Goal: Task Accomplishment & Management: Manage account settings

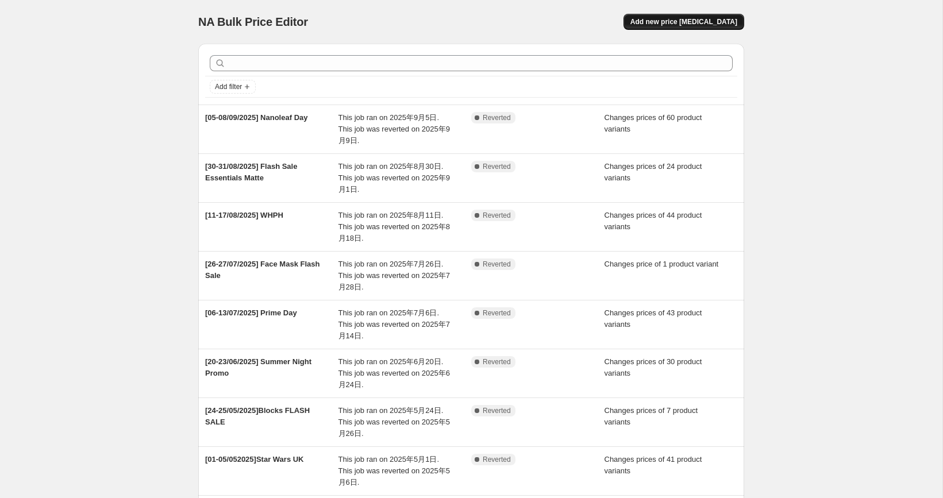
click at [722, 18] on span "Add new price [MEDICAL_DATA]" at bounding box center [683, 21] width 107 height 9
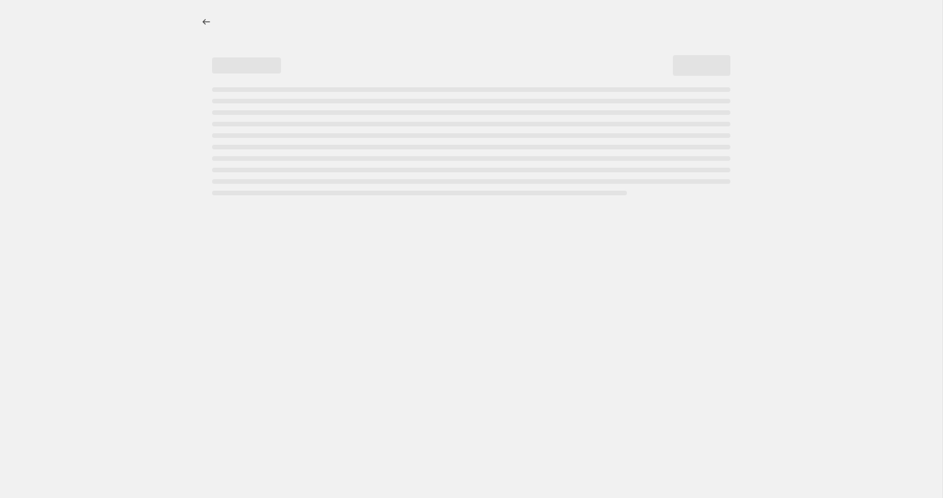
select select "percentage"
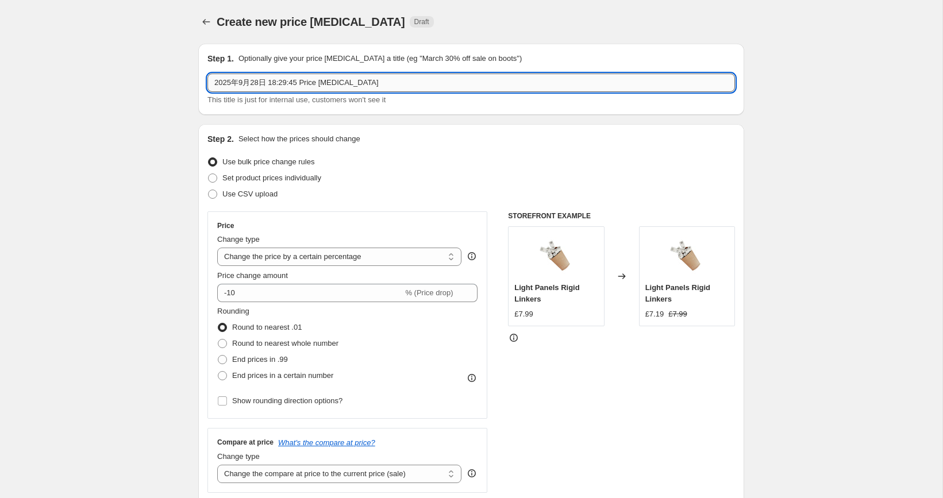
click at [379, 87] on input "2025年9月28日 18:29:45 Price change job" at bounding box center [470, 83] width 527 height 18
type input "[05/10-10/10] Oct Prime Day"
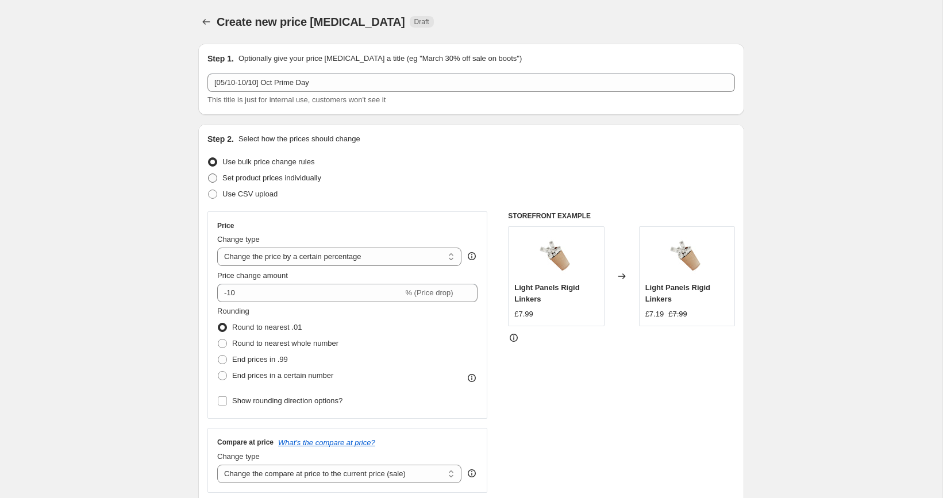
click at [263, 182] on span "Set product prices individually" at bounding box center [271, 178] width 99 height 9
click at [209, 174] on input "Set product prices individually" at bounding box center [208, 174] width 1 height 1
radio input "true"
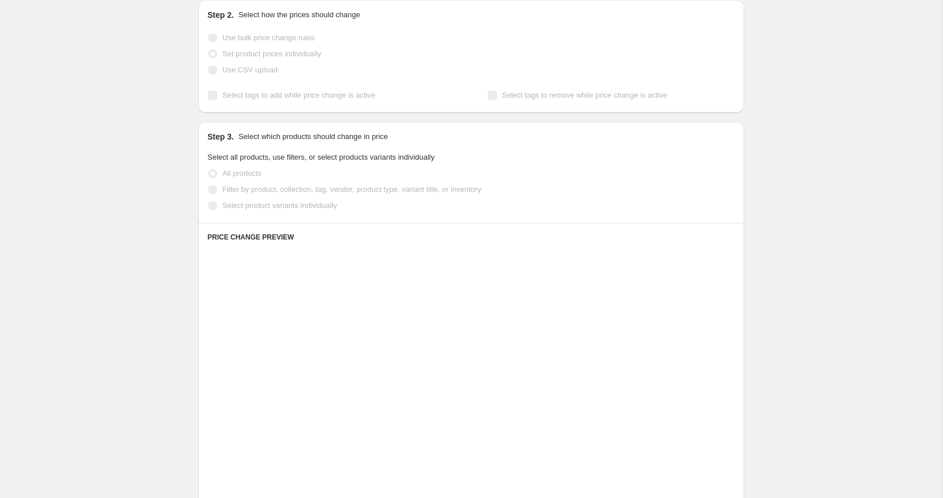
scroll to position [129, 0]
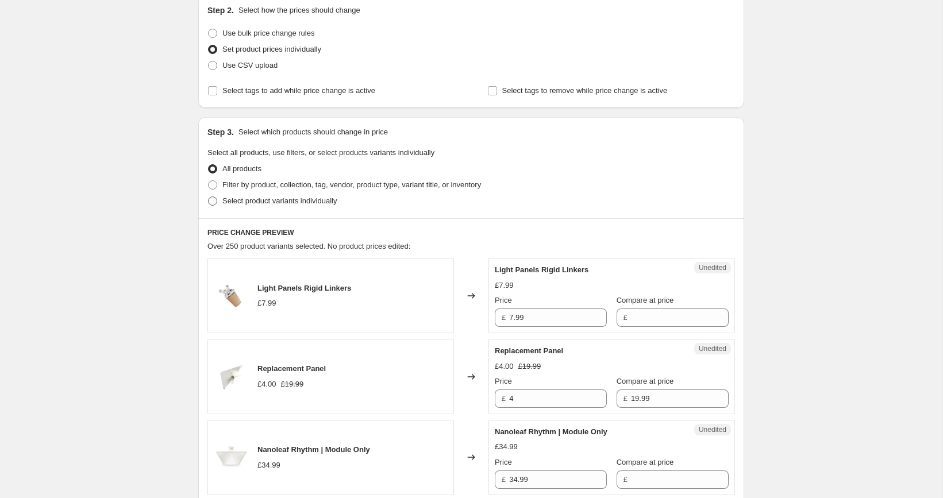
click at [221, 205] on label "Select product variants individually" at bounding box center [271, 201] width 129 height 16
click at [209, 197] on input "Select product variants individually" at bounding box center [208, 196] width 1 height 1
radio input "true"
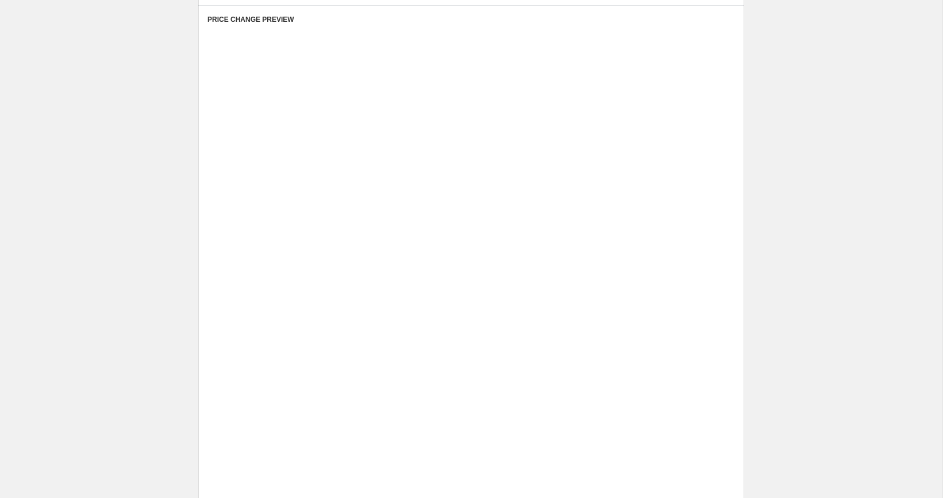
scroll to position [105, 0]
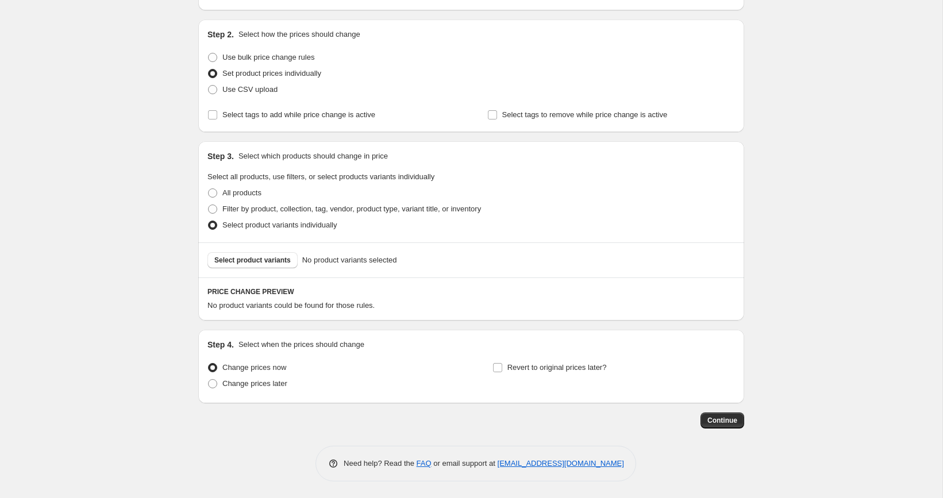
click at [239, 394] on div "Step 4. Select when the prices should change Change prices now Change prices la…" at bounding box center [471, 367] width 546 height 74
click at [240, 384] on span "Change prices later" at bounding box center [254, 383] width 65 height 9
click at [209, 380] on input "Change prices later" at bounding box center [208, 379] width 1 height 1
radio input "true"
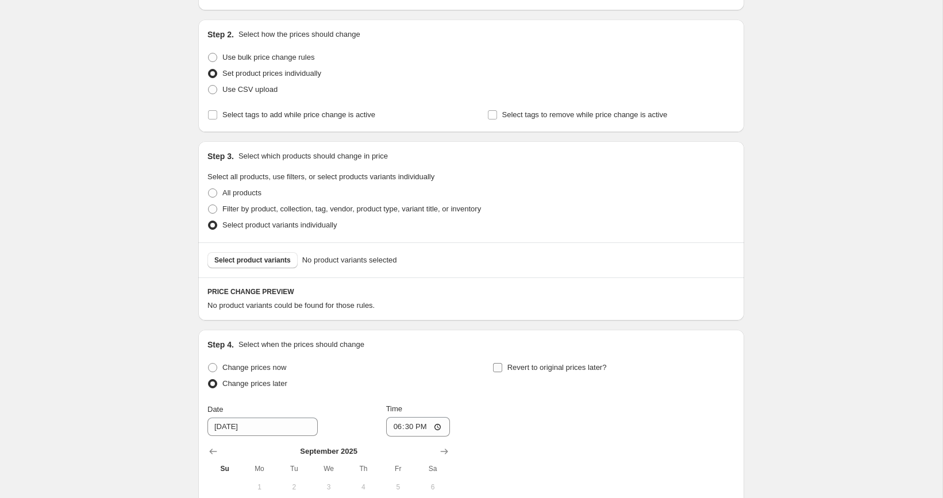
click at [499, 369] on input "Revert to original prices later?" at bounding box center [497, 367] width 9 height 9
checkbox input "true"
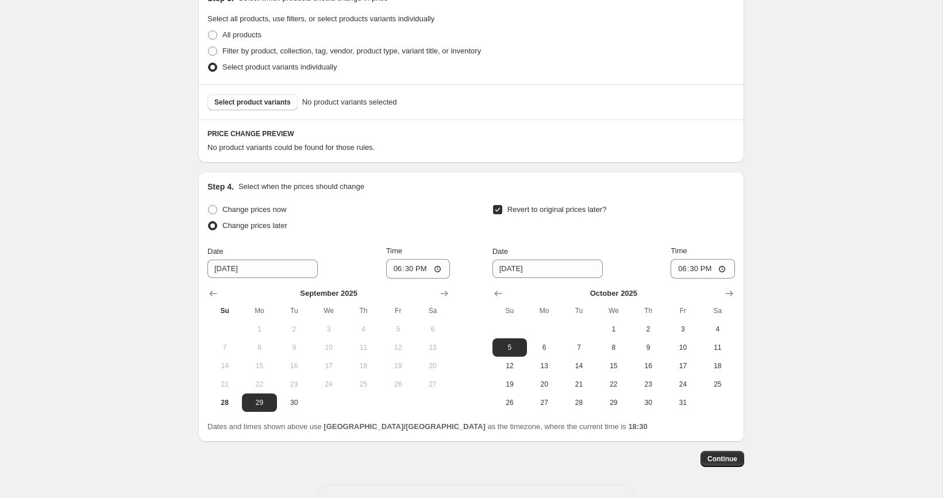
scroll to position [301, 0]
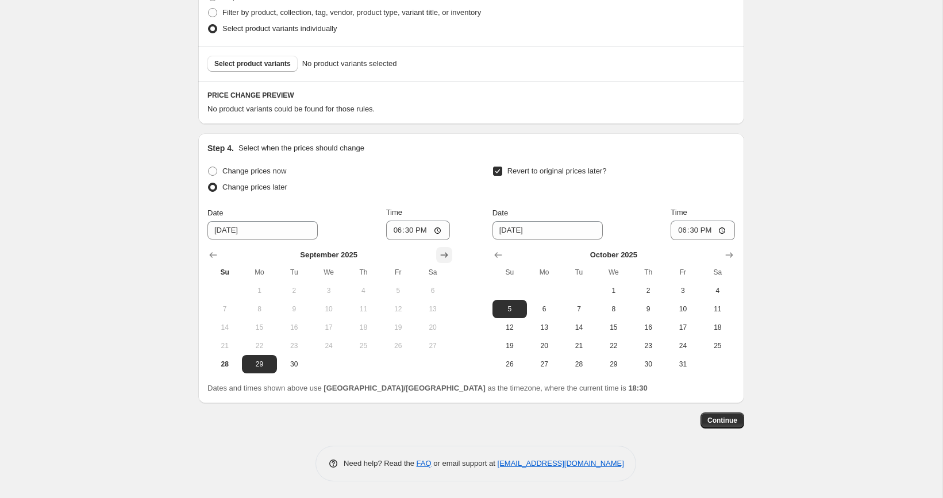
click at [447, 257] on icon "Show next month, October 2025" at bounding box center [443, 254] width 11 height 11
click at [229, 311] on span "5" at bounding box center [224, 309] width 25 height 9
type input "[DATE]"
click at [409, 232] on input "18:30" at bounding box center [418, 231] width 64 height 20
type input "07:00"
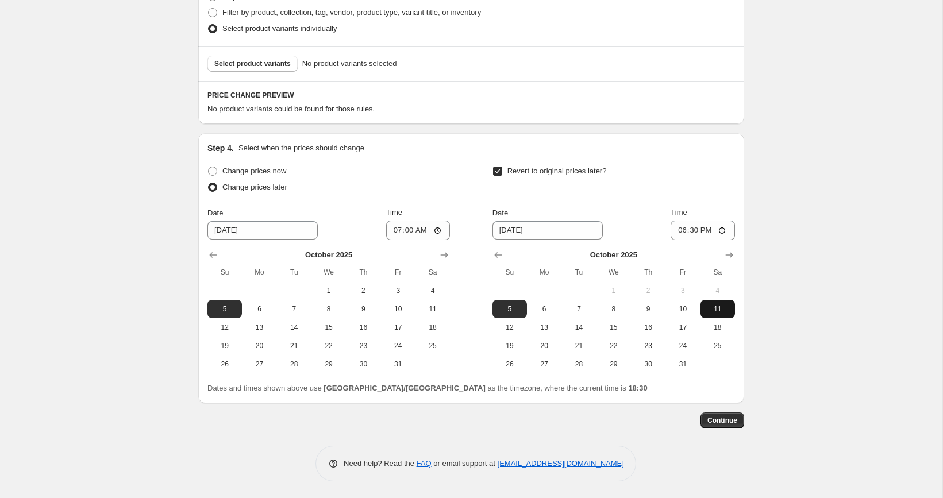
click at [715, 305] on span "11" at bounding box center [717, 309] width 25 height 9
type input "[DATE]"
click at [692, 230] on input "18:30" at bounding box center [702, 231] width 64 height 20
type input "07:00"
click at [792, 286] on div "Create new price change job. This page is ready Create new price change job Dra…" at bounding box center [471, 99] width 942 height 800
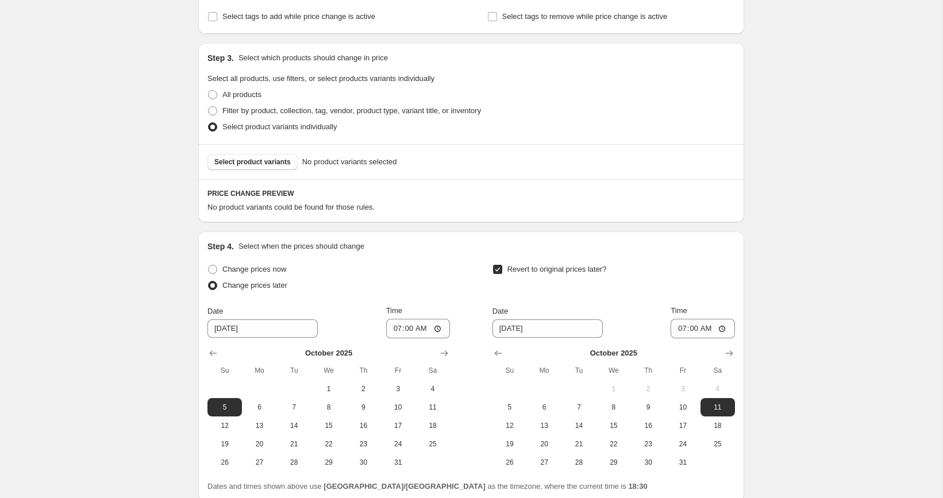
scroll to position [212, 0]
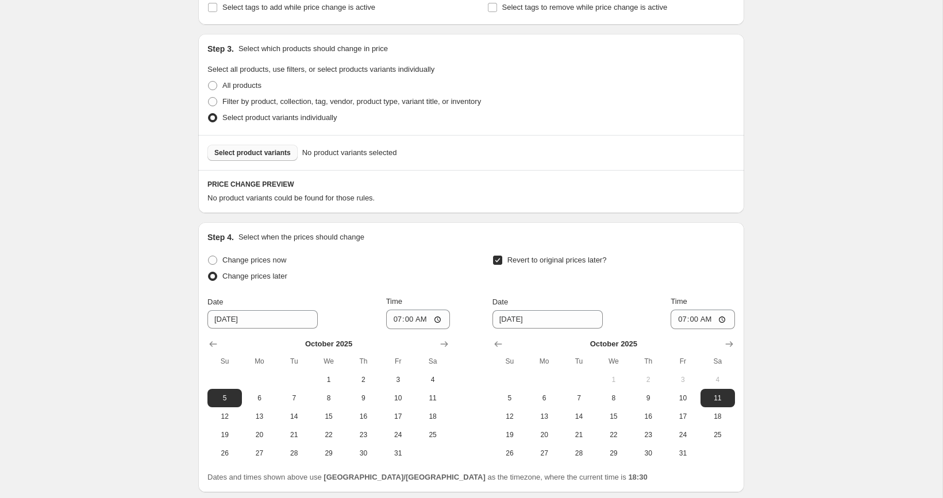
click at [261, 148] on button "Select product variants" at bounding box center [252, 153] width 90 height 16
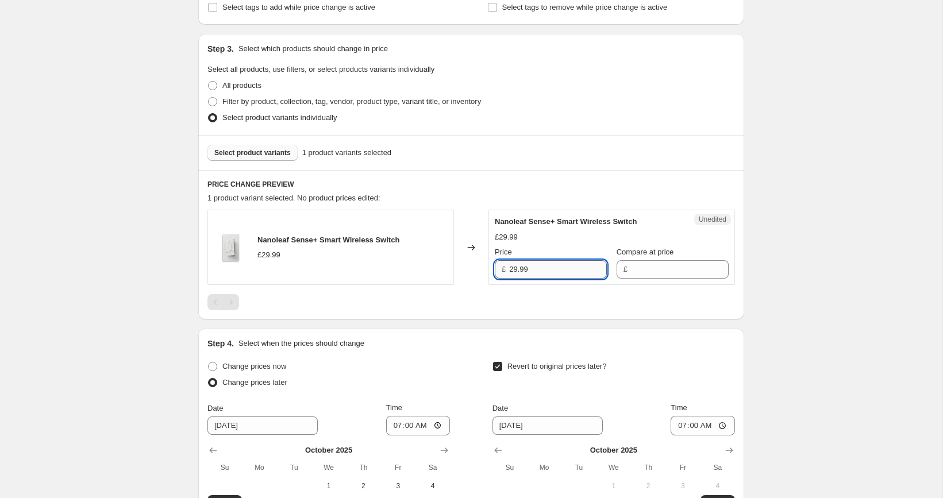
click at [552, 269] on input "29.99" at bounding box center [558, 269] width 98 height 18
type input "29.99"
click at [643, 278] on div "Unedited Nanoleaf Sense+ Smart Wireless Switch £29.99 Price £ 29.99 Compare at …" at bounding box center [611, 247] width 246 height 75
paste input "29.99"
type input "29.99"
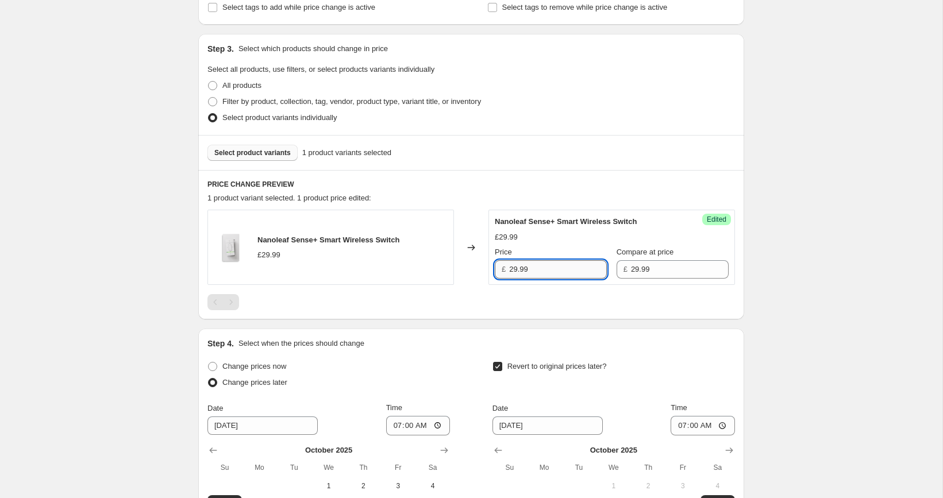
click at [537, 266] on input "29.99" at bounding box center [558, 269] width 98 height 18
paste input "1"
type input "19.99"
click at [841, 210] on div "Create new price change job. This page is ready Create new price change job Dra…" at bounding box center [471, 241] width 942 height 906
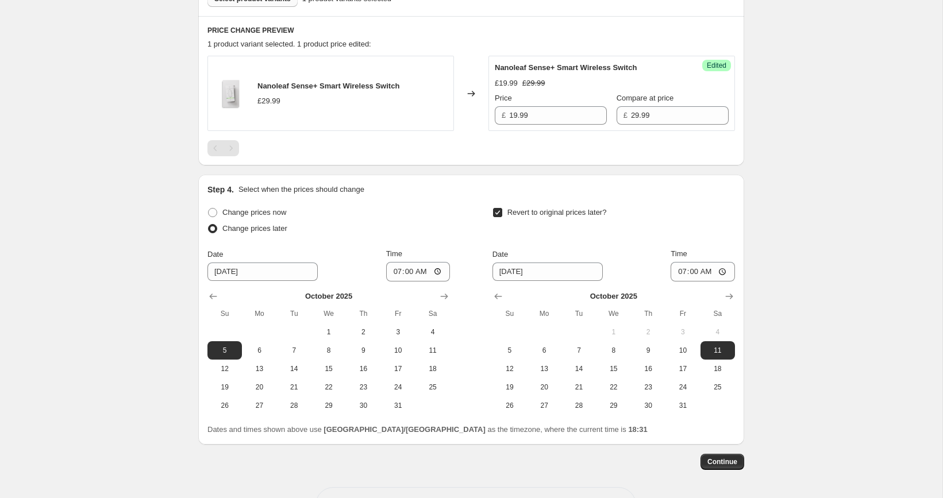
scroll to position [407, 0]
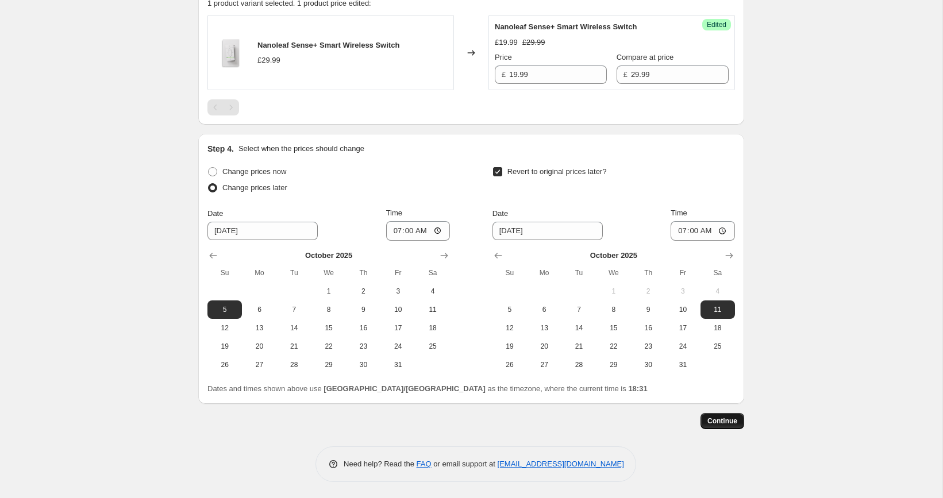
click at [725, 419] on span "Continue" at bounding box center [722, 421] width 30 height 9
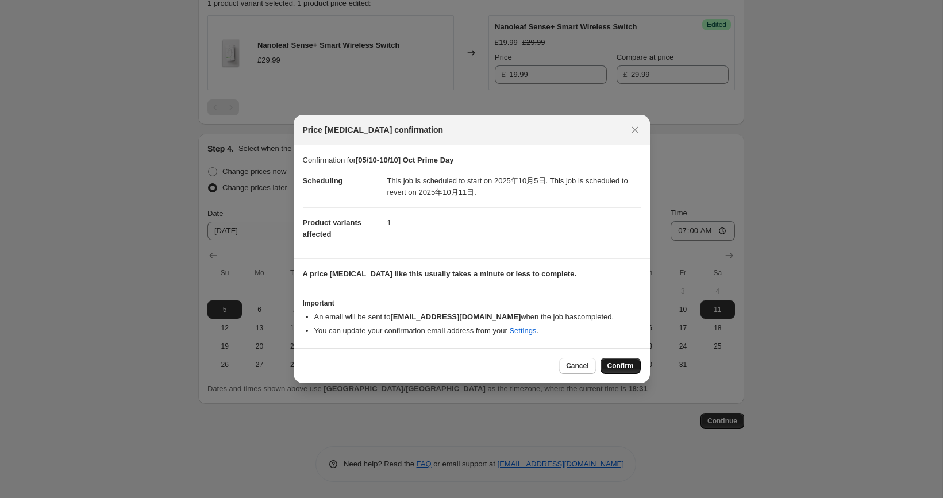
click at [619, 363] on span "Confirm" at bounding box center [620, 365] width 26 height 9
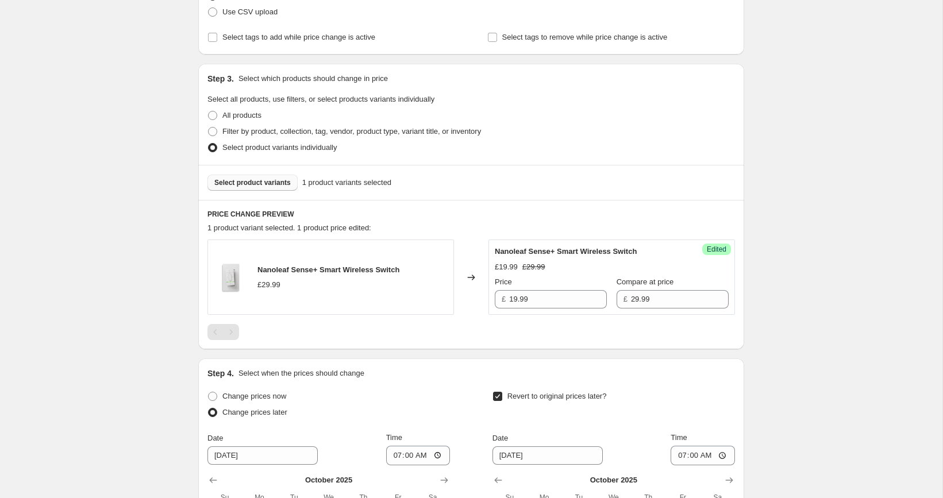
scroll to position [249, 0]
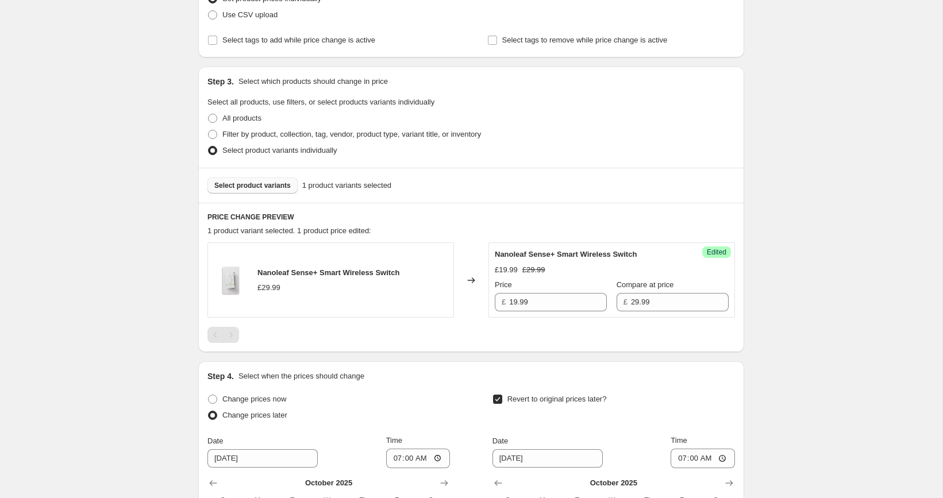
click at [260, 190] on button "Select product variants" at bounding box center [252, 186] width 90 height 16
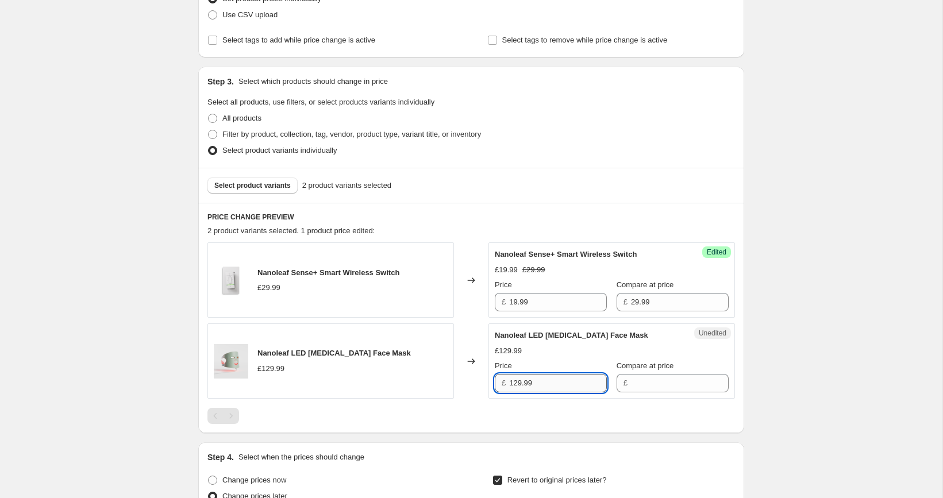
click at [548, 391] on input "129.99" at bounding box center [558, 383] width 98 height 18
type input "129.99"
click at [631, 384] on input "Compare at price" at bounding box center [680, 383] width 98 height 18
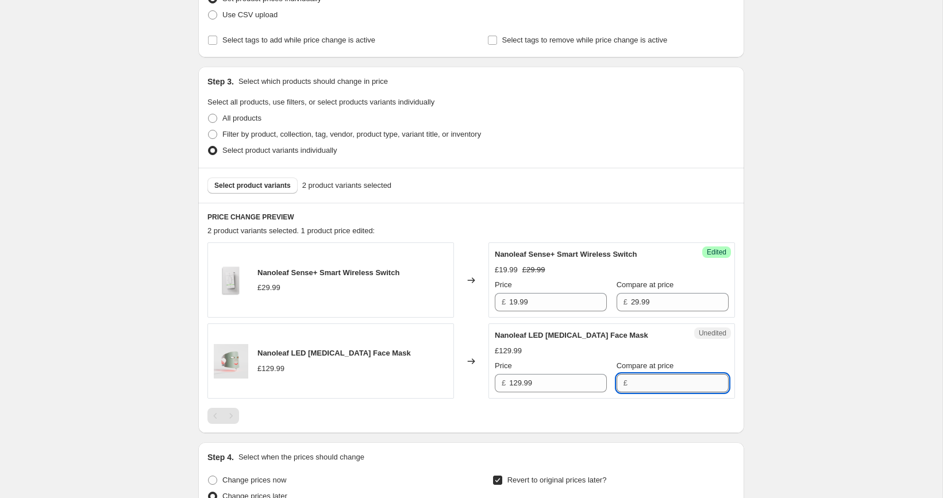
paste input "129.99"
type input "129.99"
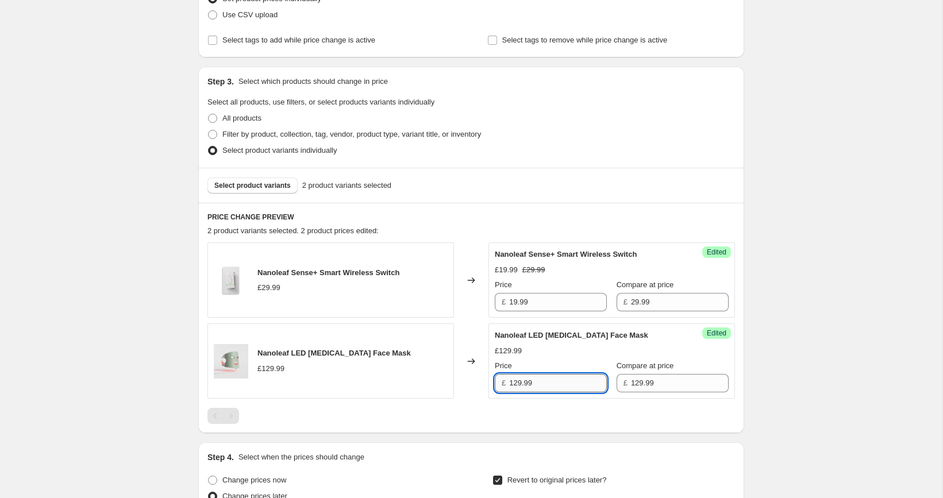
click at [551, 378] on input "129.99" at bounding box center [558, 383] width 98 height 18
paste input "9"
type input "99.99"
click at [824, 319] on div "[05/10-10/10] Oct Prime Day. This page is ready [05/10-10/10] Oct Prime Day Inf…" at bounding box center [471, 279] width 942 height 1057
click at [255, 184] on span "Select product variants" at bounding box center [252, 185] width 76 height 9
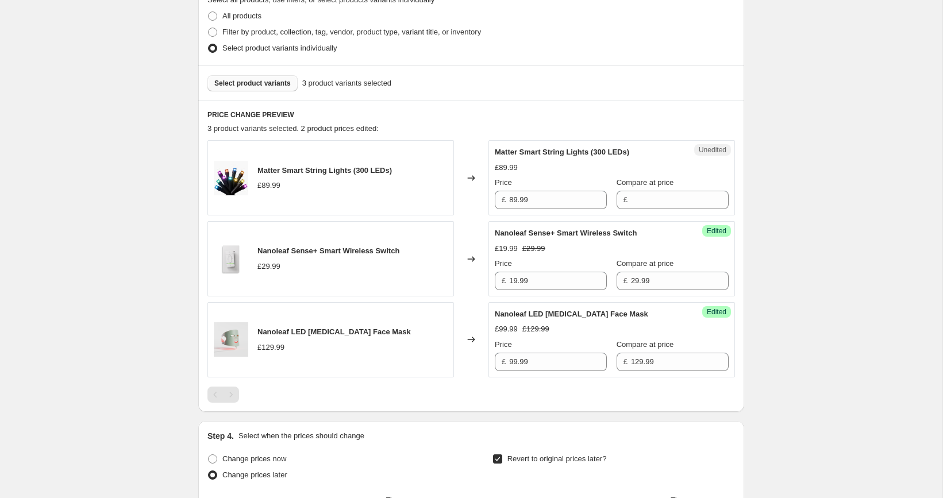
scroll to position [415, 0]
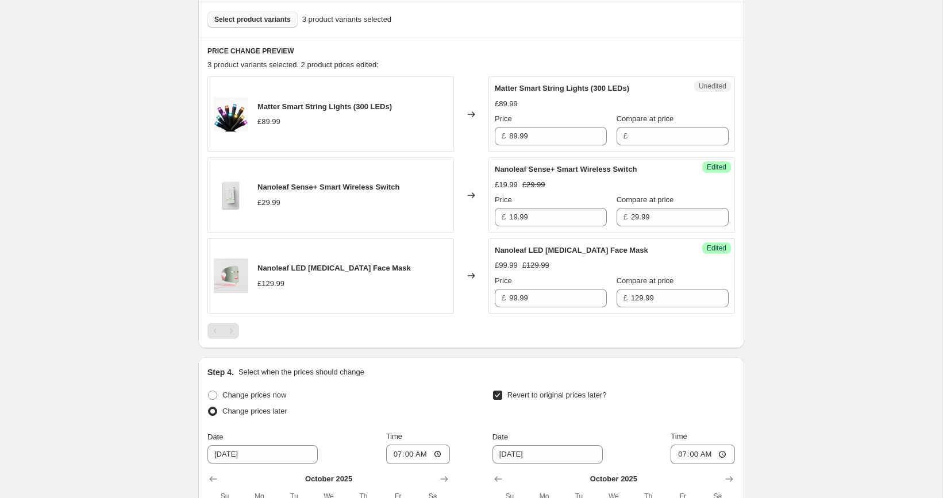
click at [555, 145] on div "Unedited Matter Smart String Lights (300 LEDs) £89.99 Price £ 89.99 Compare at …" at bounding box center [611, 113] width 246 height 75
click at [557, 140] on input "89.99" at bounding box center [558, 136] width 98 height 18
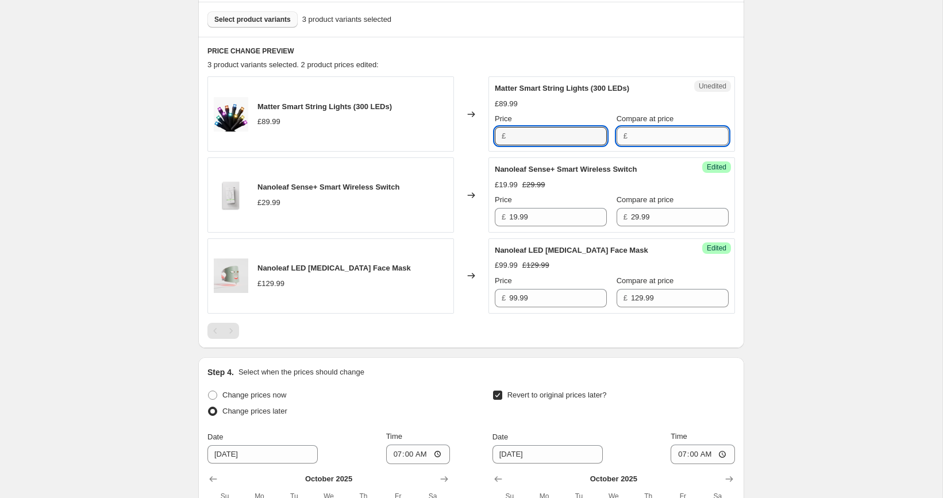
type input "89.99"
click at [649, 140] on input "Compare at price" at bounding box center [680, 136] width 98 height 18
paste input "89.99"
type input "89.99"
click at [526, 132] on input "89.99" at bounding box center [558, 136] width 98 height 18
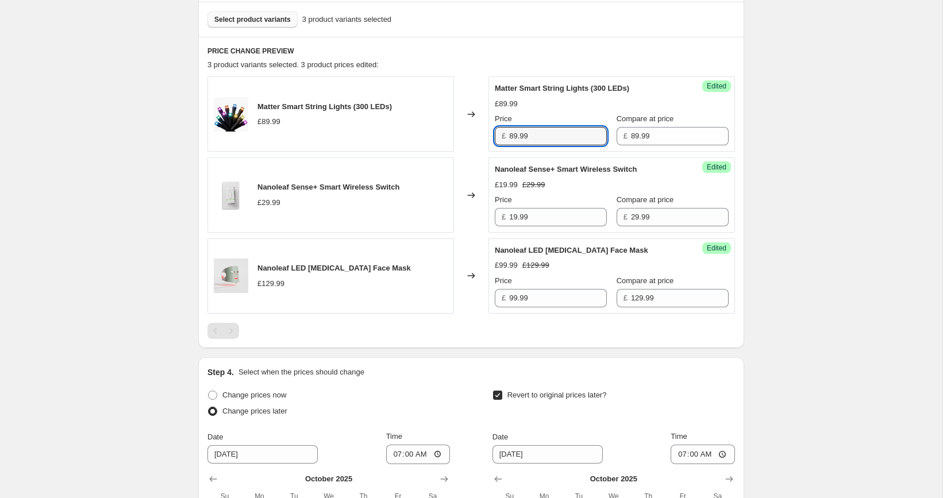
paste input "6"
type input "69.99"
click at [813, 132] on div "[05/10-10/10] Oct Prime Day. This page is ready [05/10-10/10] Oct Prime Day Inf…" at bounding box center [471, 154] width 942 height 1138
click at [275, 24] on button "Select product variants" at bounding box center [252, 19] width 90 height 16
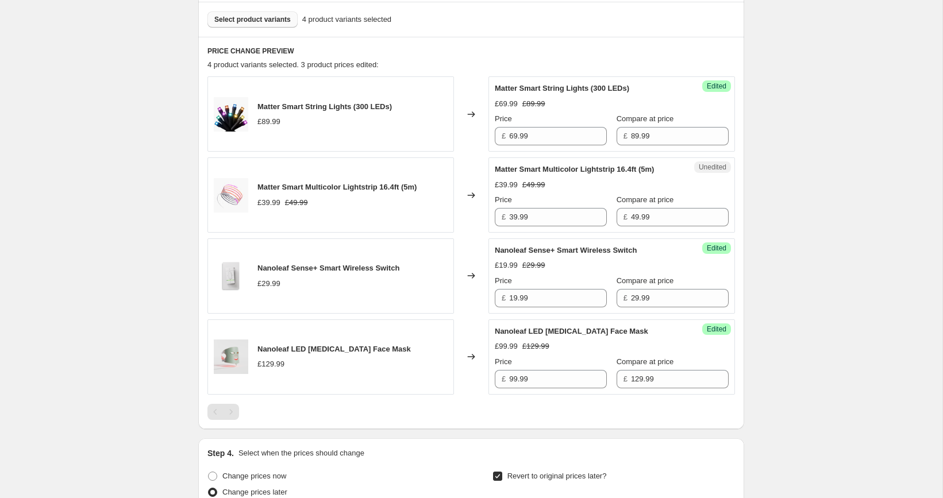
click at [258, 20] on span "Select product variants" at bounding box center [252, 19] width 76 height 9
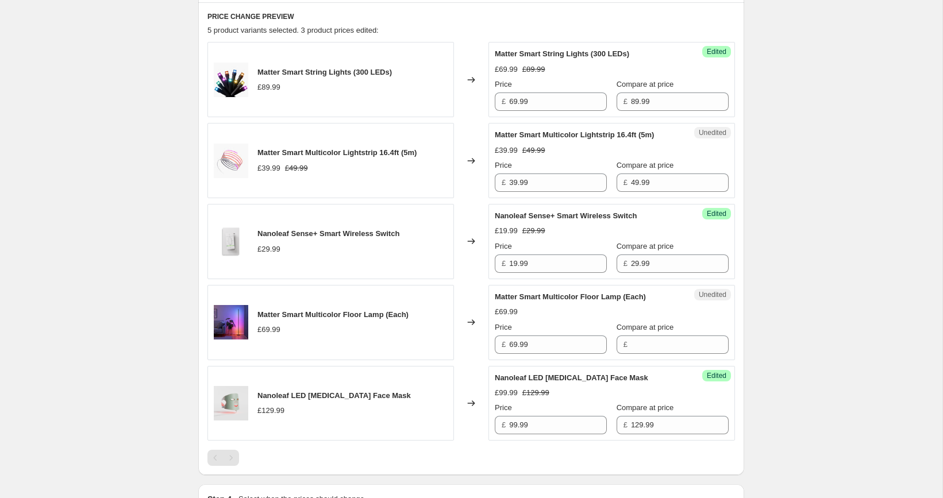
scroll to position [464, 0]
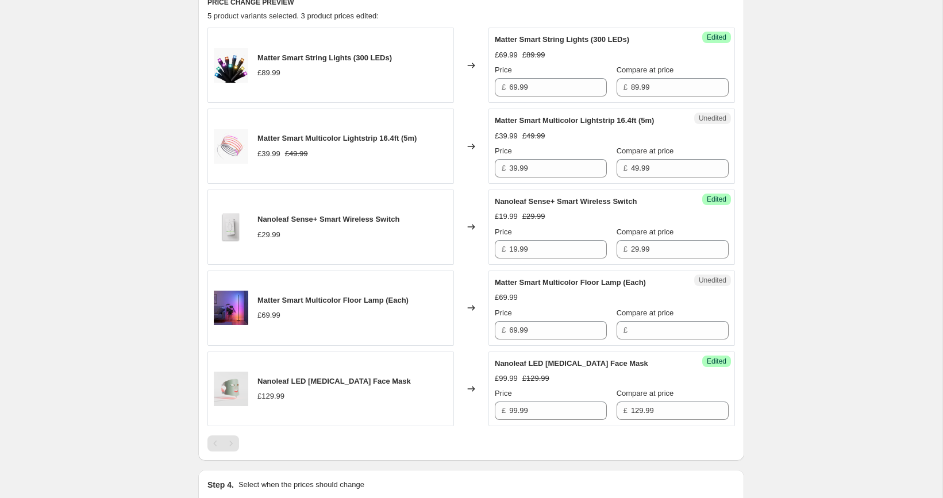
click at [561, 327] on div "Price £ 69.99" at bounding box center [551, 323] width 112 height 32
click at [562, 334] on input "69.99" at bounding box center [558, 330] width 98 height 18
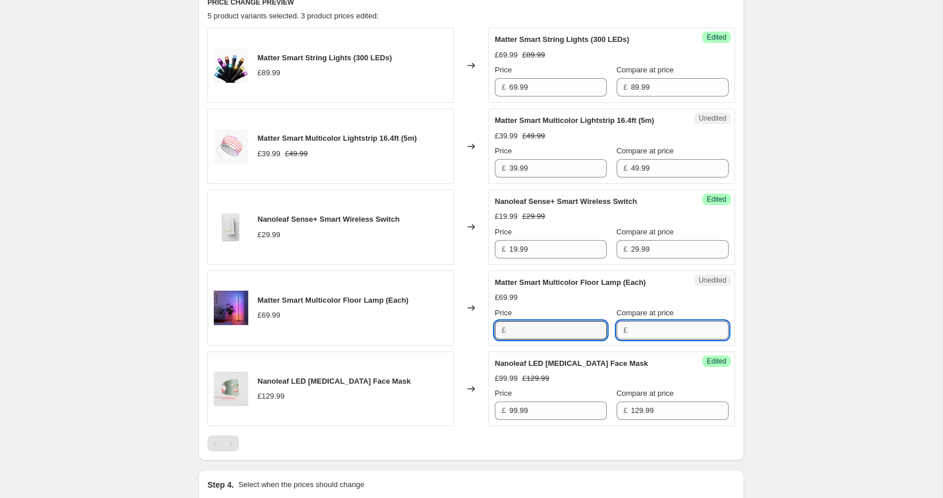
type input "69.99"
click at [634, 337] on input "Compare at price" at bounding box center [680, 330] width 98 height 18
paste input "69.99"
type input "69.99"
click at [556, 330] on input "69.99" at bounding box center [558, 330] width 98 height 18
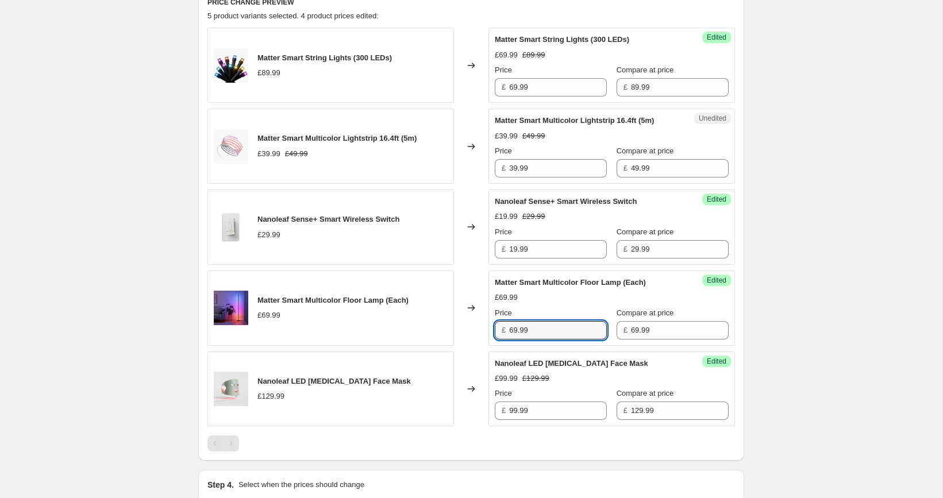
paste input "59.98"
type input "59.98"
click at [805, 309] on div "[05/10-10/10] Oct Prime Day. This page is ready [05/10-10/10] Oct Prime Day Inf…" at bounding box center [471, 186] width 942 height 1300
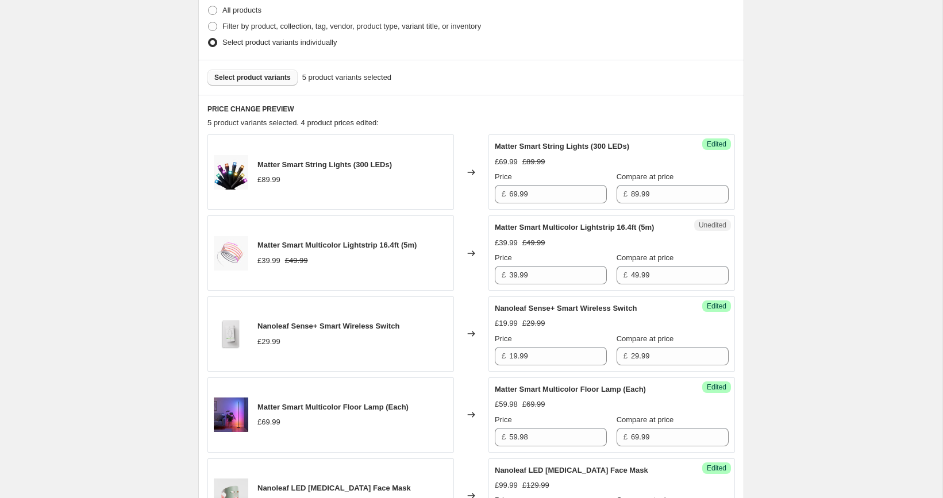
scroll to position [346, 0]
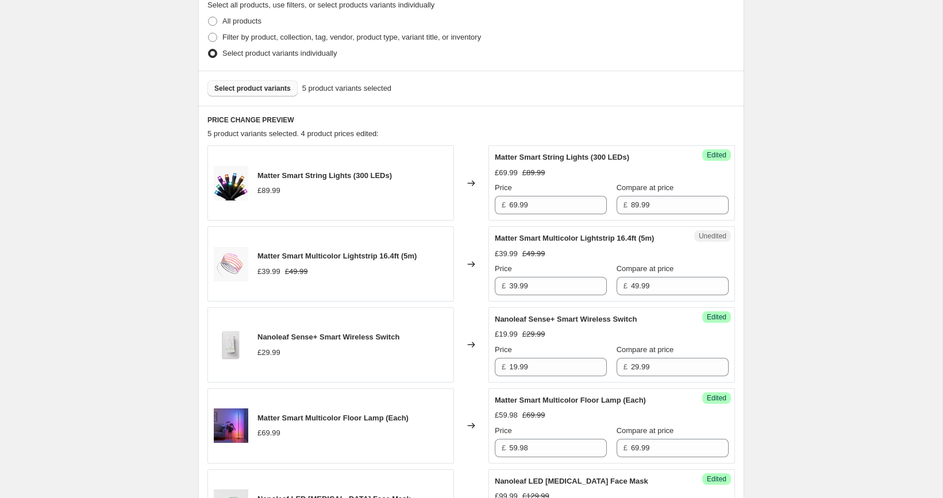
click at [266, 91] on span "Select product variants" at bounding box center [252, 88] width 76 height 9
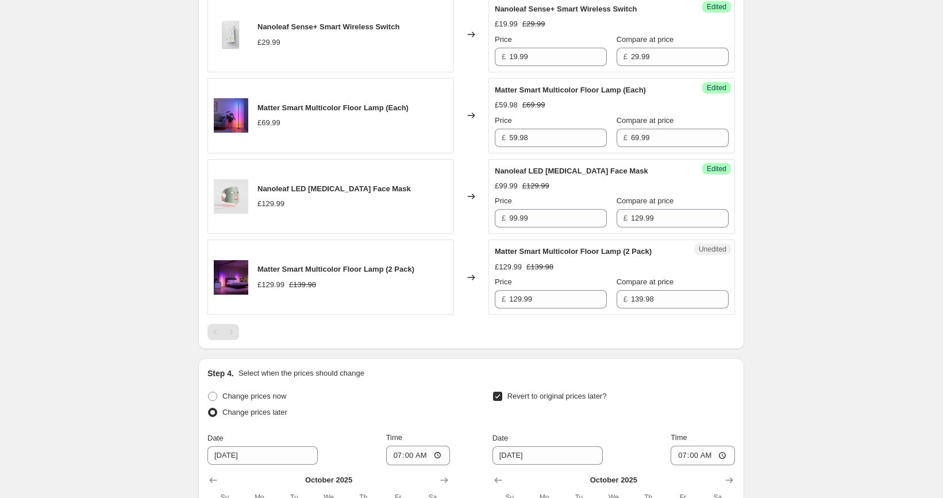
scroll to position [662, 0]
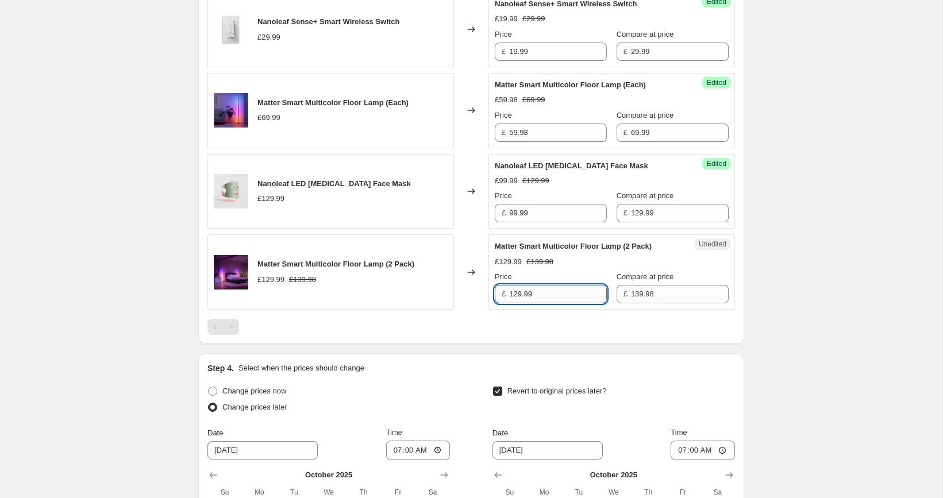
click at [559, 302] on input "129.99" at bounding box center [558, 294] width 98 height 18
paste input "14.78"
type input "114.78"
click at [854, 302] on div "[05/10-10/10] Oct Prime Day. This page is ready [05/10-10/10] Oct Prime Day Inf…" at bounding box center [471, 28] width 942 height 1381
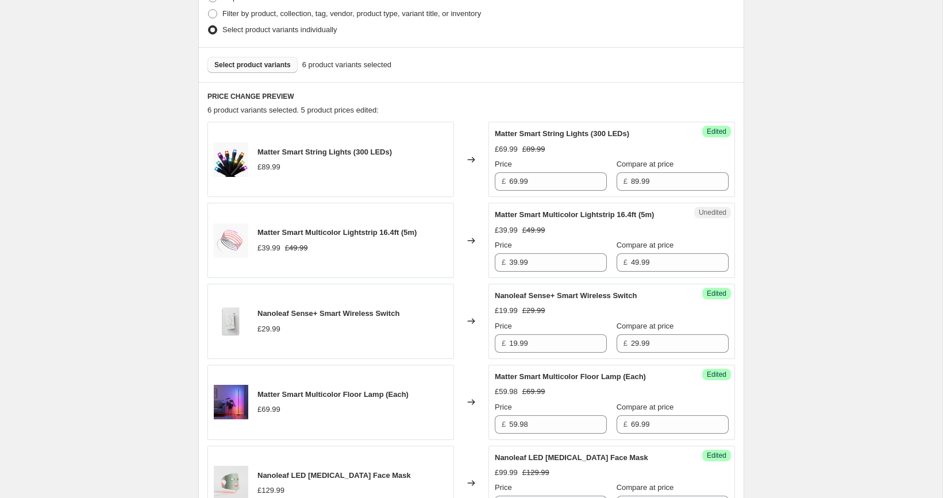
scroll to position [337, 0]
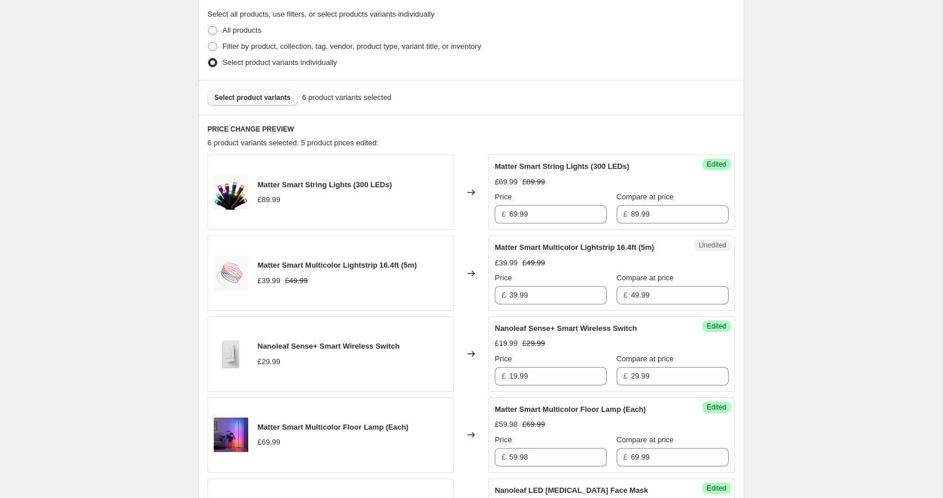
click at [268, 97] on span "Select product variants" at bounding box center [252, 97] width 76 height 9
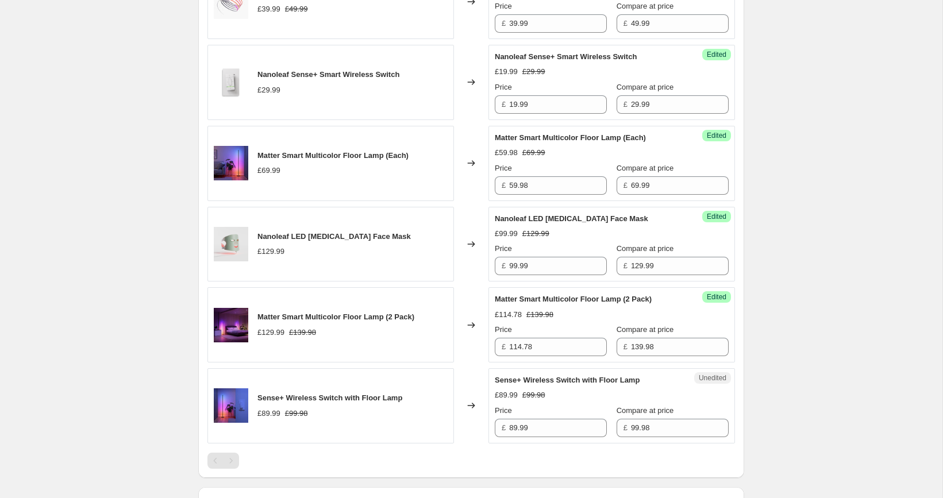
scroll to position [635, 0]
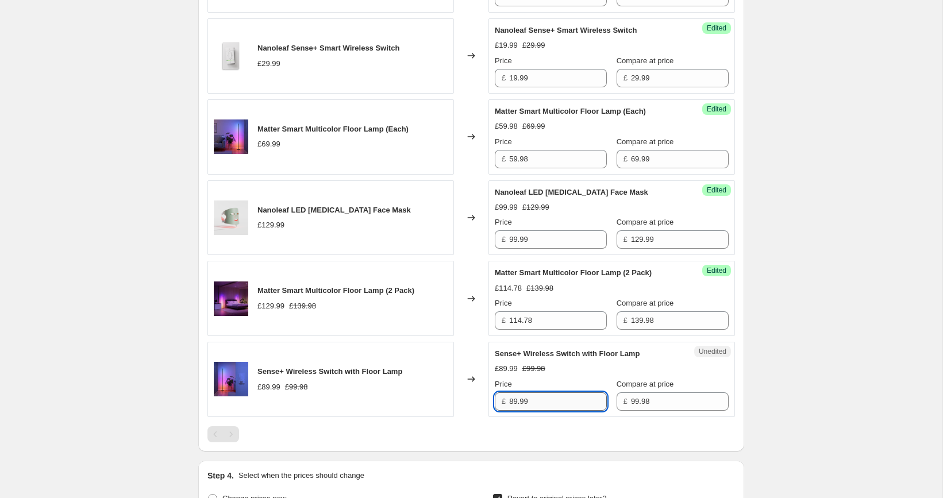
click at [564, 404] on input "89.99" at bounding box center [558, 401] width 98 height 18
click at [574, 411] on input "89.99" at bounding box center [558, 401] width 98 height 18
paste input "74"
type input "74.99"
click at [788, 376] on div "[05/10-10/10] Oct Prime Day. This page is ready [05/10-10/10] Oct Prime Day Inf…" at bounding box center [471, 96] width 942 height 1462
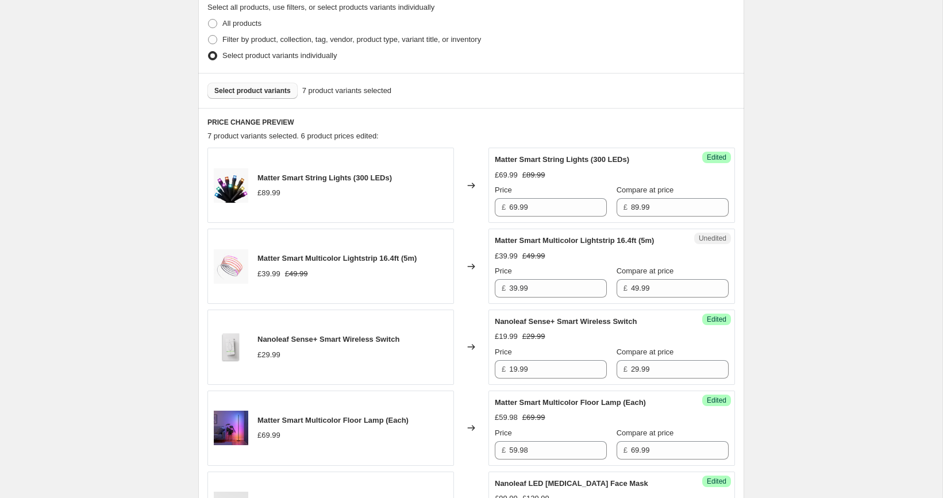
scroll to position [319, 0]
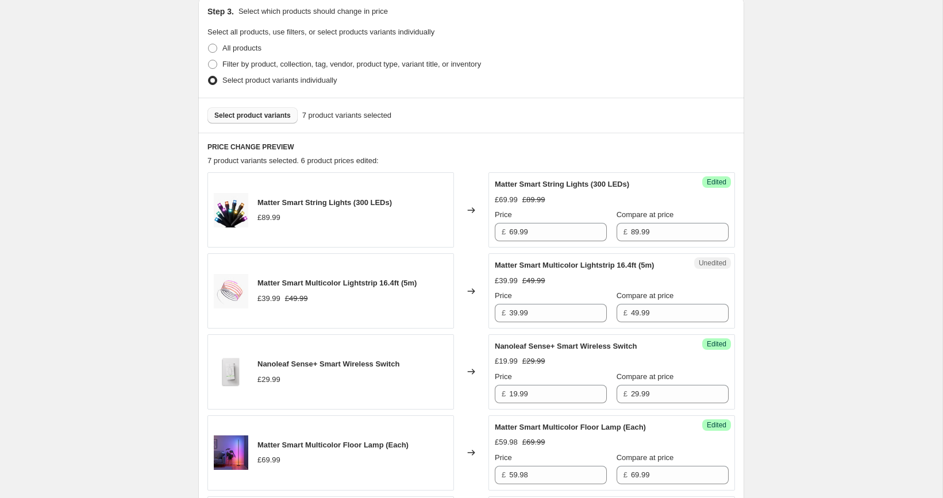
click at [280, 122] on button "Select product variants" at bounding box center [252, 115] width 90 height 16
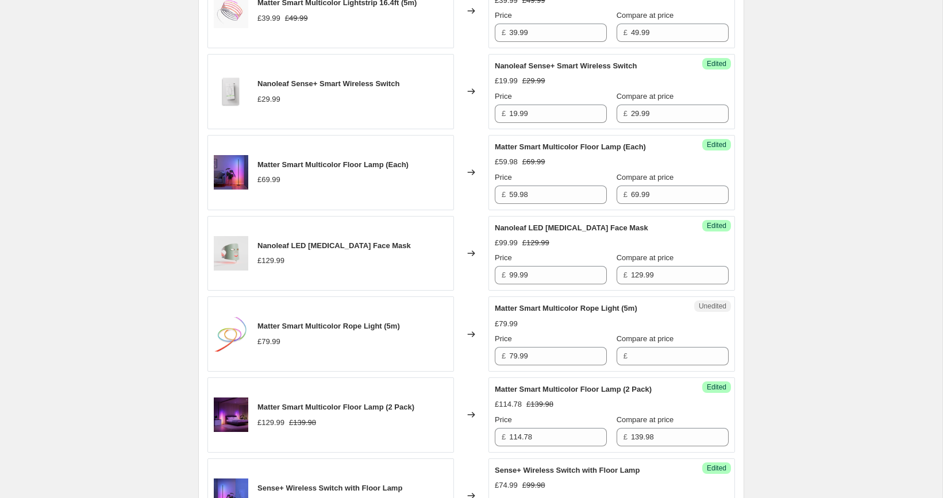
scroll to position [611, 0]
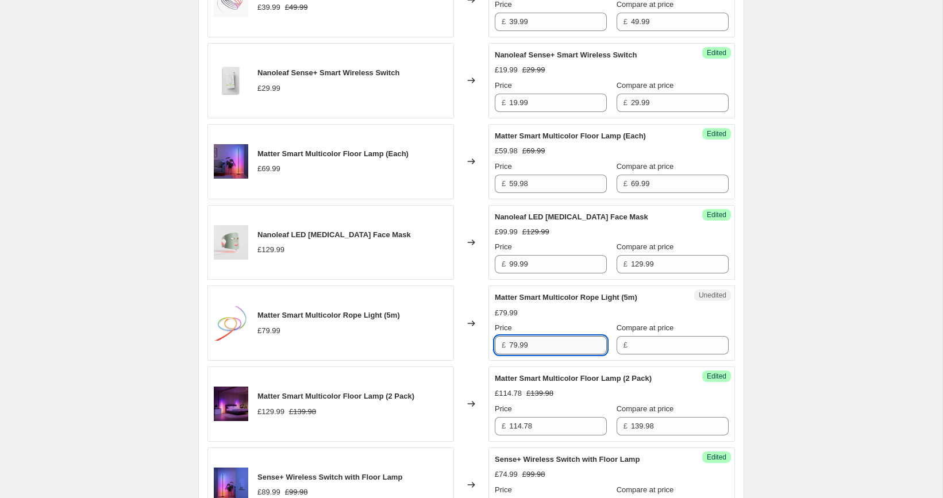
click at [542, 351] on input "79.99" at bounding box center [558, 345] width 98 height 18
type input "79.99"
click at [643, 361] on div "Unedited Matter Smart Multicolor Rope Light (5m) £79.99 Price £ 79.99 Compare a…" at bounding box center [611, 323] width 246 height 75
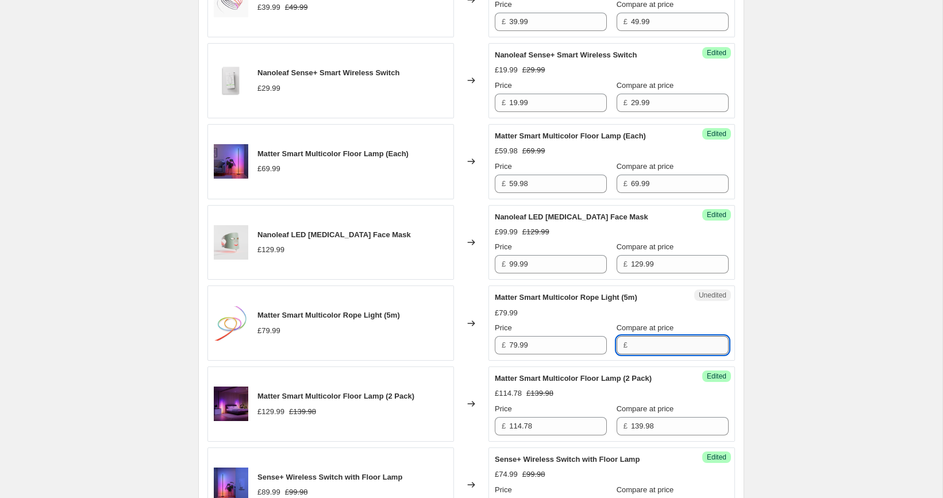
click at [639, 354] on input "Compare at price" at bounding box center [680, 345] width 98 height 18
paste input "79.99"
type input "79.99"
click at [546, 352] on input "79.99" at bounding box center [558, 345] width 98 height 18
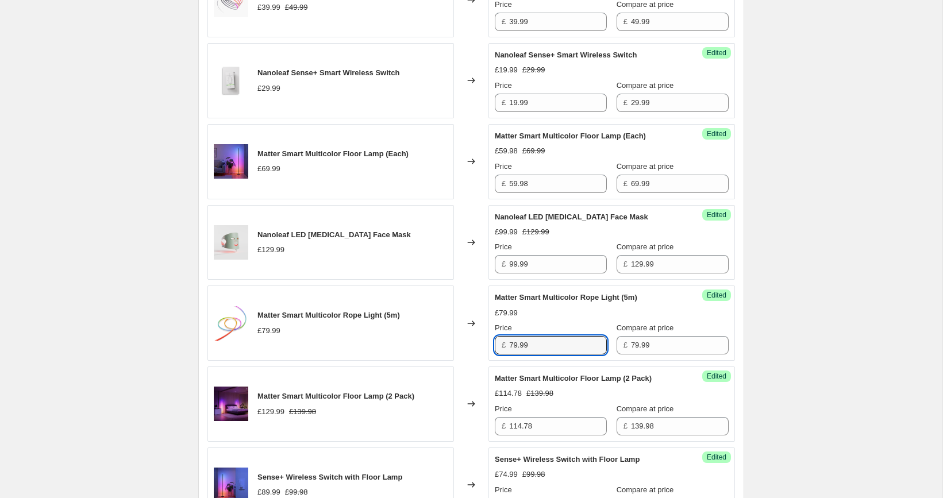
paste input "6"
type input "69.99"
click at [830, 305] on div "[05/10-10/10] Oct Prime Day. This page is ready [05/10-10/10] Oct Prime Day Inf…" at bounding box center [471, 160] width 942 height 1543
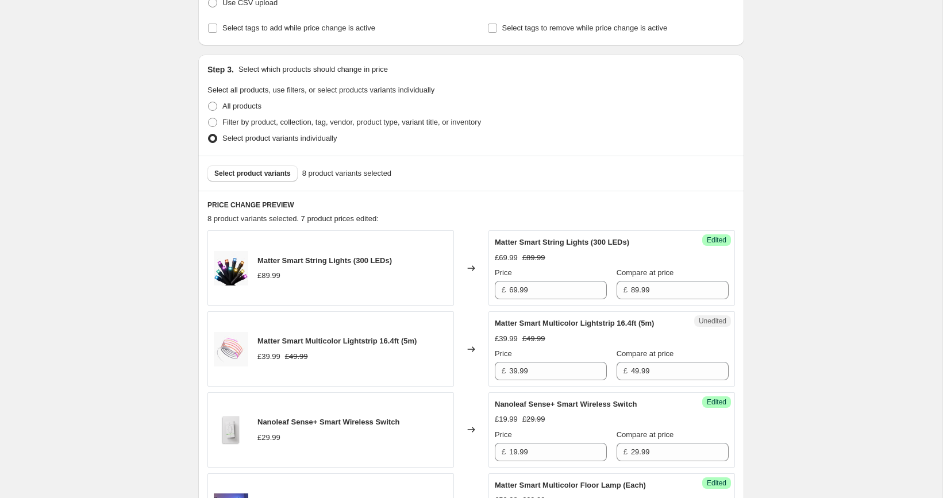
scroll to position [246, 0]
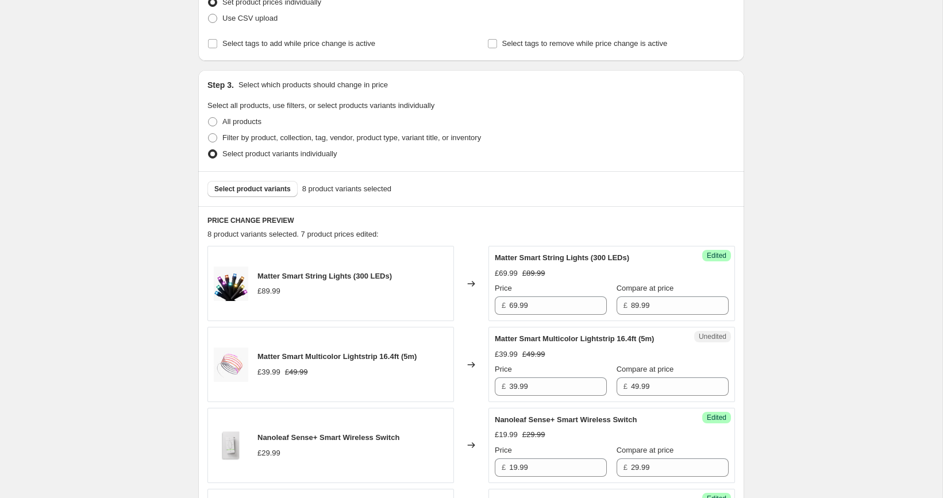
click at [277, 179] on div "Select product variants 8 product variants selected" at bounding box center [471, 188] width 546 height 35
click at [277, 187] on span "Select product variants" at bounding box center [252, 188] width 76 height 9
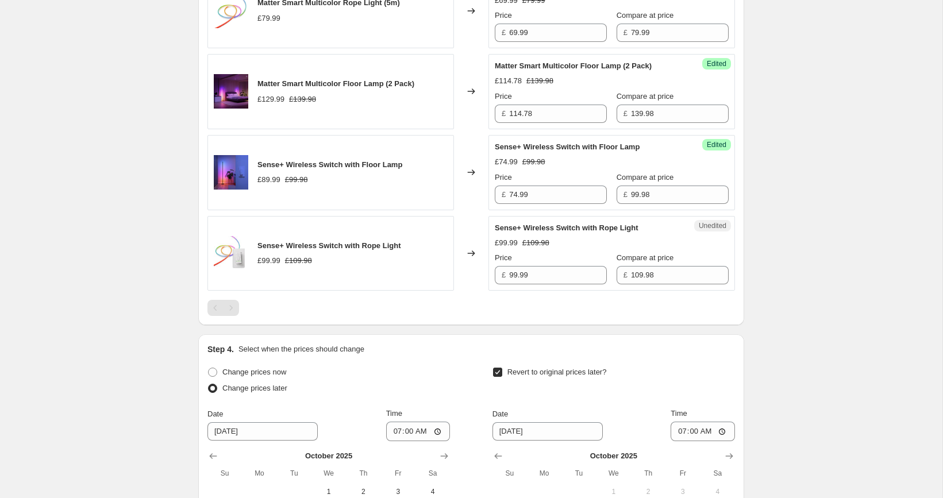
scroll to position [953, 0]
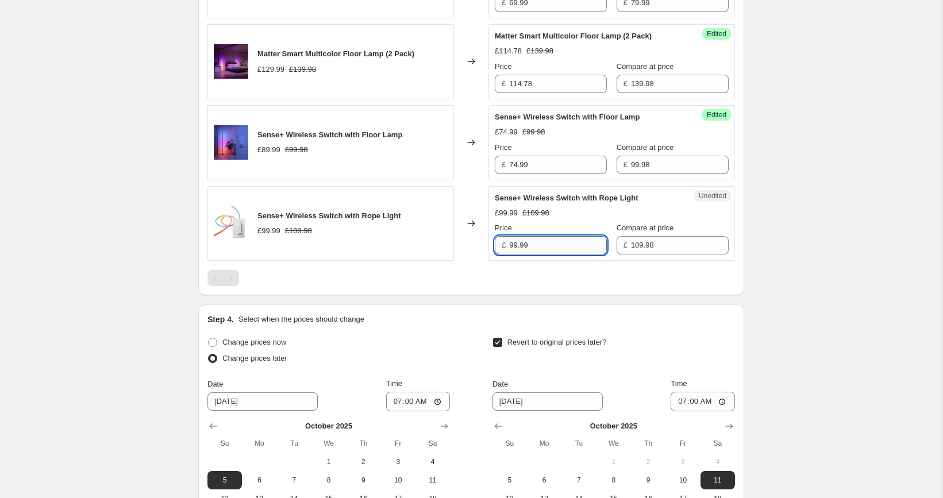
click at [553, 253] on input "99.99" at bounding box center [558, 245] width 98 height 18
paste input "84"
type input "84.99"
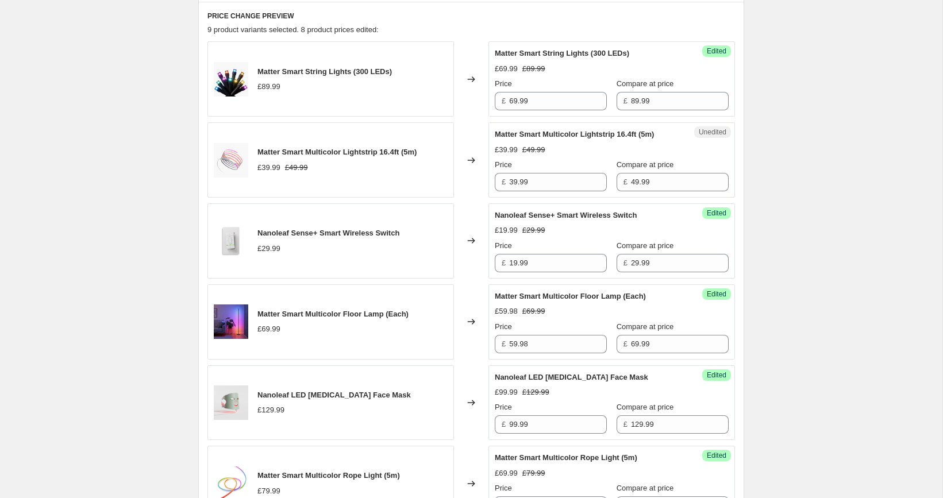
scroll to position [339, 0]
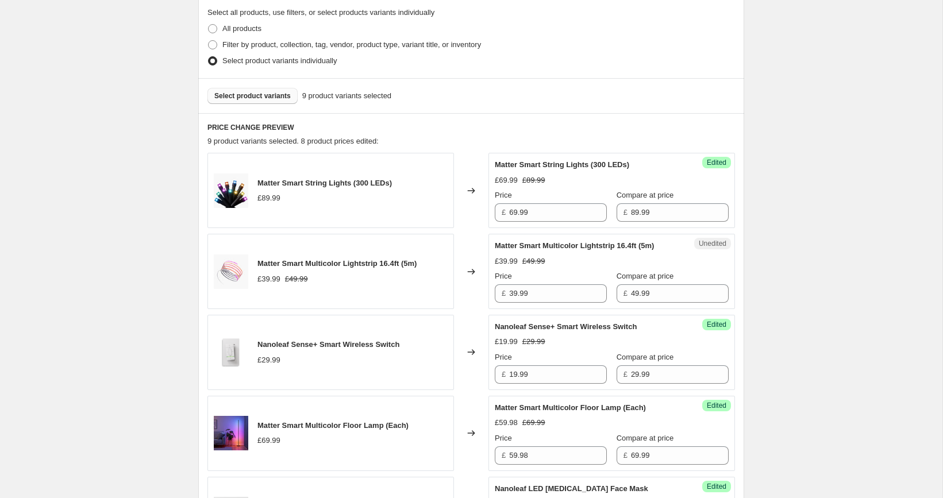
click at [263, 92] on span "Select product variants" at bounding box center [252, 95] width 76 height 9
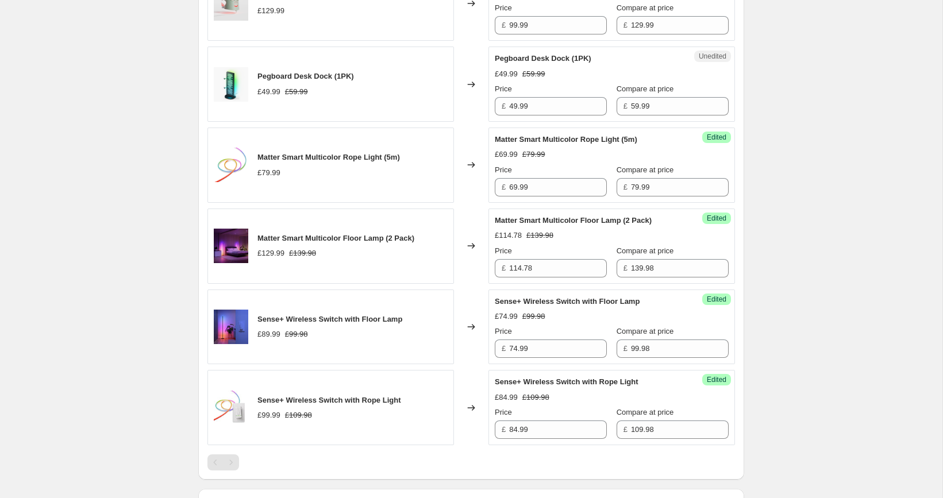
scroll to position [856, 0]
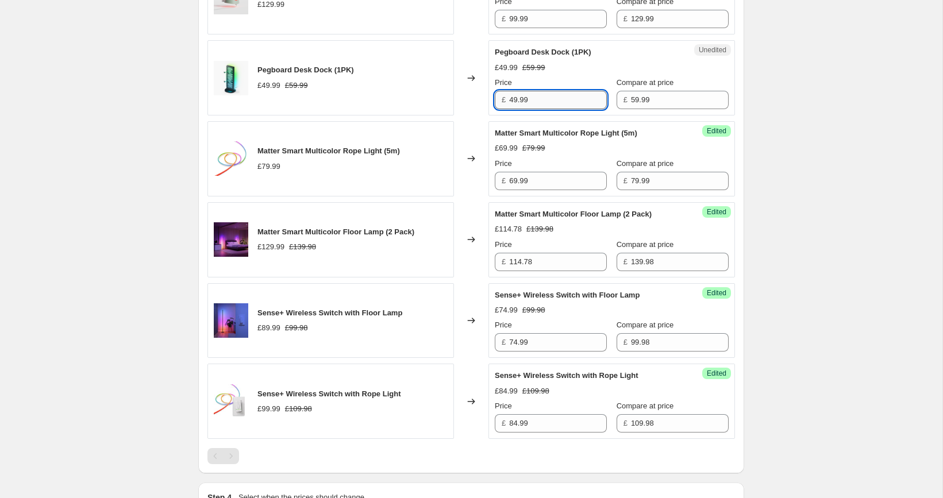
click at [554, 109] on input "49.99" at bounding box center [558, 100] width 98 height 18
paste input "7"
type input "49.79"
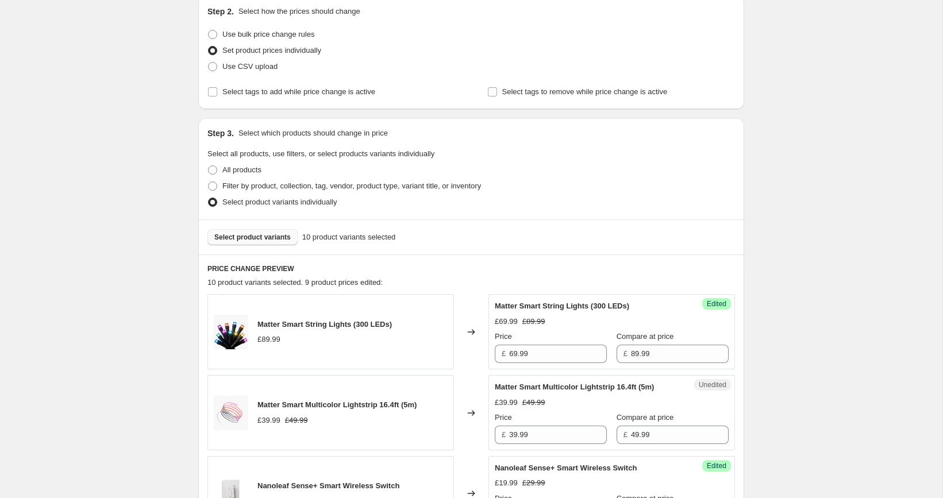
scroll to position [157, 0]
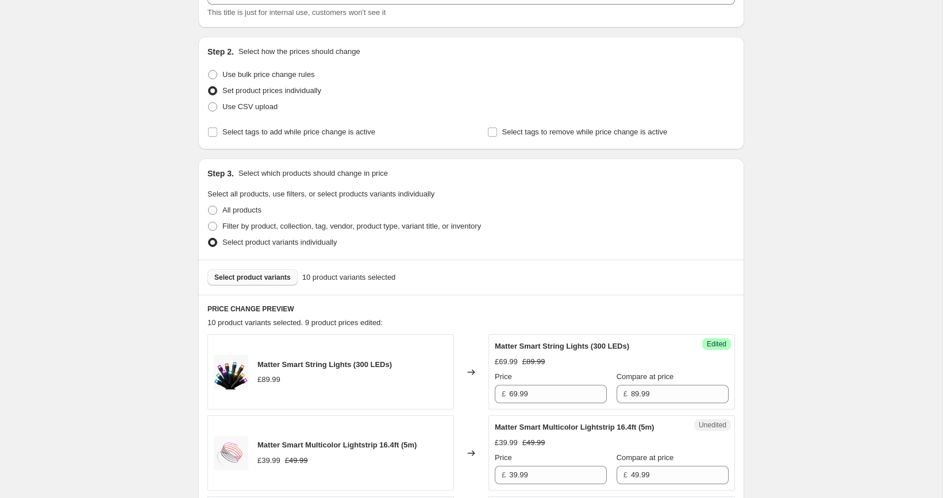
click at [271, 274] on span "Select product variants" at bounding box center [252, 277] width 76 height 9
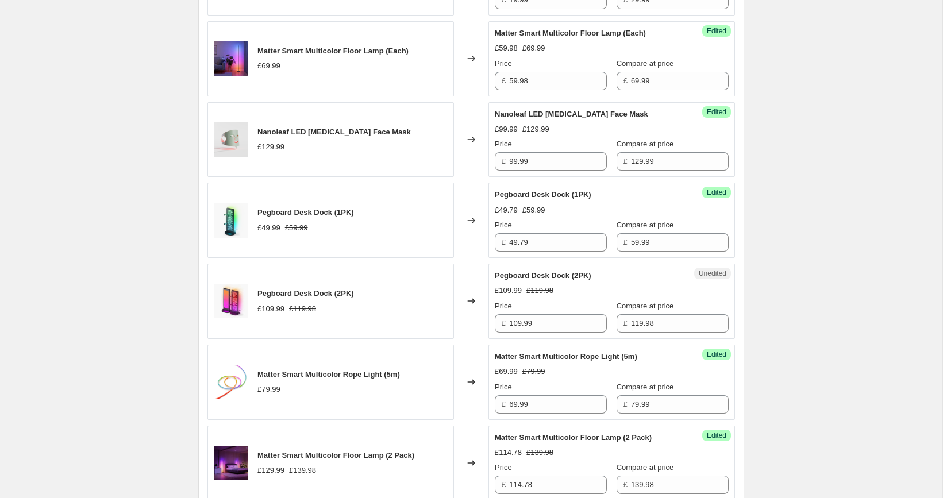
scroll to position [791, 0]
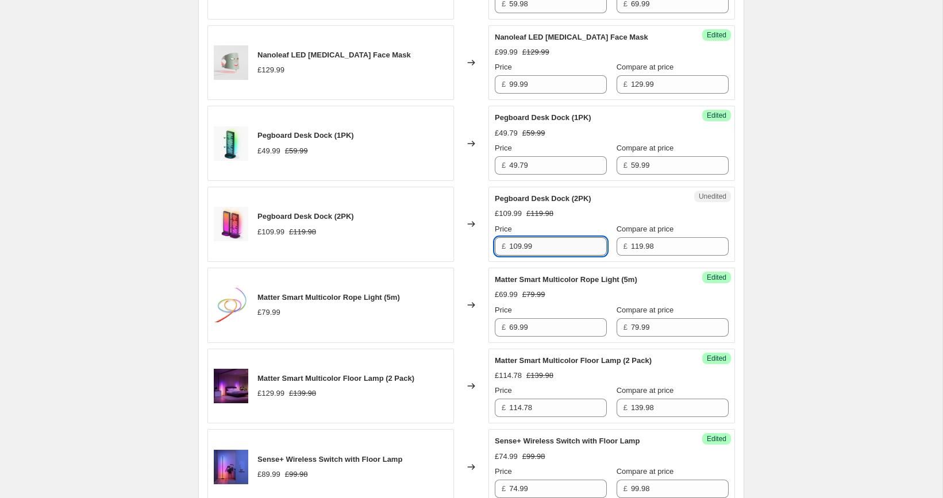
click at [570, 248] on input "109.99" at bounding box center [558, 246] width 98 height 18
paste input "94.78"
type input "94.78"
click at [756, 237] on div "[05/10-10/10] Oct Prime Day. This page is ready [05/10-10/10] Oct Prime Day Inf…" at bounding box center [470, 101] width 573 height 1785
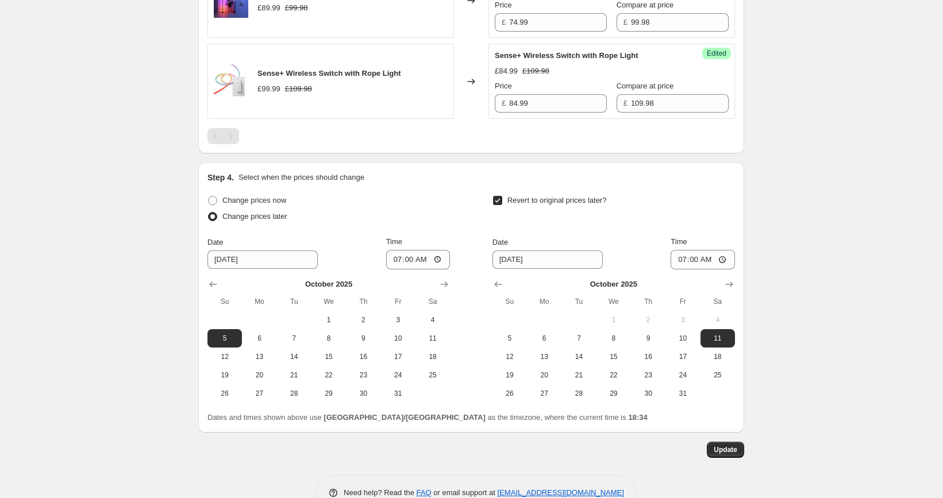
scroll to position [1294, 0]
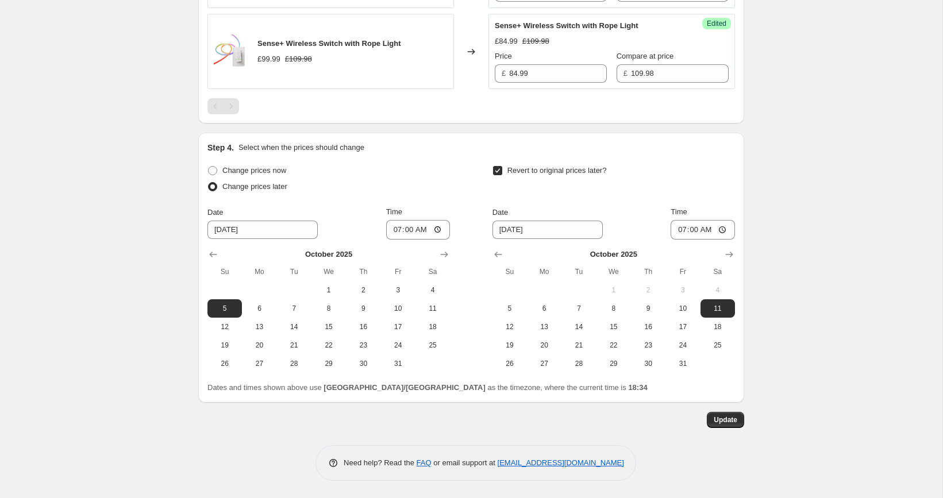
click at [730, 426] on button "Update" at bounding box center [725, 420] width 37 height 16
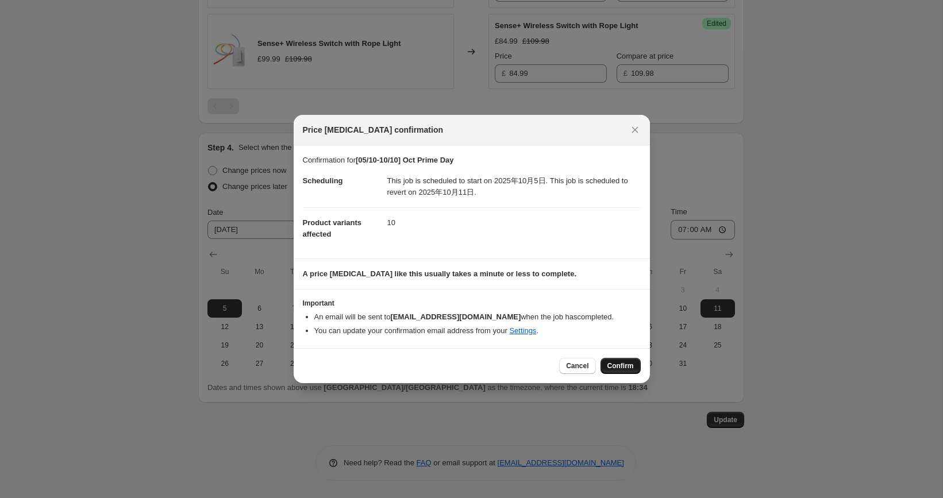
click at [616, 359] on button "Confirm" at bounding box center [620, 366] width 40 height 16
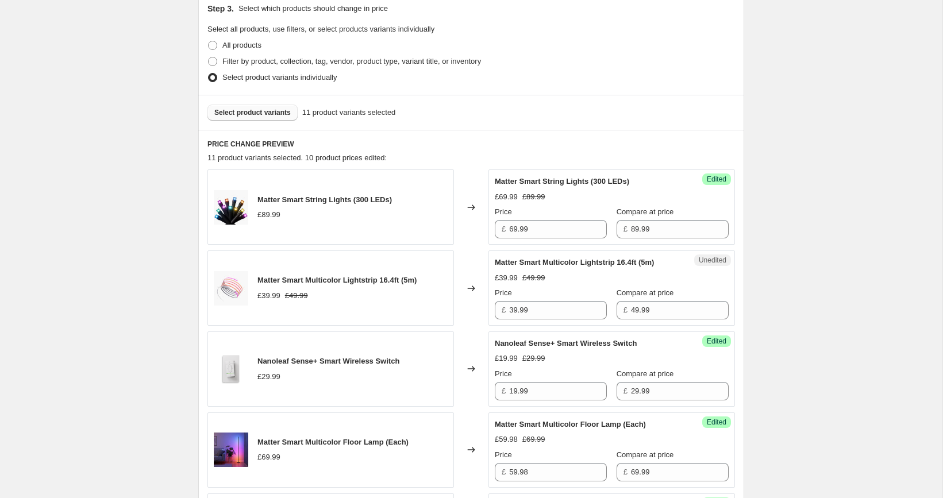
scroll to position [303, 0]
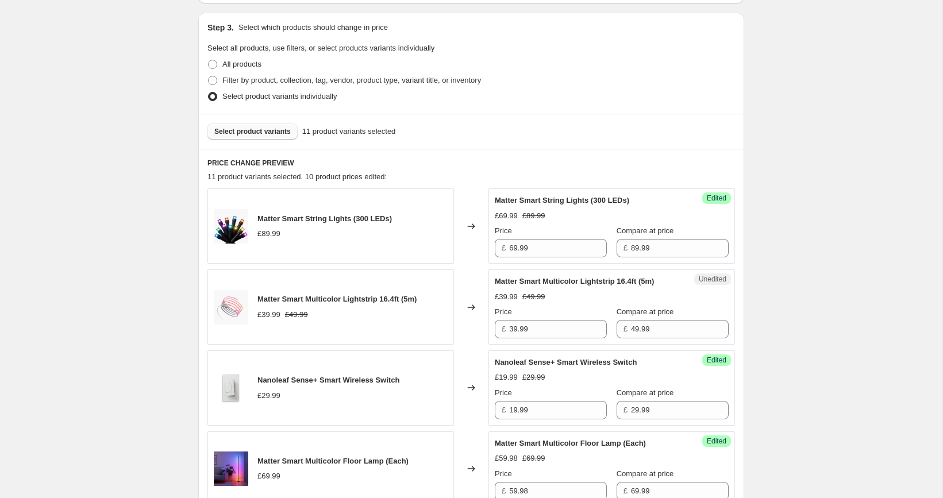
click at [256, 128] on span "Select product variants" at bounding box center [252, 131] width 76 height 9
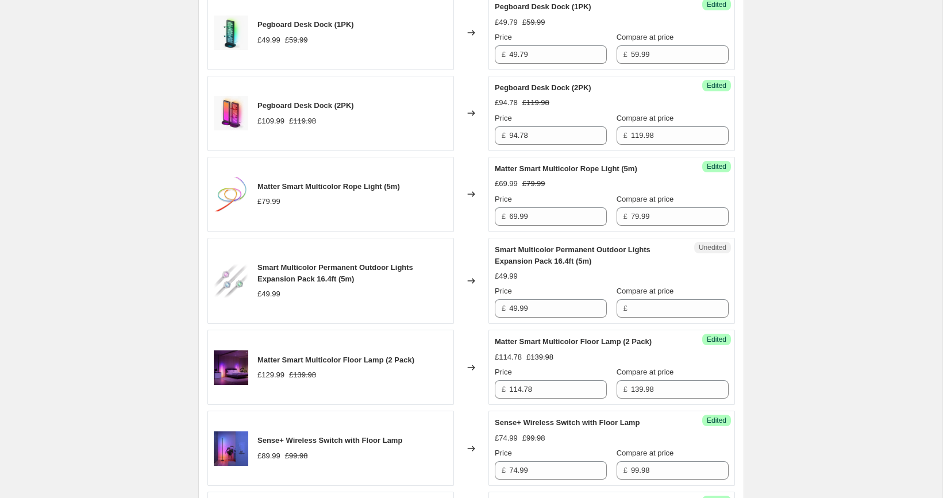
scroll to position [908, 0]
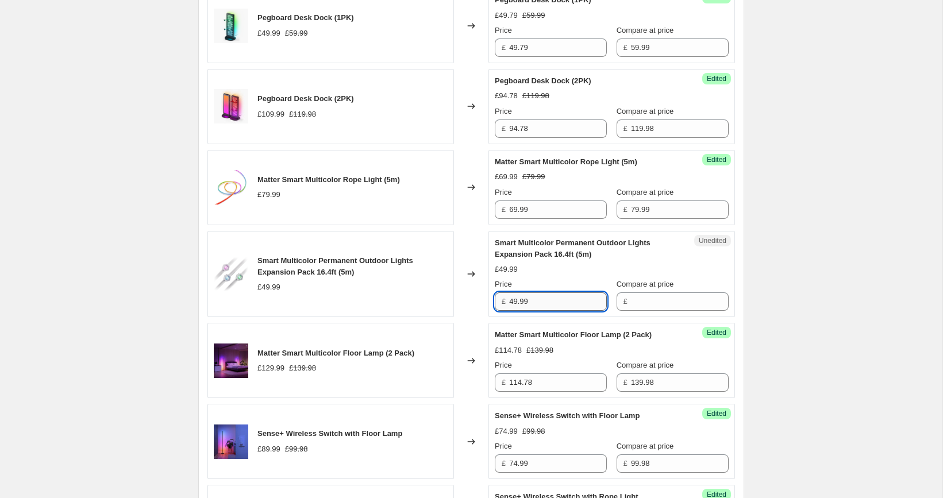
click at [558, 311] on input "49.99" at bounding box center [558, 301] width 98 height 18
type input "49.99"
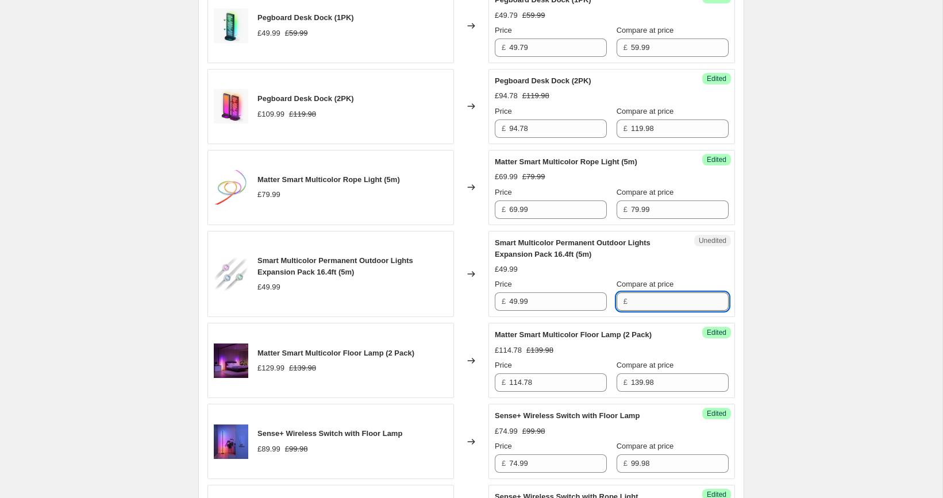
click at [644, 311] on input "Compare at price" at bounding box center [680, 301] width 98 height 18
paste input "49.99"
type input "49.99"
click at [569, 304] on input "49.99" at bounding box center [558, 301] width 98 height 18
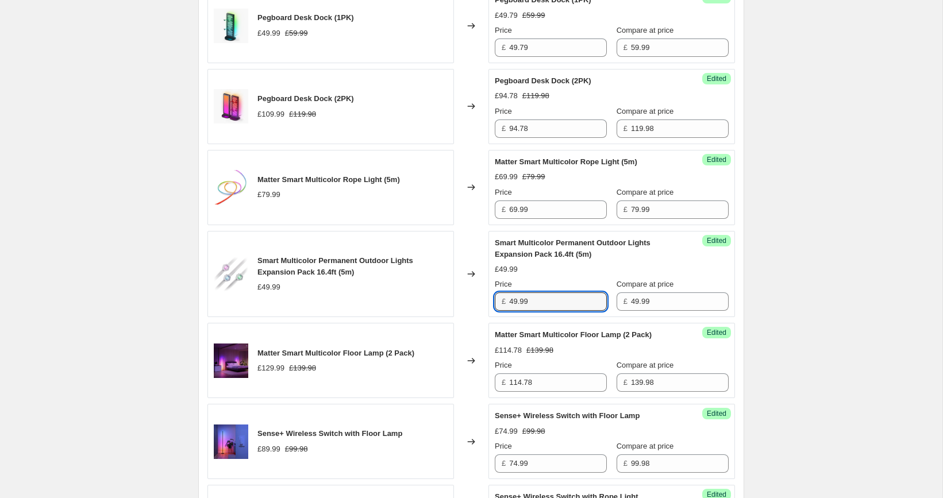
paste input "34"
type input "34.99"
click at [811, 238] on div "[05/10-10/10] Oct Prime Day. This page is ready [05/10-10/10] Oct Prime Day Inf…" at bounding box center [471, 31] width 942 height 1878
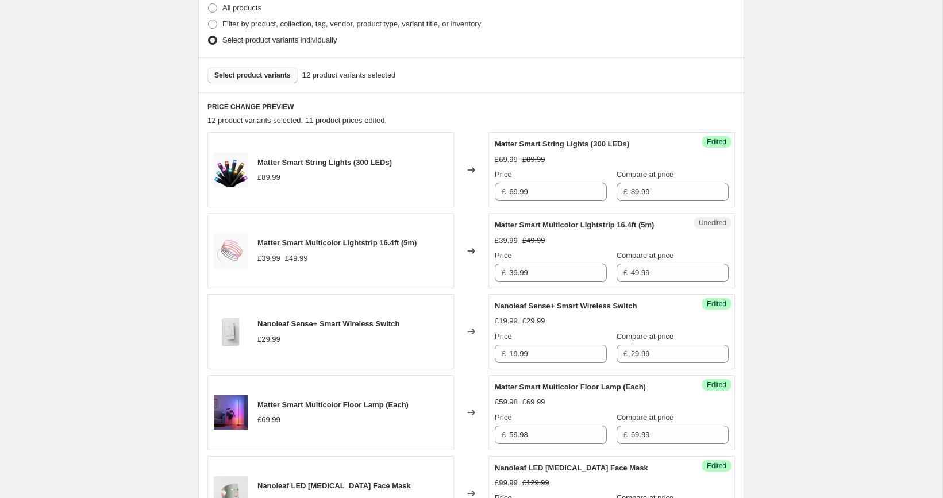
scroll to position [359, 0]
click at [272, 86] on div "Select product variants 12 product variants selected" at bounding box center [471, 75] width 546 height 35
click at [272, 78] on span "Select product variants" at bounding box center [252, 75] width 76 height 9
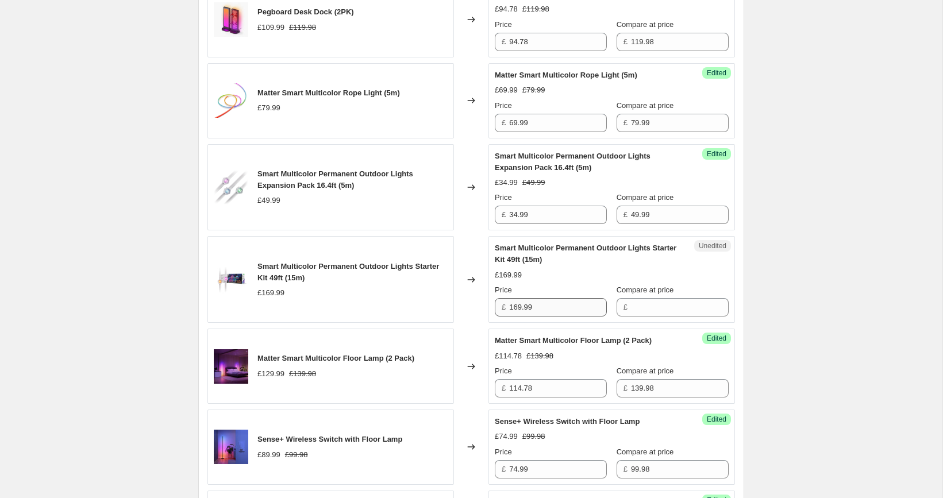
scroll to position [1008, 0]
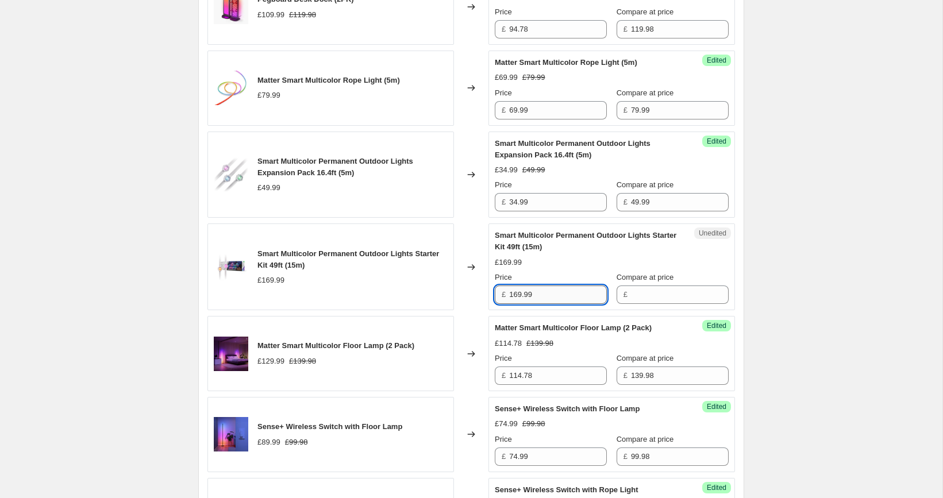
click at [579, 304] on input "169.99" at bounding box center [558, 295] width 98 height 18
type input "169.99"
click at [642, 304] on input "Compare at price" at bounding box center [680, 295] width 98 height 18
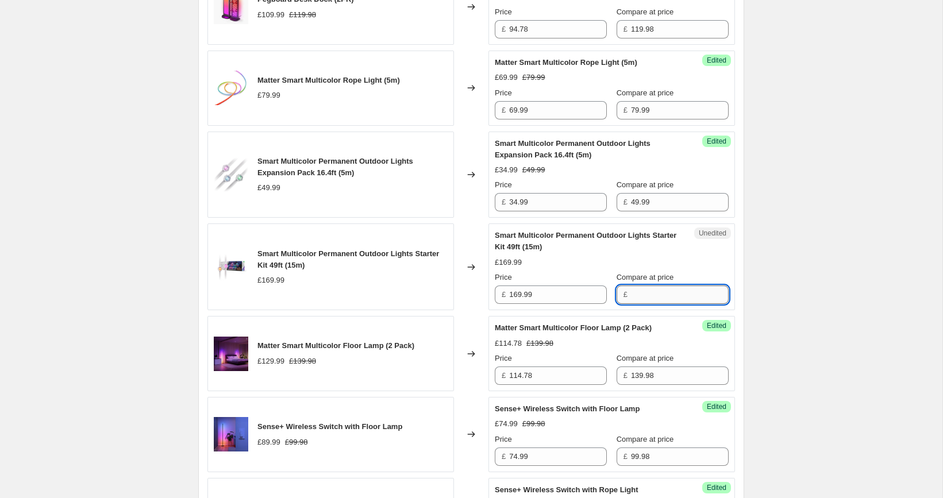
paste input "169.99"
type input "169.99"
click at [574, 304] on input "169.99" at bounding box center [558, 295] width 98 height 18
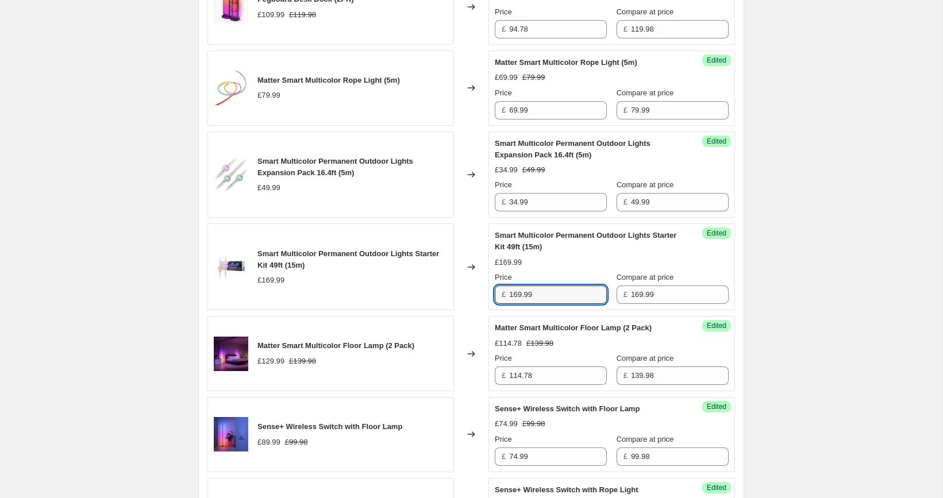
paste input "18"
type input "118.99"
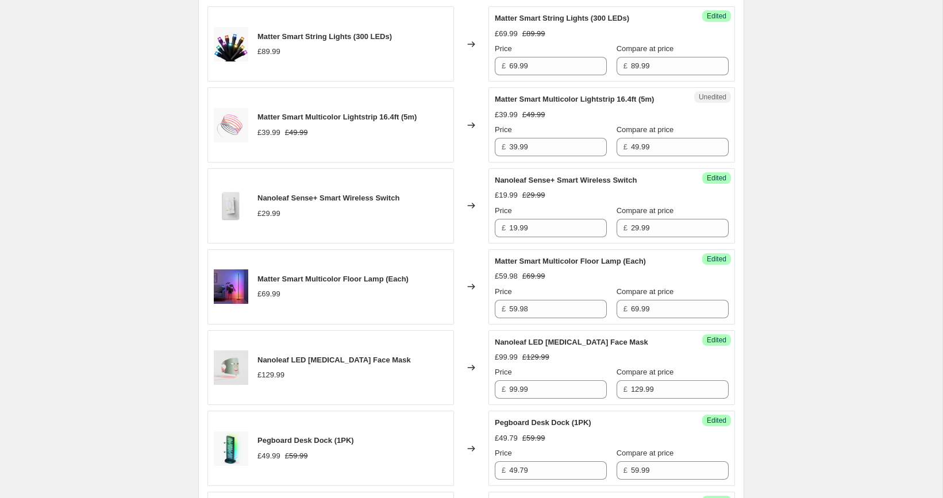
scroll to position [341, 0]
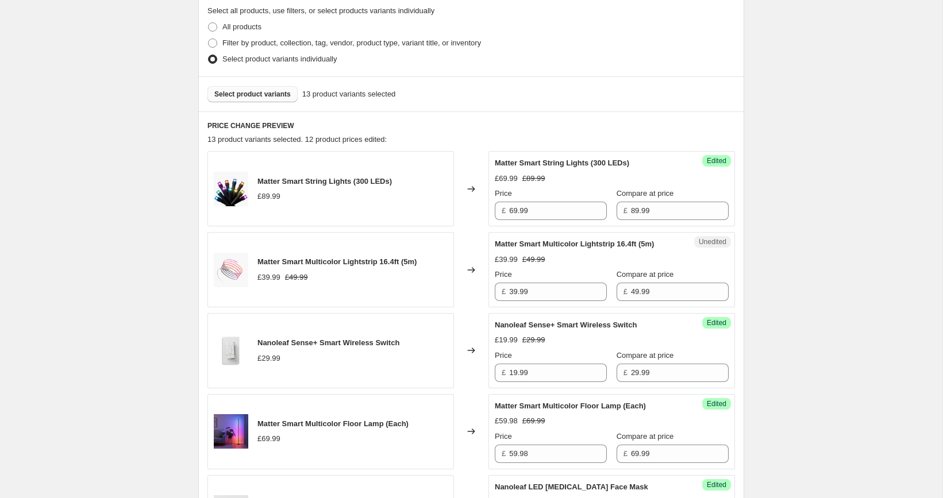
click at [258, 93] on span "Select product variants" at bounding box center [252, 94] width 76 height 9
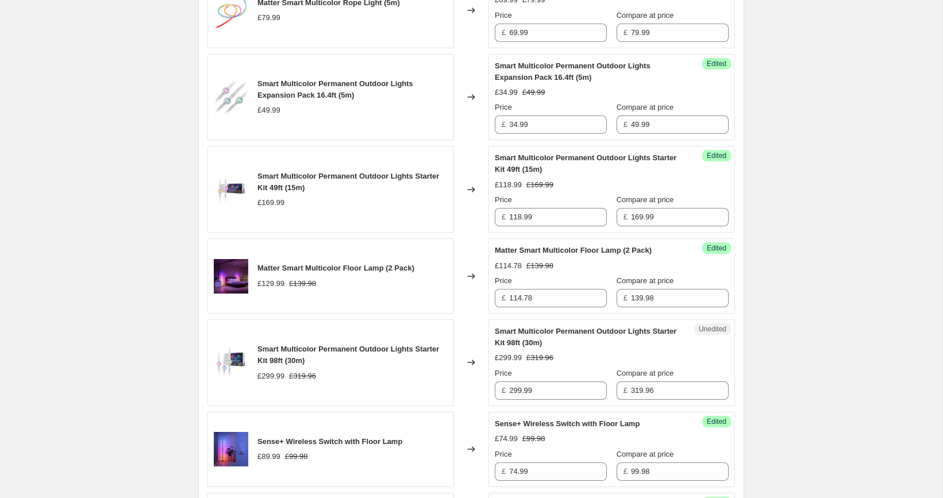
scroll to position [1089, 0]
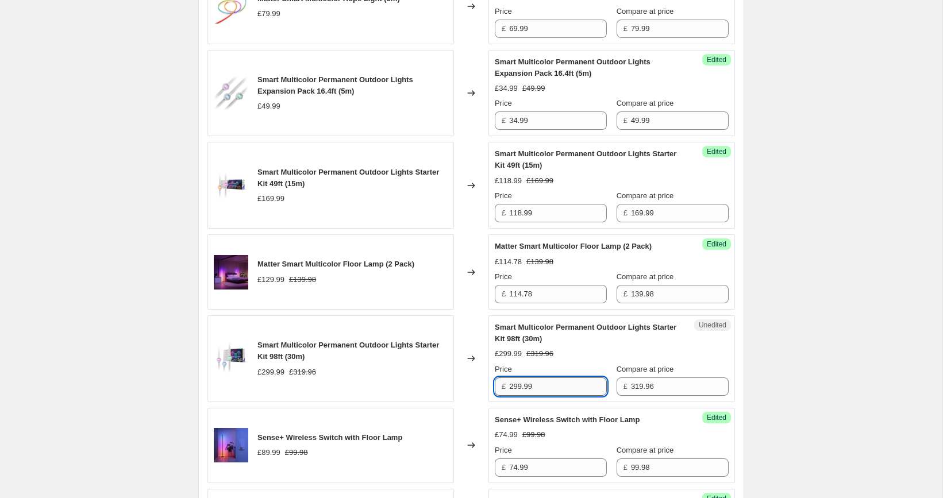
click at [557, 390] on input "299.99" at bounding box center [558, 386] width 98 height 18
paste input "15.97"
type input "215.97"
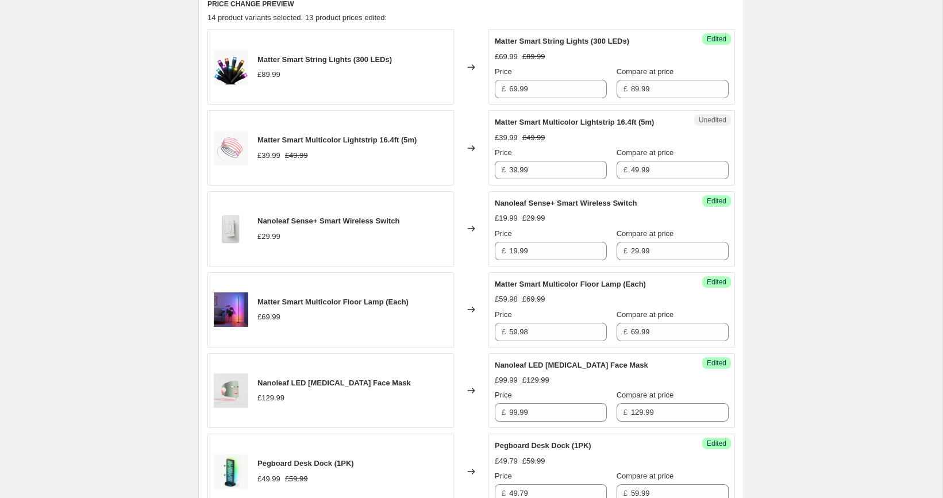
scroll to position [224, 0]
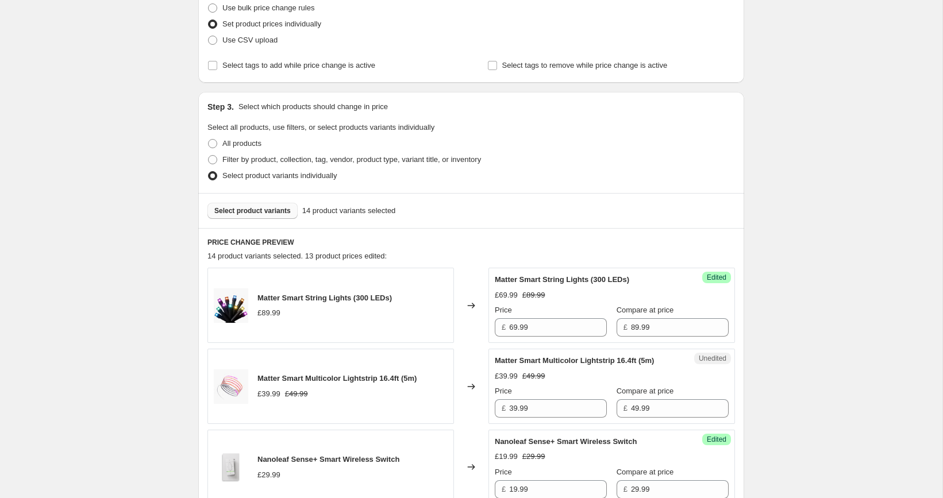
click at [286, 213] on span "Select product variants" at bounding box center [252, 210] width 76 height 9
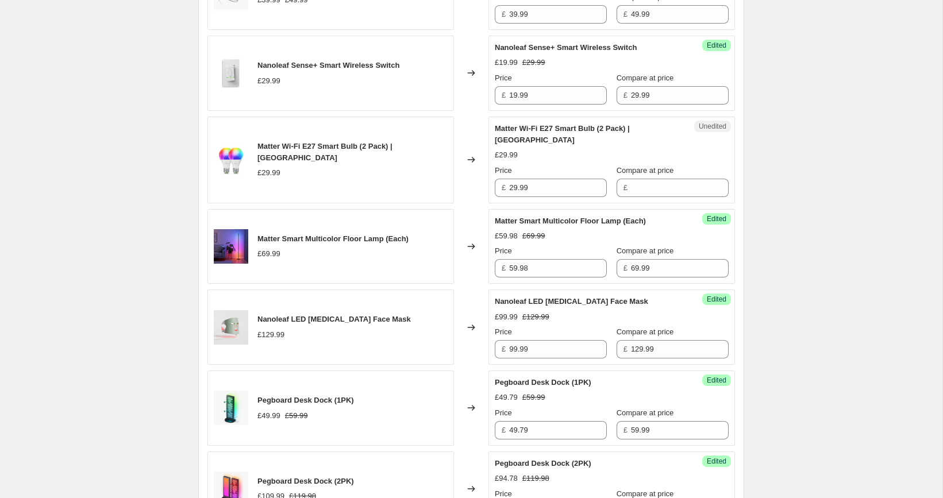
scroll to position [628, 0]
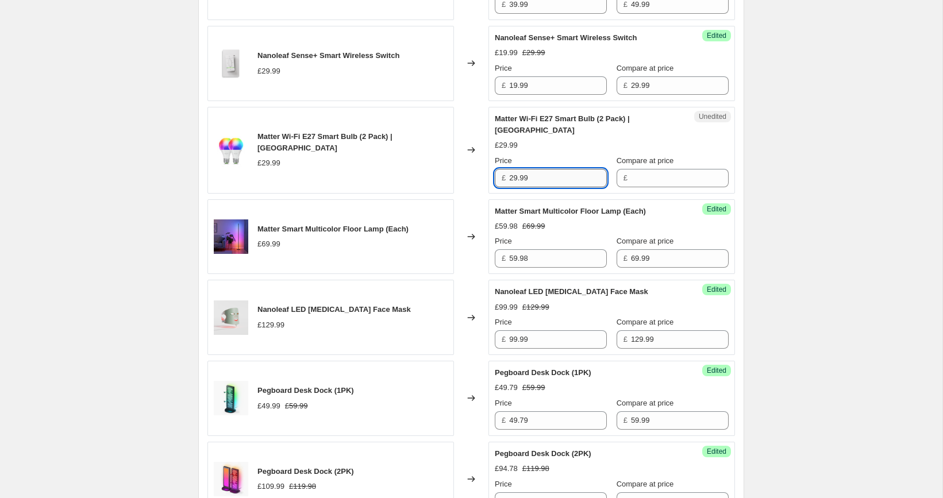
click at [555, 182] on input "29.99" at bounding box center [558, 178] width 98 height 18
type input "29.99"
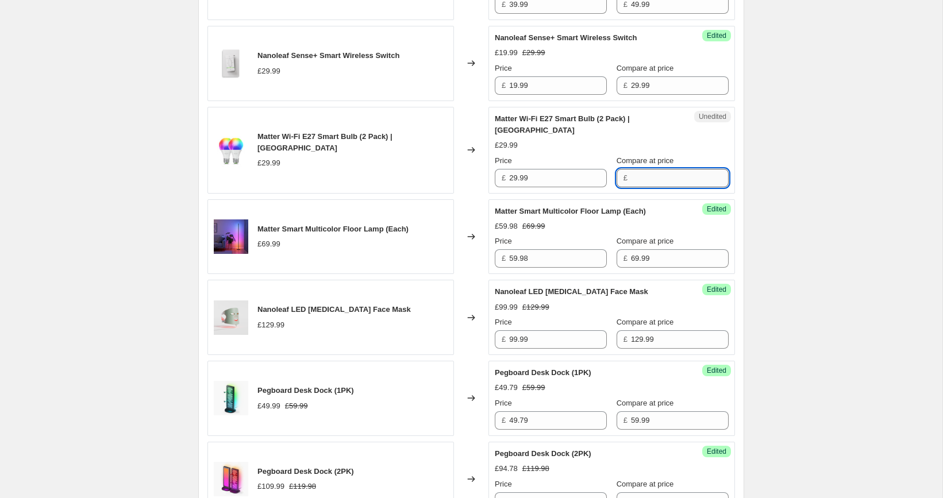
click at [635, 179] on input "Compare at price" at bounding box center [680, 178] width 98 height 18
paste input "29.99"
type input "29.99"
click at [543, 179] on input "29.99" at bounding box center [558, 178] width 98 height 18
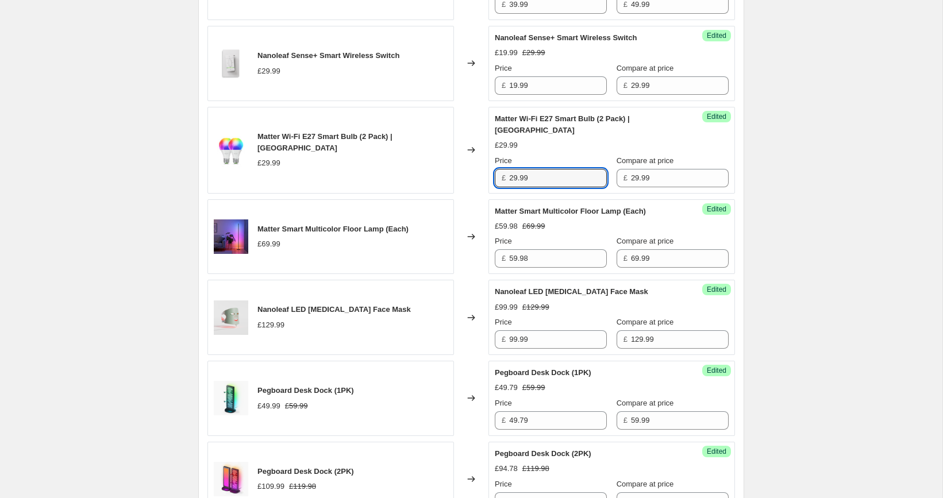
paste input "3"
type input "23.99"
click at [780, 184] on div "[05/10-10/10] Oct Prime Day. This page is ready [05/10-10/10] Oct Prime Day Inf…" at bounding box center [471, 449] width 942 height 2155
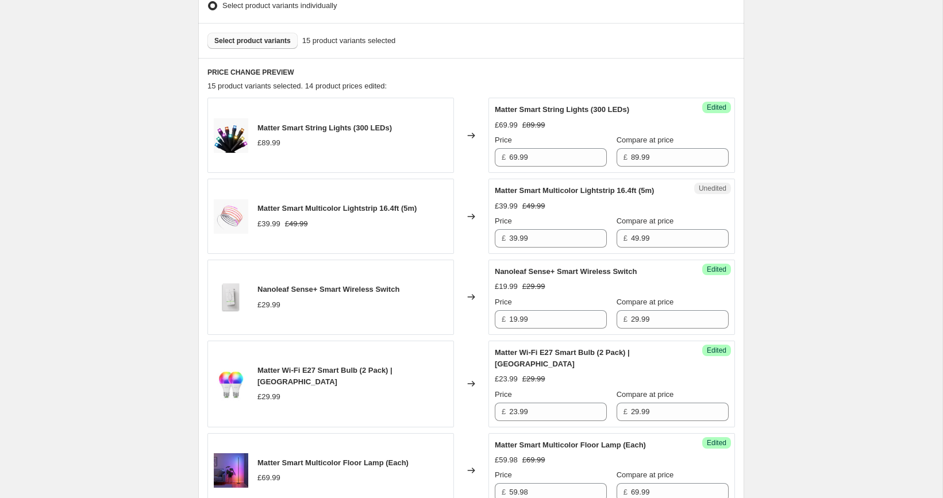
scroll to position [315, 0]
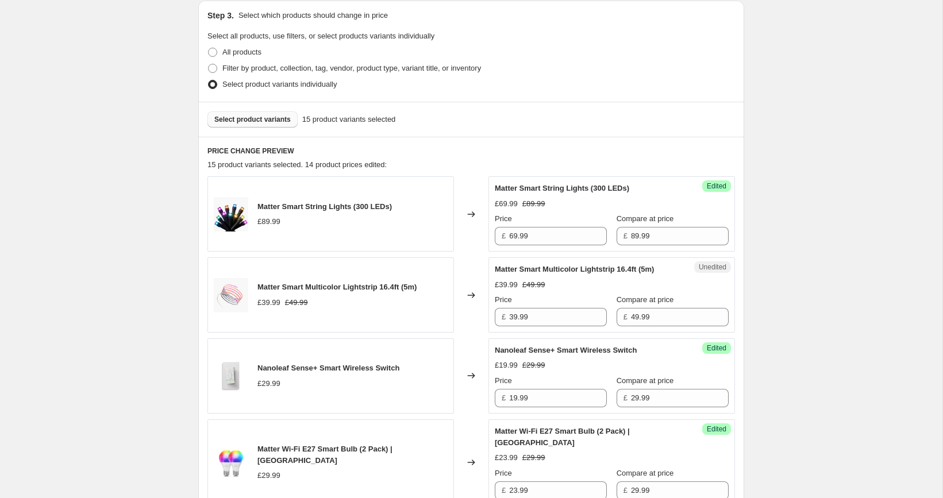
click at [265, 120] on span "Select product variants" at bounding box center [252, 119] width 76 height 9
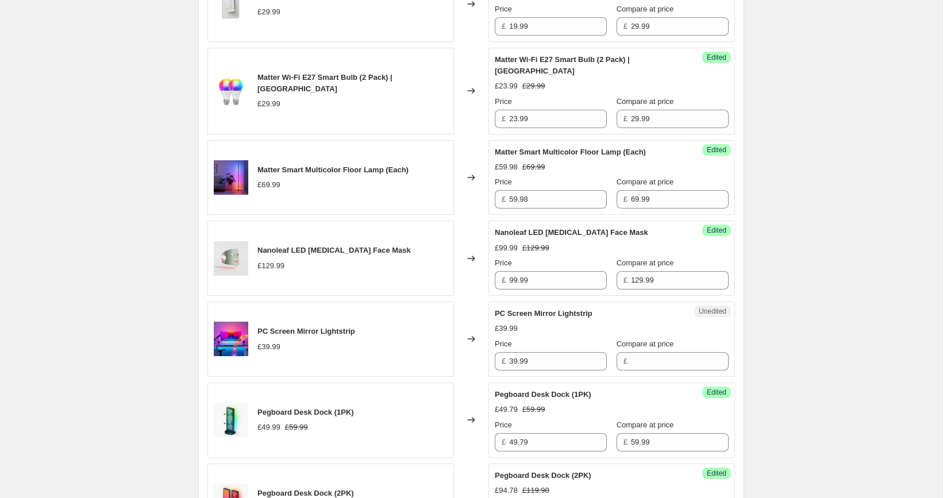
scroll to position [793, 0]
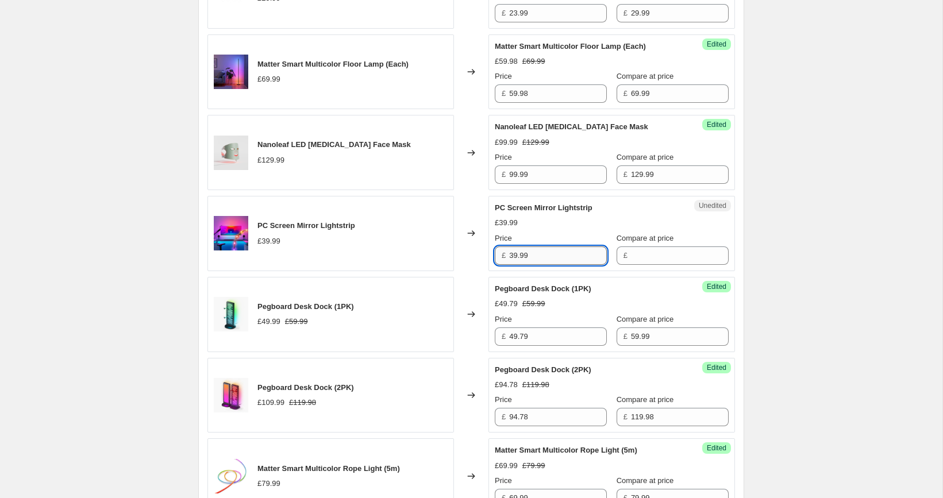
click at [542, 253] on input "39.99" at bounding box center [558, 255] width 98 height 18
type input "39.99"
click at [618, 256] on div "£" at bounding box center [672, 255] width 112 height 18
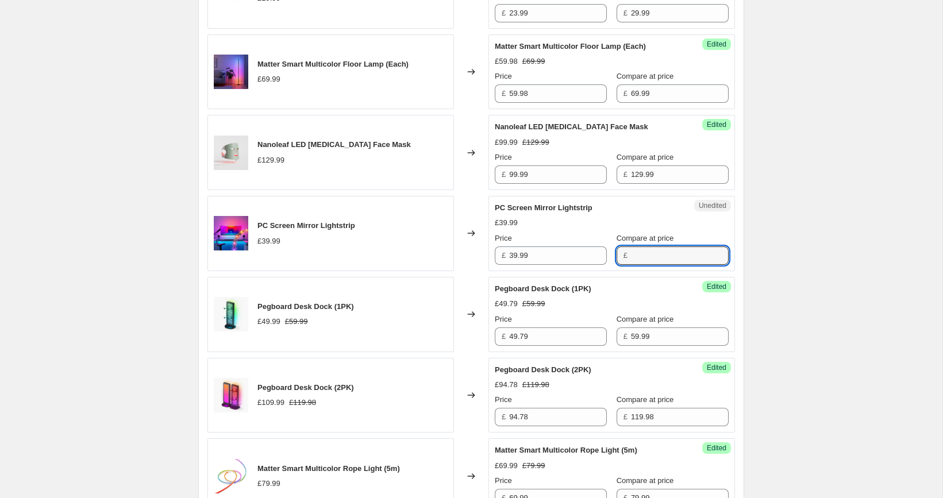
paste input "39.99"
type input "39.99"
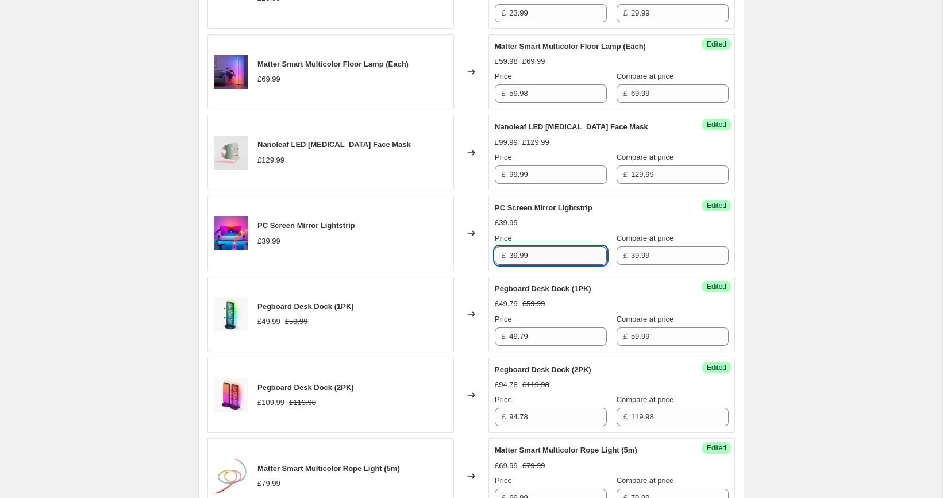
click at [539, 250] on input "39.99" at bounding box center [558, 255] width 98 height 18
paste input "2"
type input "29.99"
click at [826, 214] on div "[05/10-10/10] Oct Prime Day. This page is ready [05/10-10/10] Oct Prime Day Inf…" at bounding box center [471, 325] width 942 height 2236
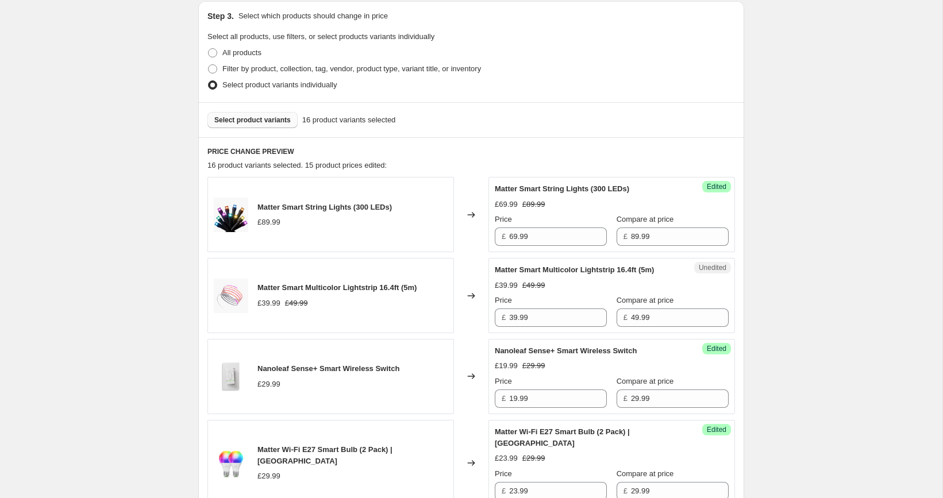
scroll to position [262, 0]
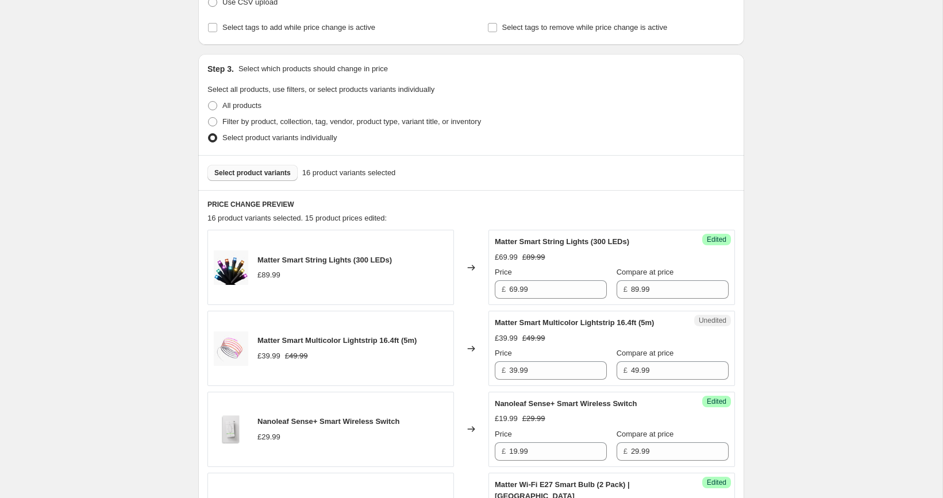
click at [269, 175] on span "Select product variants" at bounding box center [252, 172] width 76 height 9
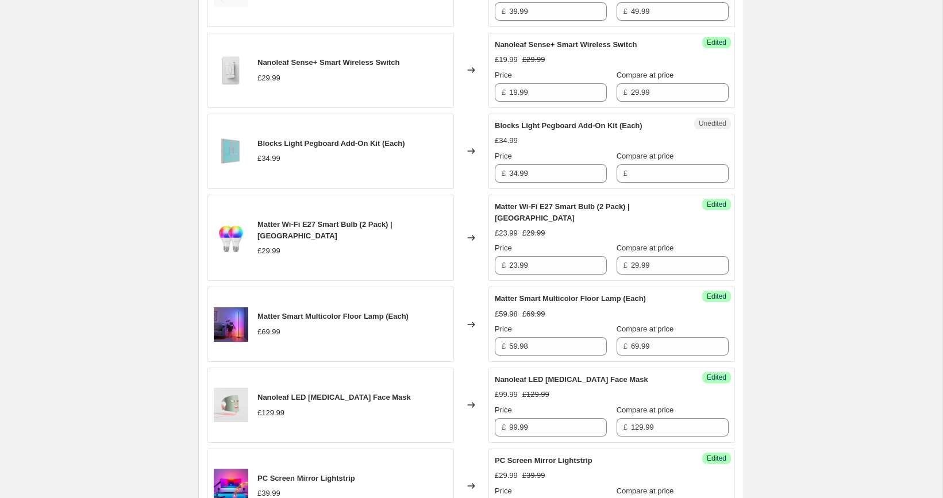
scroll to position [605, 0]
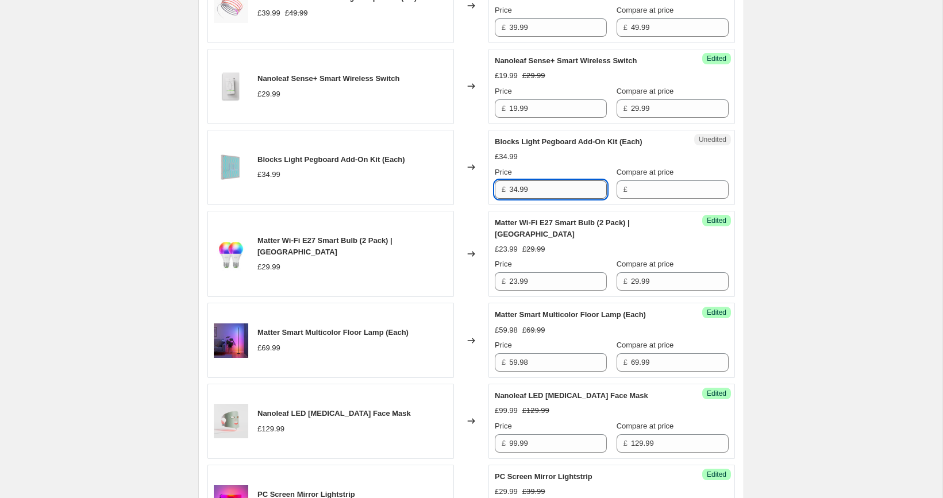
click at [544, 199] on input "34.99" at bounding box center [558, 189] width 98 height 18
type input "34.99"
click at [631, 196] on input "Compare at price" at bounding box center [680, 189] width 98 height 18
paste input "34.99"
type input "34.99"
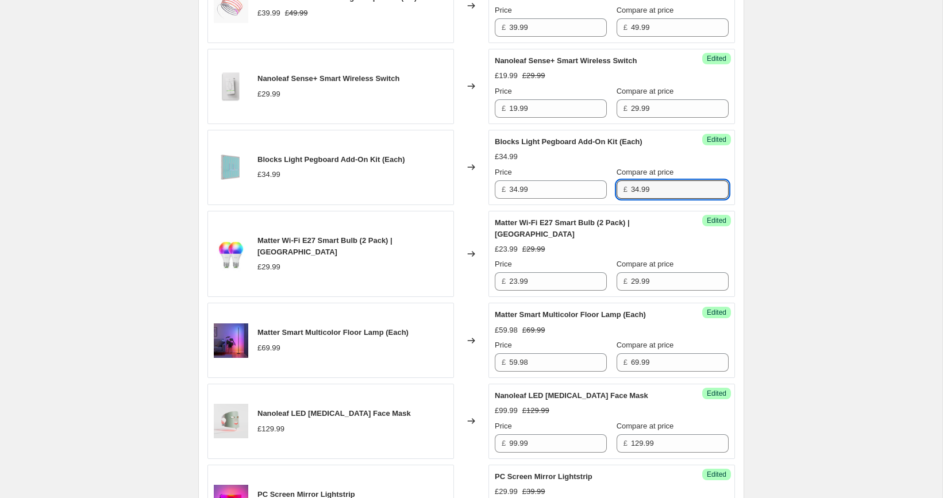
click at [565, 188] on div "Price £ 34.99" at bounding box center [551, 183] width 112 height 32
click at [565, 199] on input "34.99" at bounding box center [558, 189] width 98 height 18
paste input "26.24"
type input "26.24"
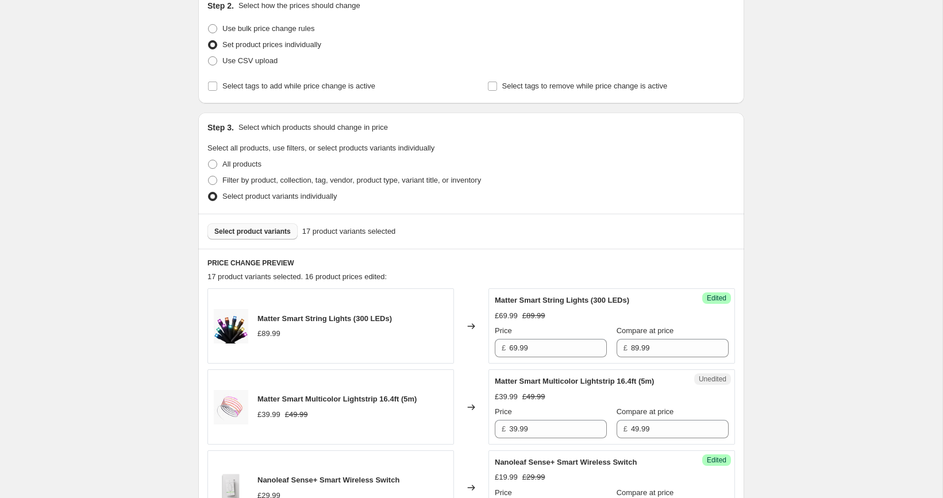
scroll to position [180, 0]
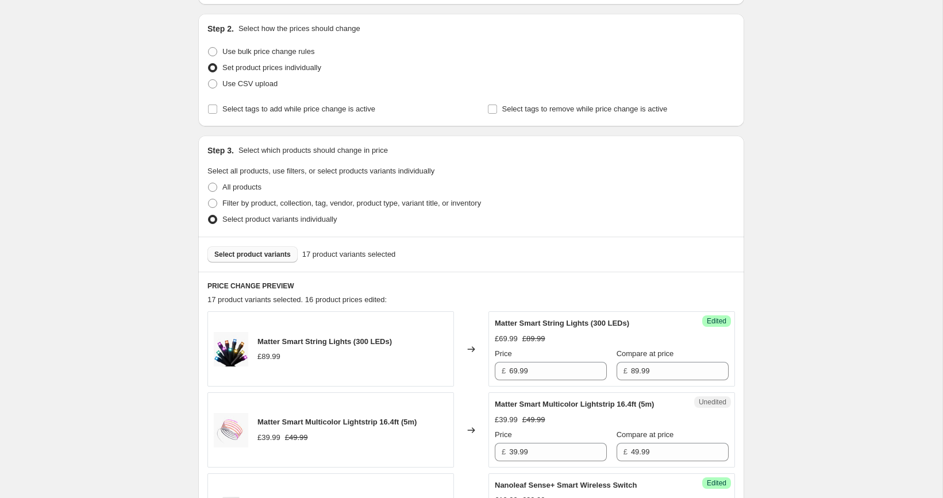
click at [246, 256] on span "Select product variants" at bounding box center [252, 254] width 76 height 9
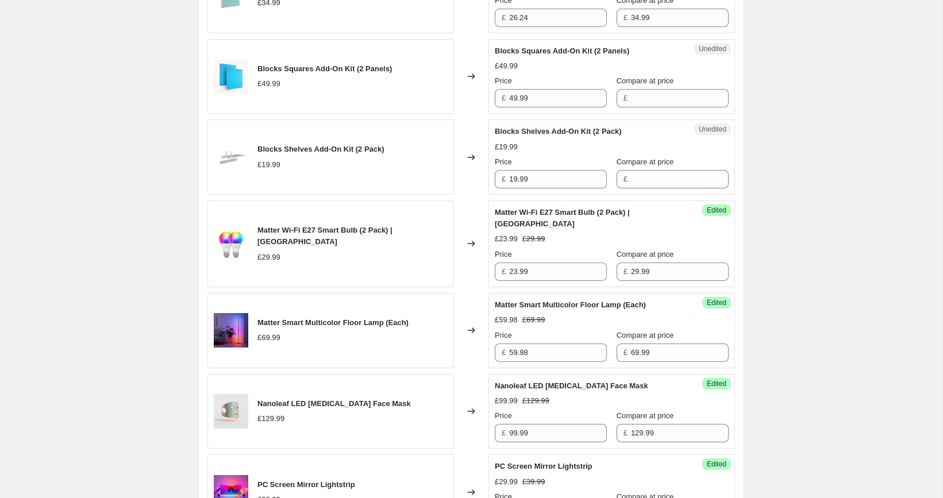
scroll to position [791, 0]
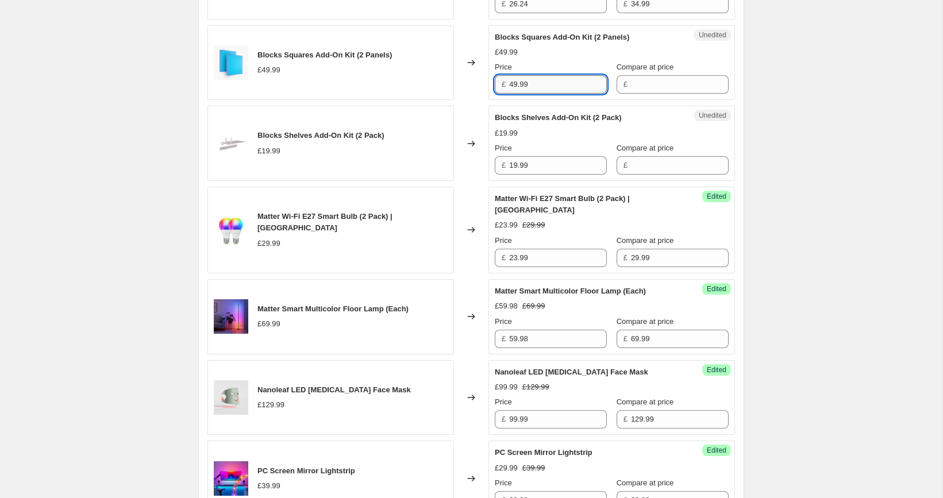
click at [552, 94] on input "49.99" at bounding box center [558, 84] width 98 height 18
paste input "37.4"
type input "37.49"
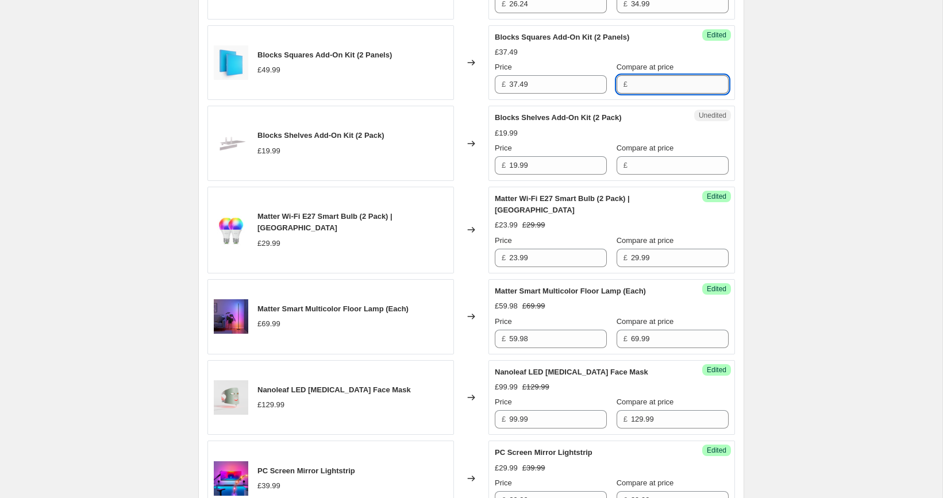
click at [631, 94] on input "Compare at price" at bounding box center [680, 84] width 98 height 18
paste input "49.99"
type input "49.99"
click at [743, 165] on div "PRICE CHANGE PREVIEW 19 product variants selected. 17 product prices edited: Ma…" at bounding box center [471, 487] width 546 height 1651
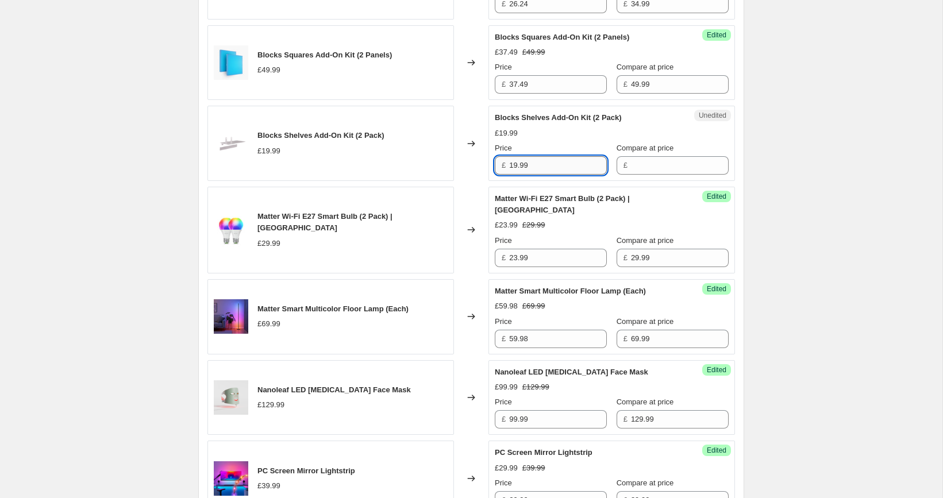
click at [539, 175] on input "19.99" at bounding box center [558, 165] width 98 height 18
type input "19.99"
click at [647, 173] on input "Compare at price" at bounding box center [680, 165] width 98 height 18
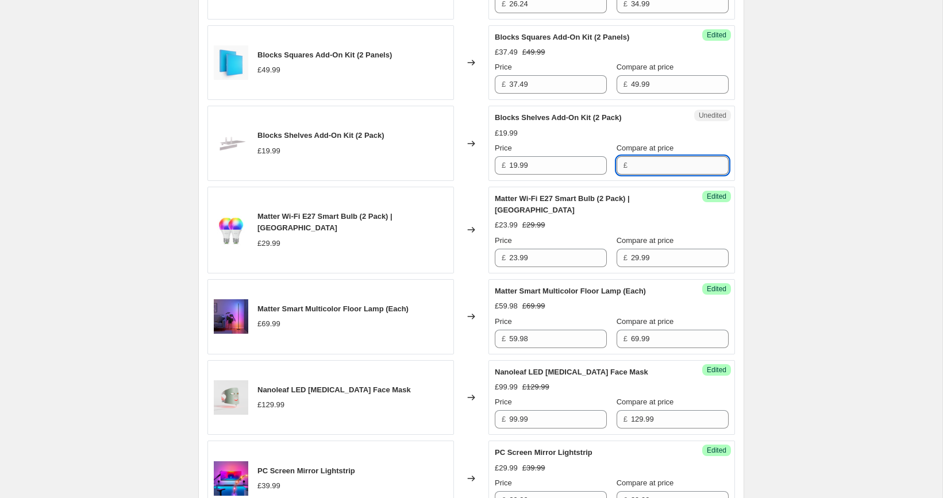
paste input "19.99"
type input "19.99"
click at [550, 172] on input "19.99" at bounding box center [558, 165] width 98 height 18
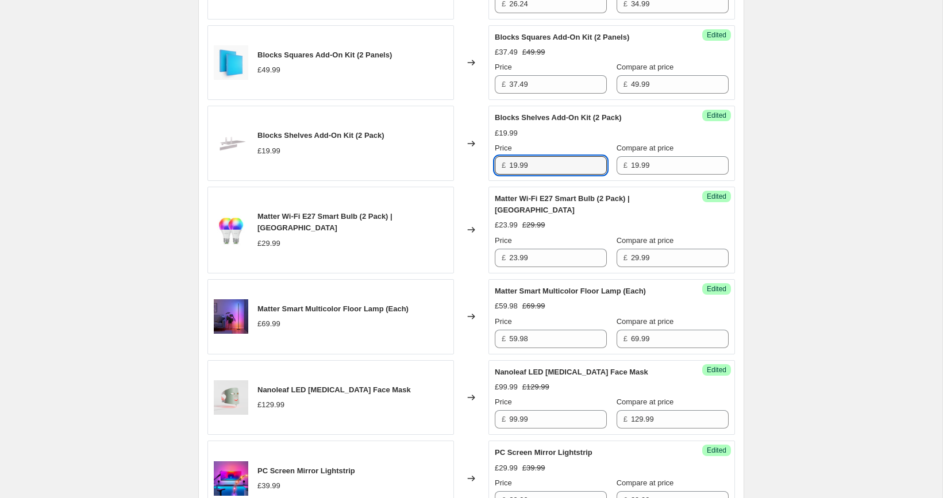
paste input "4"
type input "14.99"
click at [807, 152] on div "[05/10-10/10] Oct Prime Day. This page is ready [05/10-10/10] Oct Prime Day Inf…" at bounding box center [471, 448] width 942 height 2478
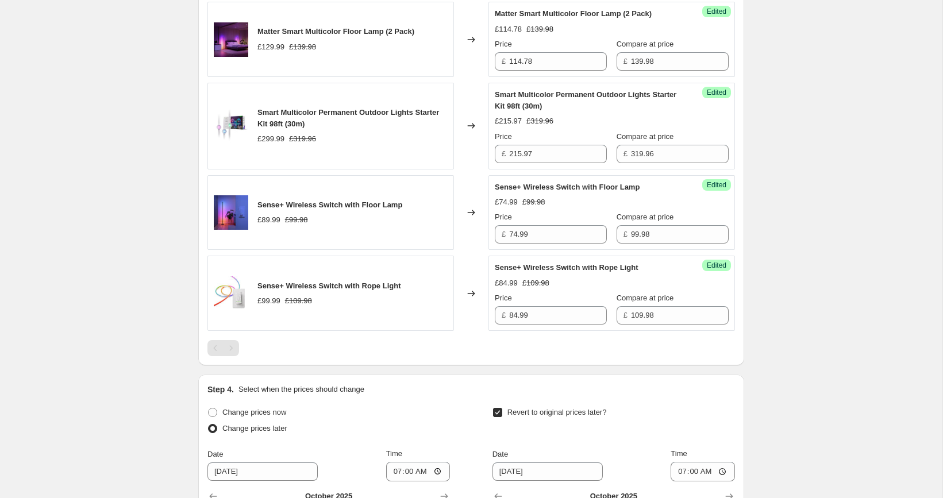
scroll to position [1972, 0]
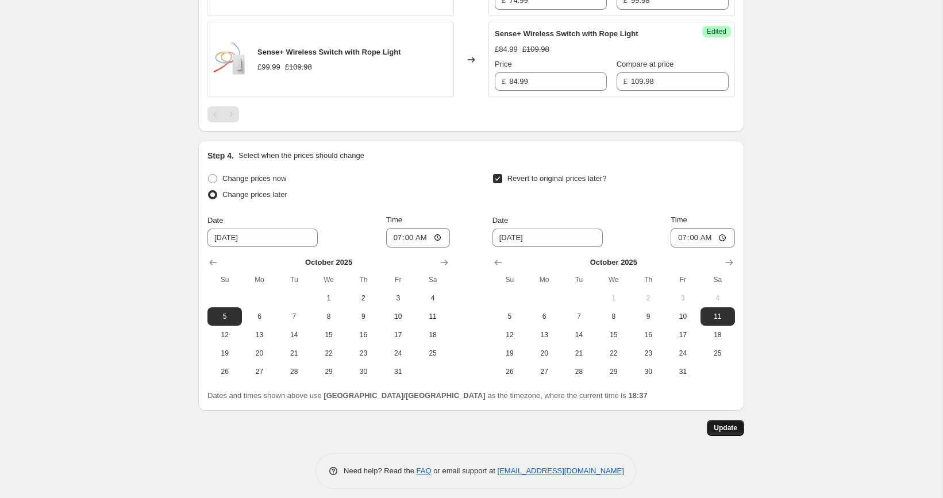
click at [727, 426] on button "Update" at bounding box center [725, 428] width 37 height 16
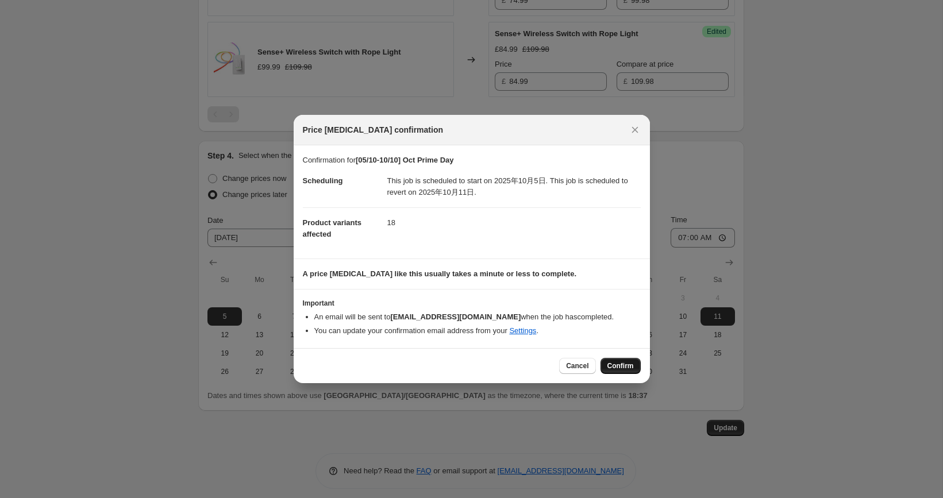
click at [619, 372] on button "Confirm" at bounding box center [620, 366] width 40 height 16
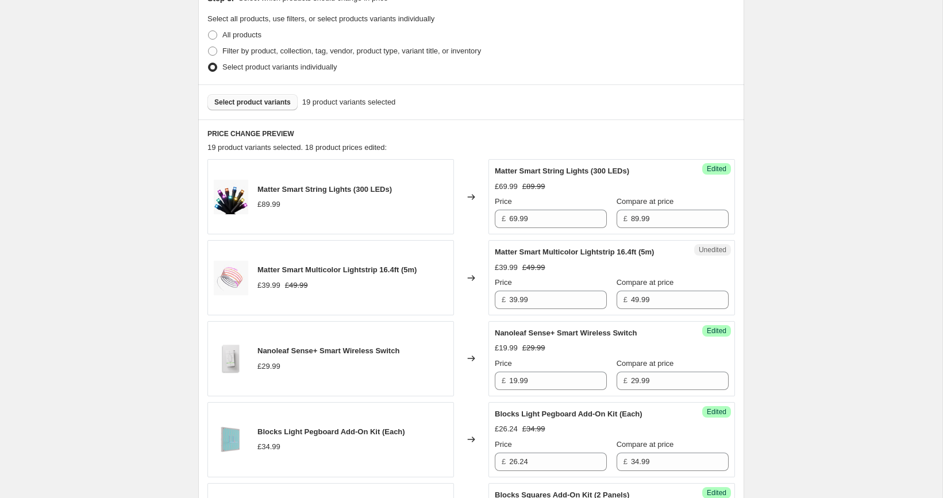
scroll to position [284, 0]
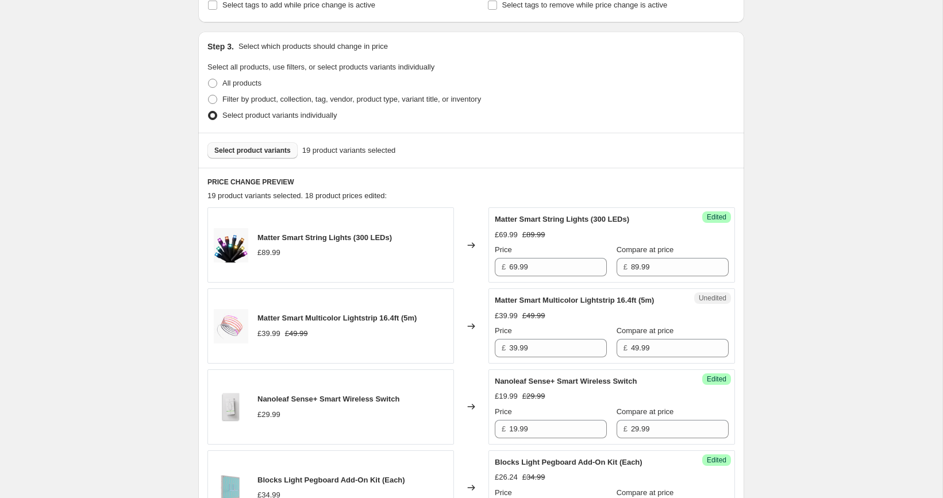
click at [276, 145] on button "Select product variants" at bounding box center [252, 150] width 90 height 16
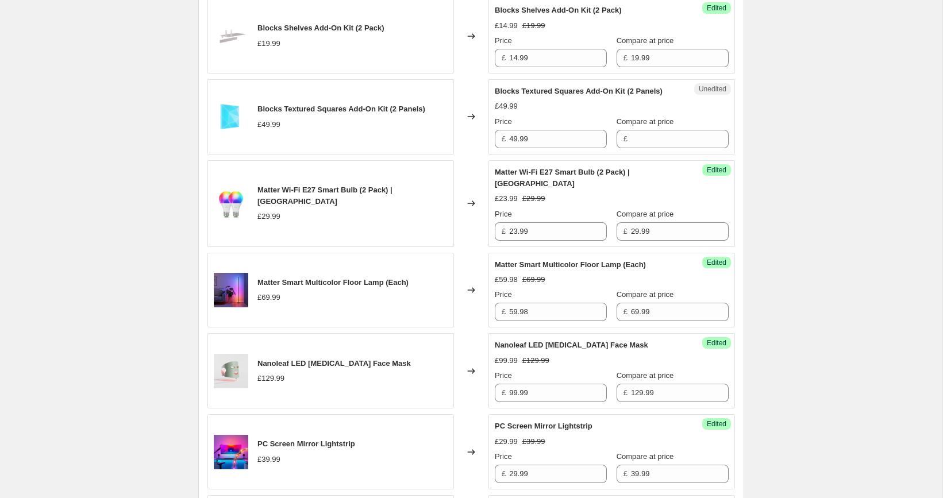
scroll to position [900, 0]
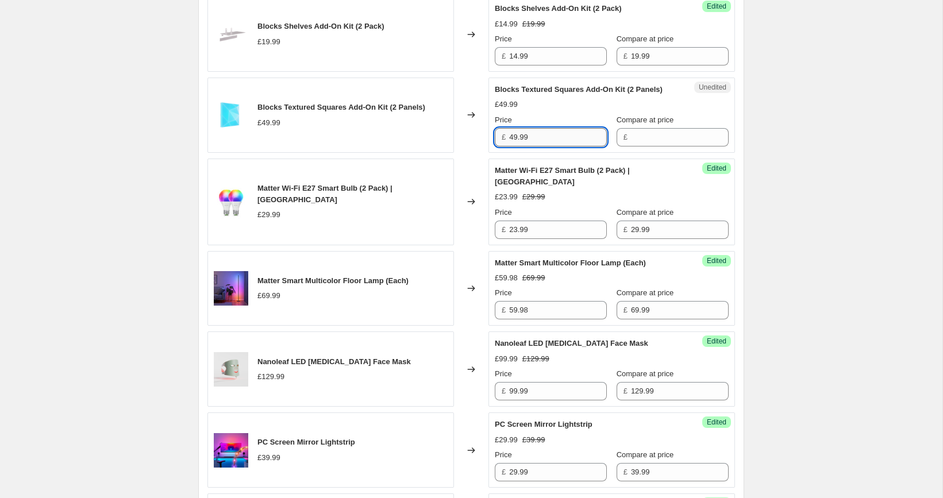
click at [552, 147] on input "49.99" at bounding box center [558, 137] width 98 height 18
click at [629, 153] on div "Unedited Blocks Textured Squares Add-On Kit (2 Panels) £49.99 Price £ 49.99 Com…" at bounding box center [611, 115] width 246 height 75
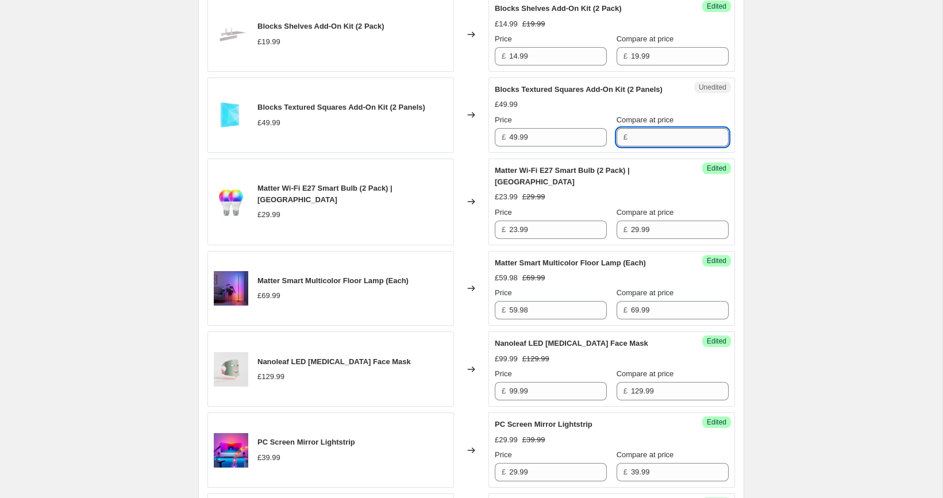
click at [631, 147] on input "Compare at price" at bounding box center [680, 137] width 98 height 18
paste input "49.99"
type input "49.99"
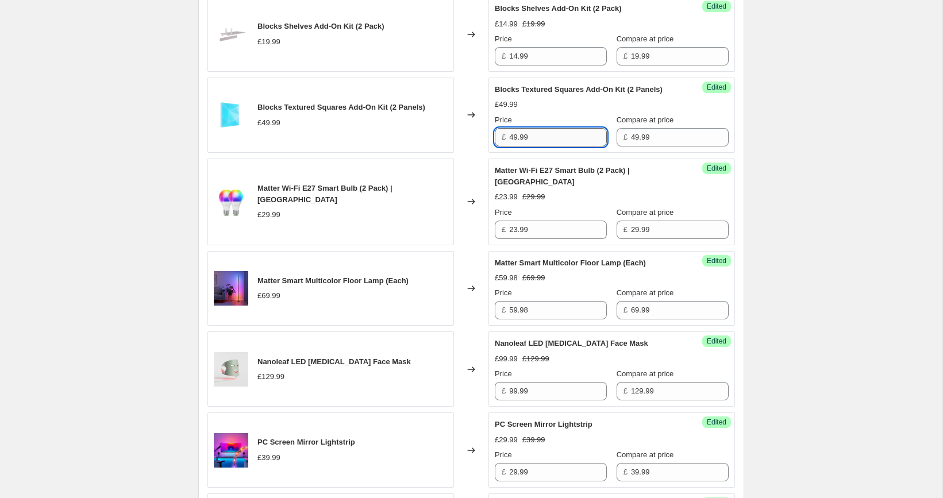
click at [556, 147] on input "49.99" at bounding box center [558, 137] width 98 height 18
paste input "37.4"
type input "37.49"
click at [799, 157] on div "[05/10-10/10] Oct Prime Day. This page is ready [05/10-10/10] Oct Prime Day Inf…" at bounding box center [471, 379] width 942 height 2559
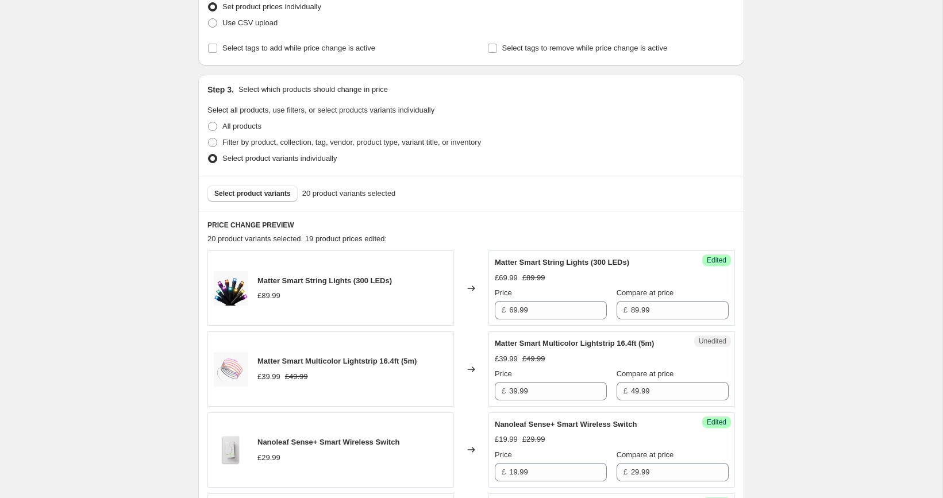
scroll to position [238, 0]
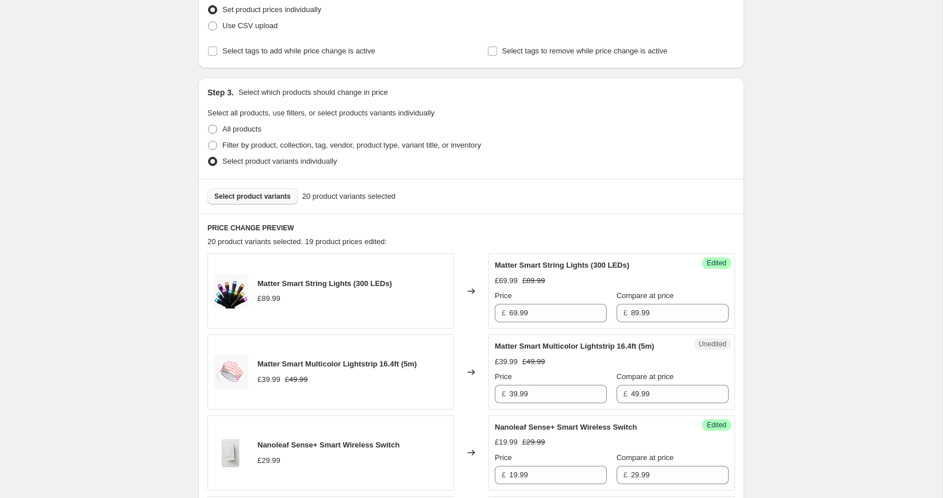
click at [246, 203] on button "Select product variants" at bounding box center [252, 196] width 90 height 16
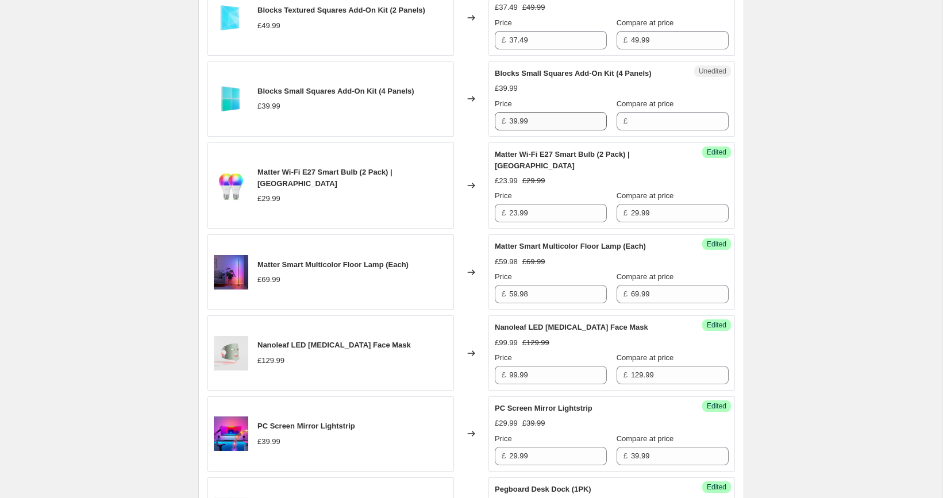
scroll to position [985, 0]
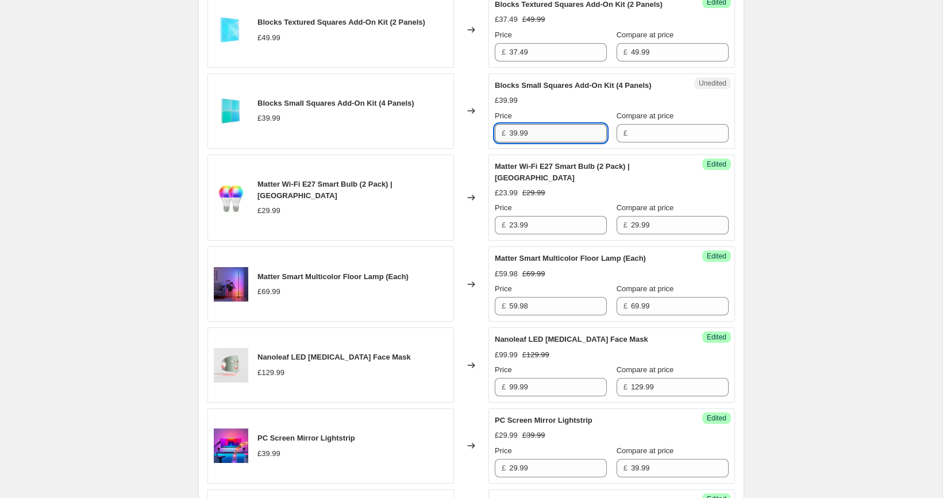
click at [556, 142] on input "39.99" at bounding box center [558, 133] width 98 height 18
type input "39.99"
click at [631, 142] on input "Compare at price" at bounding box center [680, 133] width 98 height 18
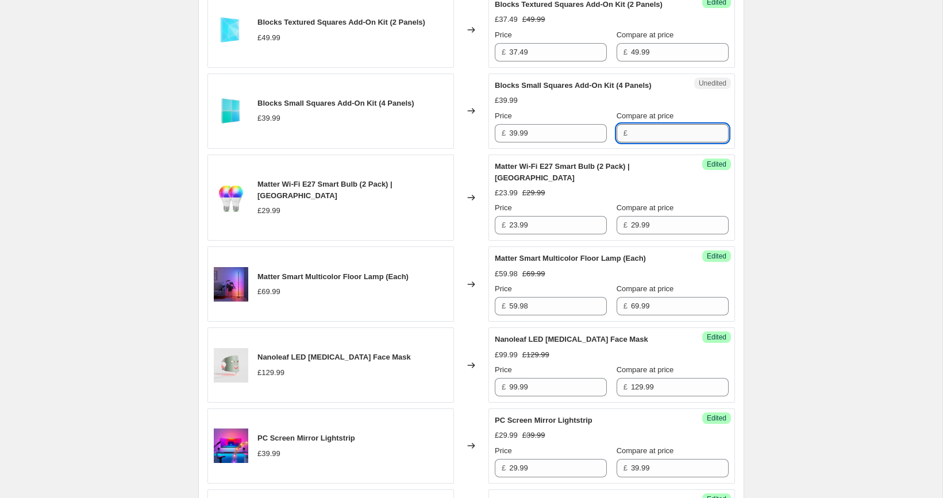
paste input "39.99"
type input "39.99"
click at [568, 142] on input "39.99" at bounding box center [558, 133] width 98 height 18
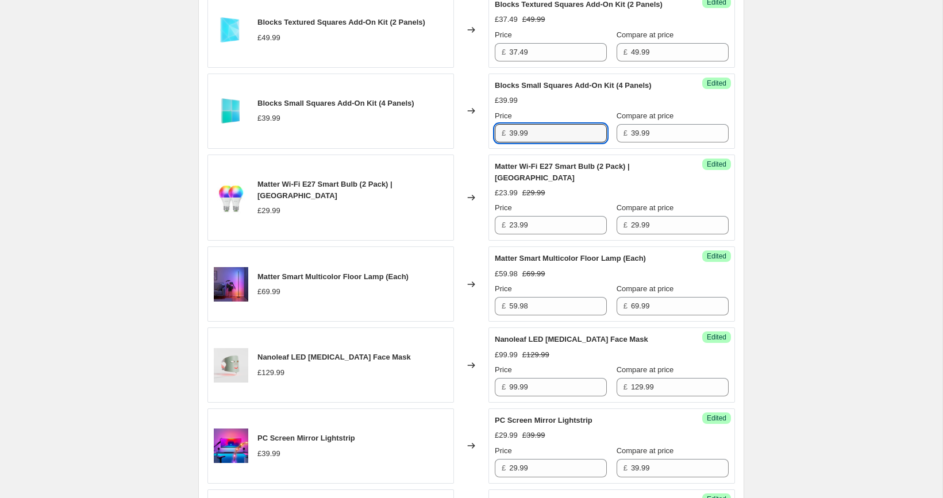
paste input "2"
type input "29.99"
click at [775, 153] on div "[05/10-10/10] Oct Prime Day. This page is ready [05/10-10/10] Oct Prime Day Inf…" at bounding box center [471, 294] width 942 height 2559
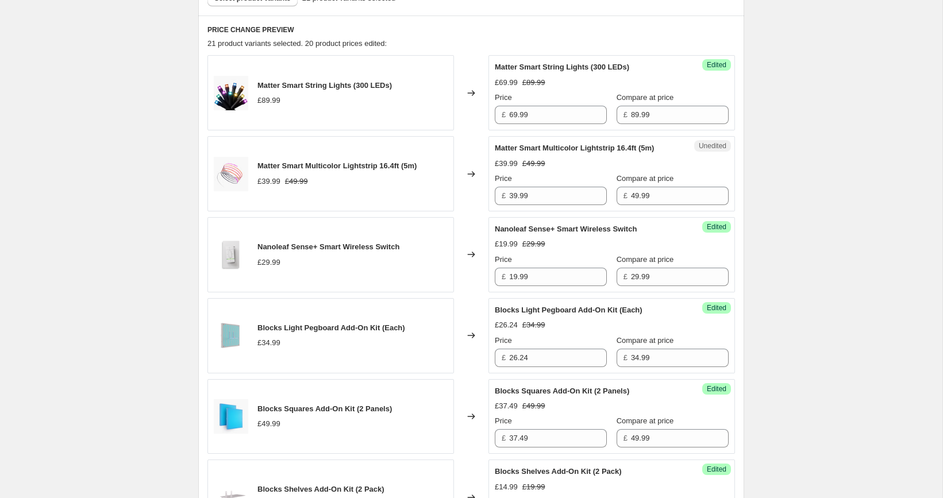
scroll to position [317, 0]
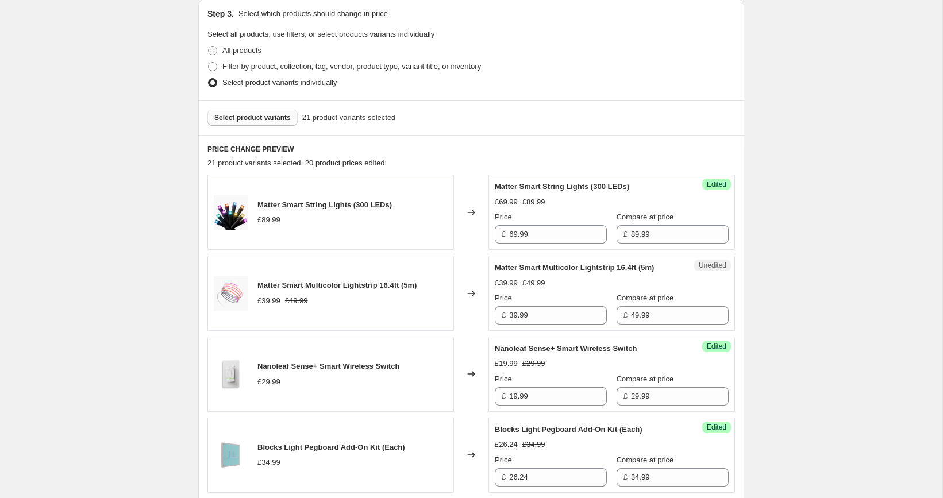
click at [264, 118] on span "Select product variants" at bounding box center [252, 117] width 76 height 9
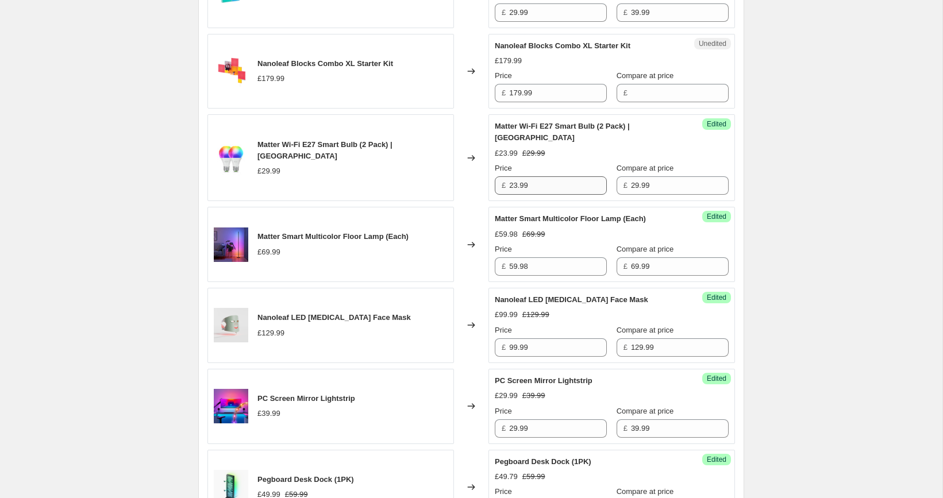
scroll to position [1109, 0]
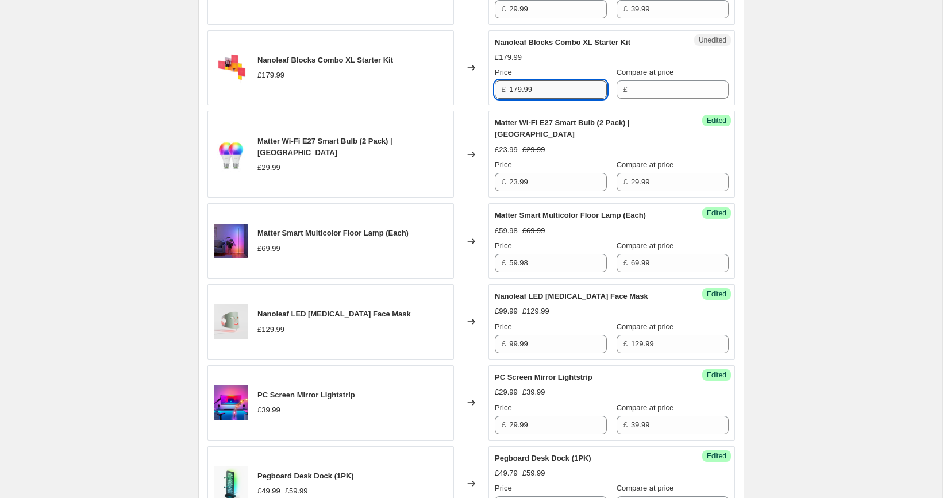
click at [541, 99] on input "179.99" at bounding box center [558, 89] width 98 height 18
type input "179.99"
click at [643, 99] on input "Compare at price" at bounding box center [680, 89] width 98 height 18
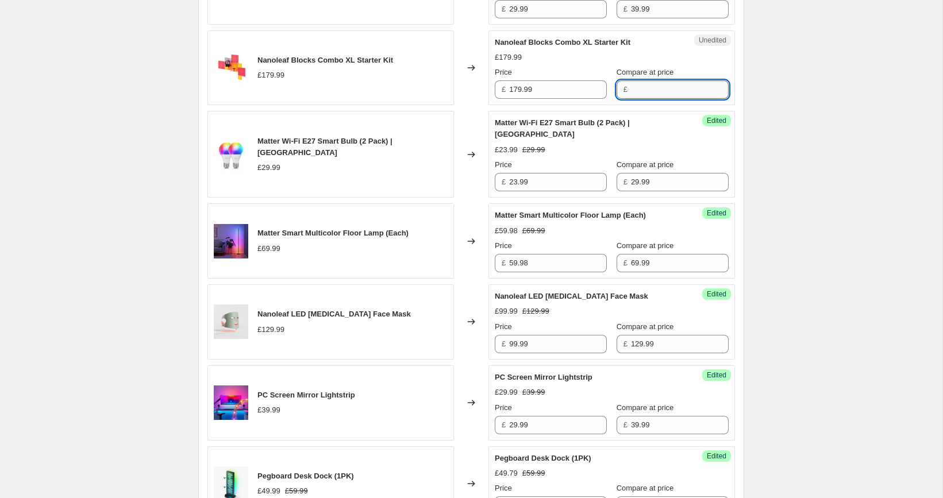
paste input "179.99"
type input "179.99"
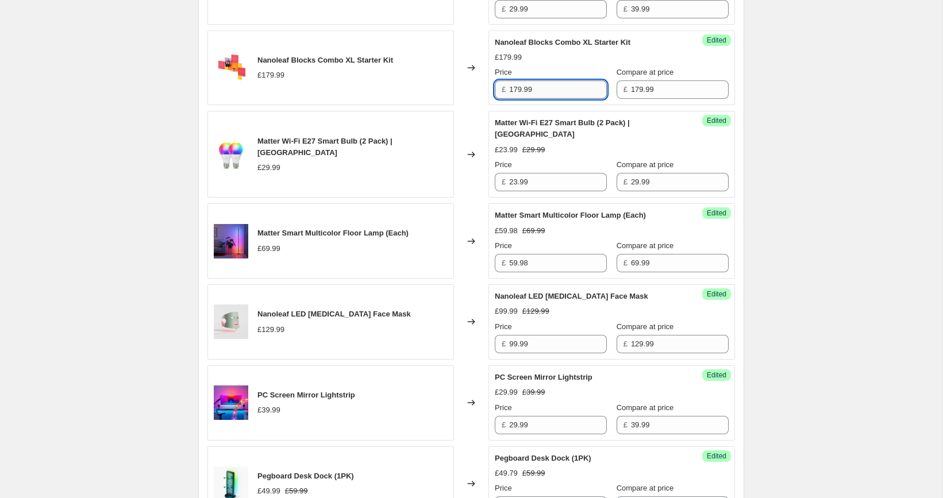
click at [555, 99] on input "179.99" at bounding box center [558, 89] width 98 height 18
paste input "43"
type input "143.99"
click at [784, 149] on div "[05/10-10/10] Oct Prime Day. This page is ready [05/10-10/10] Oct Prime Day Inf…" at bounding box center [471, 170] width 942 height 2559
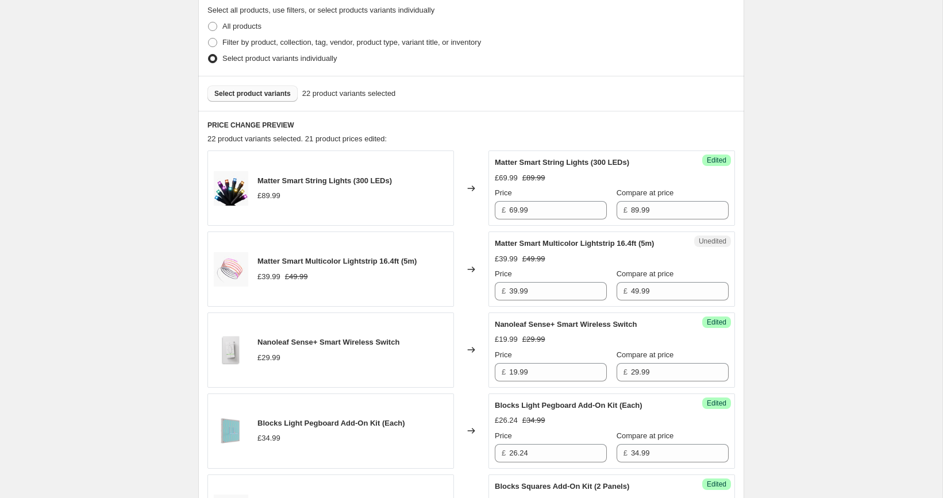
scroll to position [314, 0]
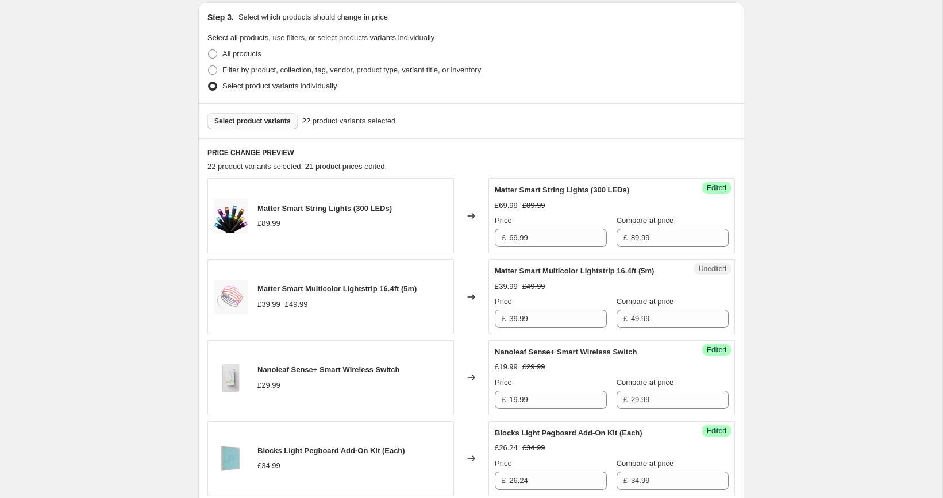
click at [272, 118] on span "Select product variants" at bounding box center [252, 121] width 76 height 9
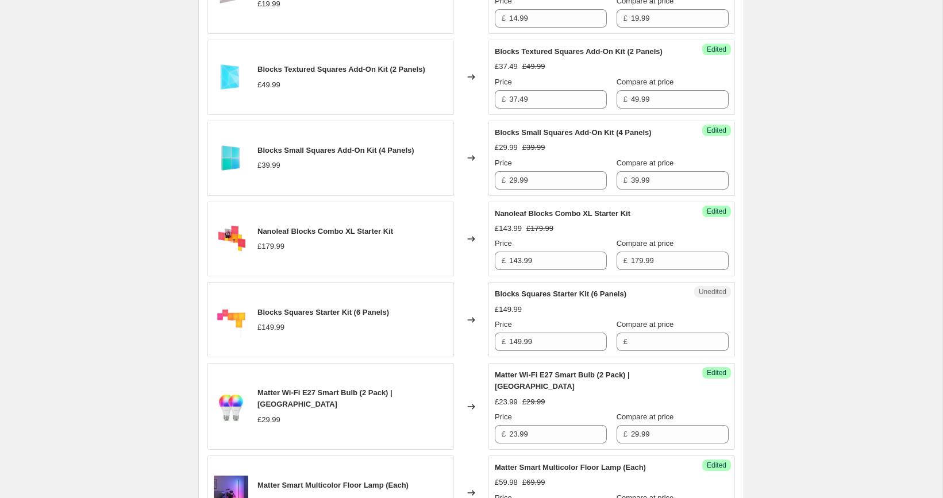
scroll to position [951, 0]
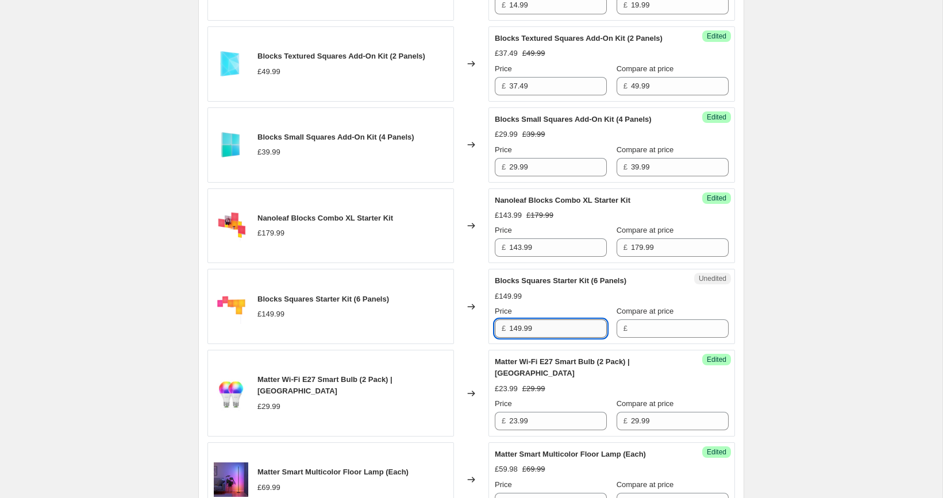
click at [568, 338] on input "149.99" at bounding box center [558, 328] width 98 height 18
type input "149.99"
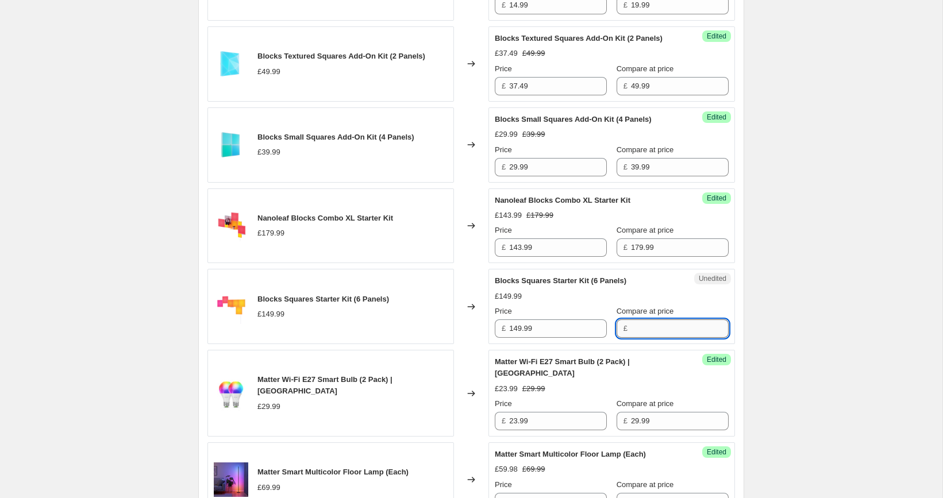
click at [643, 338] on input "Compare at price" at bounding box center [680, 328] width 98 height 18
paste input "149.99"
type input "149.99"
click at [564, 338] on input "149.99" at bounding box center [558, 328] width 98 height 18
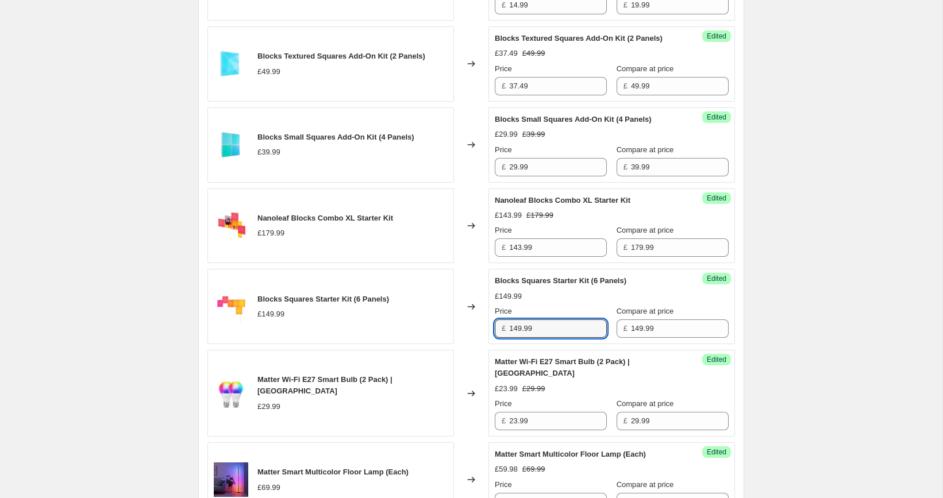
paste input "12.4"
type input "112.49"
click at [777, 300] on div "[05/10-10/10] Oct Prime Day. This page is ready [05/10-10/10] Oct Prime Day Inf…" at bounding box center [471, 323] width 942 height 2548
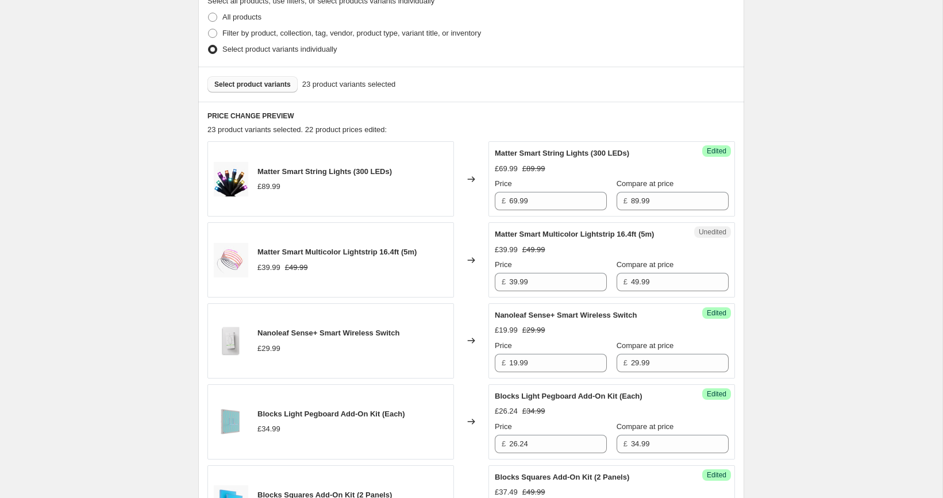
scroll to position [325, 0]
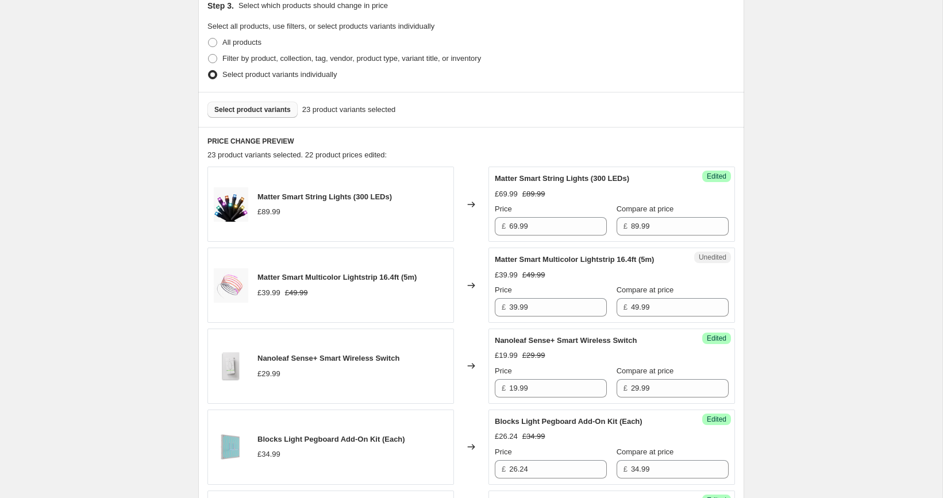
click at [267, 109] on span "Select product variants" at bounding box center [252, 109] width 76 height 9
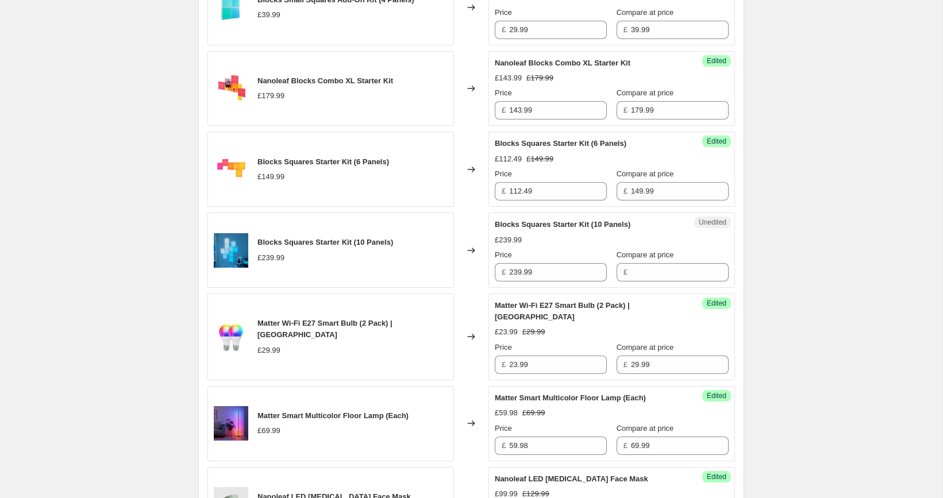
scroll to position [1093, 0]
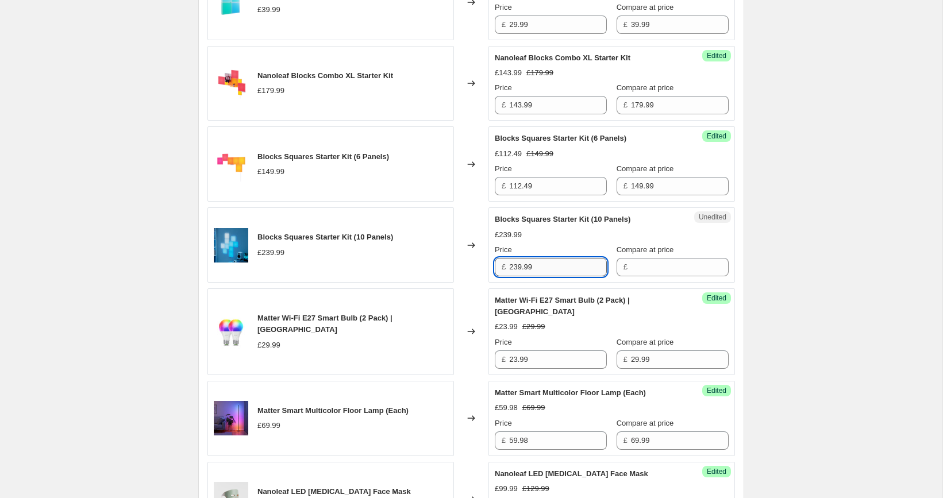
click at [569, 276] on input "239.99" at bounding box center [558, 267] width 98 height 18
type input "239.99"
click at [658, 276] on input "Compare at price" at bounding box center [680, 267] width 98 height 18
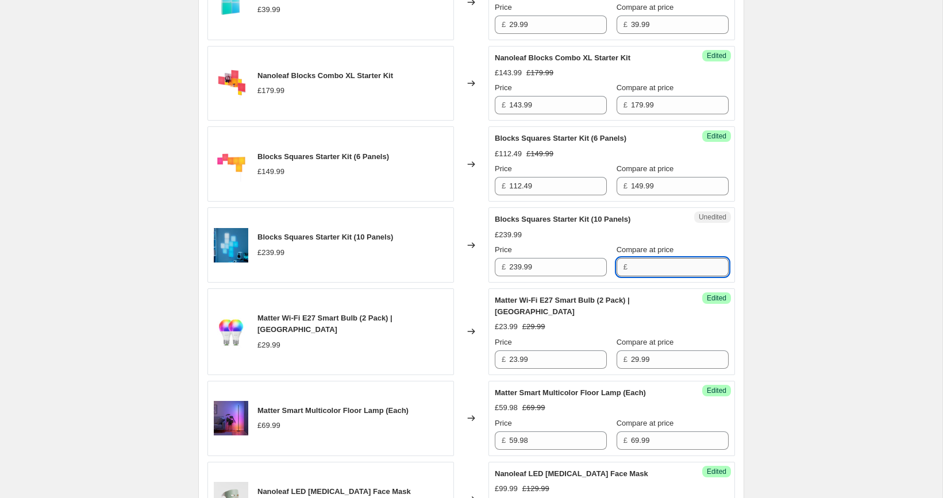
paste input "239.99"
type input "239.99"
click at [546, 276] on input "239.99" at bounding box center [558, 267] width 98 height 18
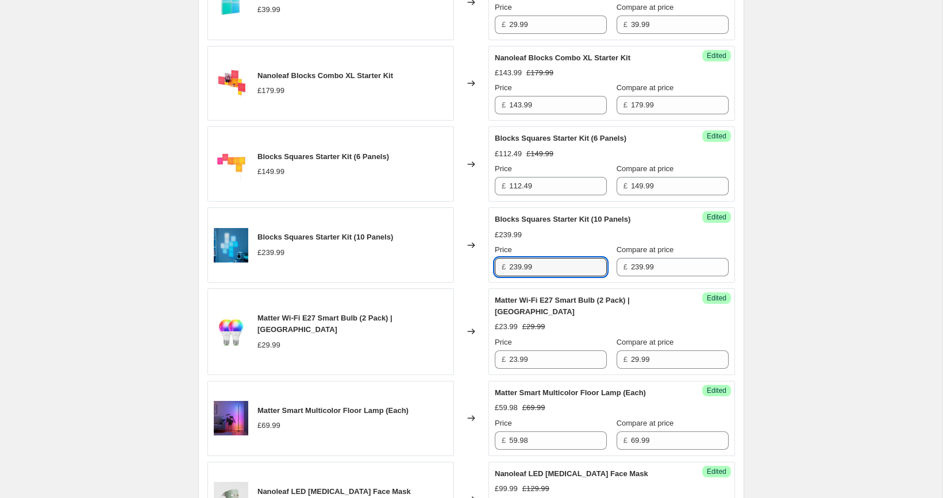
paste input "17"
type input "179.99"
click at [798, 268] on div "[05/10-10/10] Oct Prime Day. This page is ready [05/10-10/10] Oct Prime Day Inf…" at bounding box center [471, 181] width 942 height 2548
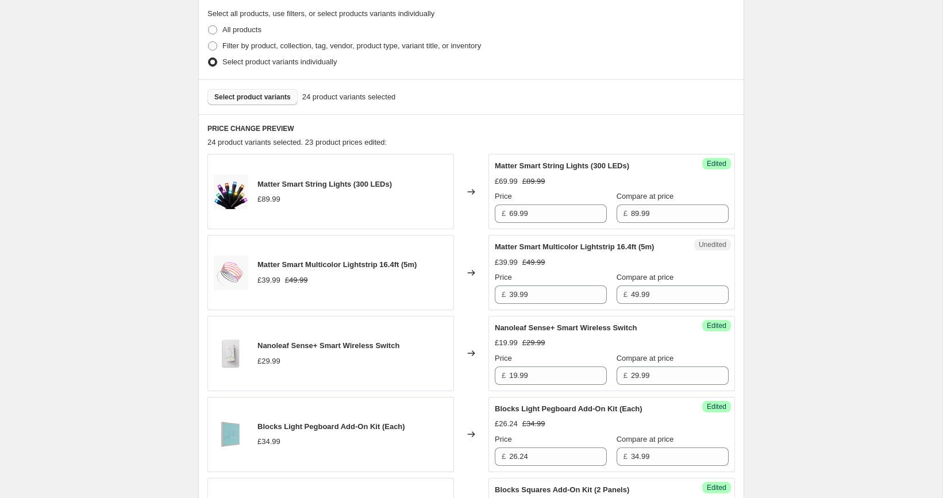
scroll to position [319, 0]
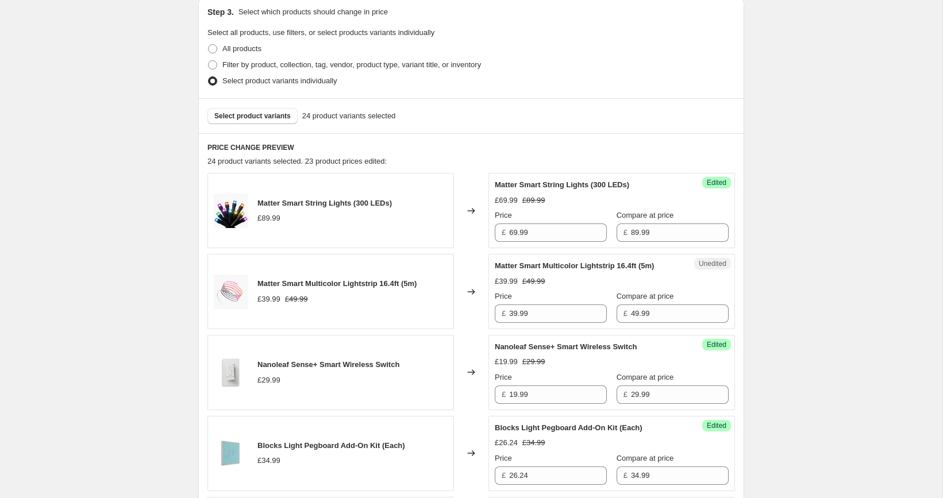
click at [251, 123] on button "Select product variants" at bounding box center [252, 116] width 90 height 16
click at [267, 114] on span "Select product variants" at bounding box center [252, 115] width 76 height 9
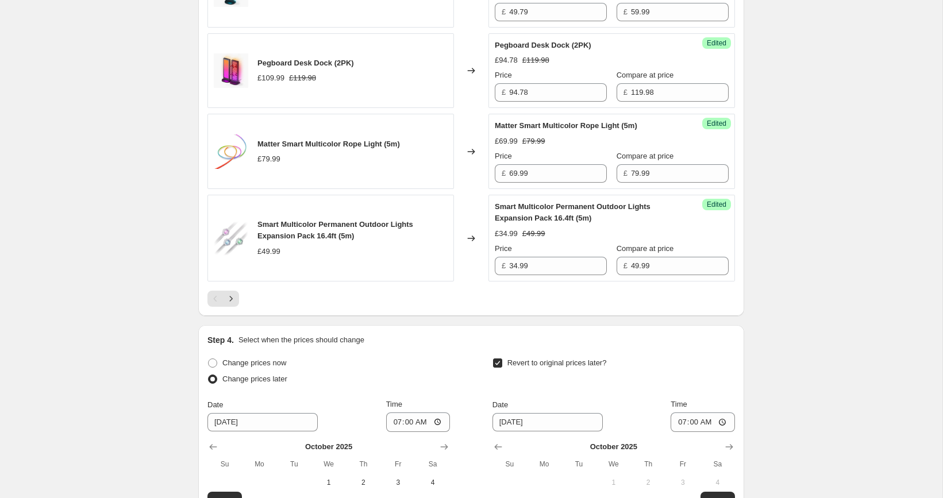
scroll to position [1881, 0]
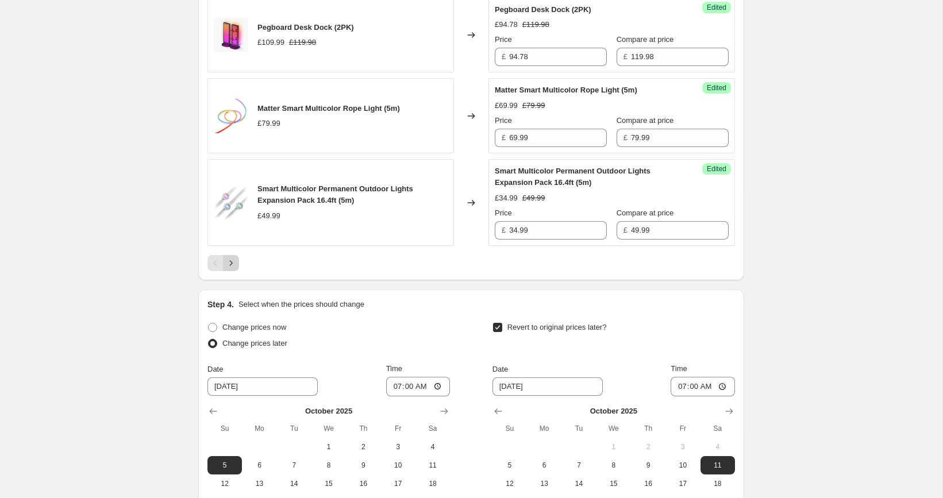
click at [233, 259] on button "Next" at bounding box center [231, 263] width 16 height 16
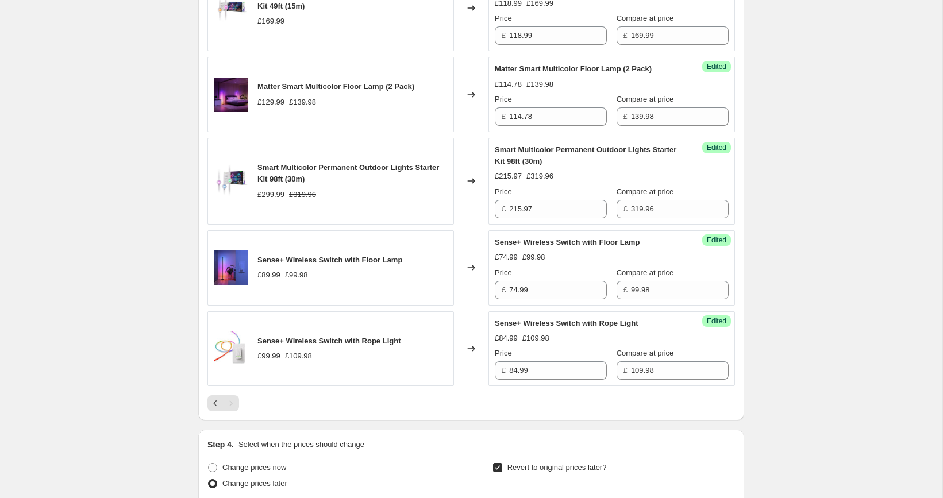
scroll to position [533, 0]
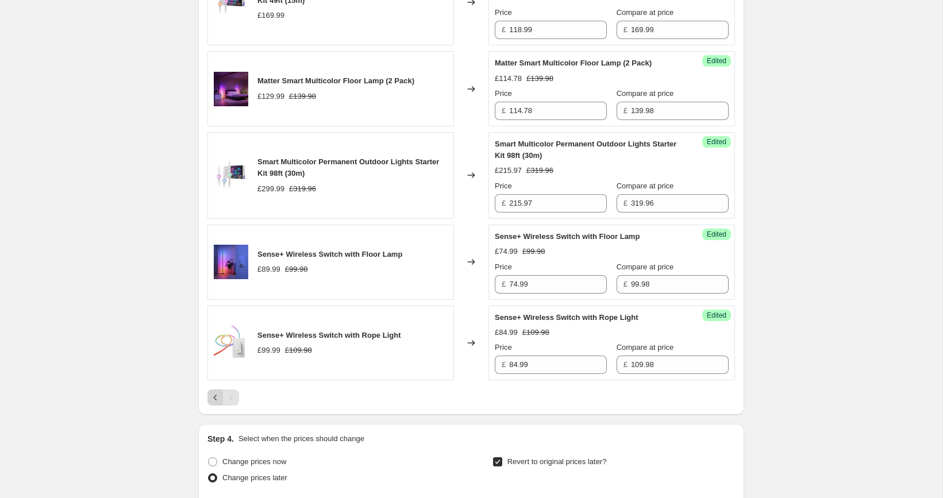
click at [215, 395] on icon "Previous" at bounding box center [215, 397] width 11 height 11
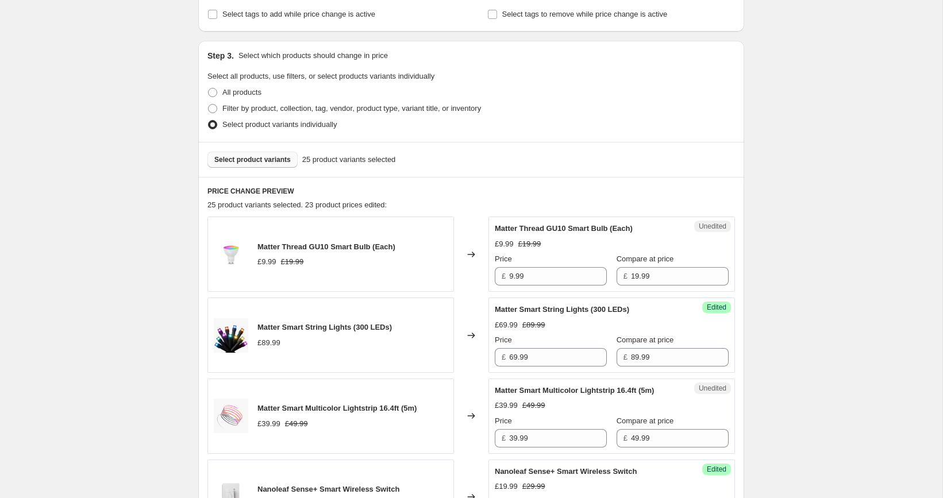
scroll to position [285, 0]
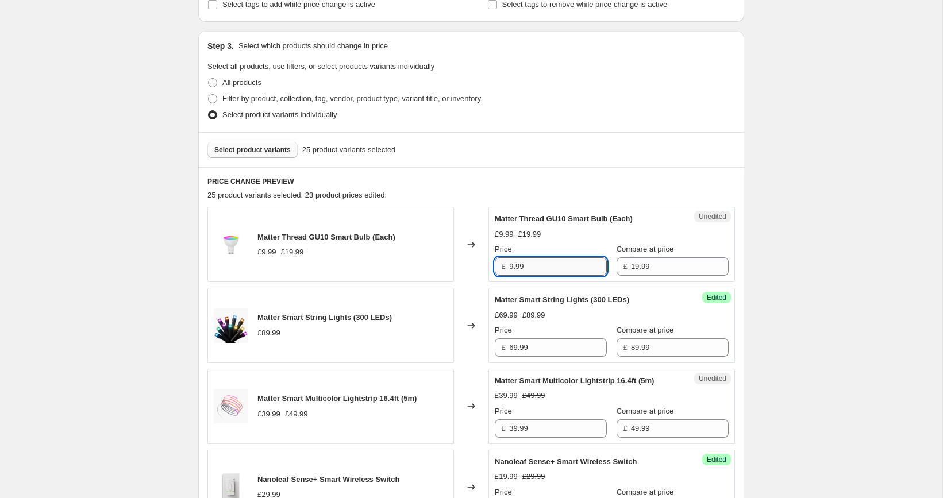
click at [534, 265] on input "9.99" at bounding box center [558, 266] width 98 height 18
paste input "14"
type input "14.99"
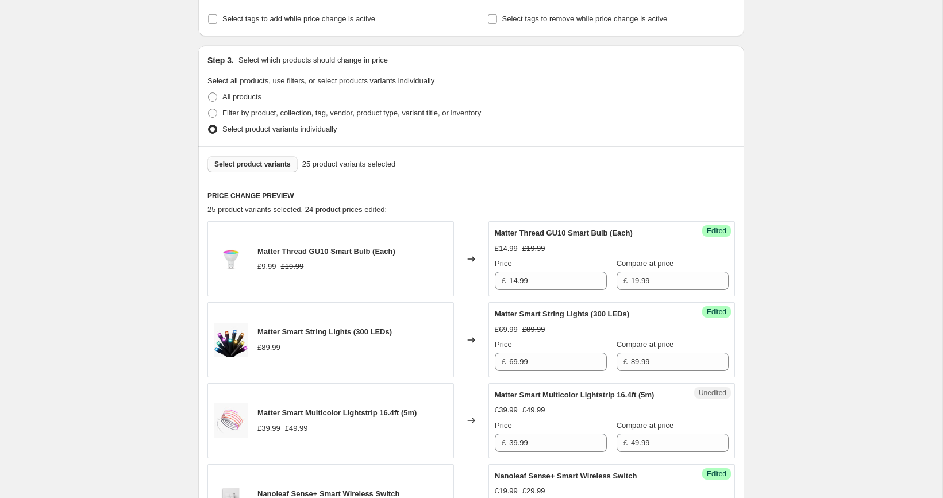
scroll to position [261, 0]
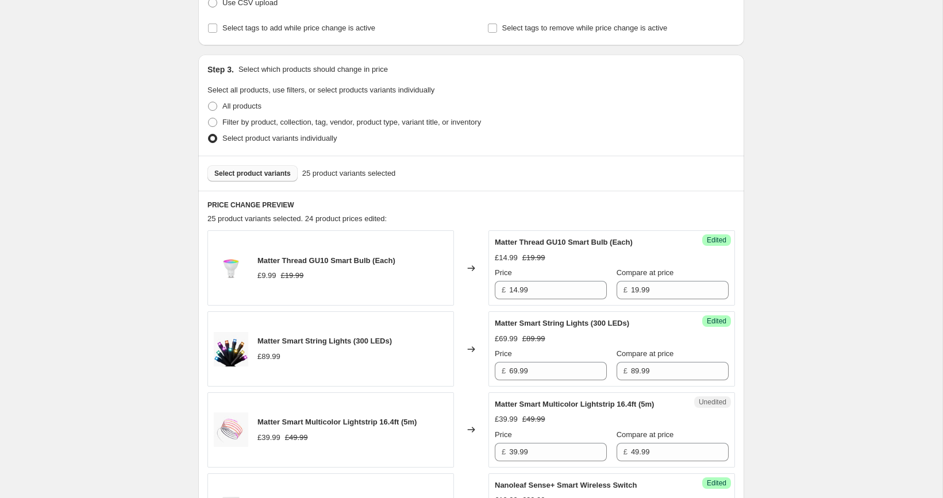
click at [269, 181] on div "Select product variants 25 product variants selected" at bounding box center [471, 173] width 546 height 35
click at [269, 174] on span "Select product variants" at bounding box center [252, 173] width 76 height 9
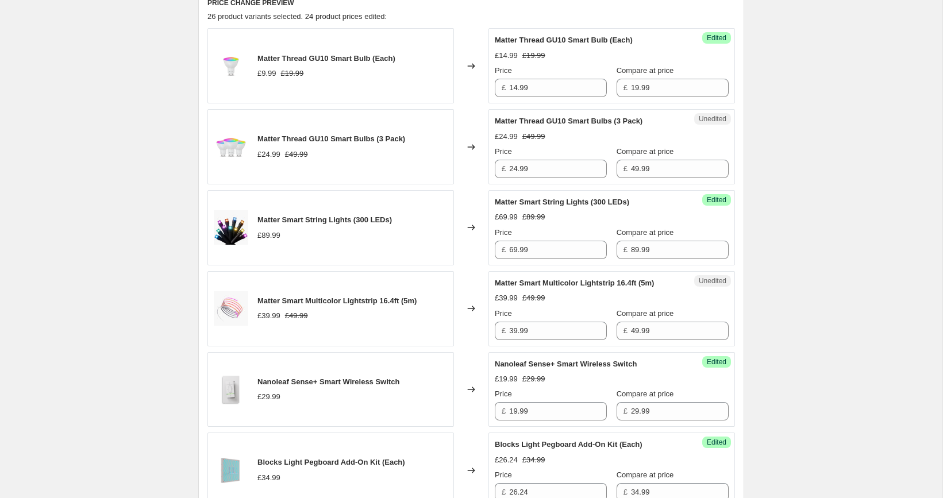
scroll to position [470, 0]
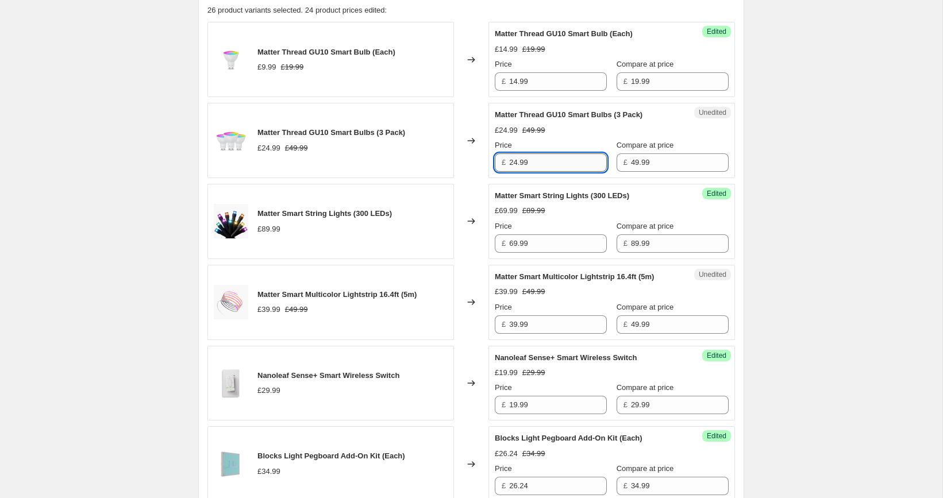
click at [561, 159] on input "24.99" at bounding box center [558, 162] width 98 height 18
paste input "37.4"
type input "37.49"
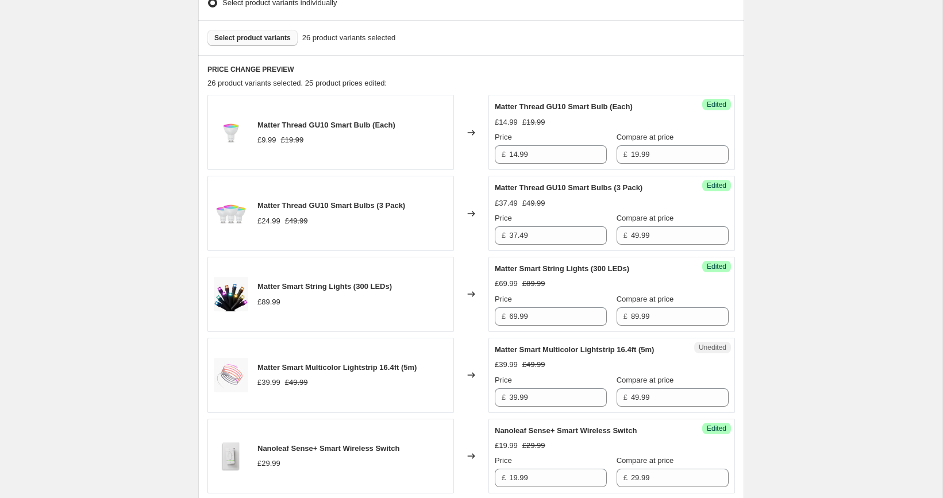
scroll to position [261, 0]
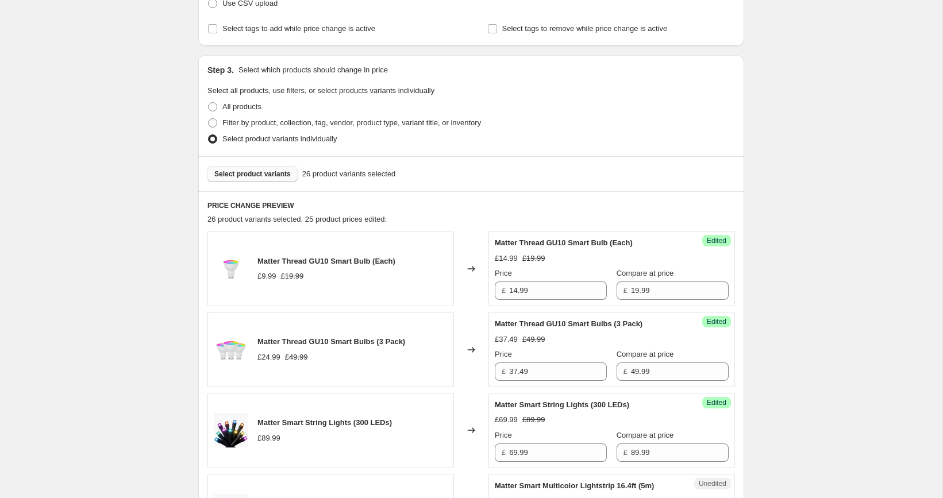
click at [264, 174] on span "Select product variants" at bounding box center [252, 173] width 76 height 9
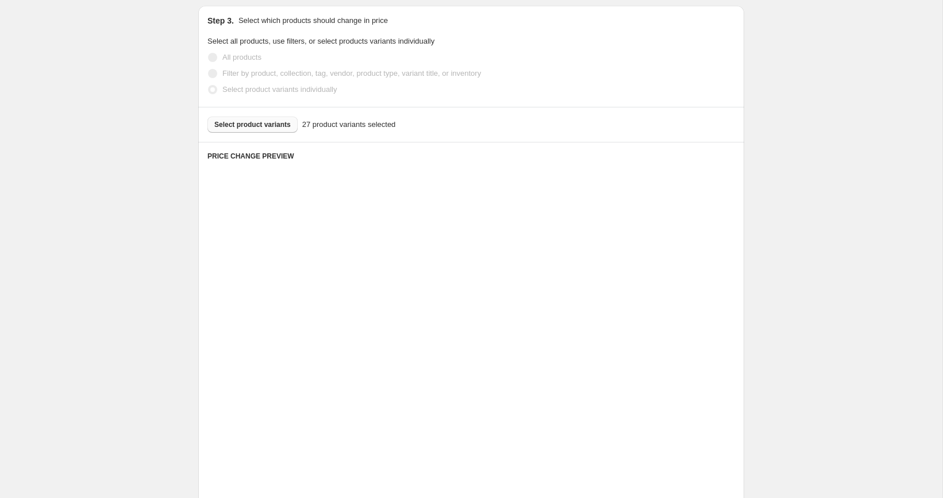
scroll to position [0, 0]
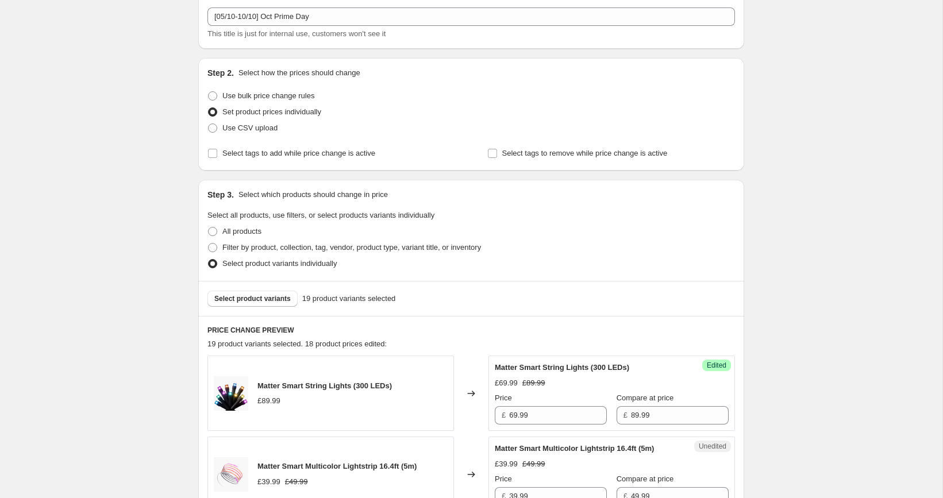
scroll to position [143, 0]
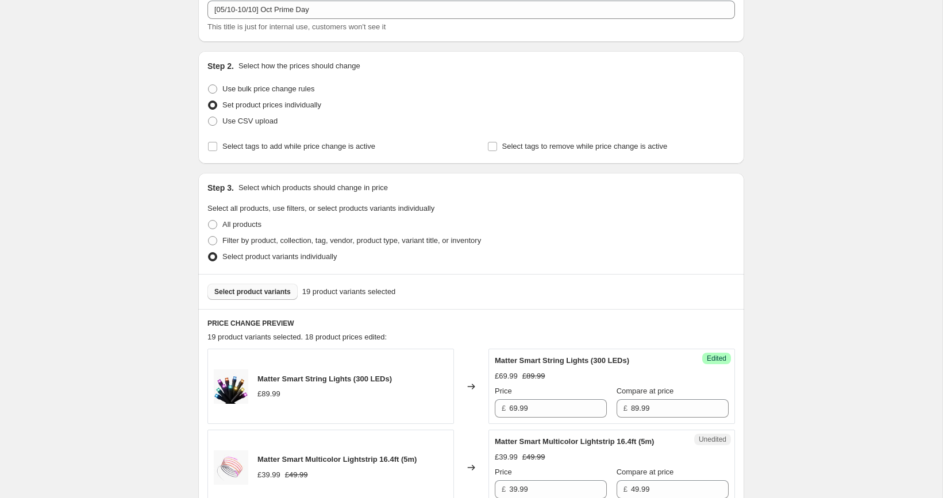
click at [262, 294] on span "Select product variants" at bounding box center [252, 291] width 76 height 9
click at [257, 290] on span "Select product variants" at bounding box center [252, 291] width 76 height 9
click at [272, 286] on button "Select product variants" at bounding box center [252, 292] width 90 height 16
click at [268, 291] on span "Select product variants" at bounding box center [252, 291] width 76 height 9
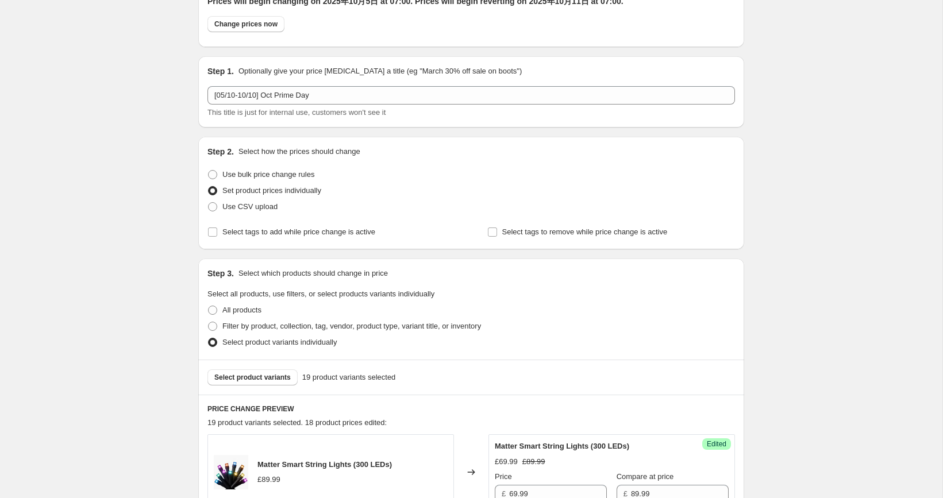
scroll to position [0, 0]
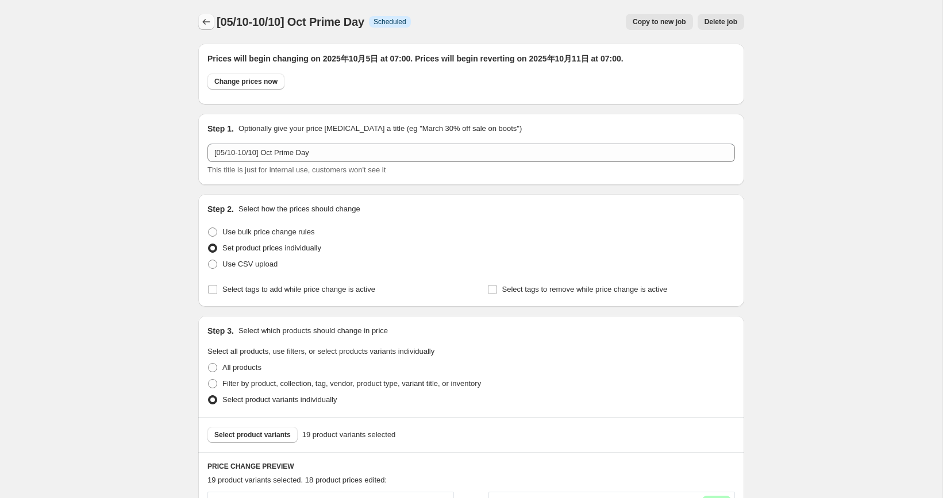
click at [207, 25] on icon "Price change jobs" at bounding box center [206, 21] width 11 height 11
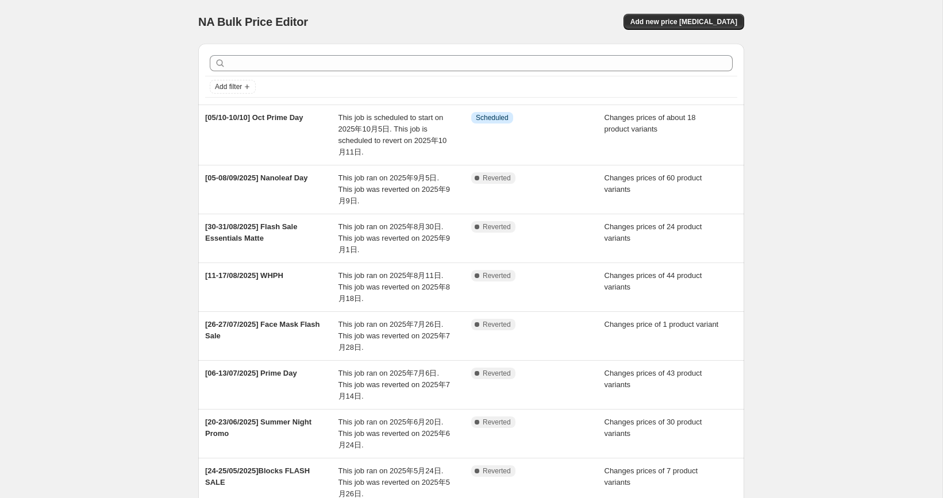
click at [149, 252] on div "NA Bulk Price Editor. This page is ready NA Bulk Price Editor Add new price [ME…" at bounding box center [471, 359] width 942 height 718
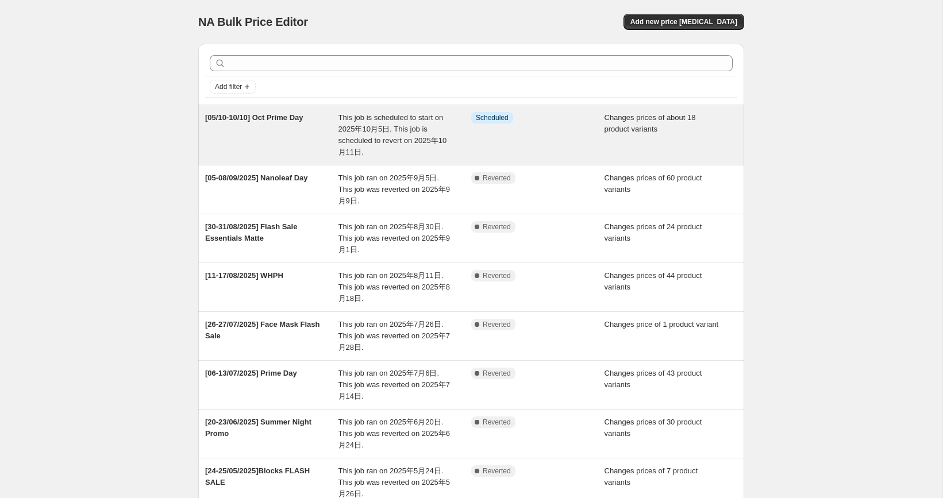
click at [504, 131] on div "Info Scheduled" at bounding box center [537, 135] width 133 height 46
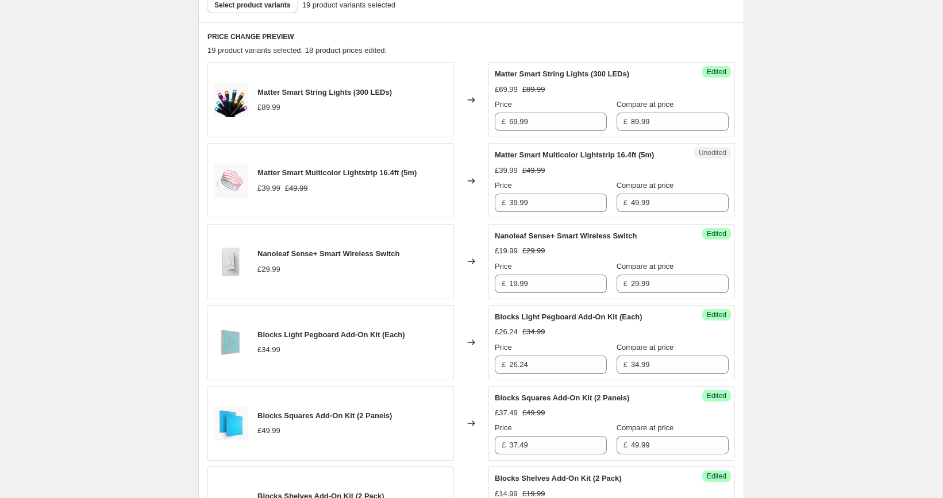
scroll to position [295, 0]
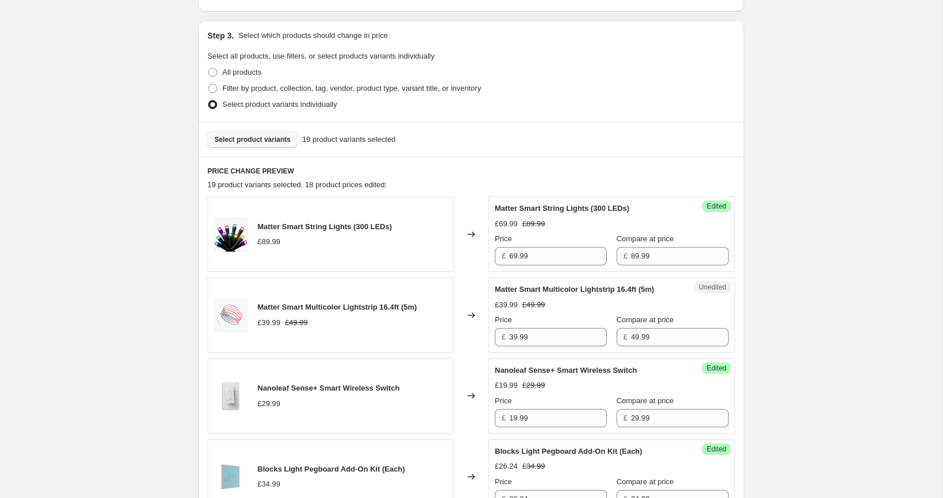
click at [263, 132] on button "Select product variants" at bounding box center [252, 140] width 90 height 16
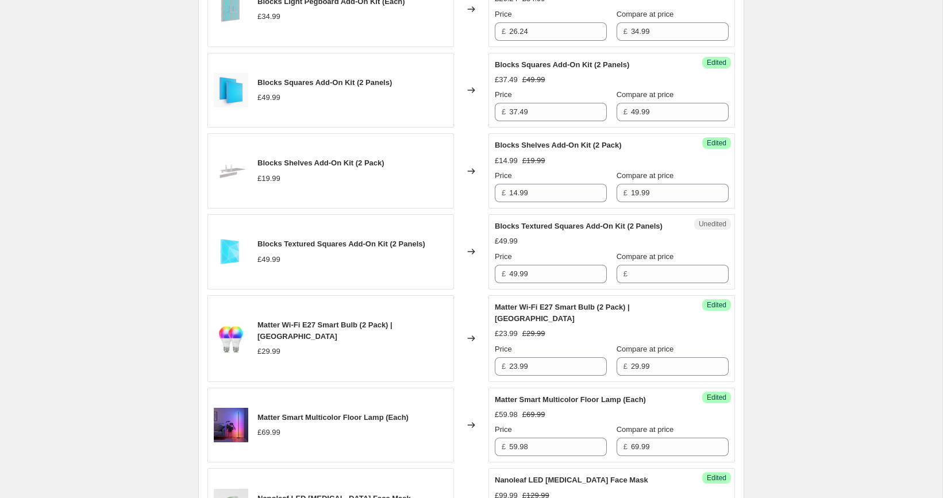
scroll to position [765, 0]
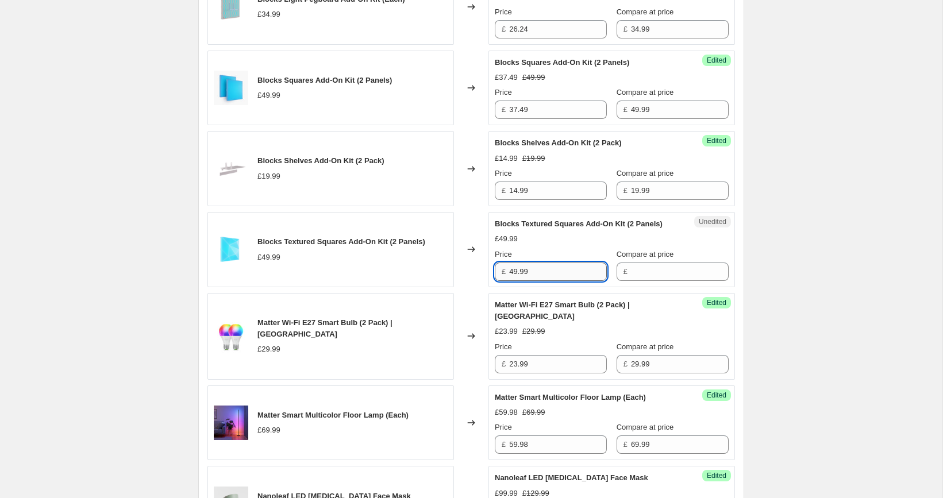
click at [552, 281] on input "49.99" at bounding box center [558, 272] width 98 height 18
type input "49.99"
click at [635, 281] on input "Compare at price" at bounding box center [680, 272] width 98 height 18
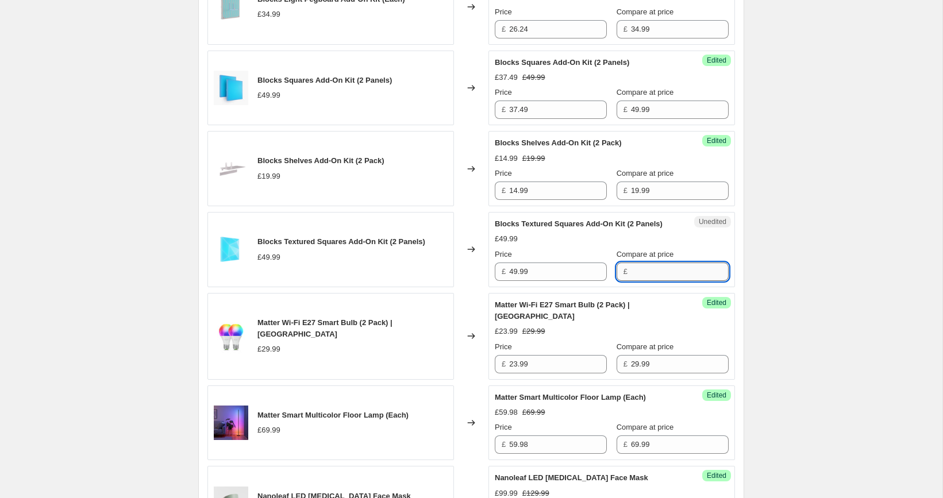
paste input "49.99"
type input "49.99"
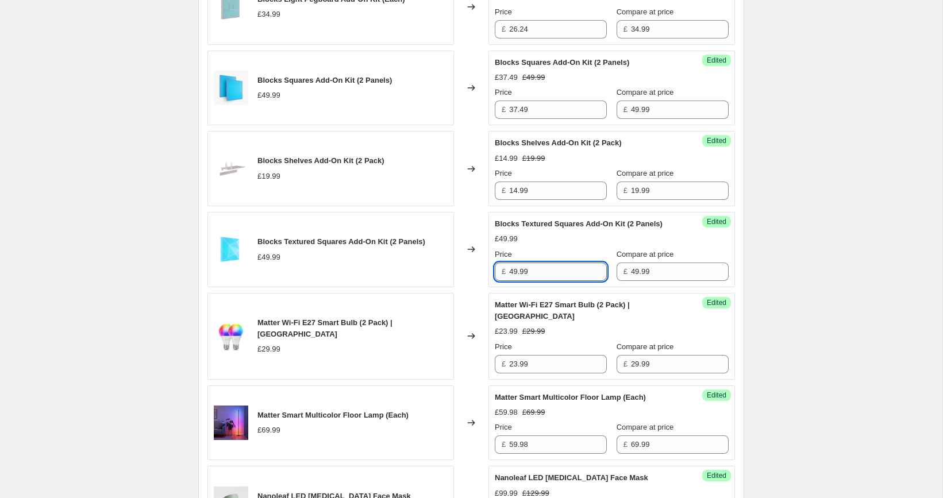
click at [544, 281] on input "49.99" at bounding box center [558, 272] width 98 height 18
paste input "37.4"
type input "37.49"
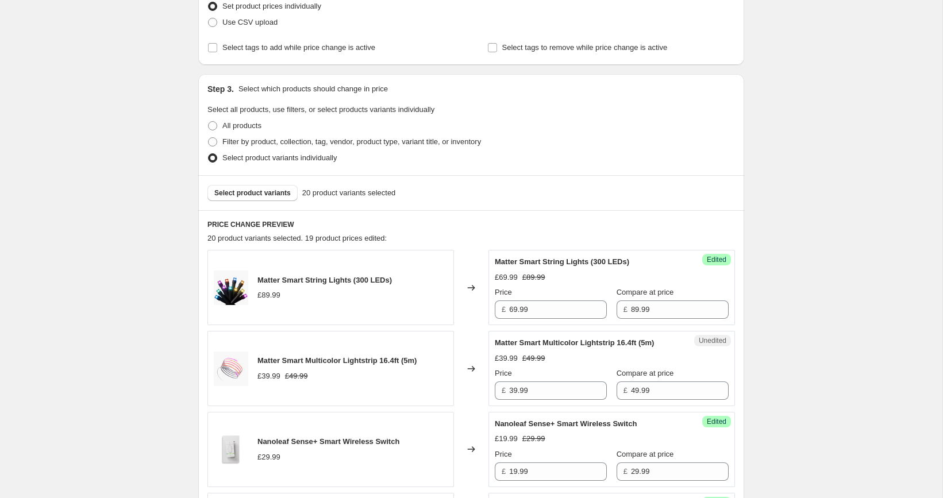
scroll to position [205, 0]
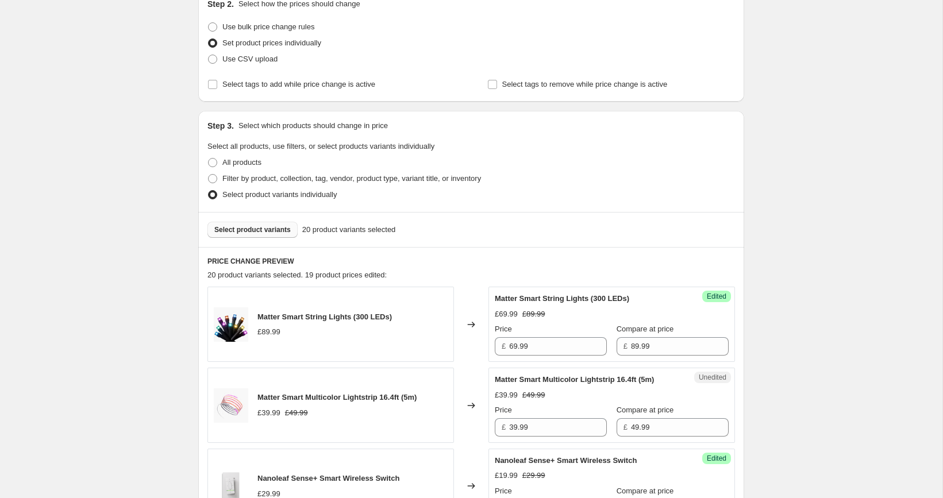
click at [260, 232] on span "Select product variants" at bounding box center [252, 229] width 76 height 9
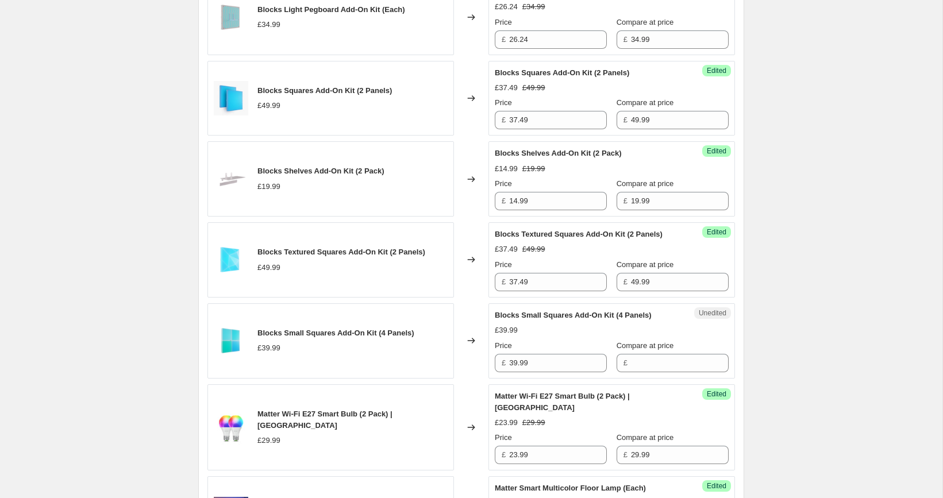
scroll to position [777, 0]
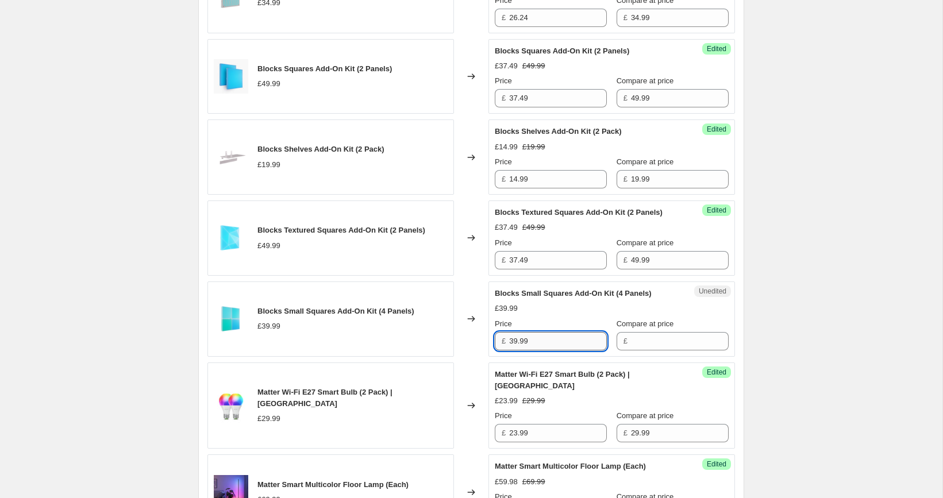
click at [556, 350] on input "39.99" at bounding box center [558, 341] width 98 height 18
type input "39.99"
click at [642, 350] on input "Compare at price" at bounding box center [680, 341] width 98 height 18
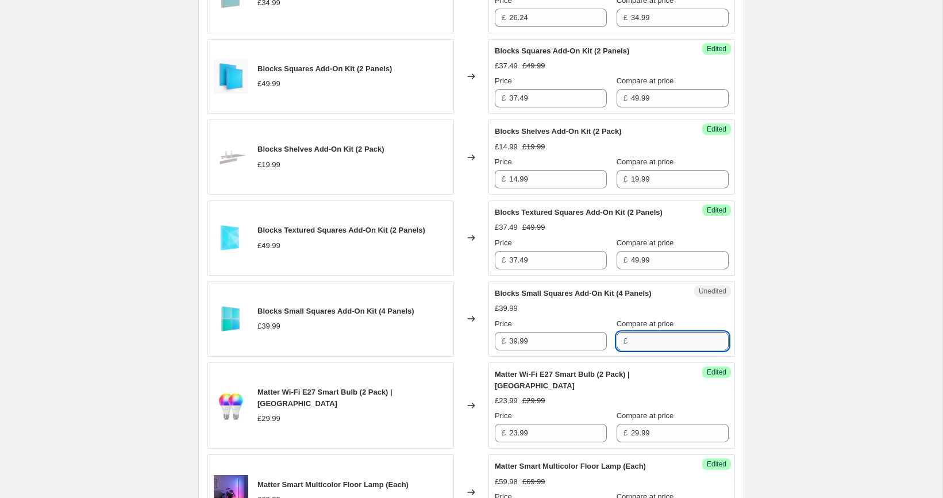
paste input "39.99"
type input "39.99"
click at [575, 350] on input "39.99" at bounding box center [558, 341] width 98 height 18
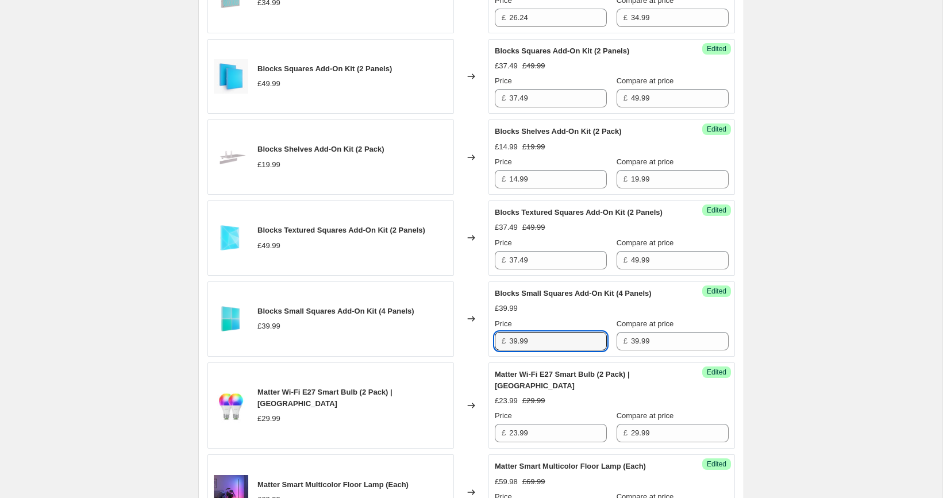
paste input "2"
type input "29.99"
click at [770, 324] on div "[05/10-10/10] Oct Prime Day. This page is ready [05/10-10/10] Oct Prime Day Inf…" at bounding box center [471, 502] width 942 height 2559
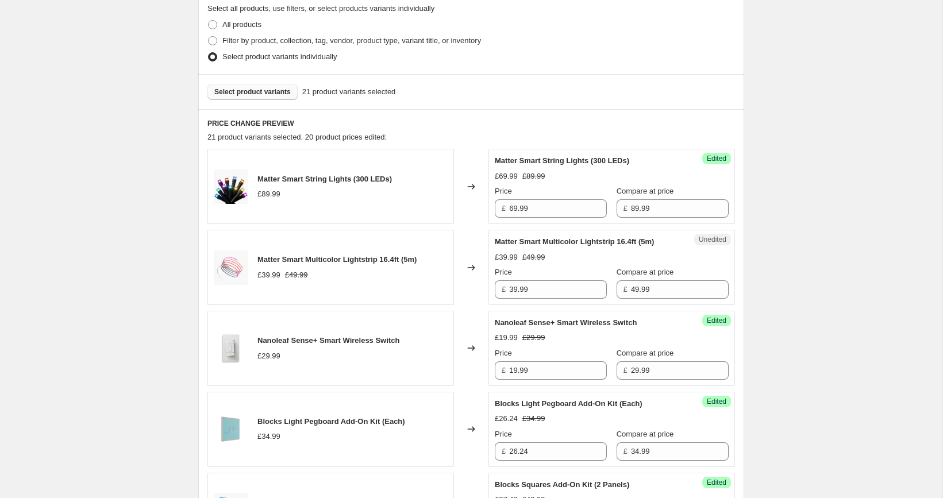
scroll to position [327, 0]
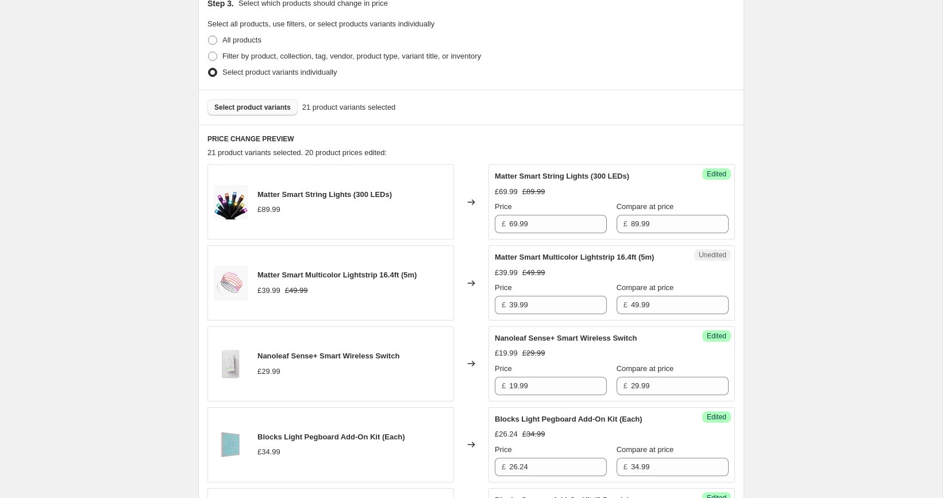
click at [266, 109] on span "Select product variants" at bounding box center [252, 107] width 76 height 9
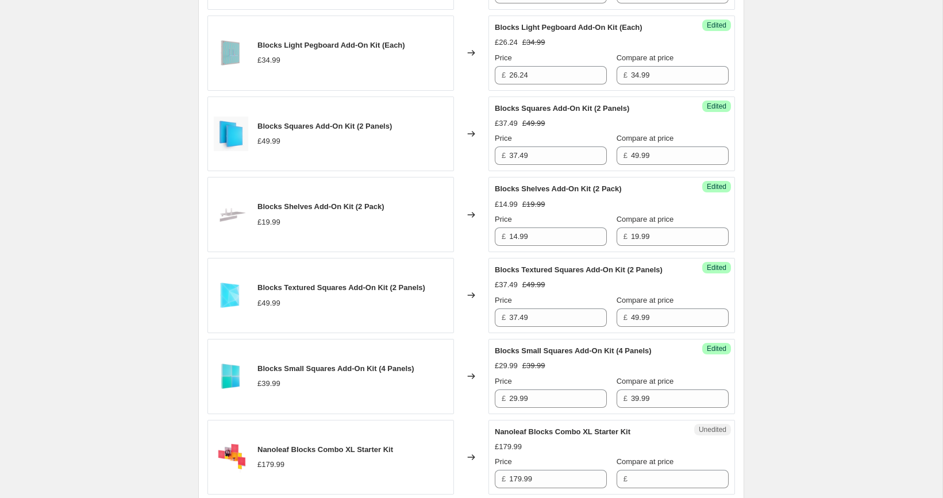
scroll to position [762, 0]
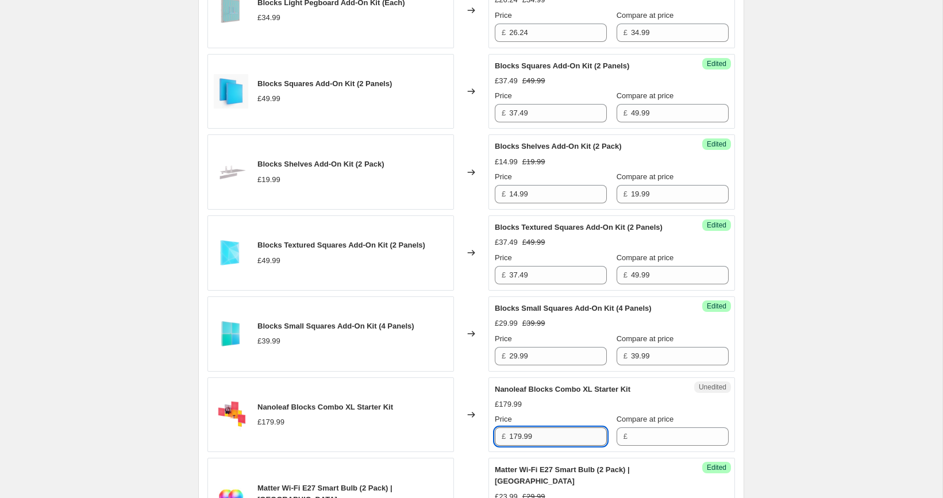
click at [553, 446] on input "179.99" at bounding box center [558, 436] width 98 height 18
type input "179.99"
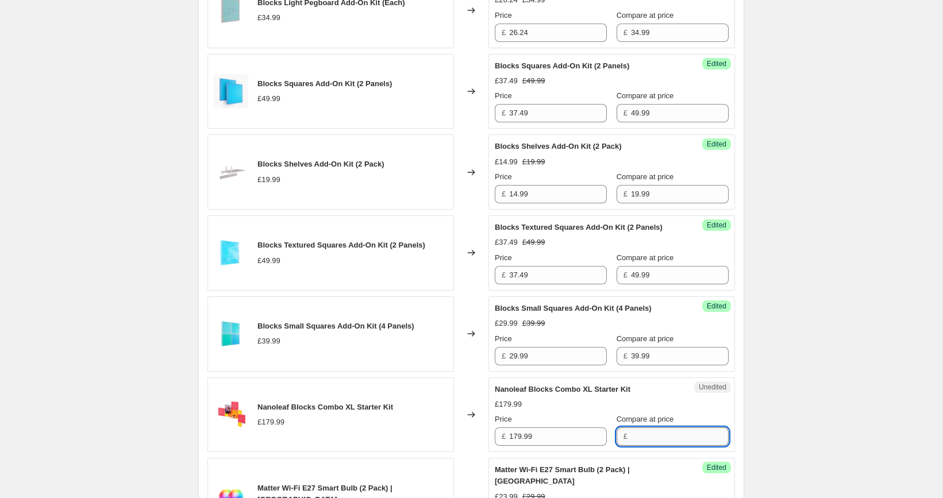
click at [642, 446] on input "Compare at price" at bounding box center [680, 436] width 98 height 18
paste input "179.99"
type input "179.99"
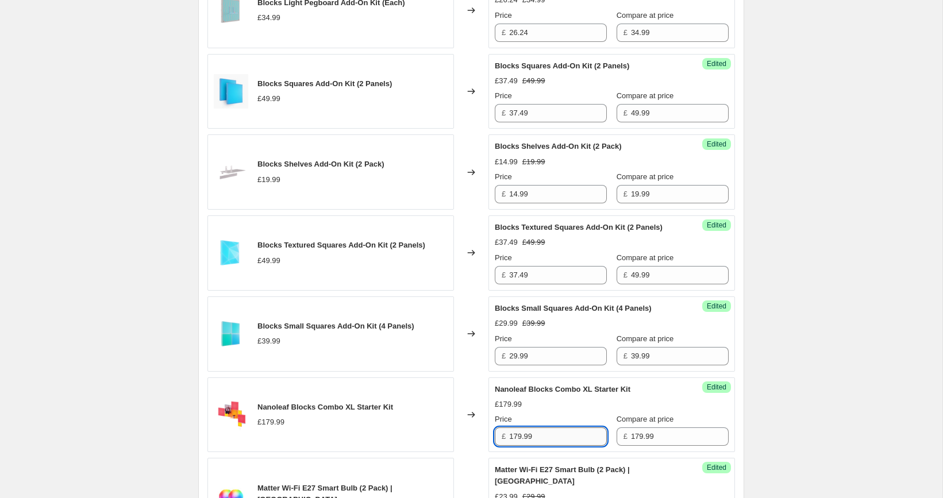
click at [556, 446] on input "179.99" at bounding box center [558, 436] width 98 height 18
paste input "43"
type input "143.99"
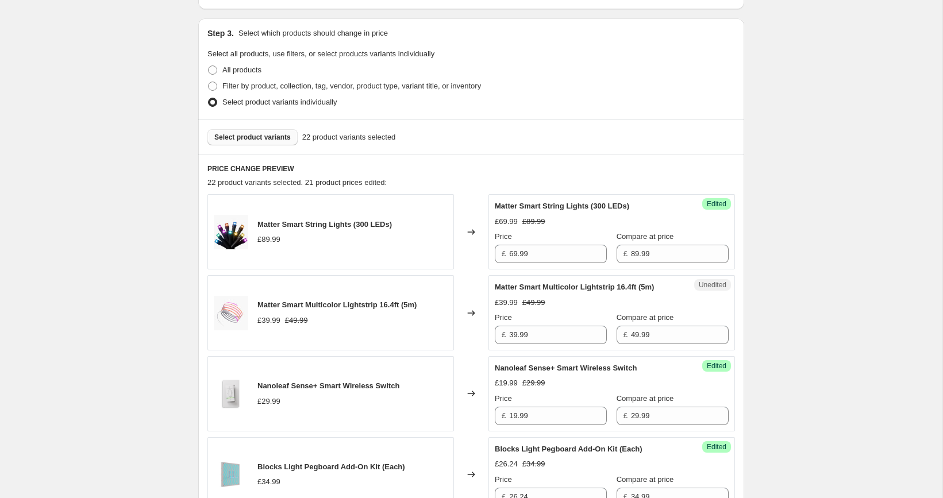
scroll to position [292, 0]
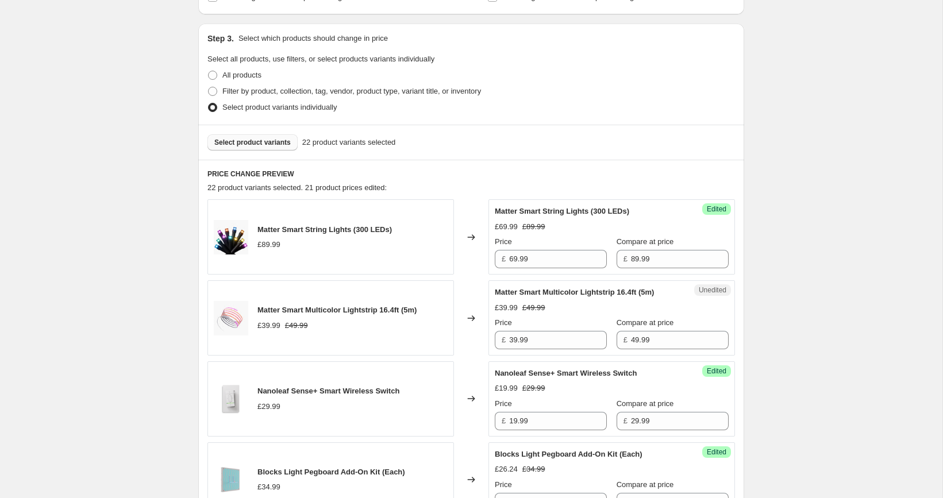
click at [280, 146] on span "Select product variants" at bounding box center [252, 142] width 76 height 9
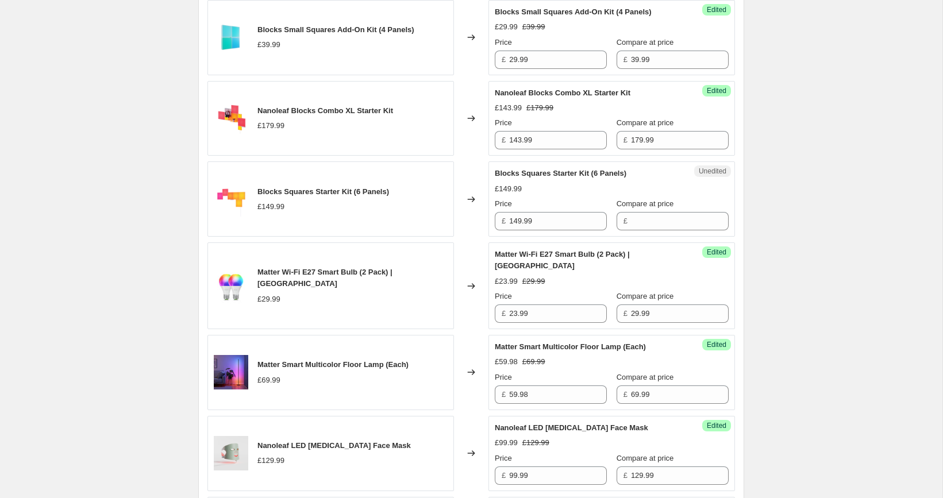
scroll to position [1062, 0]
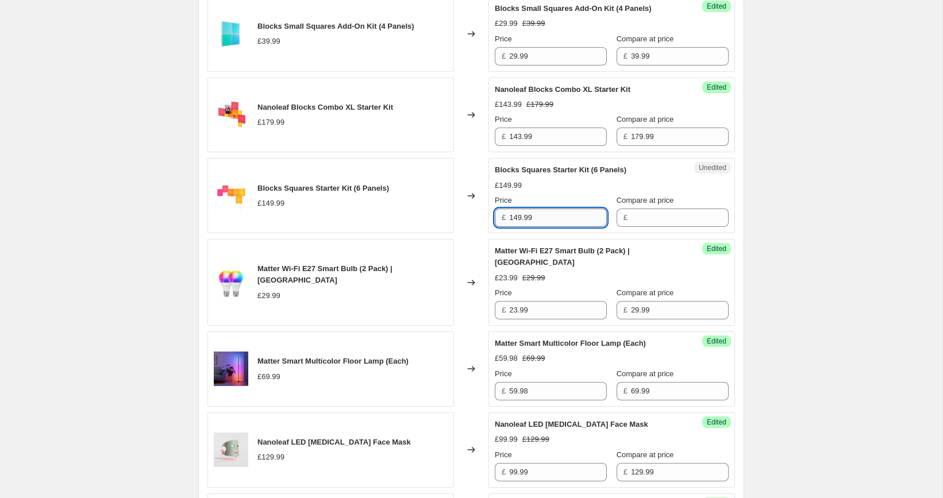
click at [561, 227] on input "149.99" at bounding box center [558, 218] width 98 height 18
type input "149.99"
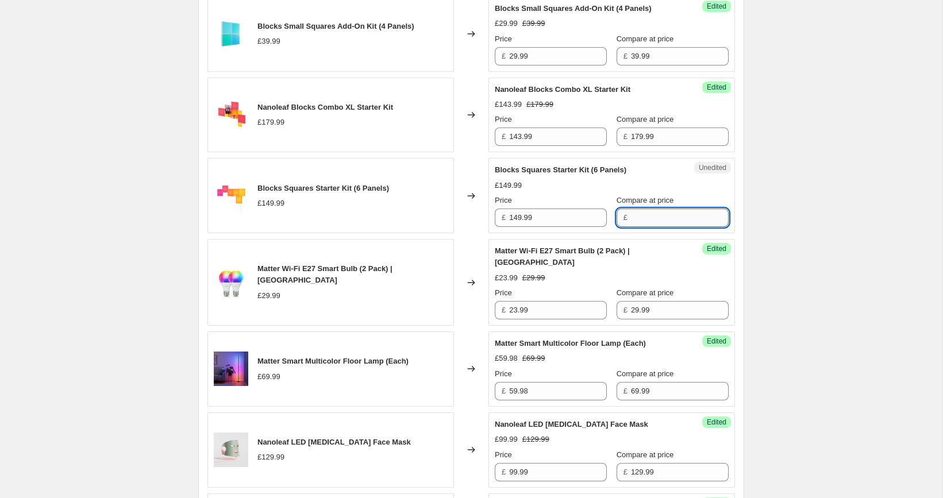
click at [632, 227] on input "Compare at price" at bounding box center [680, 218] width 98 height 18
paste input "149.99"
type input "149.99"
click at [569, 227] on input "149.99" at bounding box center [558, 218] width 98 height 18
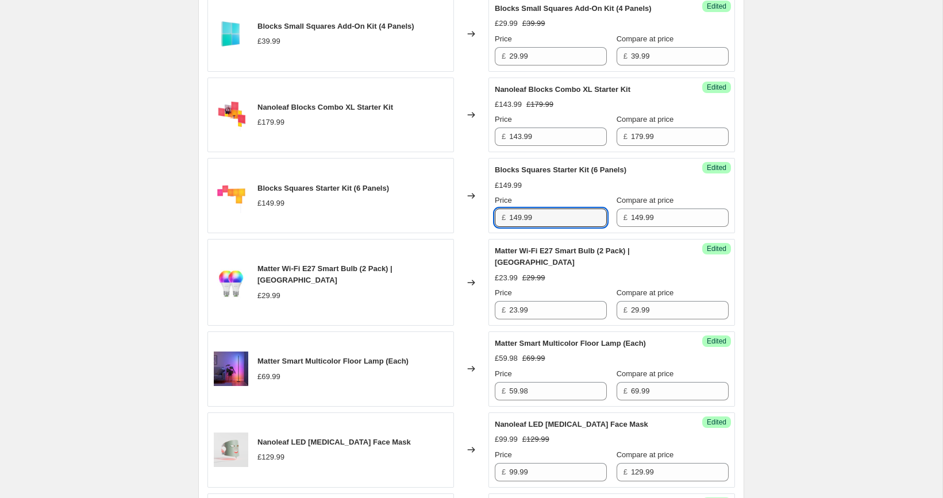
paste input "12.4"
type input "112.49"
click at [802, 224] on div "[05/10-10/10] Oct Prime Day. This page is ready [05/10-10/10] Oct Prime Day Inf…" at bounding box center [471, 212] width 942 height 2548
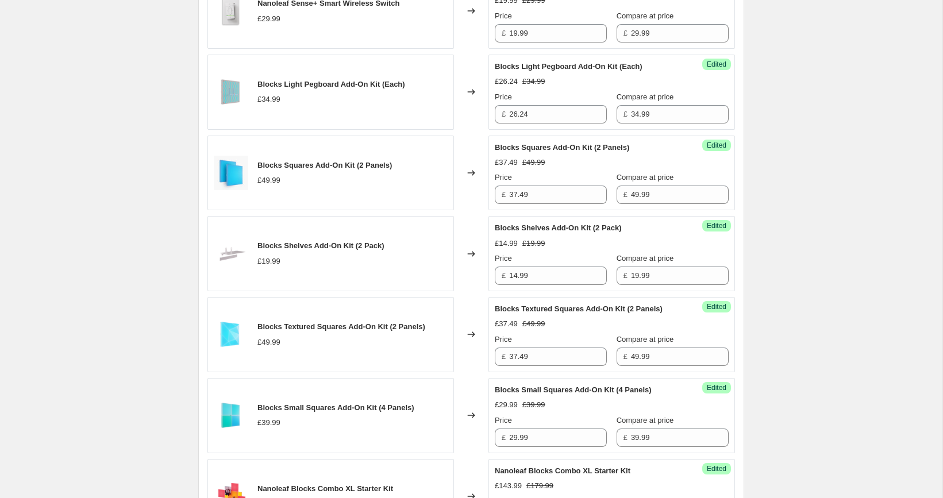
scroll to position [369, 0]
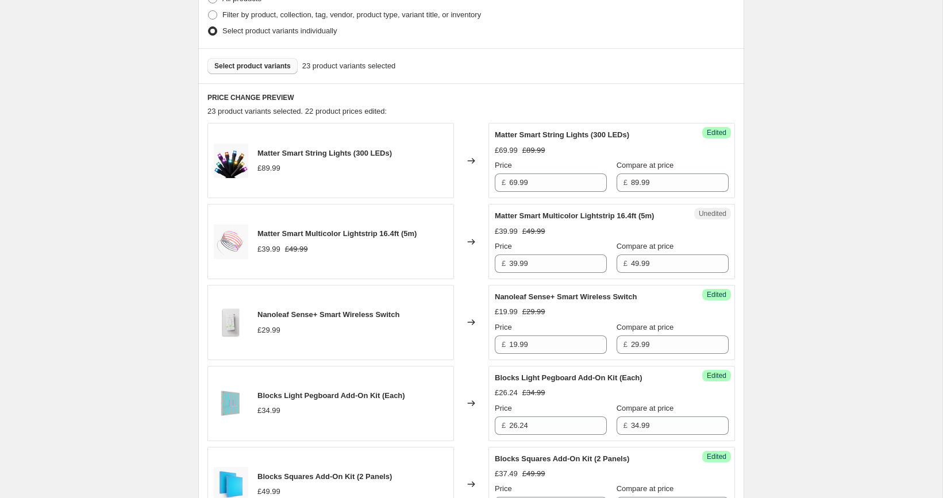
click at [264, 65] on span "Select product variants" at bounding box center [252, 65] width 76 height 9
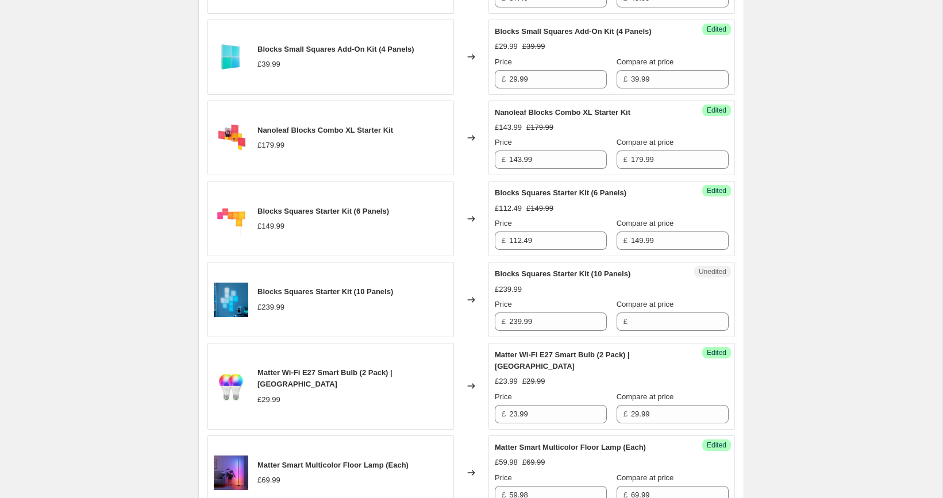
scroll to position [1088, 0]
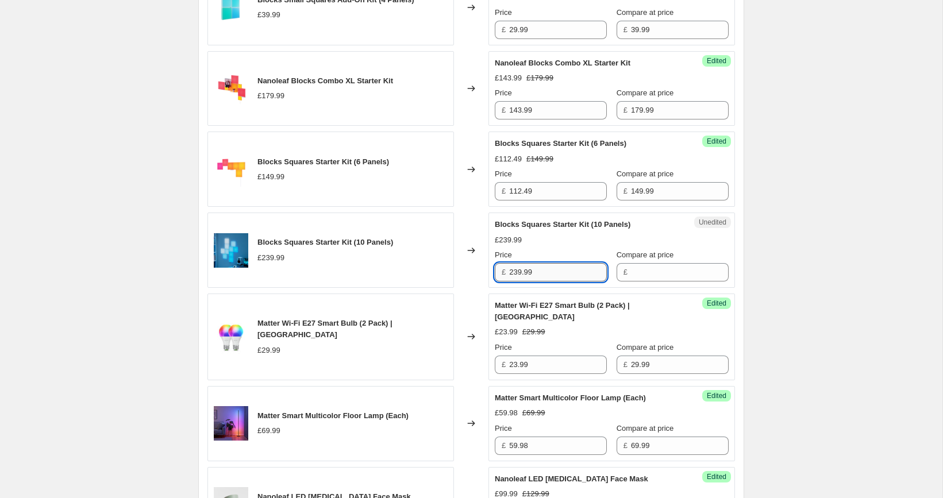
click at [550, 282] on input "239.99" at bounding box center [558, 272] width 98 height 18
type input "239.99"
click at [639, 282] on input "Compare at price" at bounding box center [680, 272] width 98 height 18
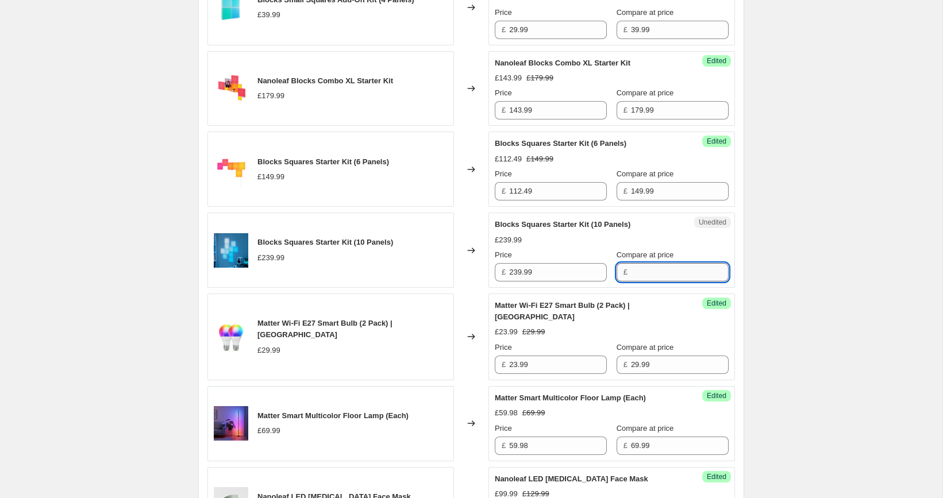
paste input "239.99"
type input "239.99"
click at [533, 282] on input "239.99" at bounding box center [558, 272] width 98 height 18
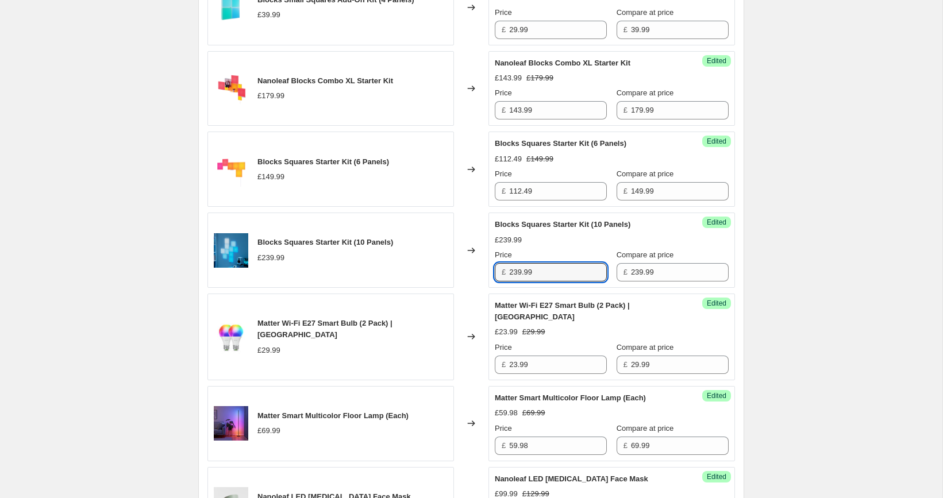
paste input "17"
type input "179.99"
click at [770, 269] on div "[05/10-10/10] Oct Prime Day. This page is ready [05/10-10/10] Oct Prime Day Inf…" at bounding box center [471, 186] width 942 height 2548
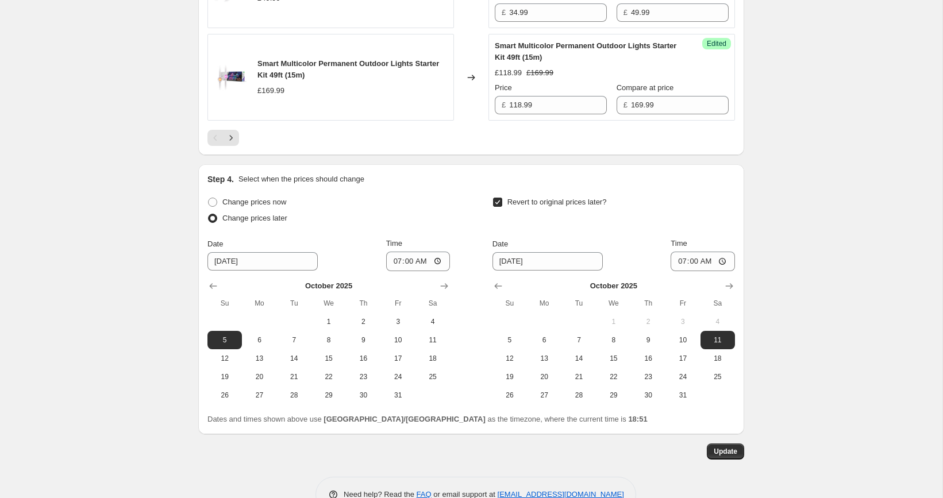
scroll to position [2052, 0]
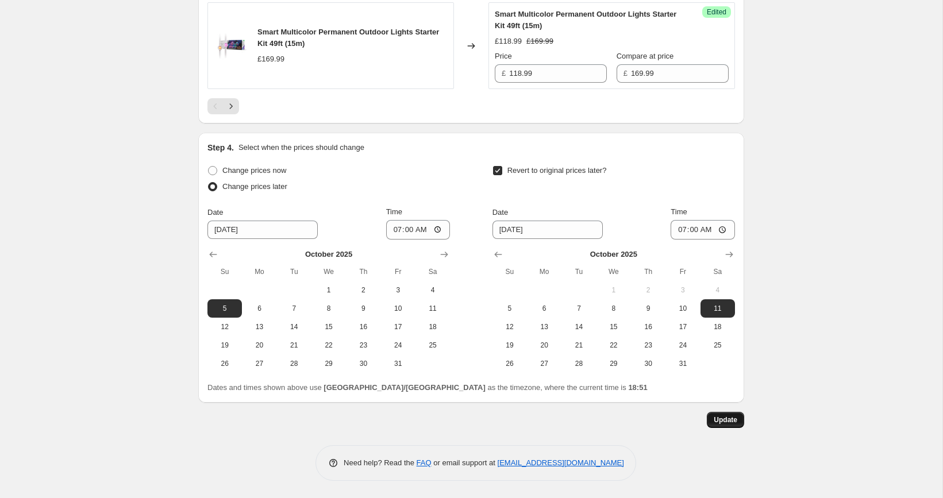
click at [732, 423] on span "Update" at bounding box center [726, 419] width 24 height 9
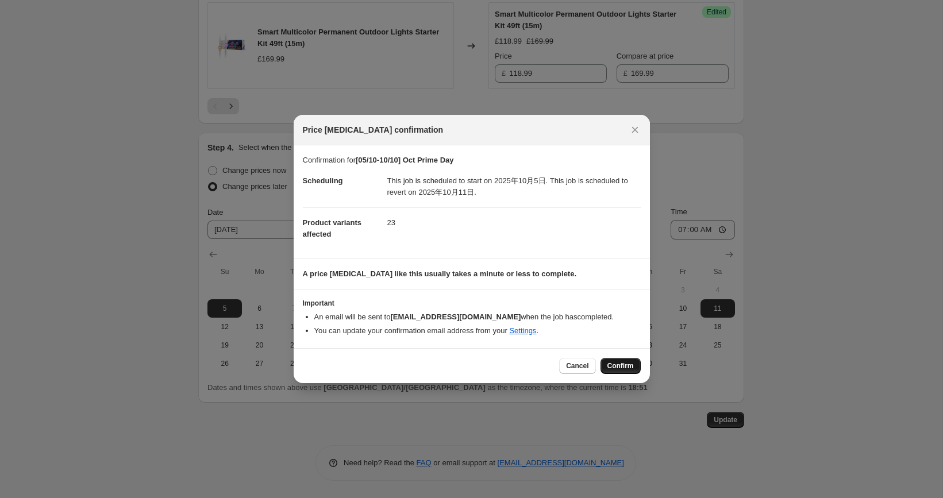
click at [627, 364] on span "Confirm" at bounding box center [620, 365] width 26 height 9
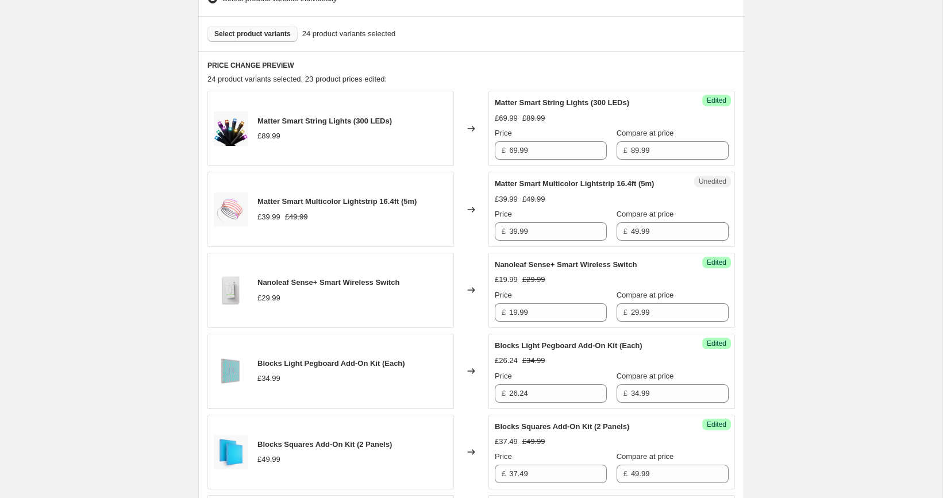
scroll to position [395, 0]
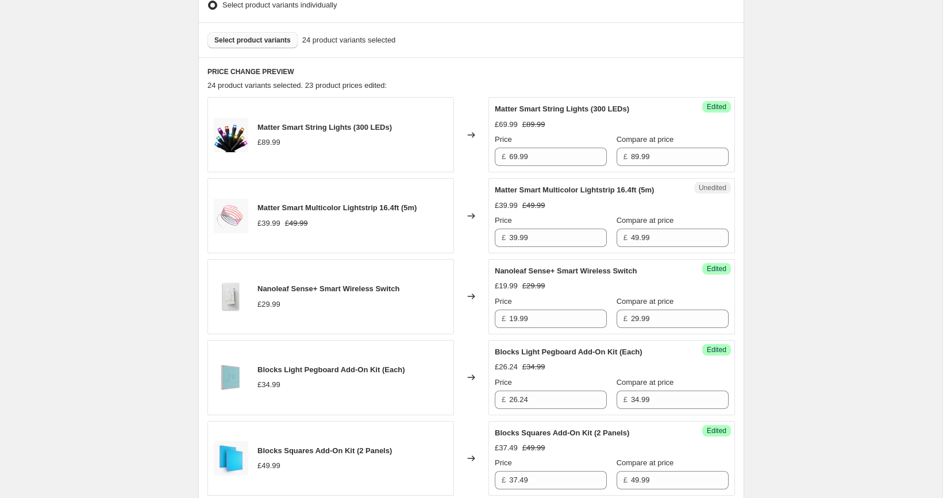
click at [256, 44] on button "Select product variants" at bounding box center [252, 40] width 90 height 16
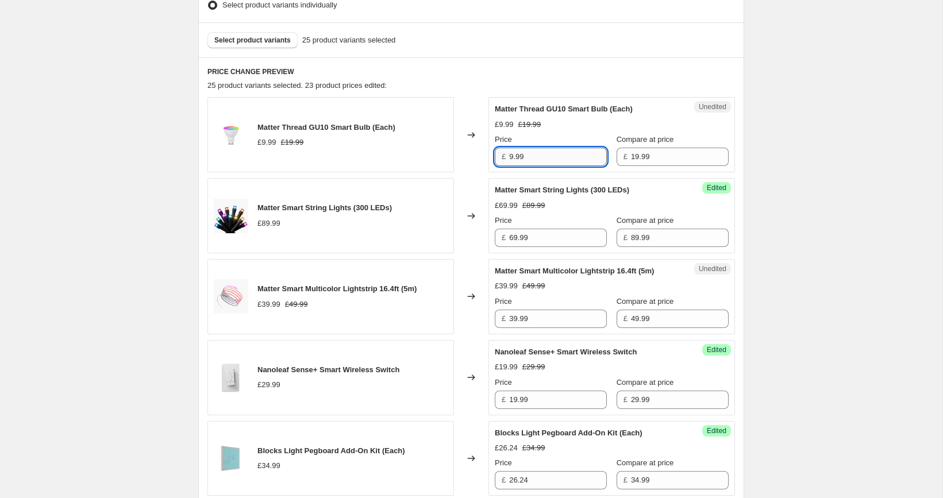
click at [550, 159] on input "9.99" at bounding box center [558, 157] width 98 height 18
paste input "14"
type input "14.99"
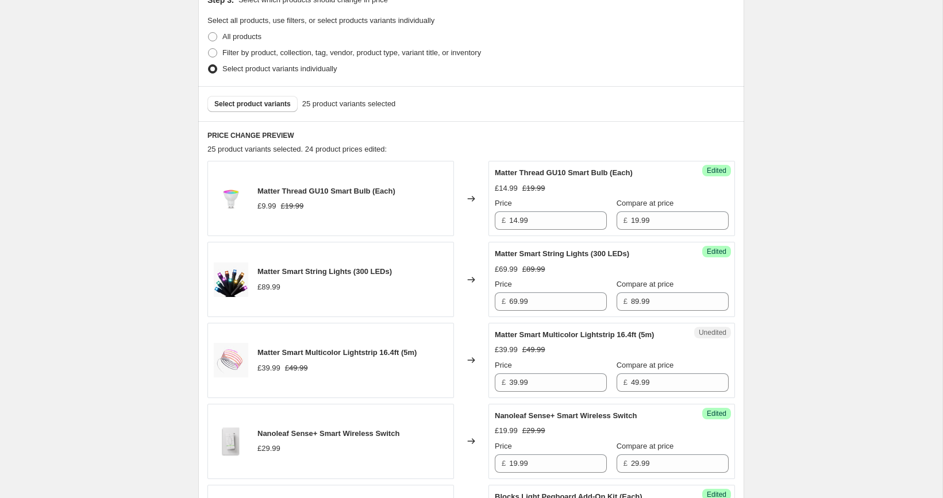
scroll to position [254, 0]
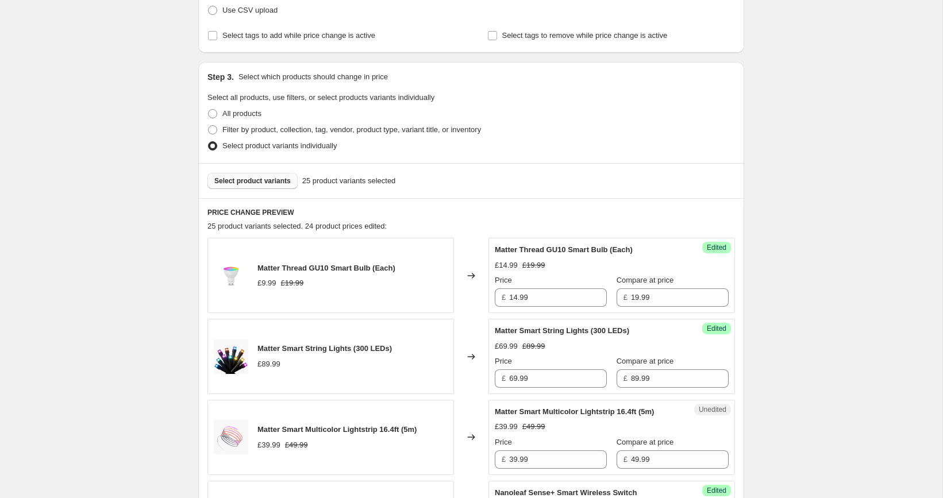
click at [257, 174] on button "Select product variants" at bounding box center [252, 181] width 90 height 16
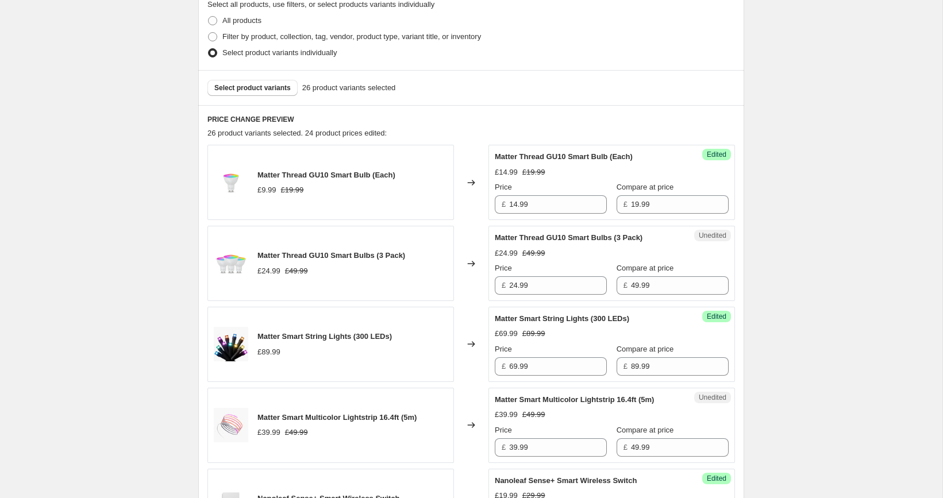
scroll to position [360, 0]
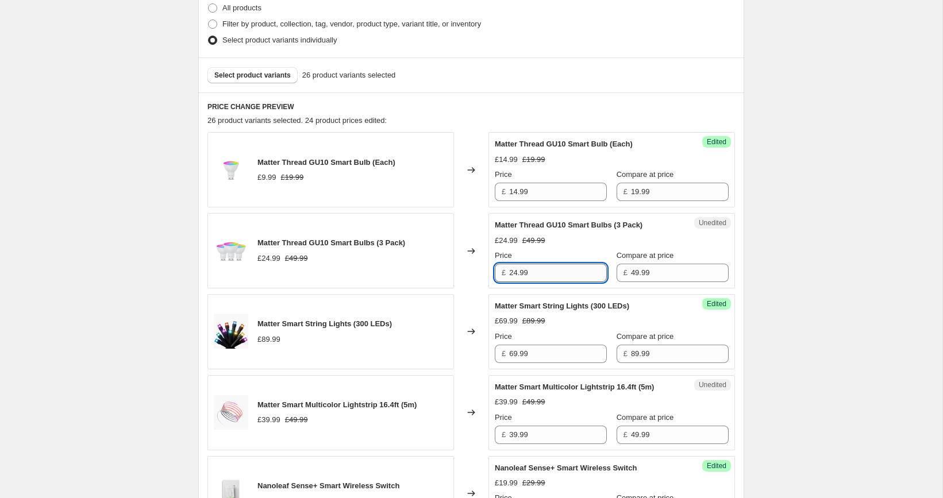
click at [548, 273] on input "24.99" at bounding box center [558, 273] width 98 height 18
paste input "37.4"
type input "37.49"
click at [245, 79] on span "Select product variants" at bounding box center [252, 75] width 76 height 9
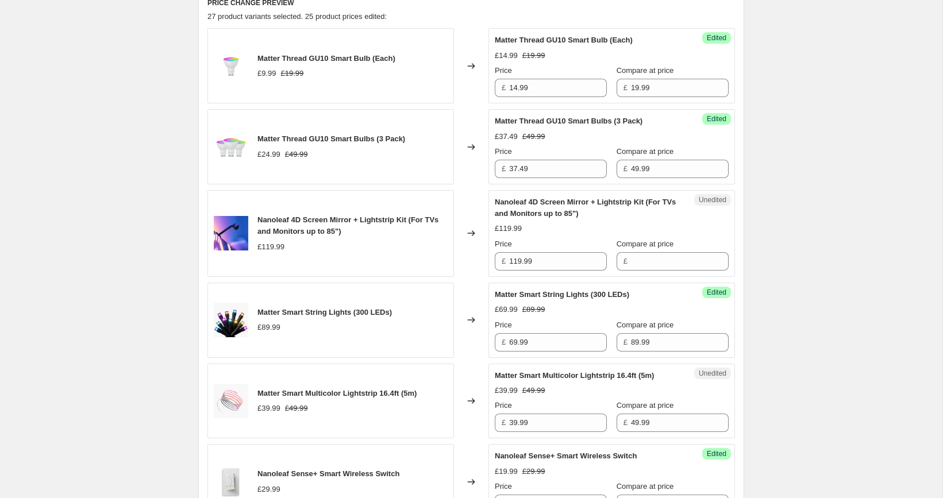
scroll to position [482, 0]
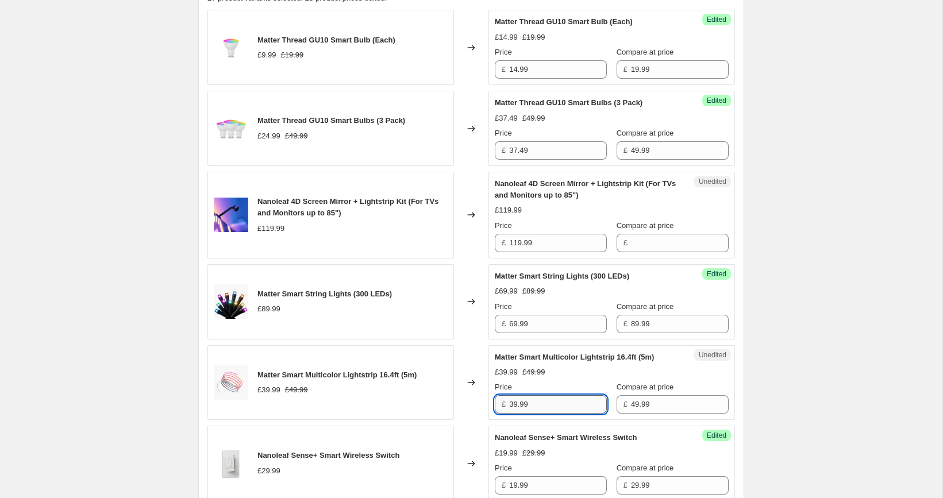
click at [548, 414] on input "39.99" at bounding box center [558, 404] width 98 height 18
click at [548, 245] on input "119.99" at bounding box center [558, 243] width 98 height 18
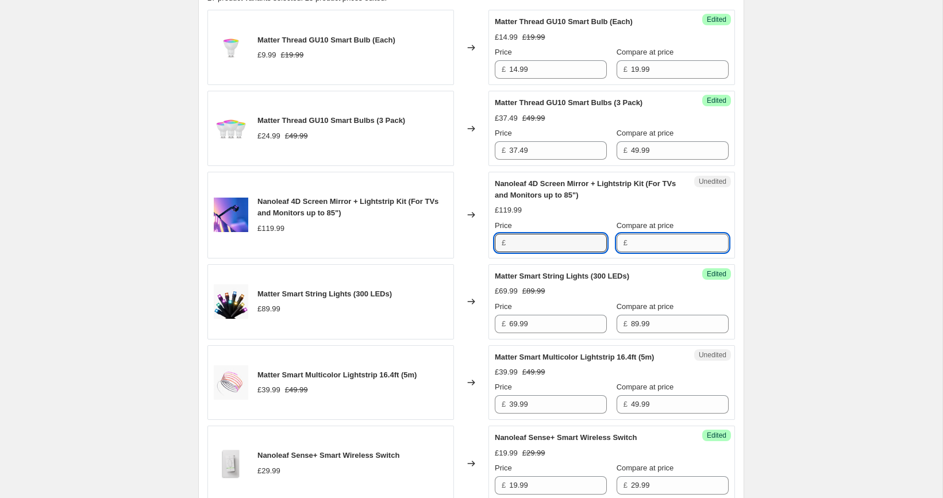
type input "119.99"
click at [644, 234] on input "Compare at price" at bounding box center [680, 243] width 98 height 18
paste input "119.99"
type input "119.99"
click at [553, 238] on input "119.99" at bounding box center [558, 243] width 98 height 18
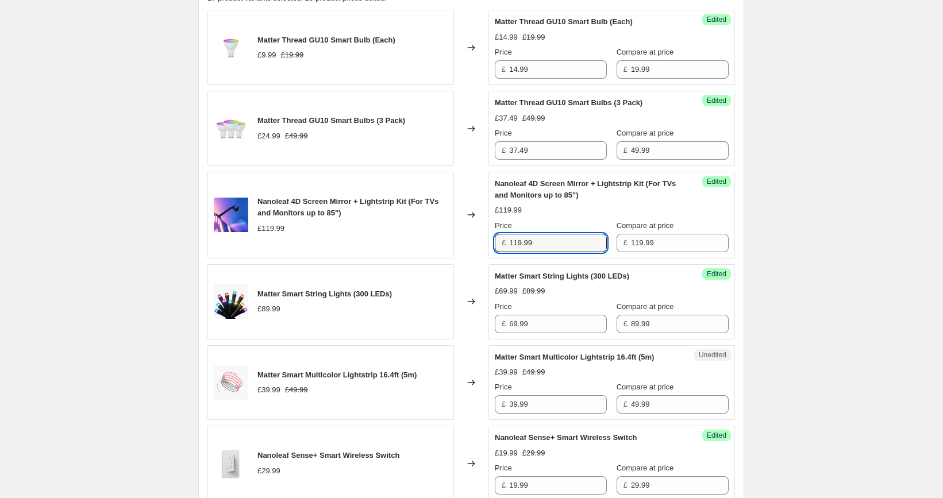
paste input "9"
type input "99.99"
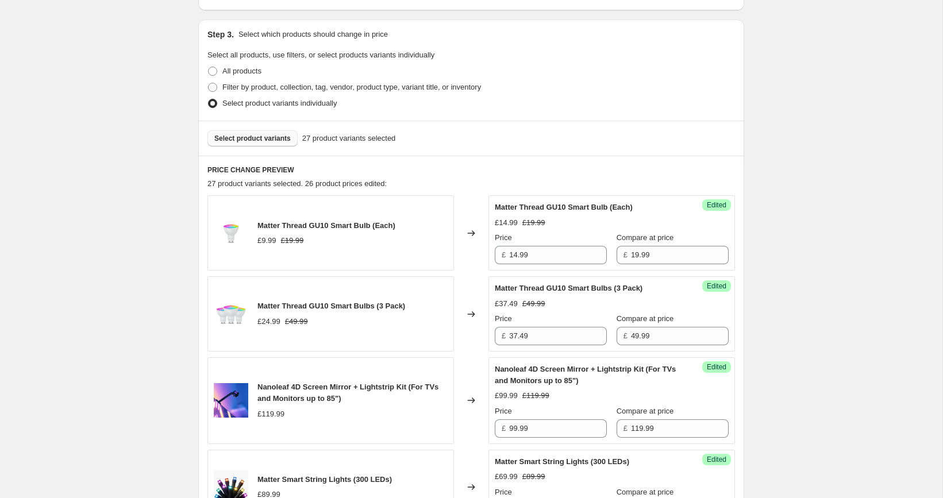
scroll to position [210, 0]
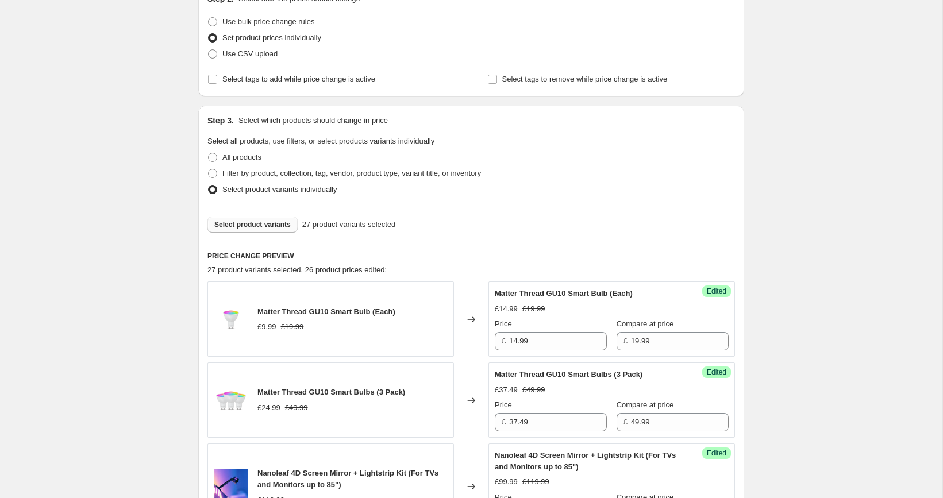
click at [261, 227] on span "Select product variants" at bounding box center [252, 224] width 76 height 9
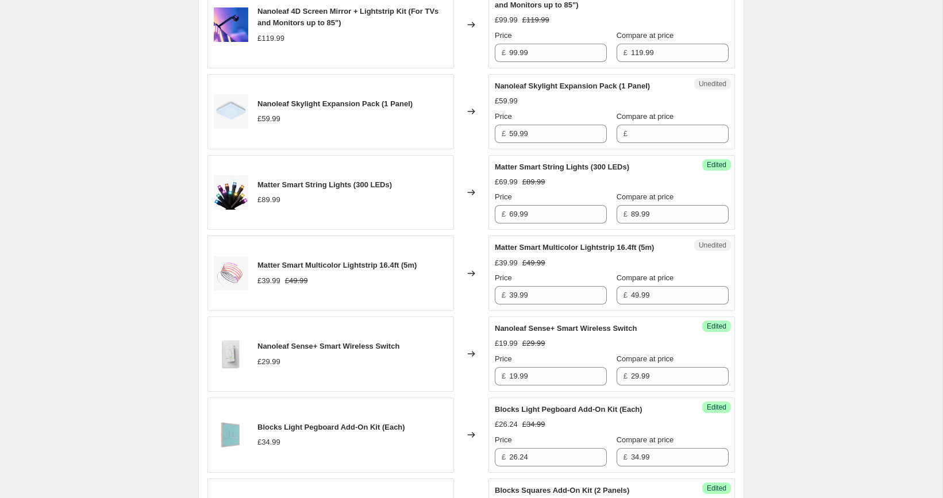
scroll to position [688, 0]
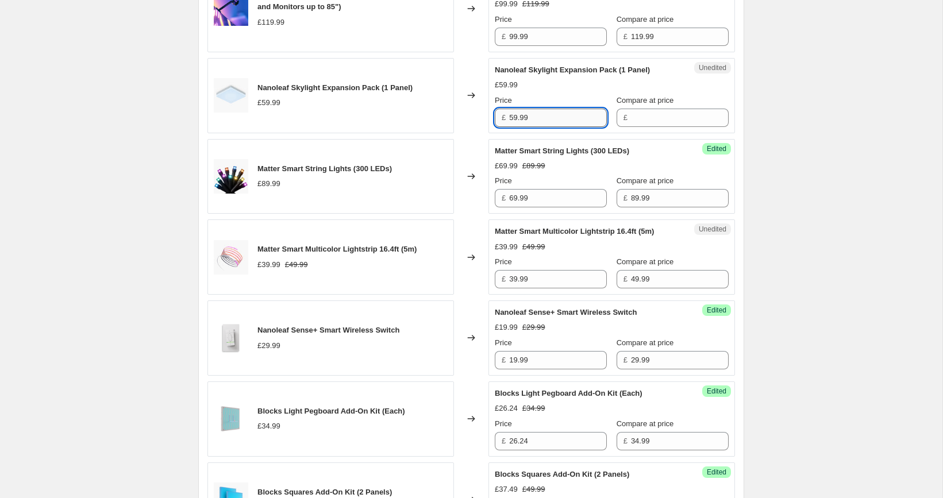
click at [555, 117] on input "59.99" at bounding box center [558, 118] width 98 height 18
type input "59.99"
click at [631, 116] on input "Compare at price" at bounding box center [680, 118] width 98 height 18
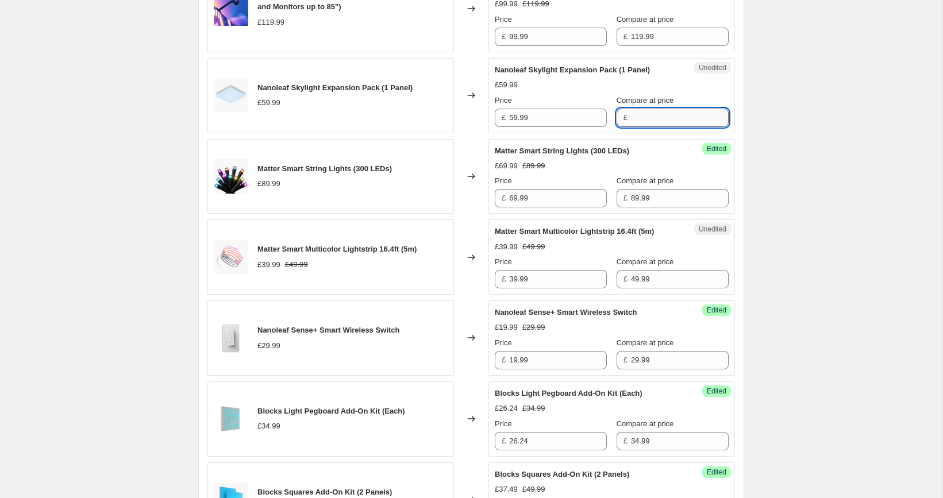
paste input "59.99"
type input "59.99"
click at [542, 117] on input "59.99" at bounding box center [558, 118] width 98 height 18
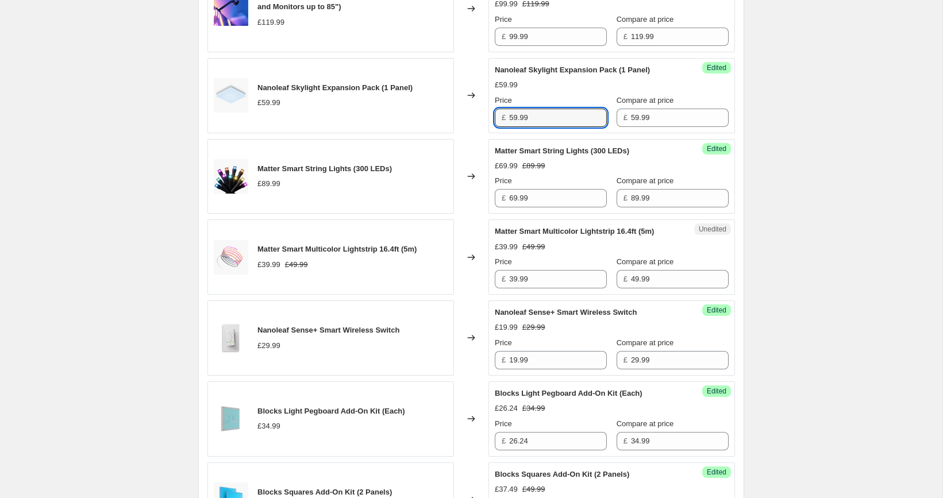
paste input "47"
type input "47.99"
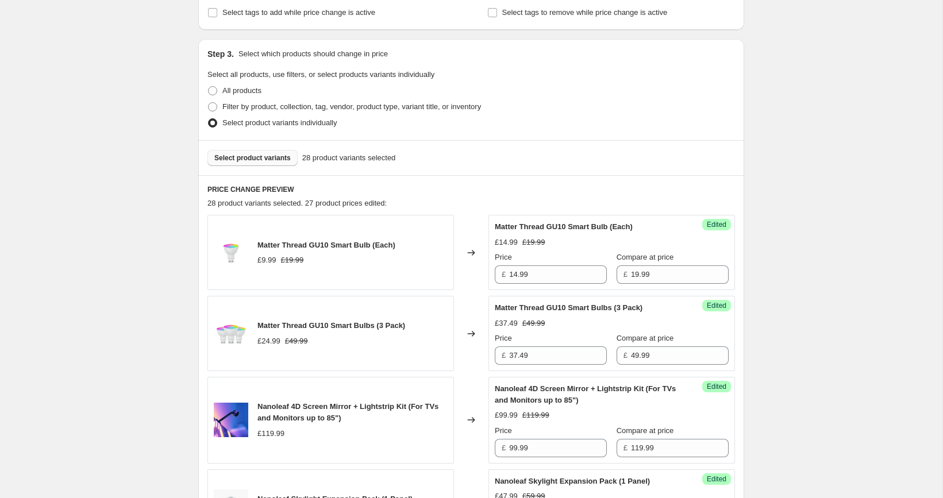
scroll to position [264, 0]
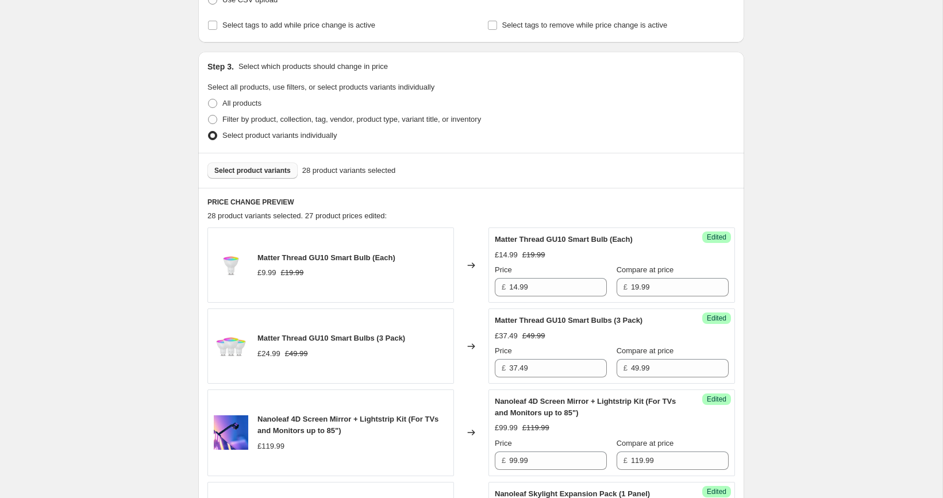
click at [283, 171] on span "Select product variants" at bounding box center [252, 170] width 76 height 9
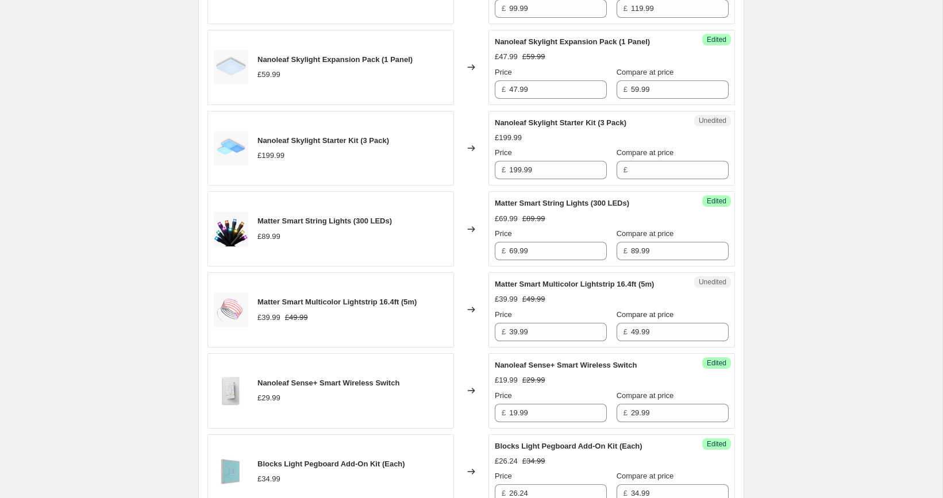
scroll to position [739, 0]
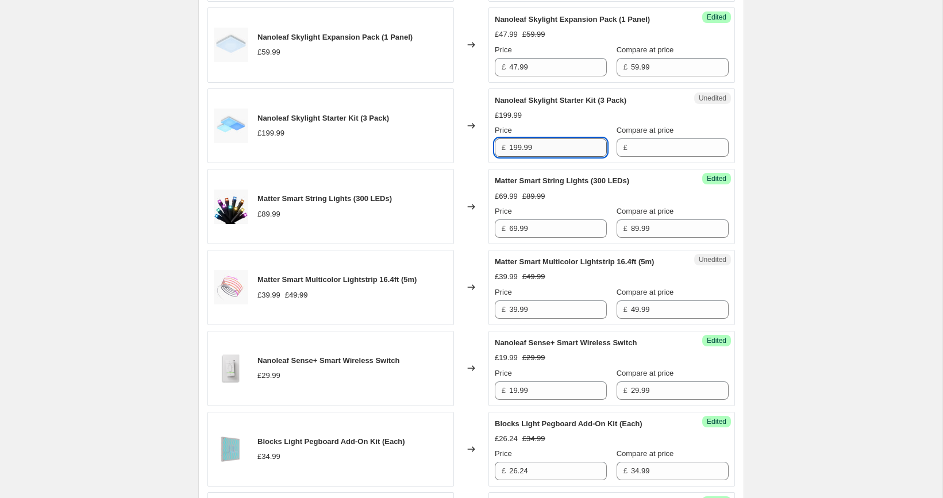
click at [552, 152] on input "199.99" at bounding box center [558, 147] width 98 height 18
type input "199.99"
click at [636, 151] on input "Compare at price" at bounding box center [680, 147] width 98 height 18
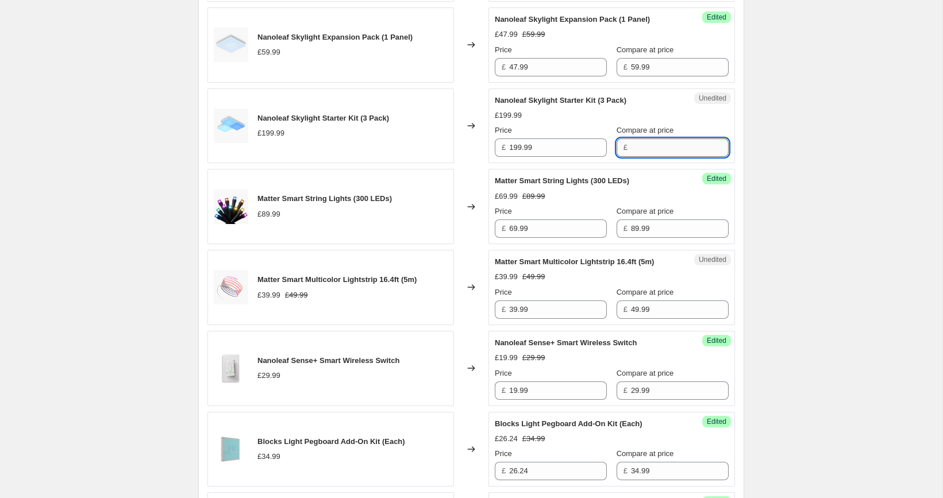
paste input "199.99"
type input "199.99"
click at [553, 147] on input "199.99" at bounding box center [558, 147] width 98 height 18
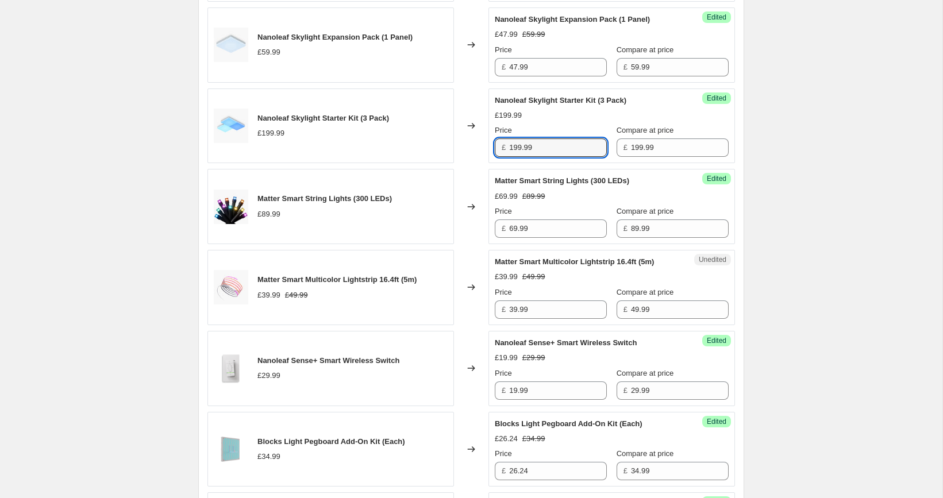
paste input "4"
type input "149.99"
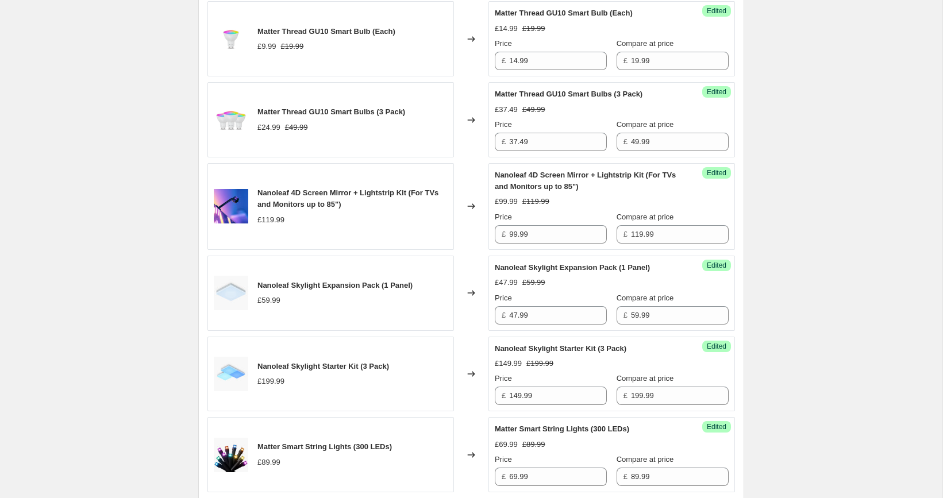
scroll to position [387, 0]
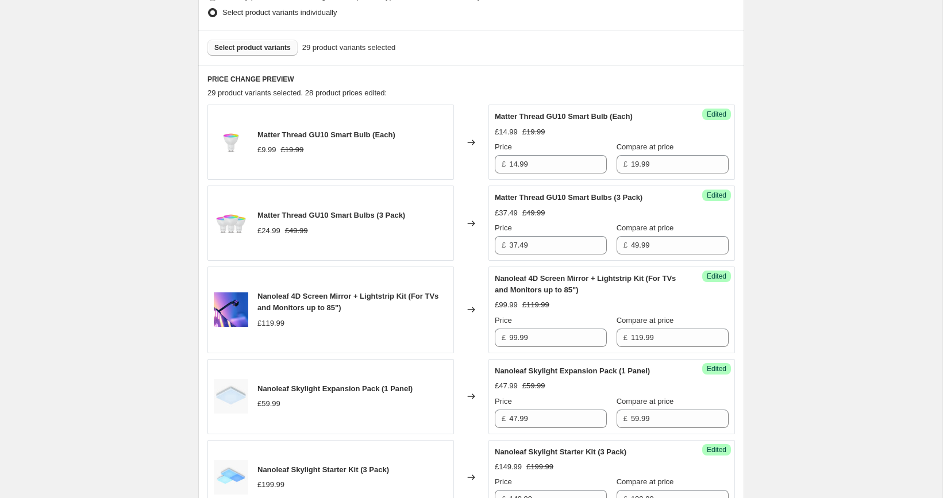
click at [248, 53] on button "Select product variants" at bounding box center [252, 48] width 90 height 16
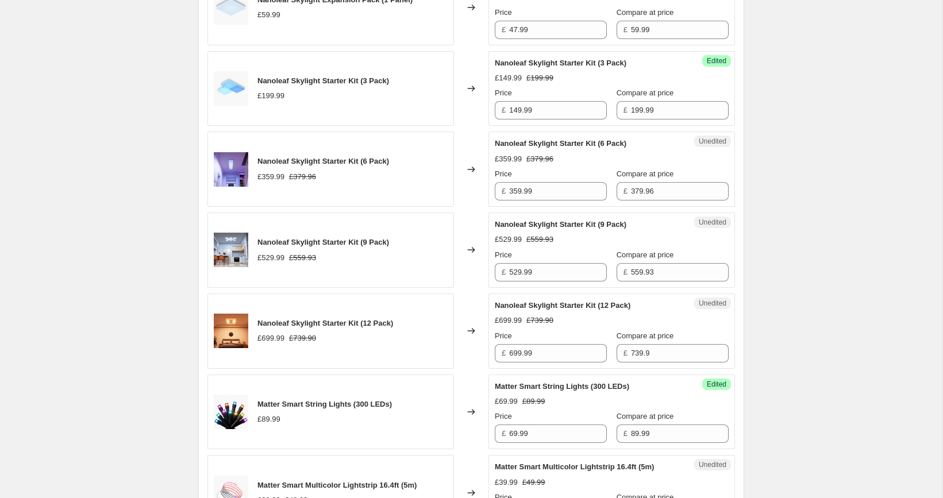
scroll to position [778, 0]
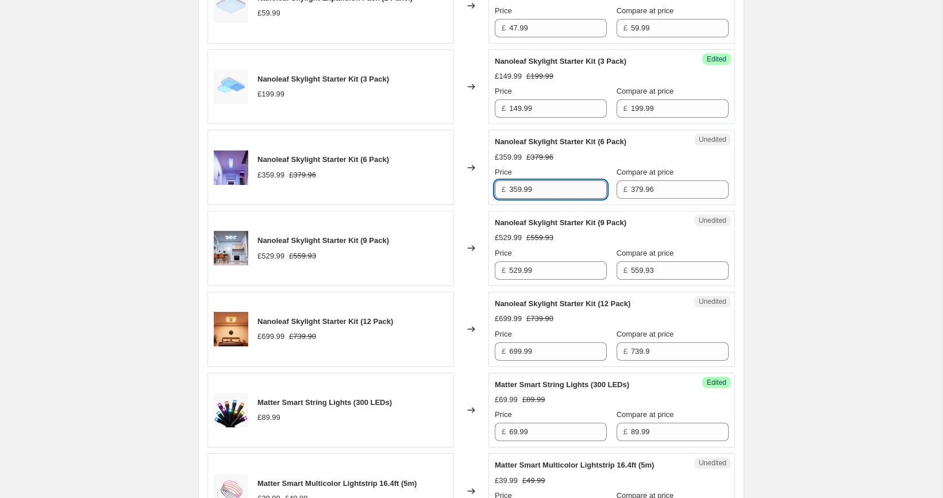
click at [564, 187] on input "359.99" at bounding box center [558, 189] width 98 height 18
paste input "284.97"
type input "284.97"
click at [762, 205] on div "[05/10-10/10] Oct Prime Day. This page is ready [05/10-10/10] Oct Prime Day Inf…" at bounding box center [471, 490] width 942 height 2536
click at [563, 267] on input "529.99" at bounding box center [558, 270] width 98 height 18
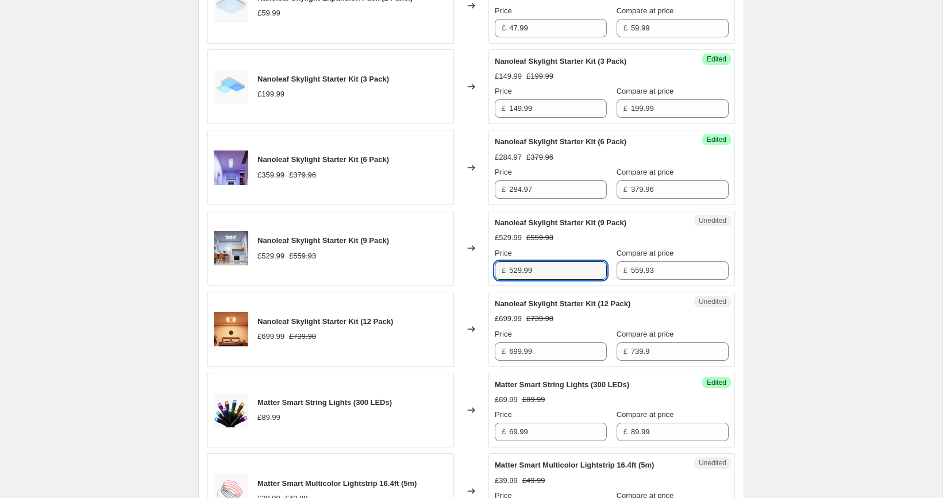
paste input "405.95"
type input "405.95"
click at [771, 251] on div "[05/10-10/10] Oct Prime Day. This page is ready [05/10-10/10] Oct Prime Day Inf…" at bounding box center [471, 490] width 942 height 2536
click at [568, 317] on div "£699.99 £739.90" at bounding box center [612, 318] width 234 height 11
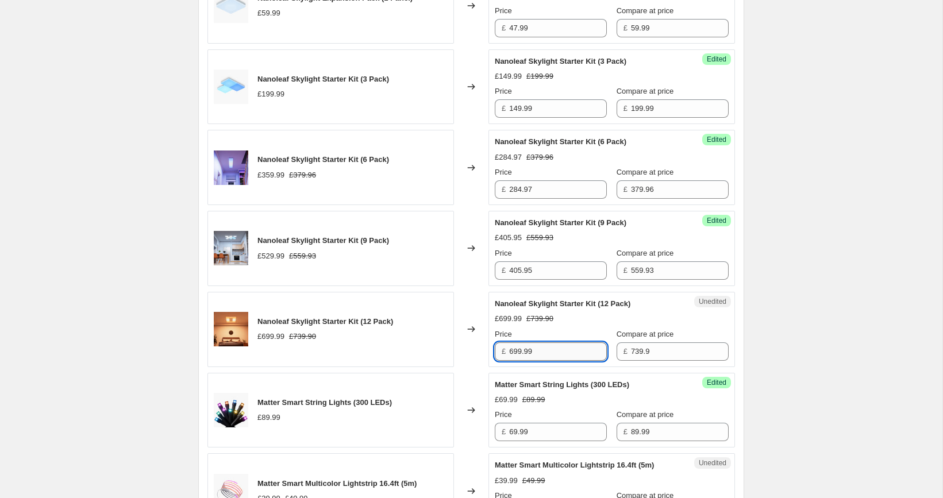
click at [553, 353] on input "699.99" at bounding box center [558, 351] width 98 height 18
paste input "517.93"
type input "517.93"
click at [851, 286] on div "[05/10-10/10] Oct Prime Day. This page is ready [05/10-10/10] Oct Prime Day Inf…" at bounding box center [471, 490] width 942 height 2536
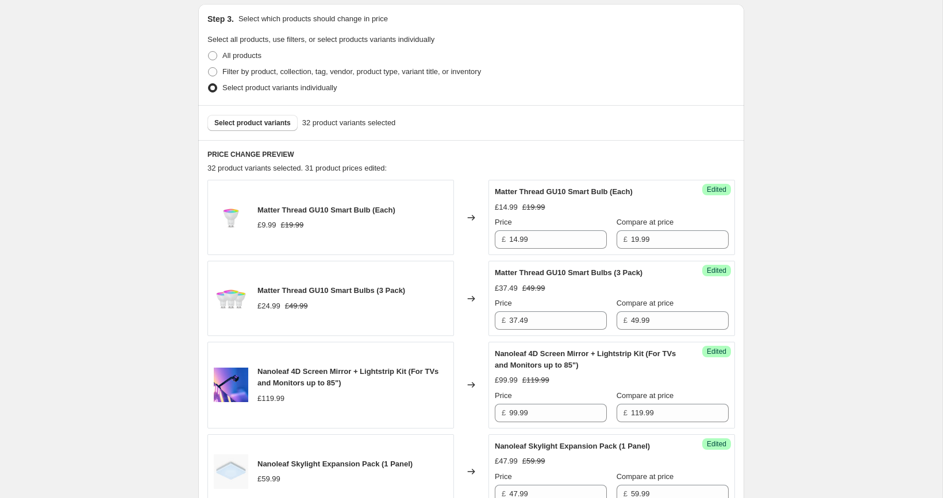
scroll to position [296, 0]
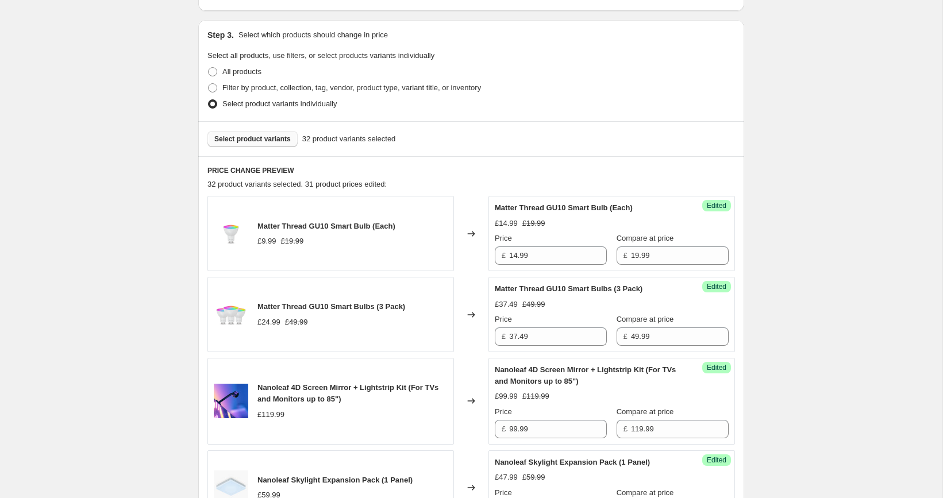
click at [257, 138] on span "Select product variants" at bounding box center [252, 138] width 76 height 9
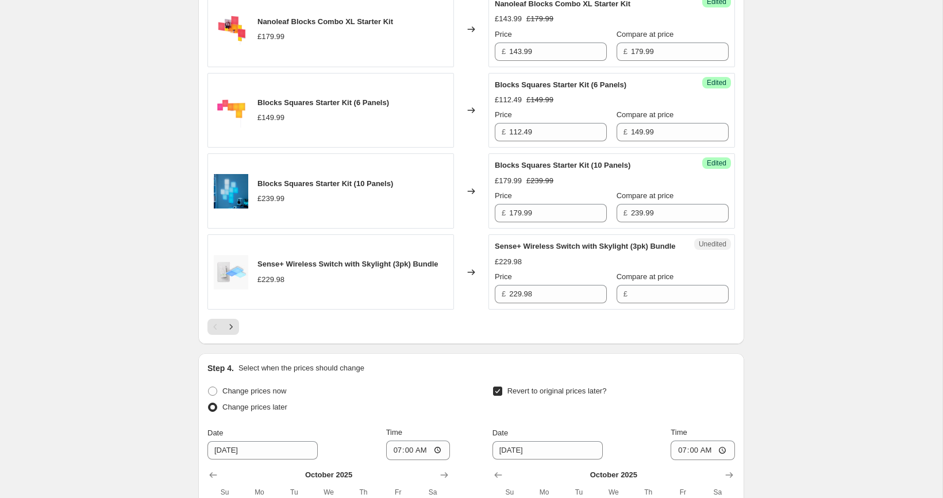
scroll to position [1814, 0]
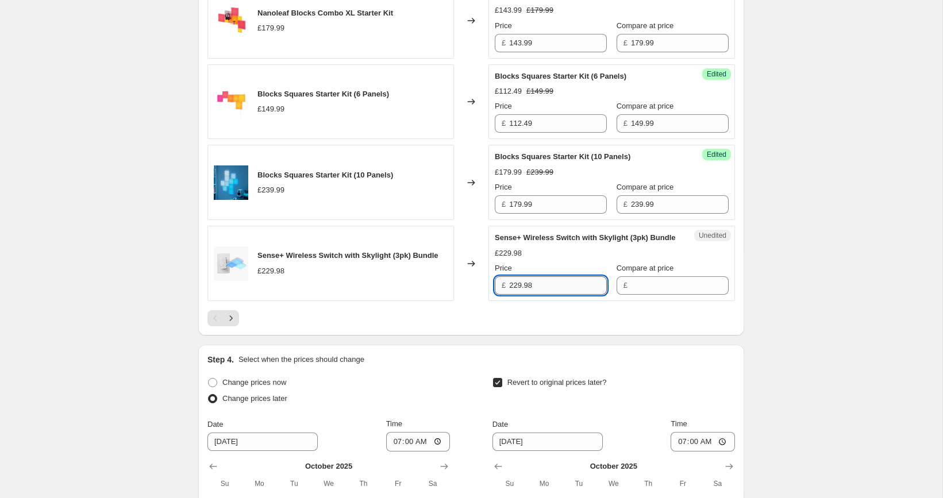
click at [572, 295] on input "229.98" at bounding box center [558, 285] width 98 height 18
type input "229.98"
click at [638, 295] on input "Compare at price" at bounding box center [680, 285] width 98 height 18
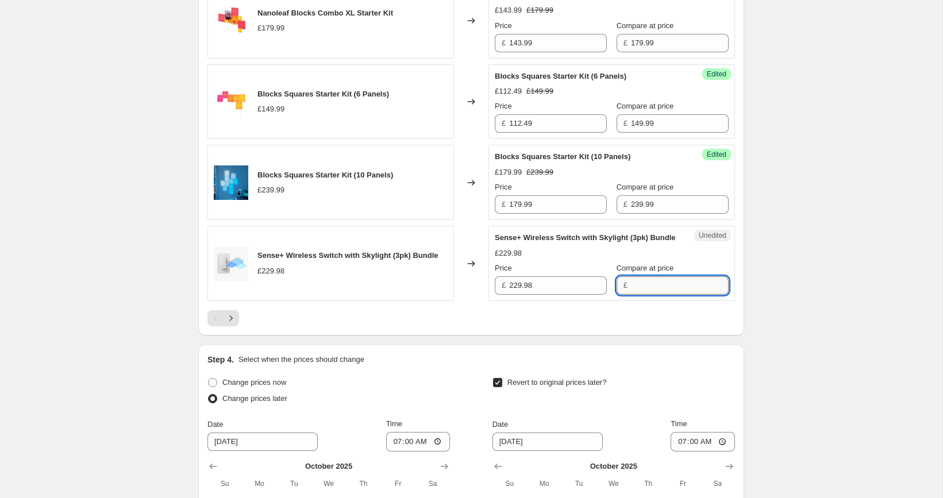
paste input "229.98"
type input "229.98"
click at [580, 295] on input "229.98" at bounding box center [558, 285] width 98 height 18
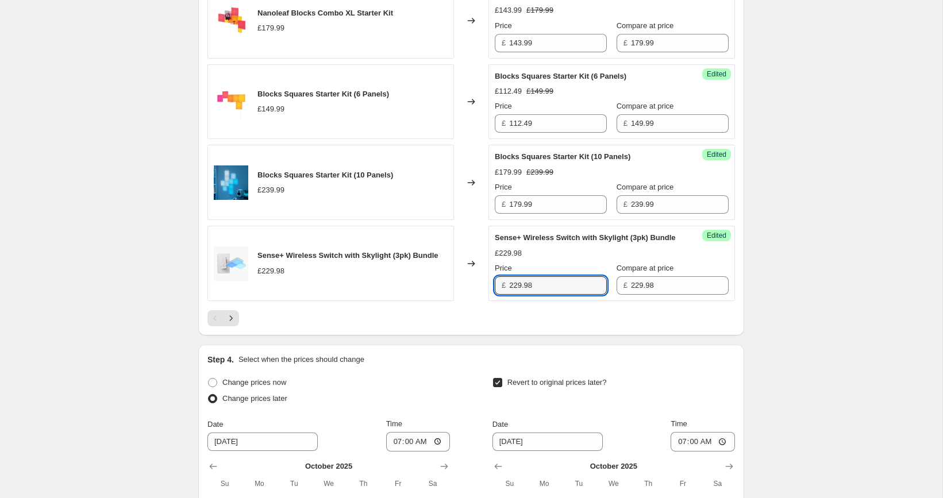
paste input "160.99"
type input "160.99"
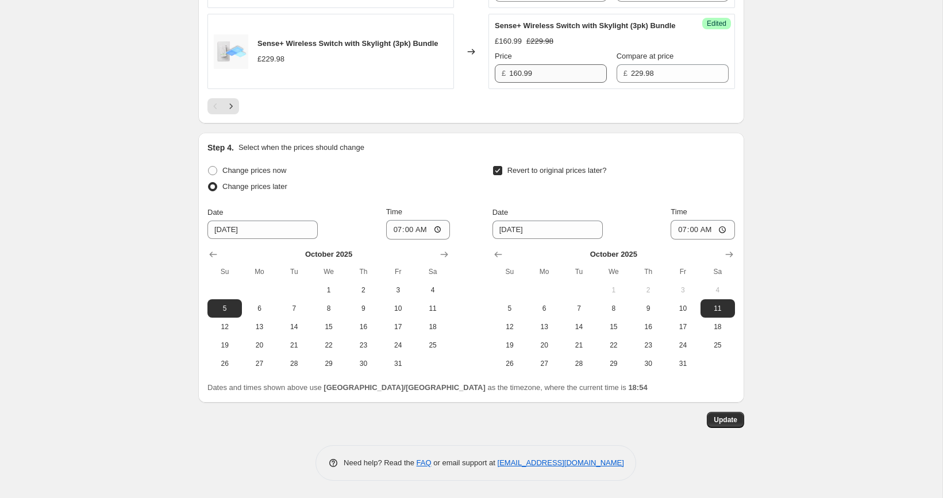
scroll to position [2052, 0]
click at [715, 417] on span "Update" at bounding box center [726, 419] width 24 height 9
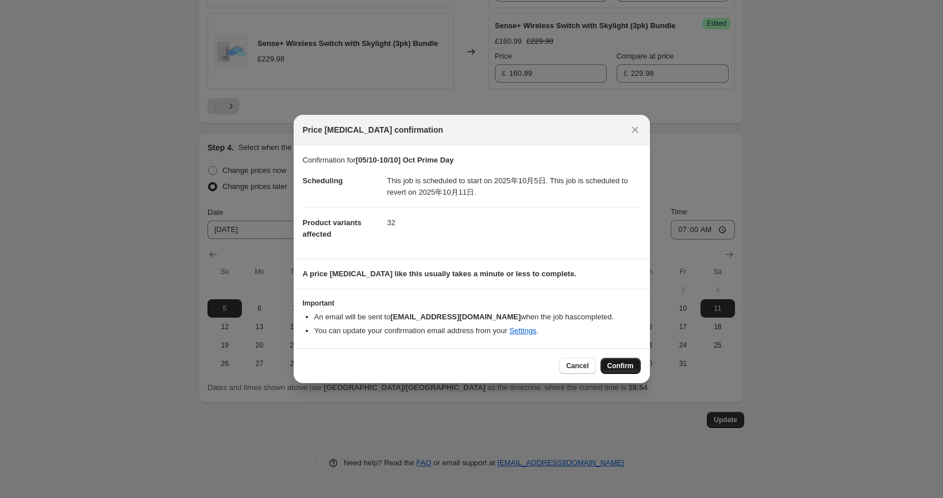
click at [622, 365] on span "Confirm" at bounding box center [620, 365] width 26 height 9
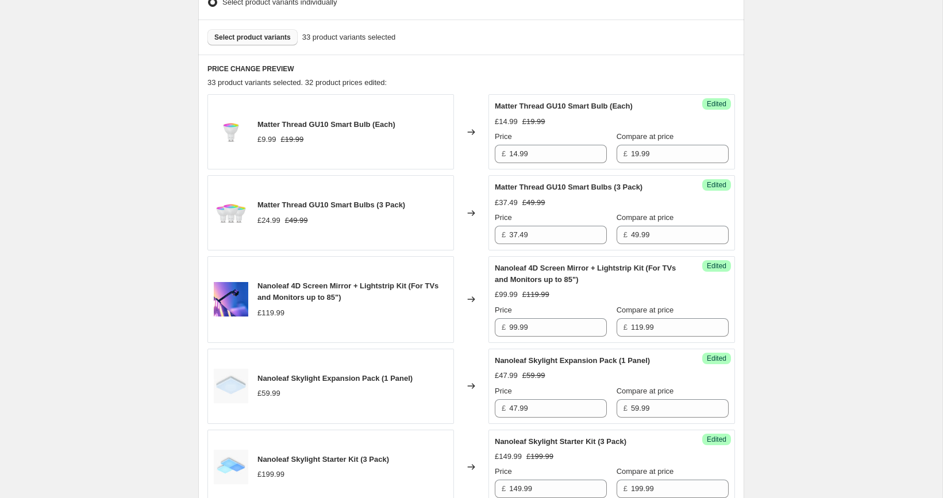
scroll to position [377, 0]
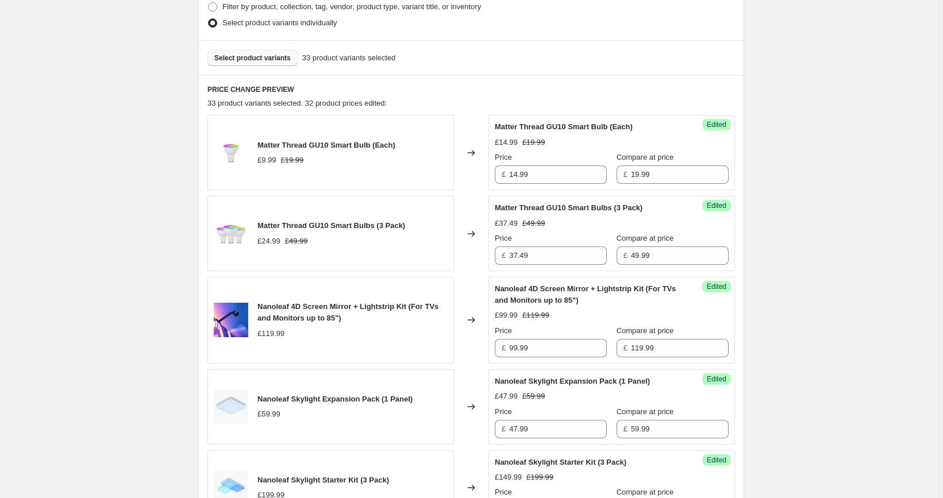
click at [246, 60] on span "Select product variants" at bounding box center [252, 57] width 76 height 9
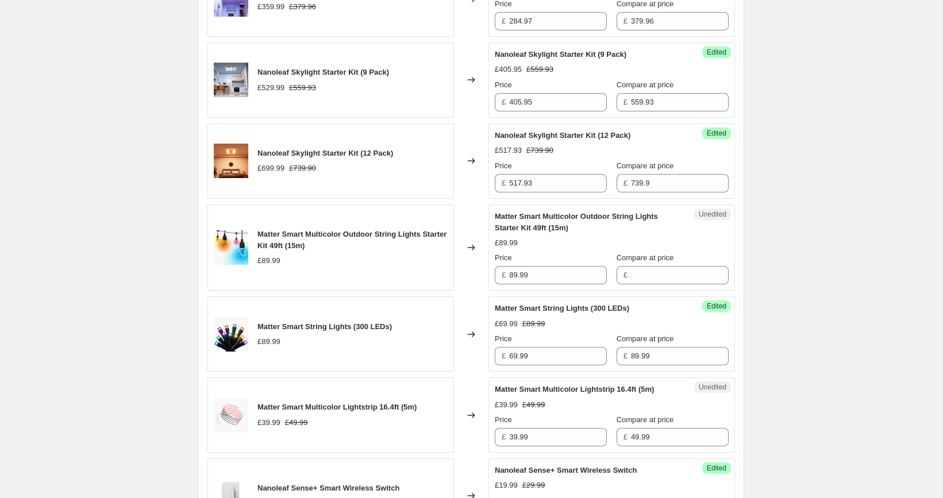
scroll to position [959, 0]
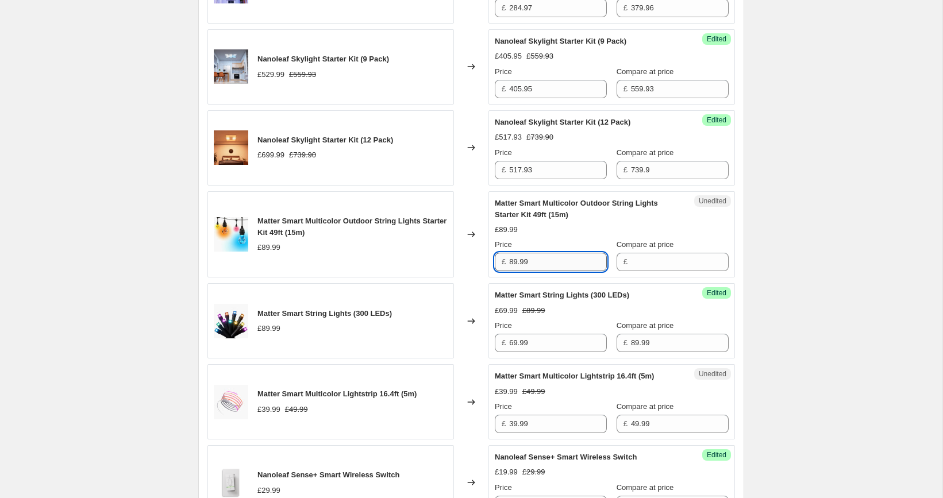
click at [567, 268] on input "89.99" at bounding box center [558, 262] width 98 height 18
type input "89.99"
click at [664, 259] on input "Compare at price" at bounding box center [680, 262] width 98 height 18
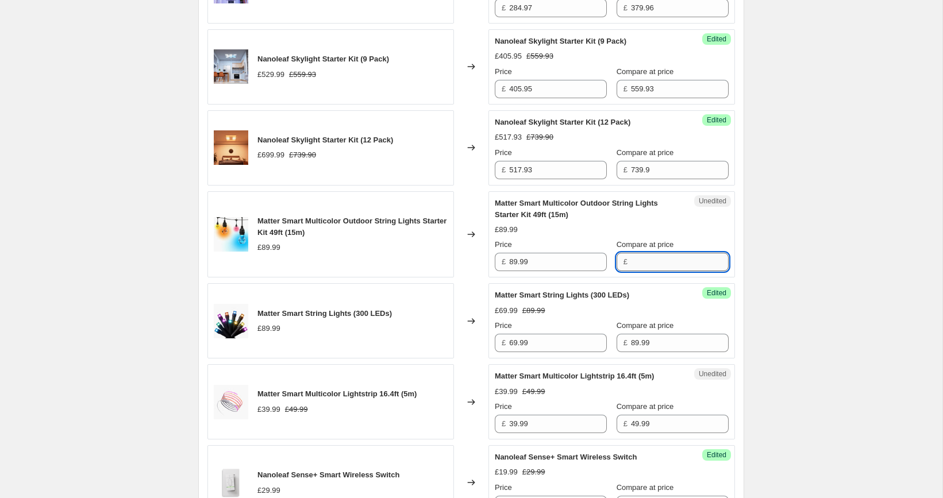
paste input "89.99"
type input "89.99"
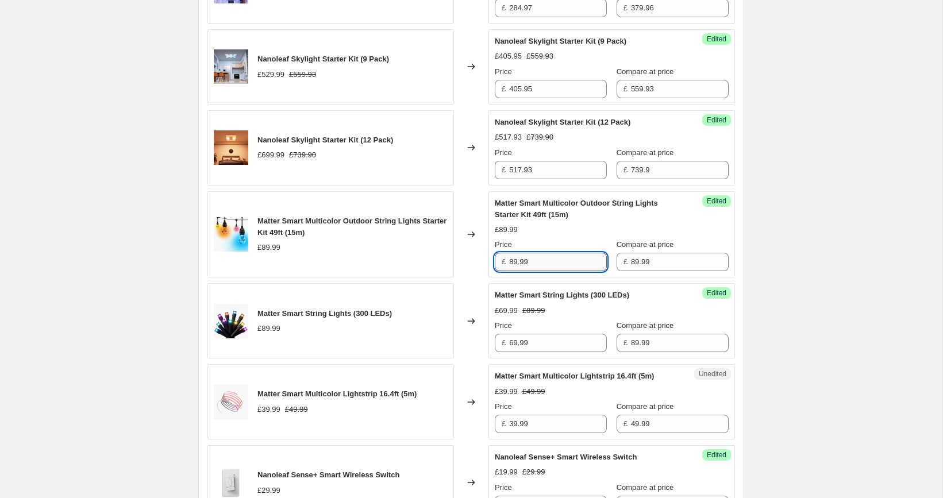
click at [574, 256] on input "89.99" at bounding box center [558, 262] width 98 height 18
paste input "71"
type input "71.99"
click at [828, 248] on div "[05/10-10/10] Oct Prime Day. This page is ready [05/10-10/10] Oct Prime Day Inf…" at bounding box center [471, 309] width 942 height 2536
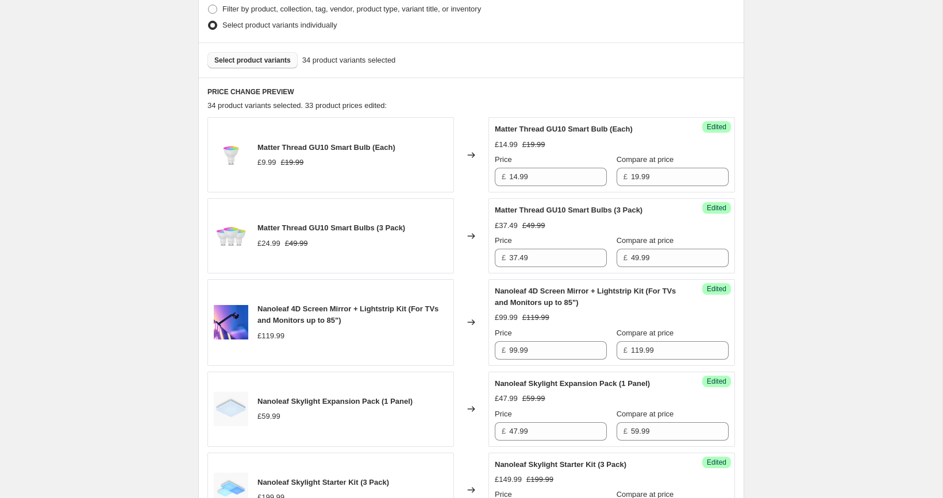
scroll to position [334, 0]
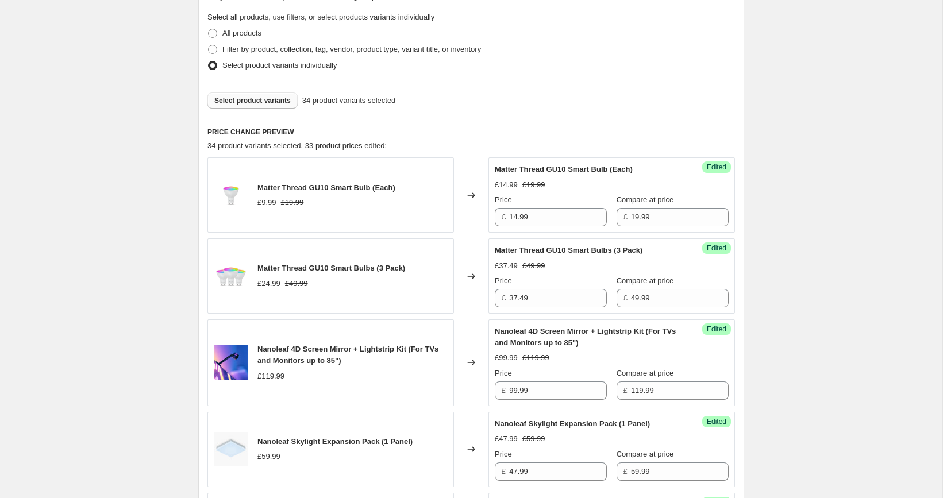
click at [263, 98] on span "Select product variants" at bounding box center [252, 100] width 76 height 9
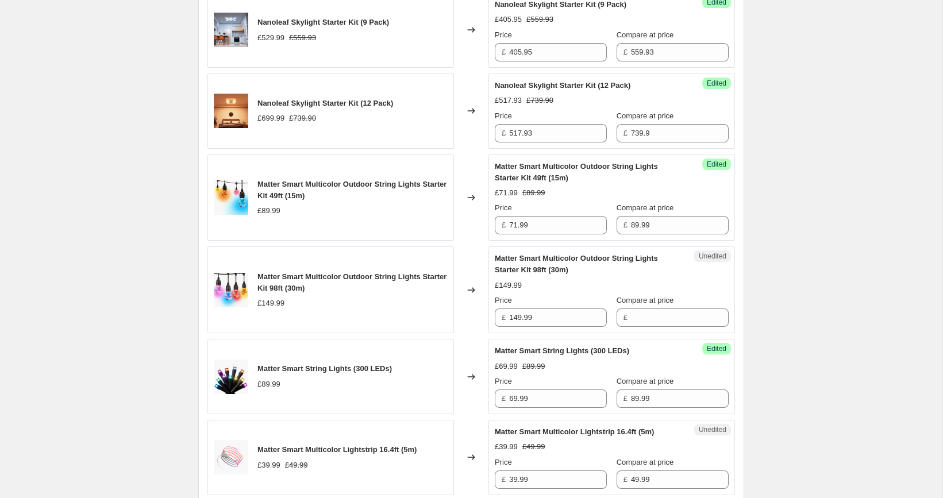
scroll to position [1022, 0]
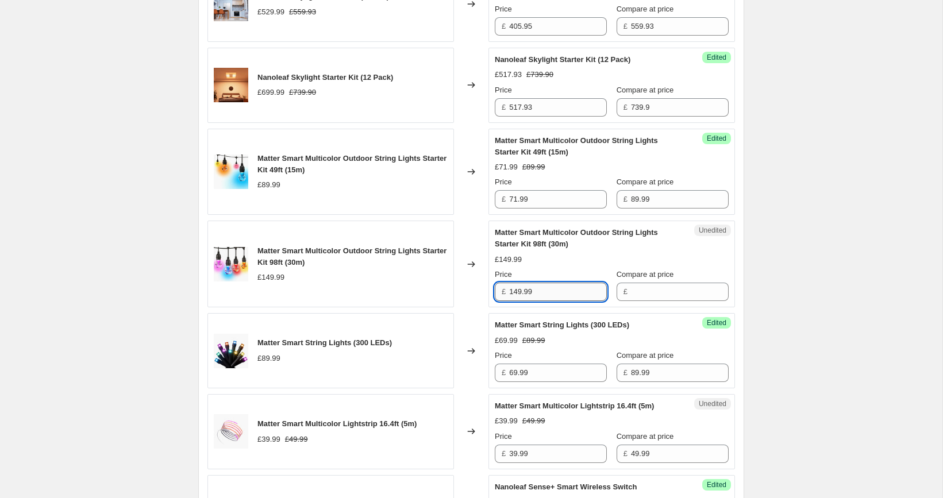
click at [588, 288] on input "149.99" at bounding box center [558, 292] width 98 height 18
type input "149.99"
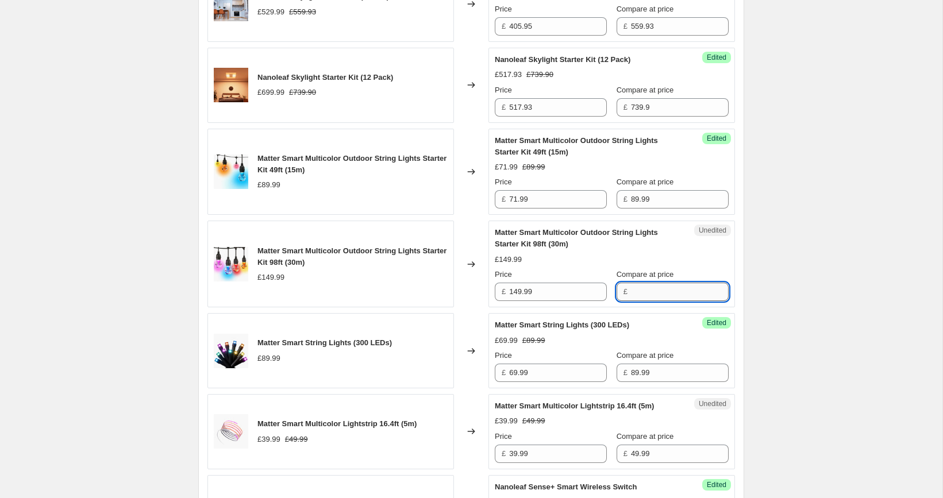
click at [664, 288] on input "Compare at price" at bounding box center [680, 292] width 98 height 18
paste input "149.99"
type input "149.99"
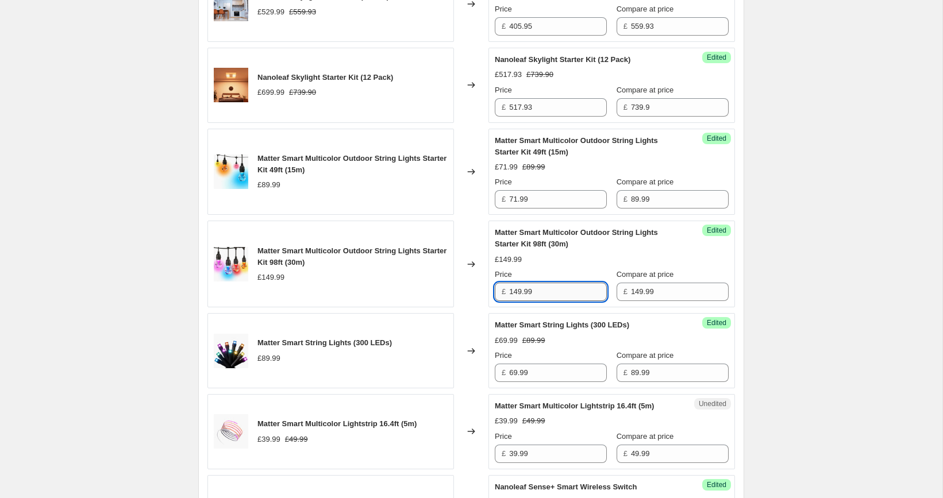
click at [571, 293] on input "149.99" at bounding box center [558, 292] width 98 height 18
paste input "1"
type input "119.99"
click at [789, 273] on div "[05/10-10/10] Oct Prime Day. This page is ready [05/10-10/10] Oct Prime Day Inf…" at bounding box center [471, 252] width 942 height 2548
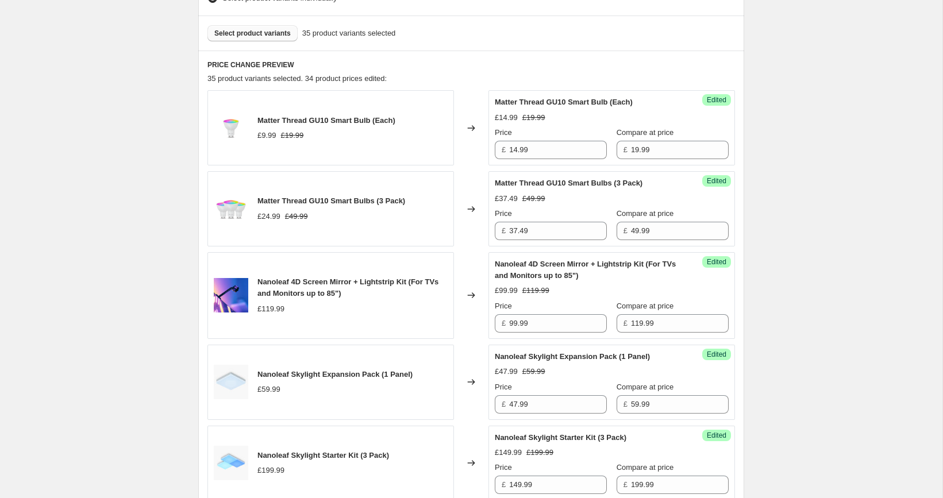
scroll to position [290, 0]
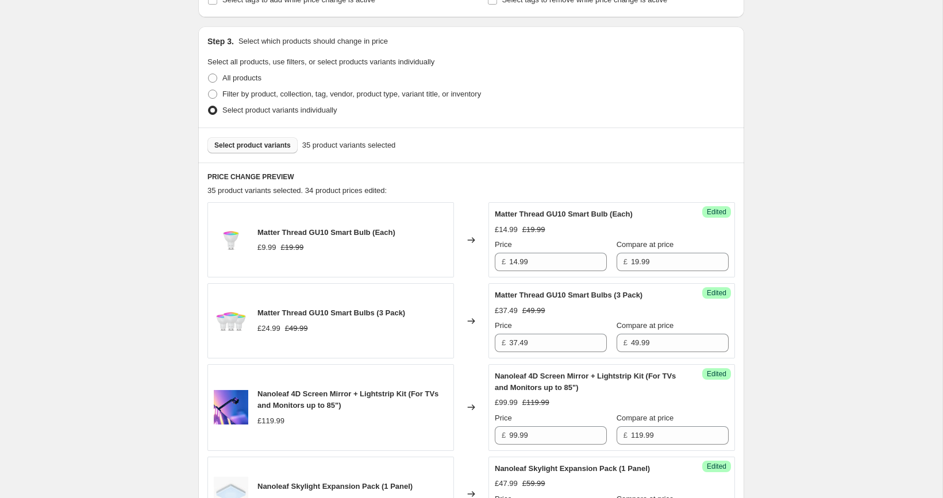
click at [234, 145] on span "Select product variants" at bounding box center [252, 145] width 76 height 9
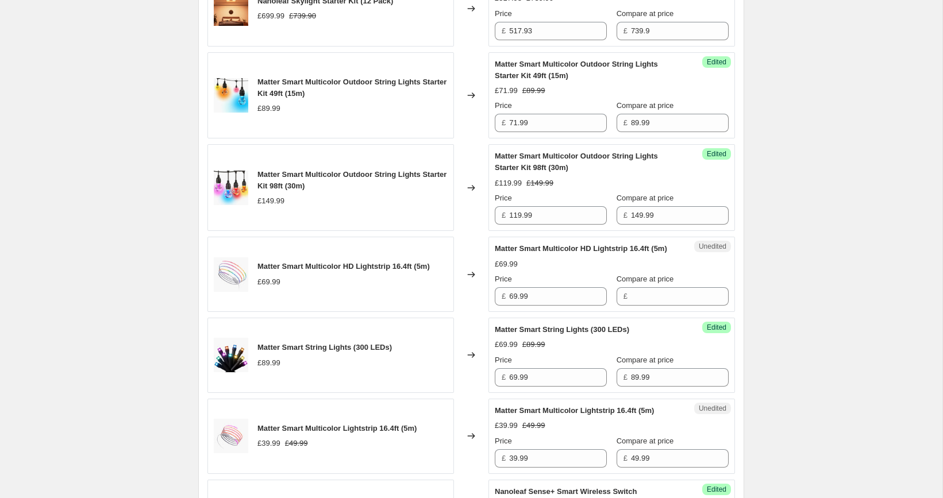
scroll to position [1121, 0]
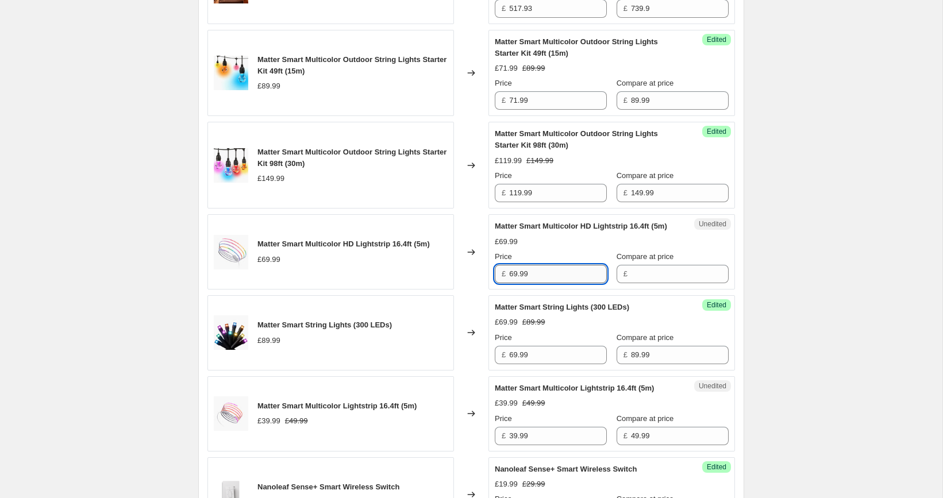
click at [566, 283] on input "69.99" at bounding box center [558, 274] width 98 height 18
type input "69.99"
click at [631, 282] on input "Compare at price" at bounding box center [680, 274] width 98 height 18
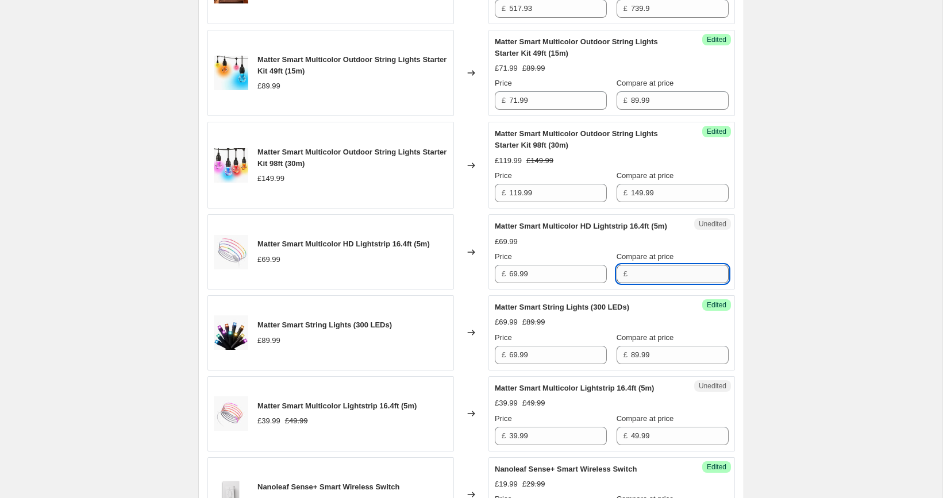
paste input "69.99"
type input "69.99"
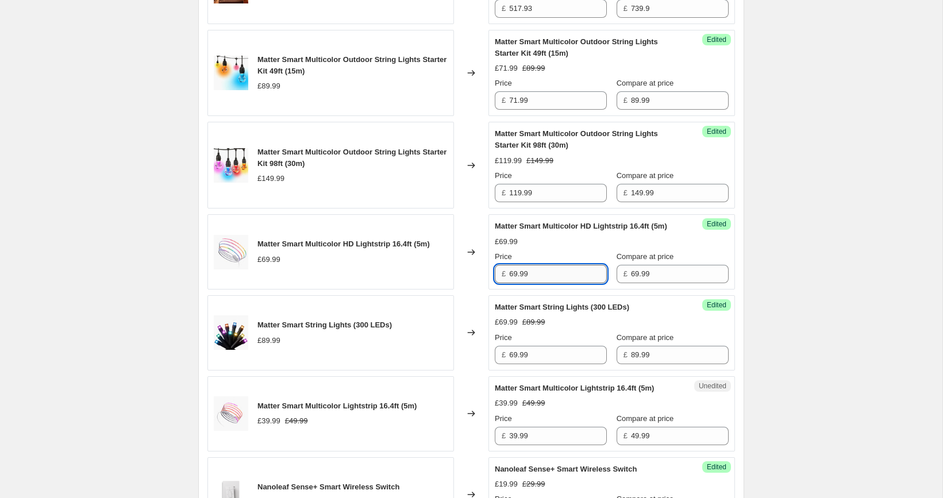
click at [574, 279] on input "69.99" at bounding box center [558, 274] width 98 height 18
paste input "52.4"
type input "52.49"
click at [783, 257] on div "[05/10-10/10] Oct Prime Day. This page is ready [05/10-10/10] Oct Prime Day Inf…" at bounding box center [471, 153] width 942 height 2548
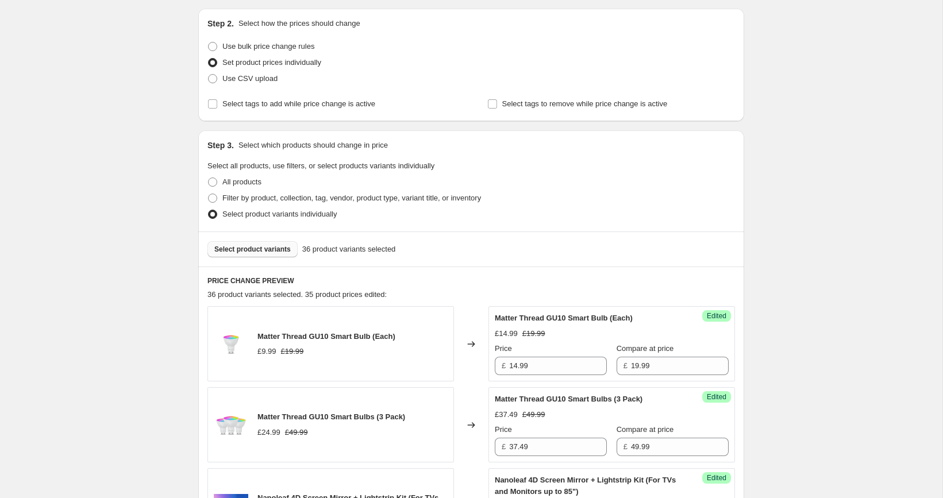
scroll to position [110, 0]
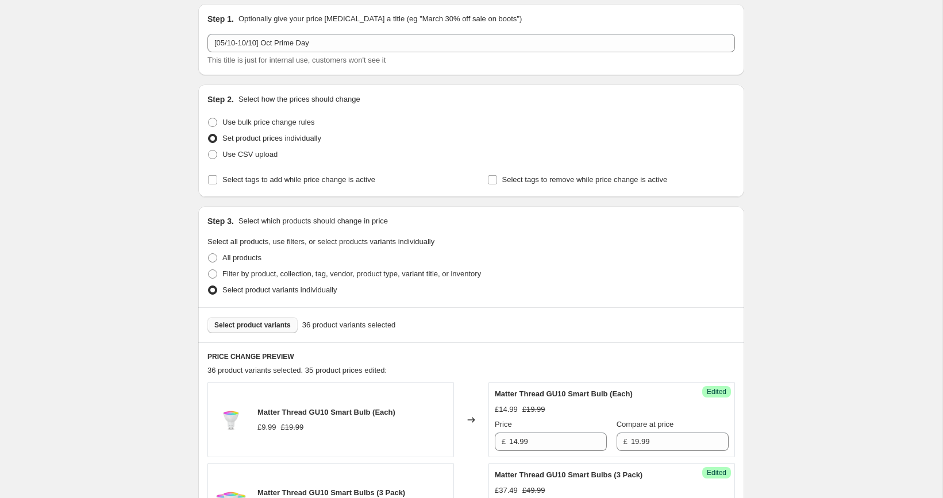
click at [261, 326] on span "Select product variants" at bounding box center [252, 325] width 76 height 9
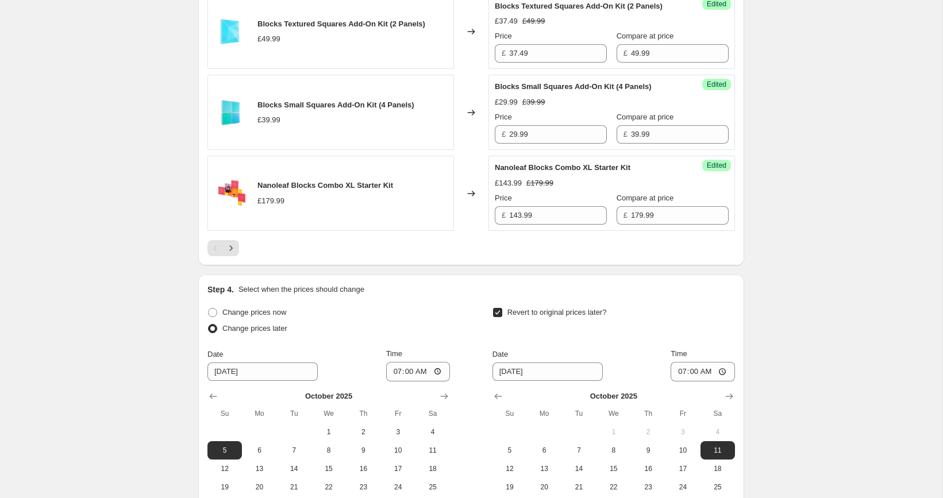
scroll to position [1912, 0]
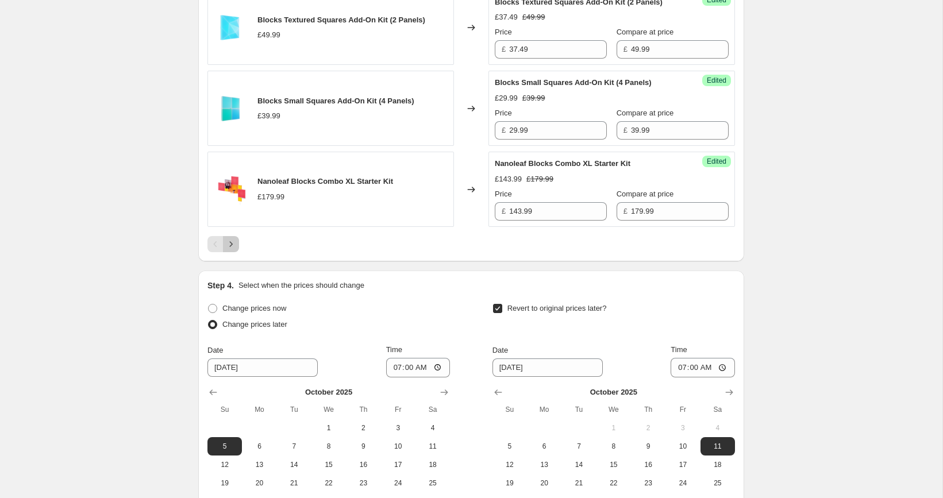
click at [236, 250] on icon "Next" at bounding box center [230, 243] width 11 height 11
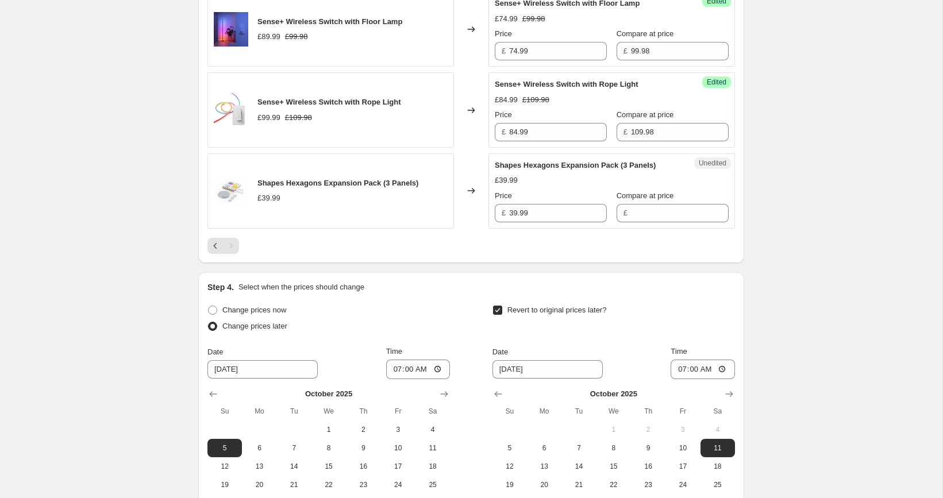
scroll to position [1640, 0]
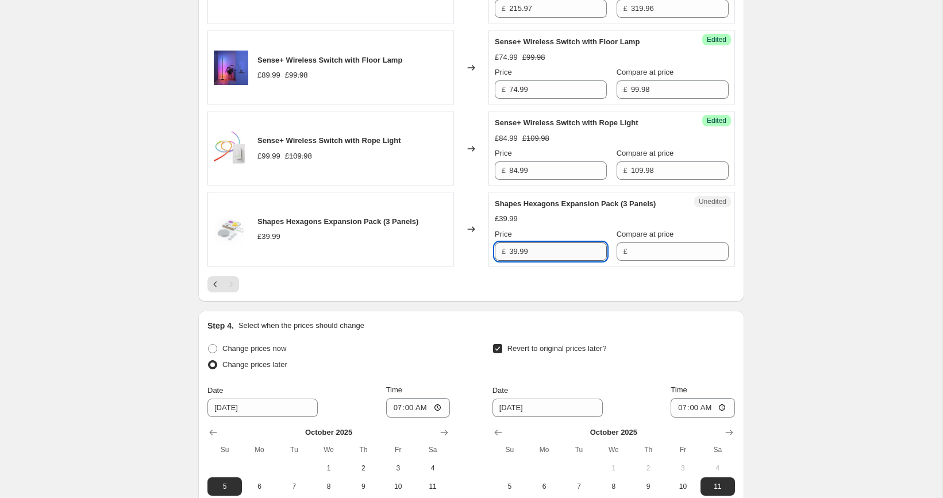
click at [576, 261] on input "39.99" at bounding box center [558, 251] width 98 height 18
type input "39.99"
click at [659, 260] on input "Compare at price" at bounding box center [680, 251] width 98 height 18
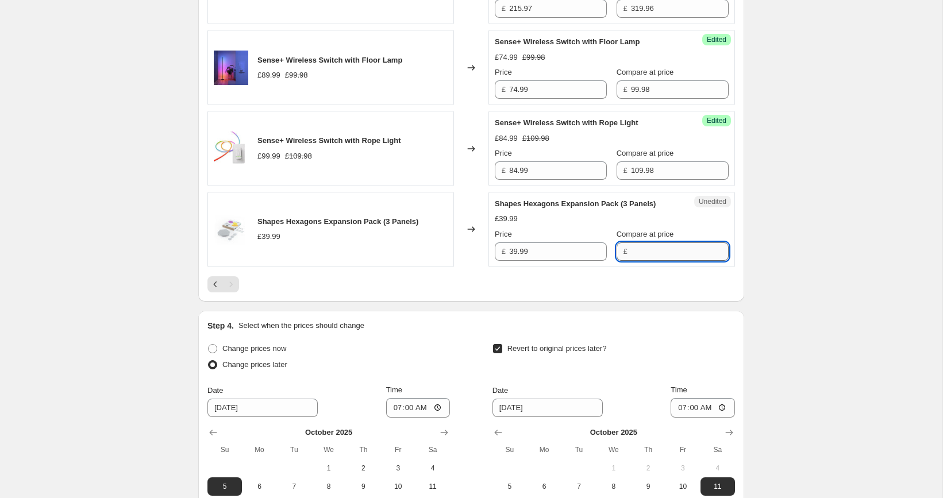
paste input "39.99"
type input "39.99"
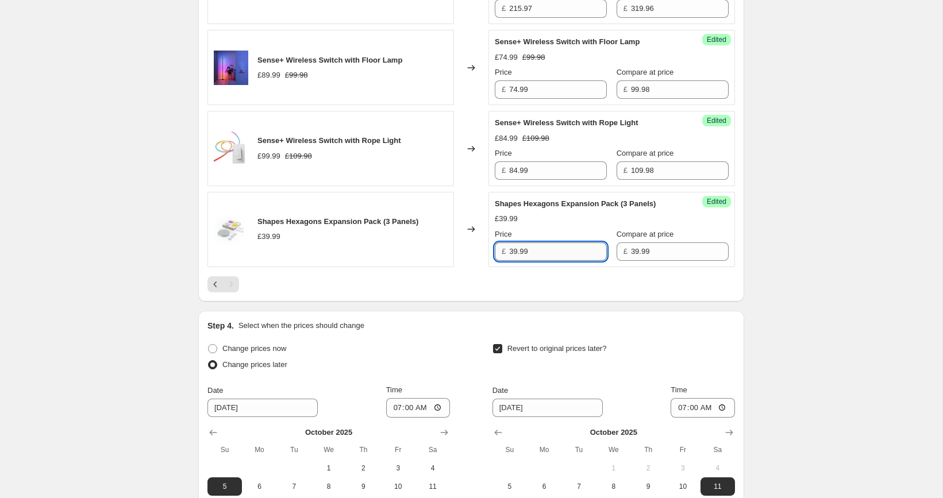
click at [545, 259] on input "39.99" at bounding box center [558, 251] width 98 height 18
paste input "1"
type input "31.99"
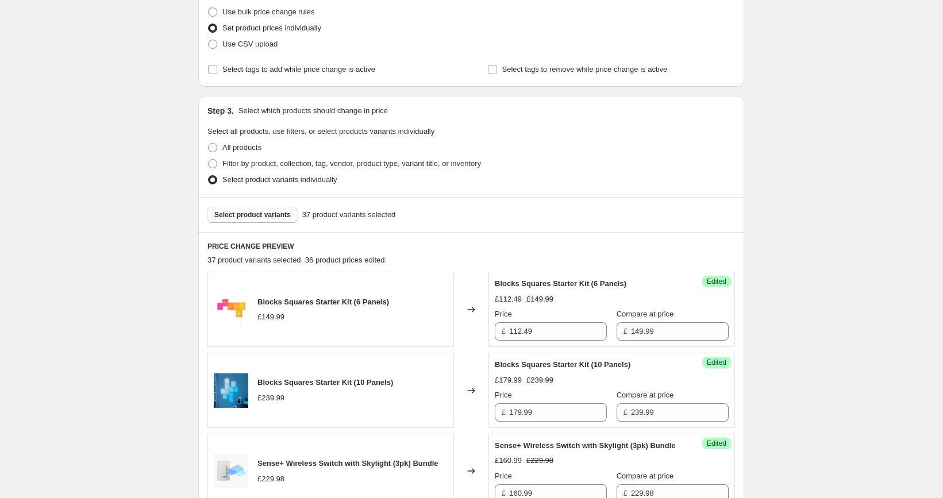
scroll to position [199, 0]
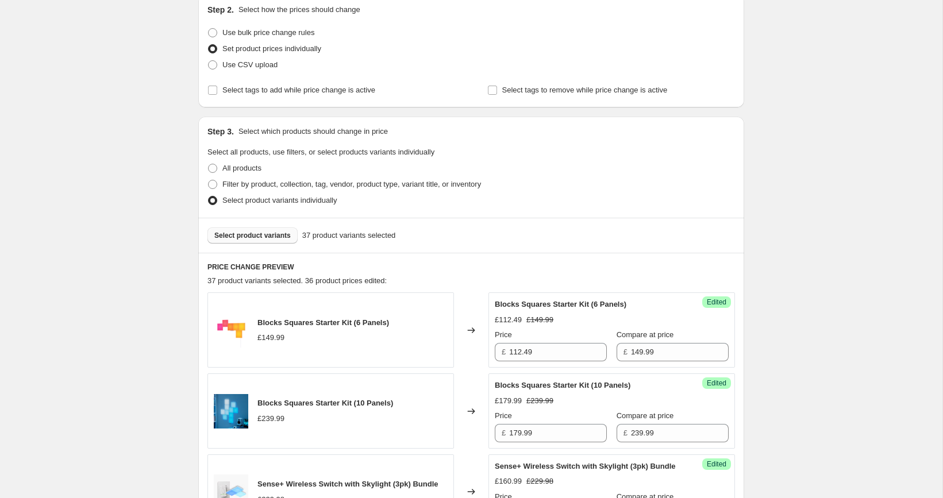
click at [271, 240] on span "Select product variants" at bounding box center [252, 235] width 76 height 9
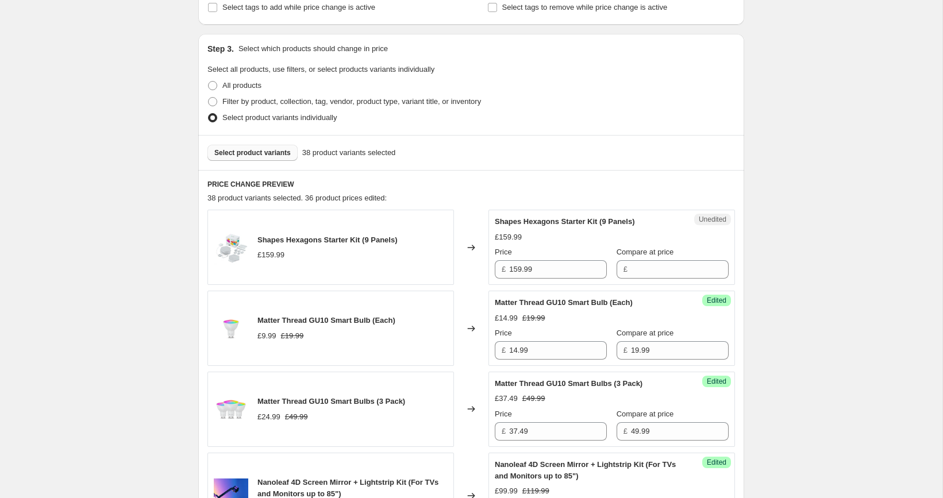
scroll to position [298, 0]
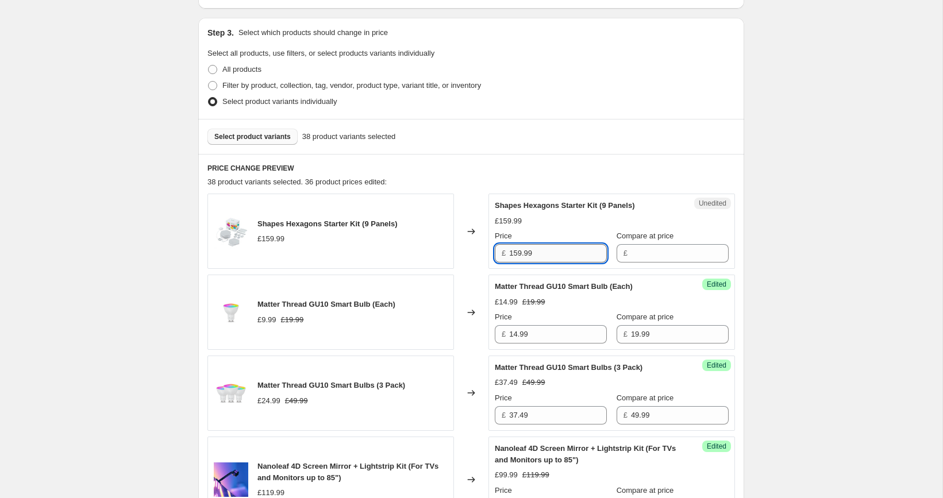
click at [548, 245] on input "159.99" at bounding box center [558, 253] width 98 height 18
type input "159.99"
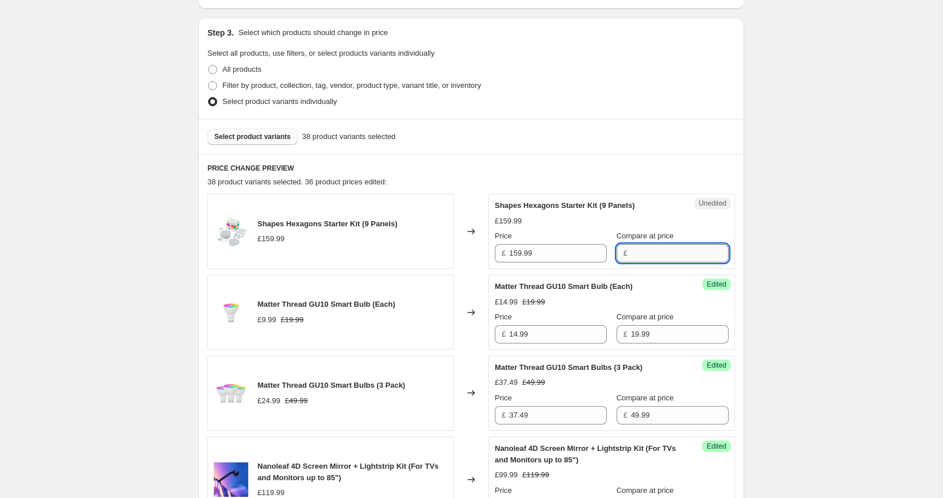
click at [634, 245] on input "Compare at price" at bounding box center [680, 253] width 98 height 18
paste input "159.99"
type input "159.99"
click at [554, 257] on input "159.99" at bounding box center [558, 253] width 98 height 18
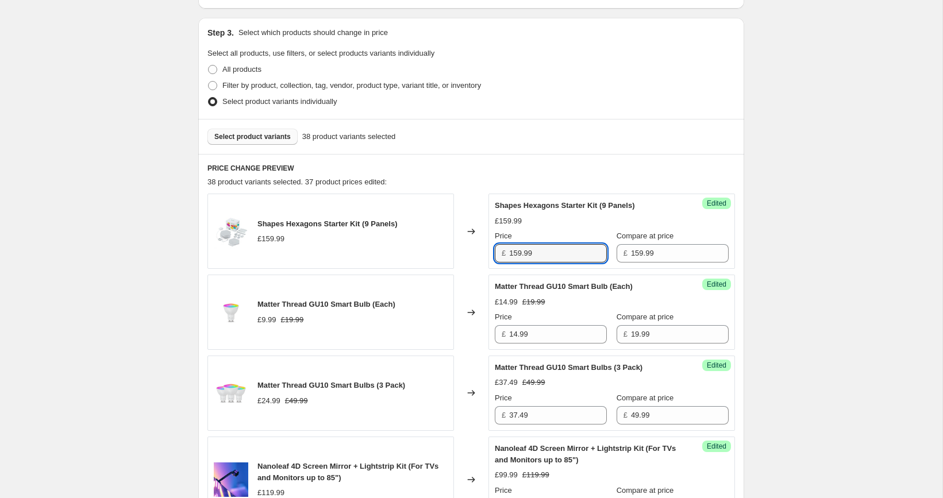
paste input "27"
type input "127.99"
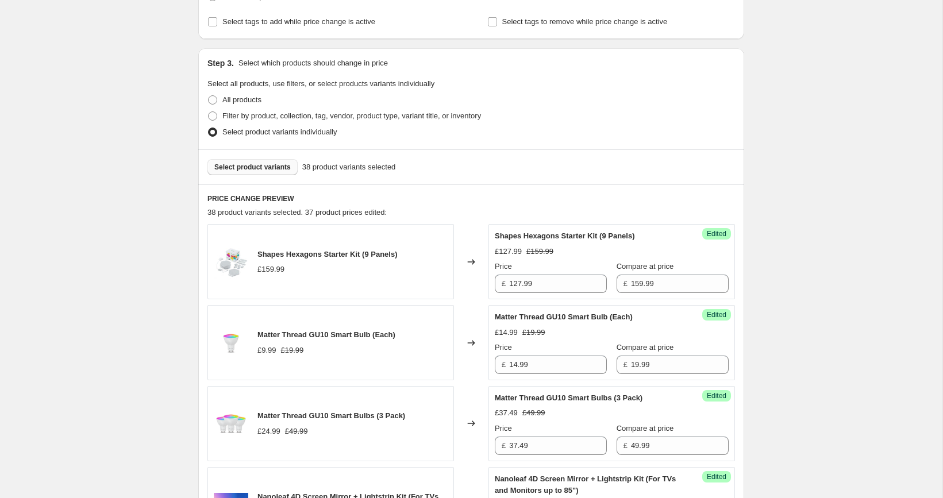
click at [263, 158] on div "Select product variants 38 product variants selected" at bounding box center [471, 166] width 546 height 35
click at [265, 165] on span "Select product variants" at bounding box center [252, 167] width 76 height 9
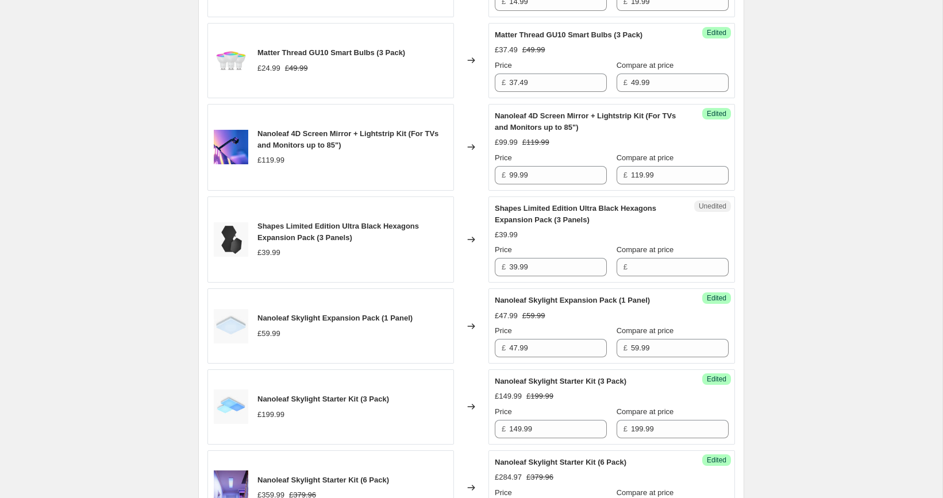
scroll to position [641, 0]
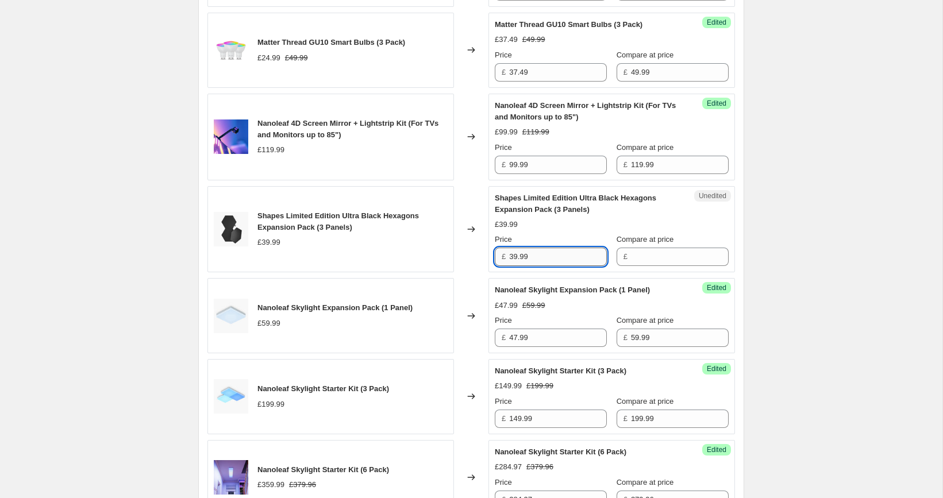
click at [546, 256] on input "39.99" at bounding box center [558, 257] width 98 height 18
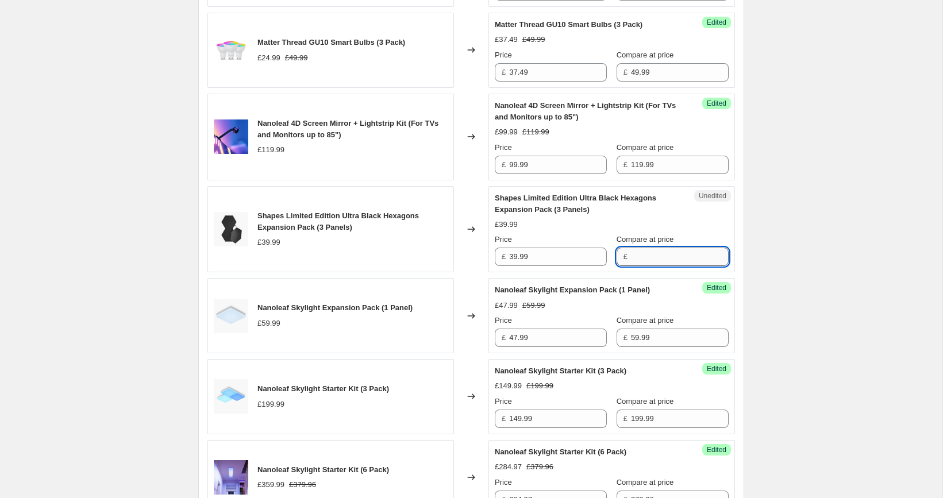
click at [652, 256] on input "Compare at price" at bounding box center [680, 257] width 98 height 18
paste input "NL42-0101HX-3PK"
type input "NL42-0101HX-3PK"
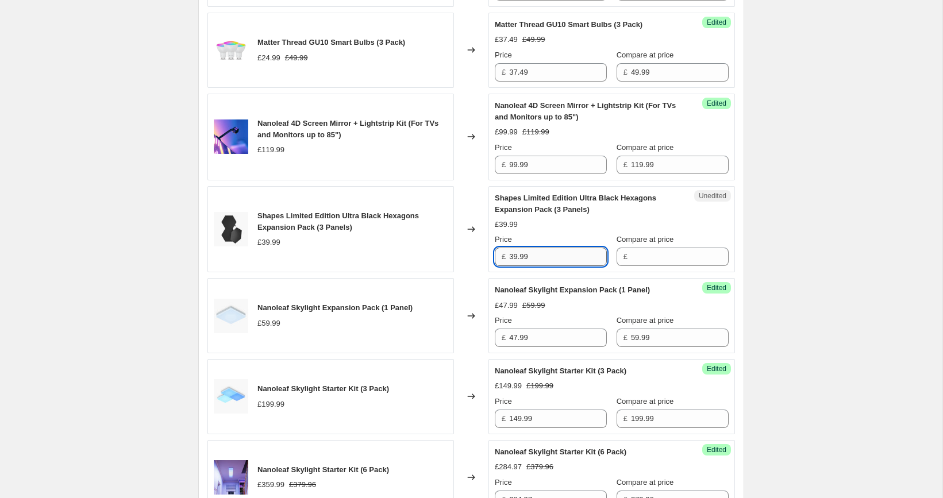
click at [578, 261] on input "39.99" at bounding box center [558, 257] width 98 height 18
type input "39.99"
click at [648, 251] on input "Compare at price" at bounding box center [680, 257] width 98 height 18
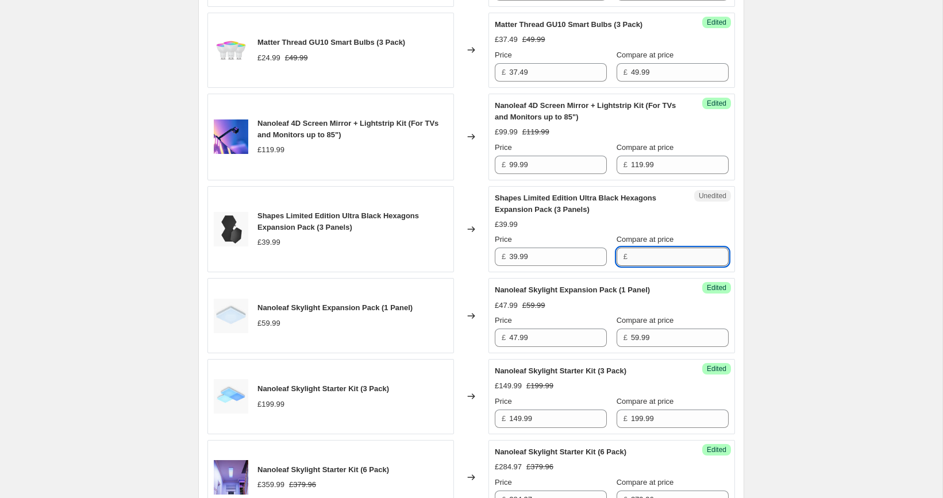
paste input "39.99"
type input "39.99"
click at [548, 256] on input "39.99" at bounding box center [558, 257] width 98 height 18
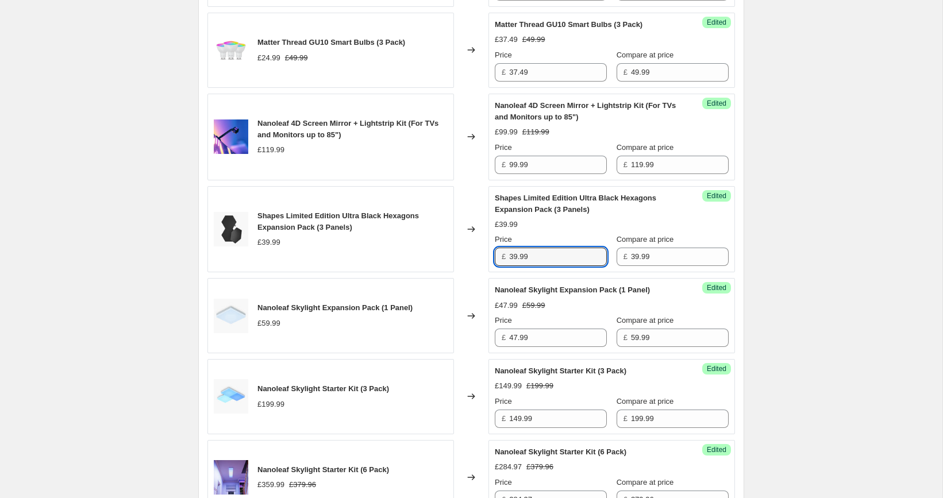
paste input "1"
type input "31.99"
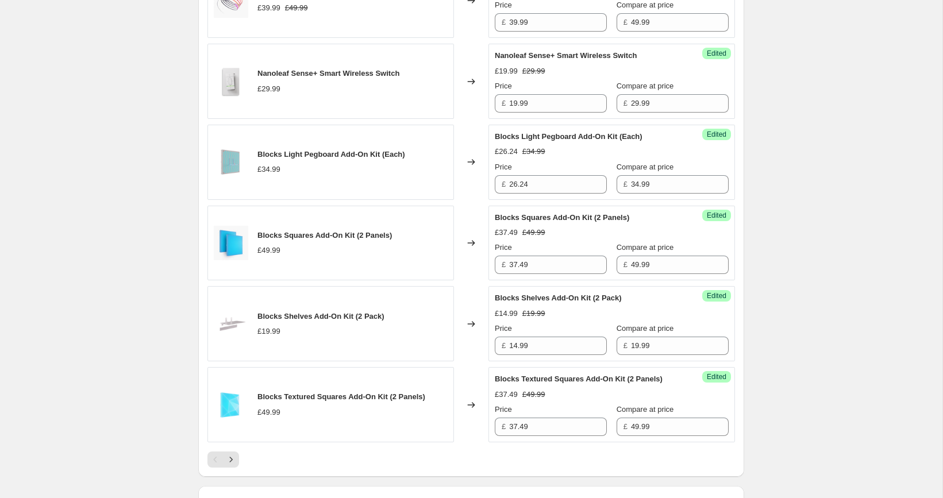
scroll to position [2087, 0]
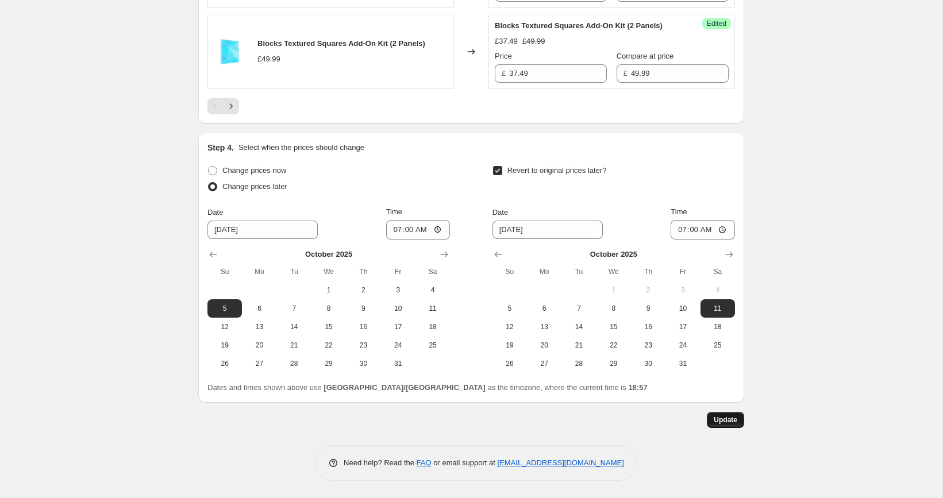
click at [726, 422] on span "Update" at bounding box center [726, 419] width 24 height 9
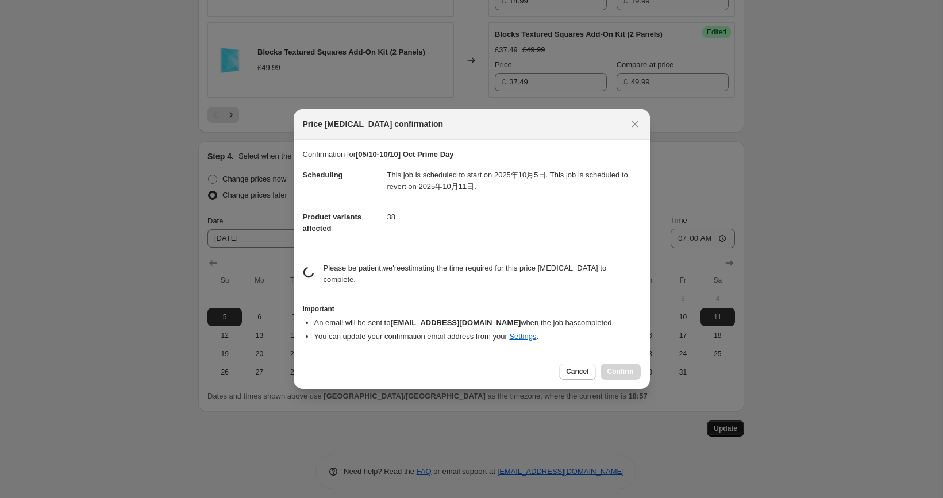
scroll to position [0, 0]
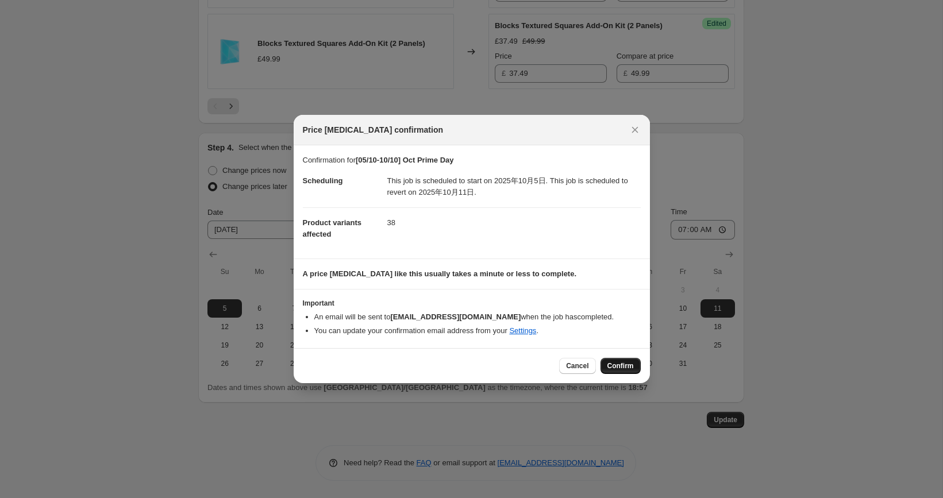
click at [618, 371] on button "Confirm" at bounding box center [620, 366] width 40 height 16
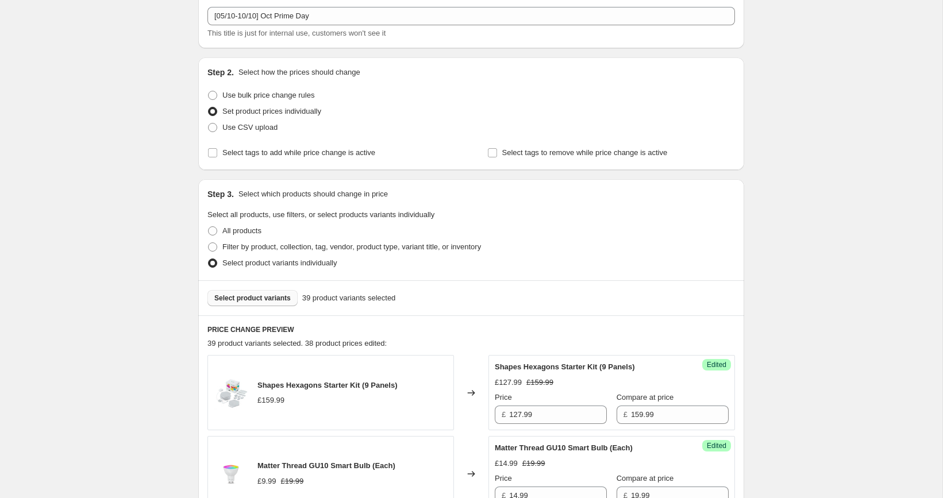
scroll to position [118, 0]
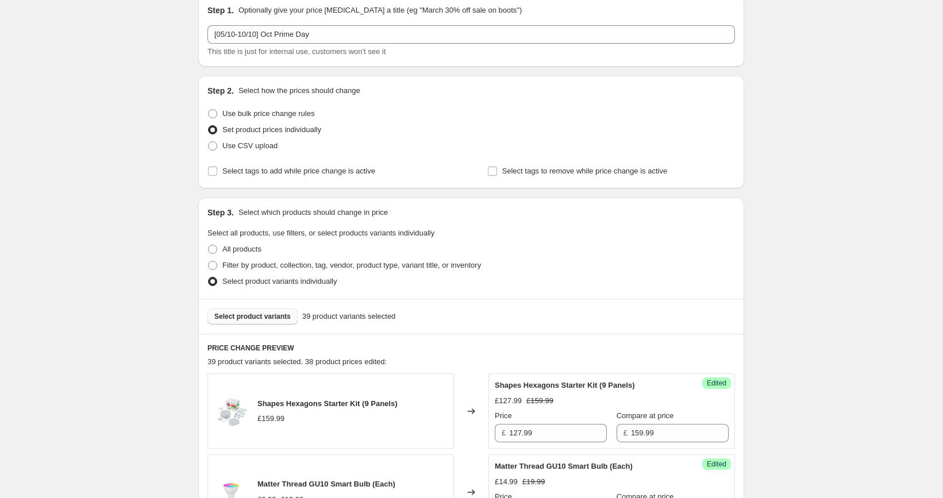
click at [265, 314] on span "Select product variants" at bounding box center [252, 316] width 76 height 9
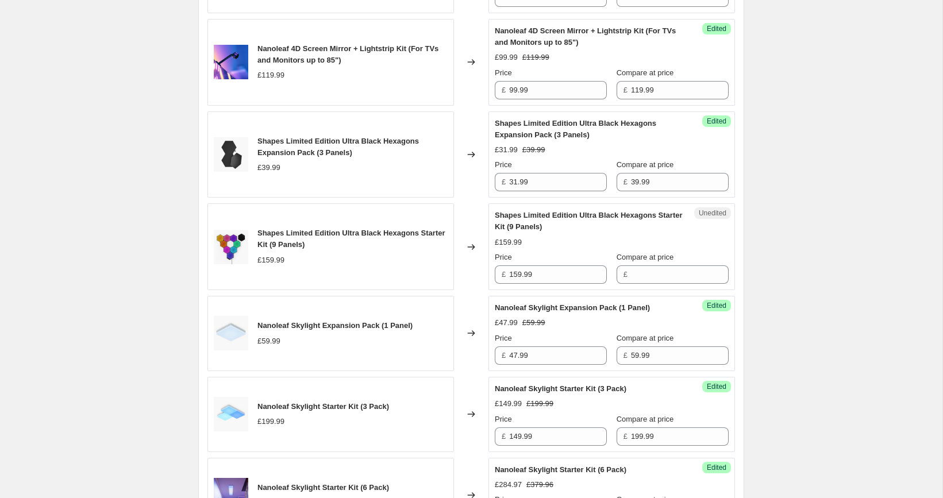
scroll to position [760, 0]
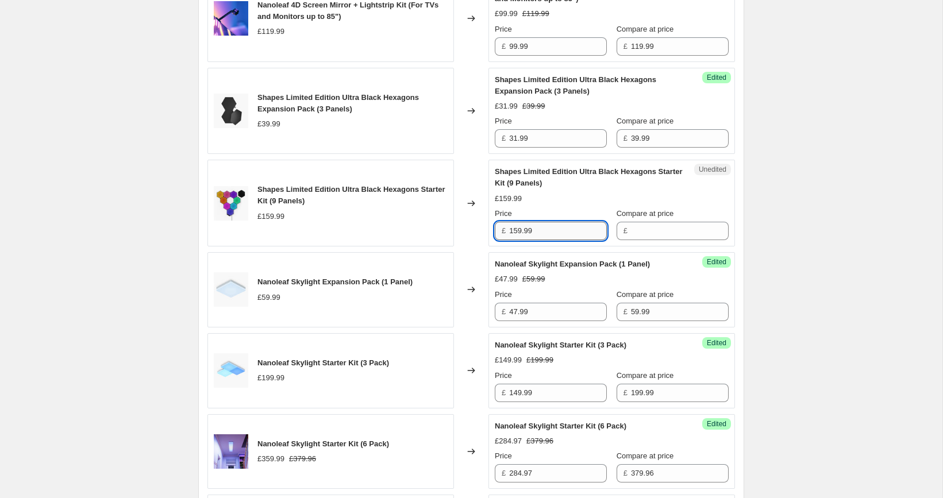
click at [534, 225] on input "159.99" at bounding box center [558, 231] width 98 height 18
type input "159.99"
click at [675, 223] on input "Compare at price" at bounding box center [680, 231] width 98 height 18
paste input "159.99"
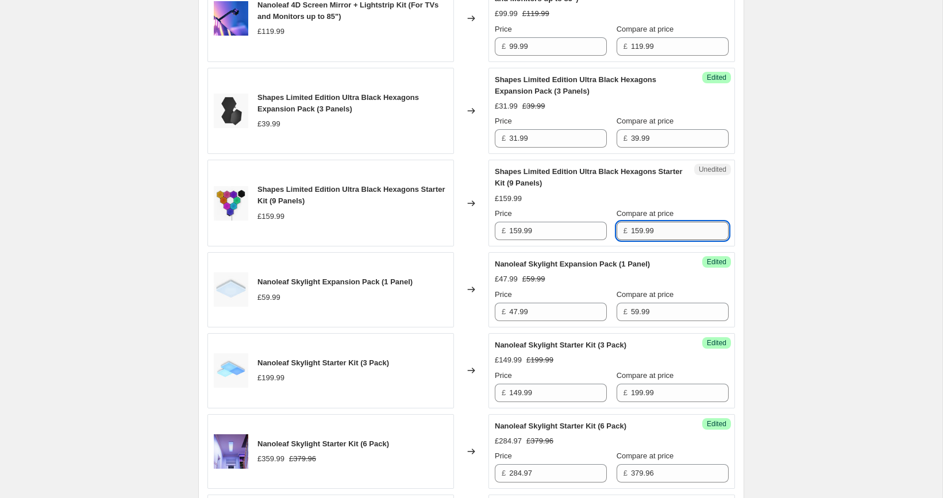
type input "159.99"
click at [537, 228] on input "159.99" at bounding box center [558, 231] width 98 height 18
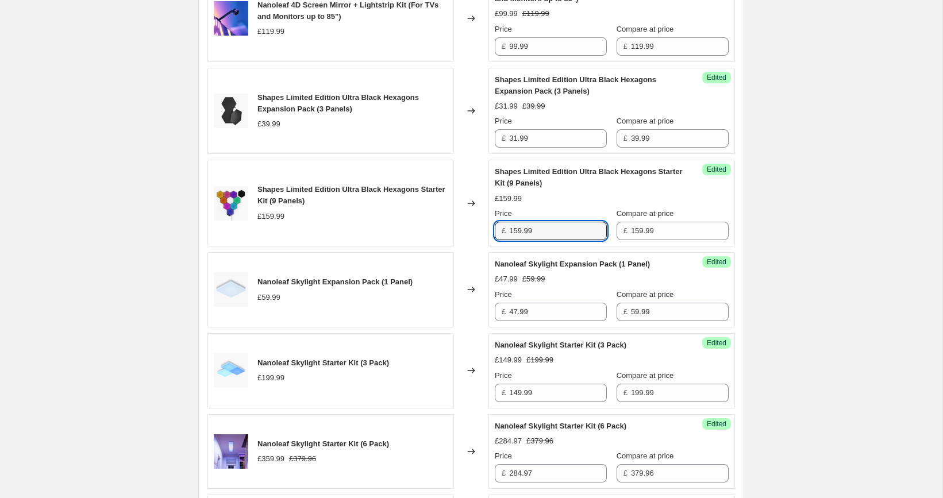
paste input "27"
type input "127.99"
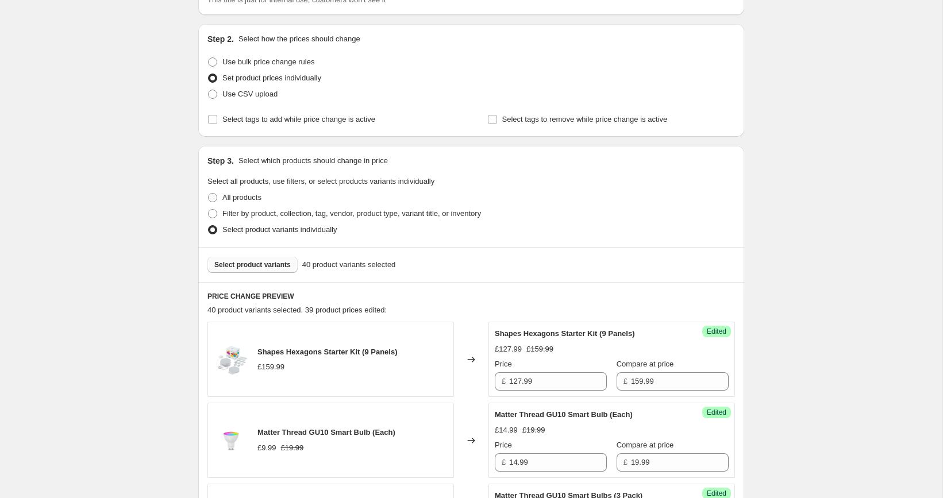
scroll to position [151, 0]
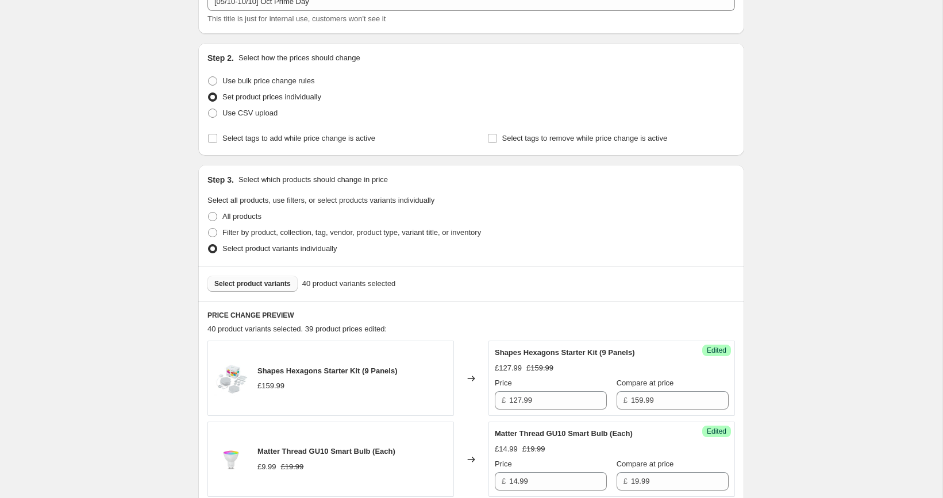
click at [286, 290] on button "Select product variants" at bounding box center [252, 284] width 90 height 16
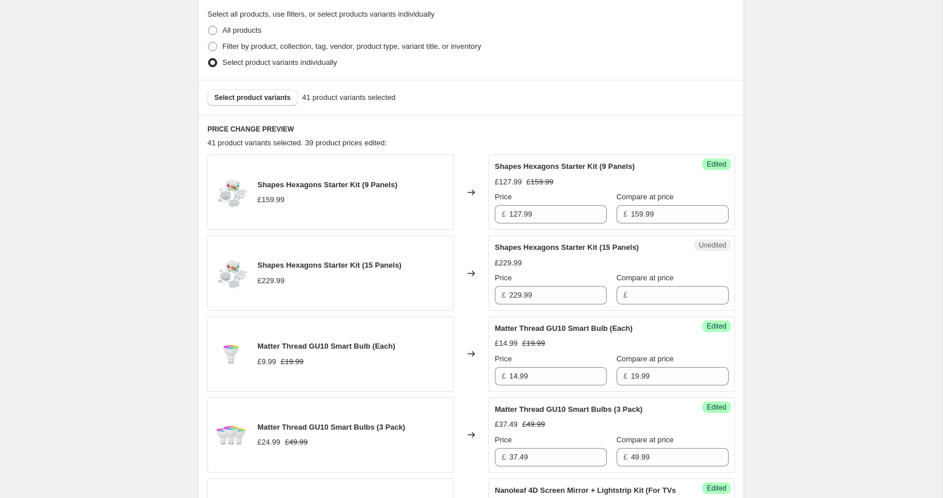
scroll to position [341, 0]
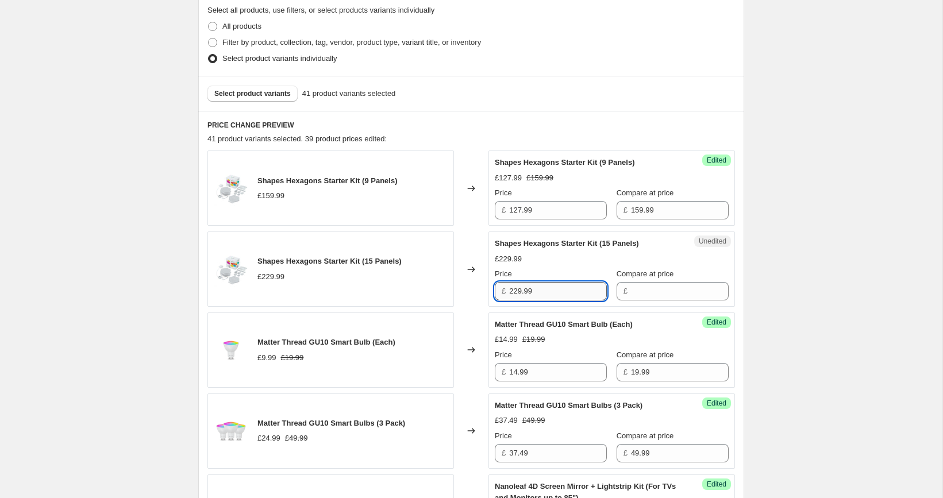
click at [549, 286] on input "229.99" at bounding box center [558, 291] width 98 height 18
type input "229.99"
click at [646, 286] on input "Compare at price" at bounding box center [680, 291] width 98 height 18
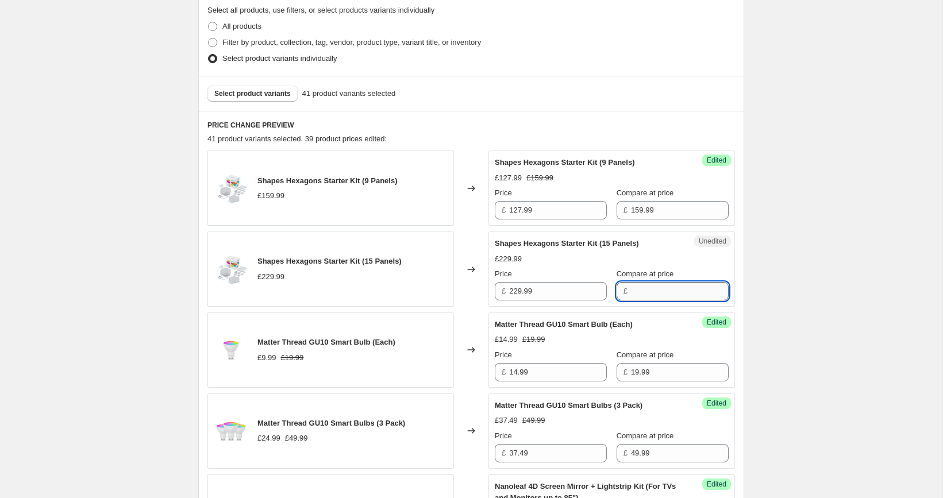
paste input "229.99"
type input "229.99"
click at [540, 287] on input "229.99" at bounding box center [558, 291] width 98 height 18
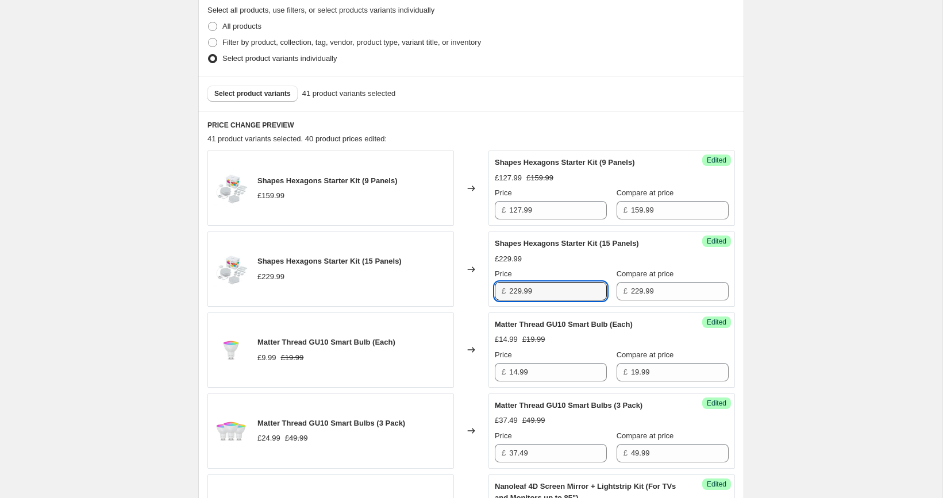
paste input "183"
type input "183.99"
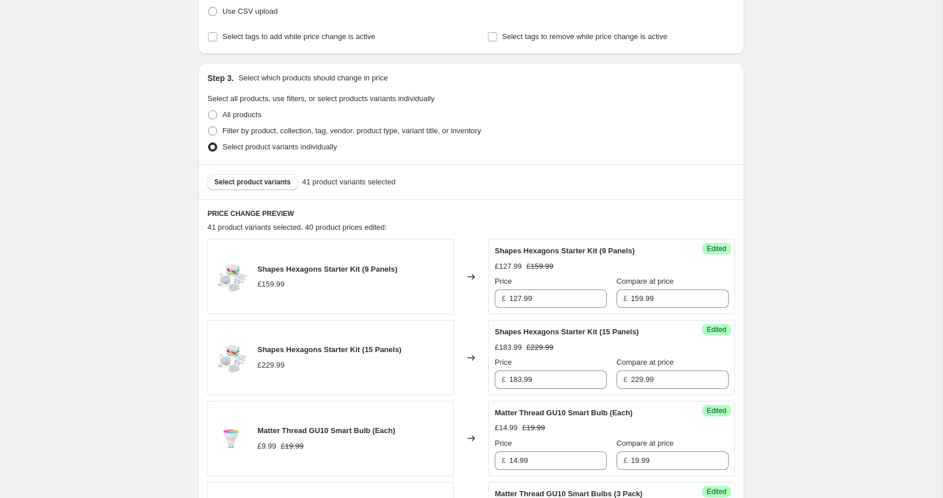
scroll to position [231, 0]
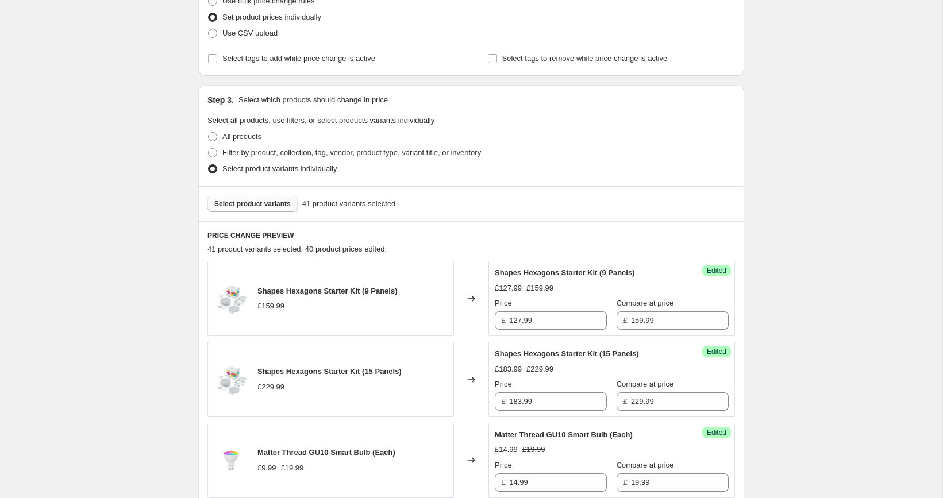
click at [275, 204] on span "Select product variants" at bounding box center [252, 203] width 76 height 9
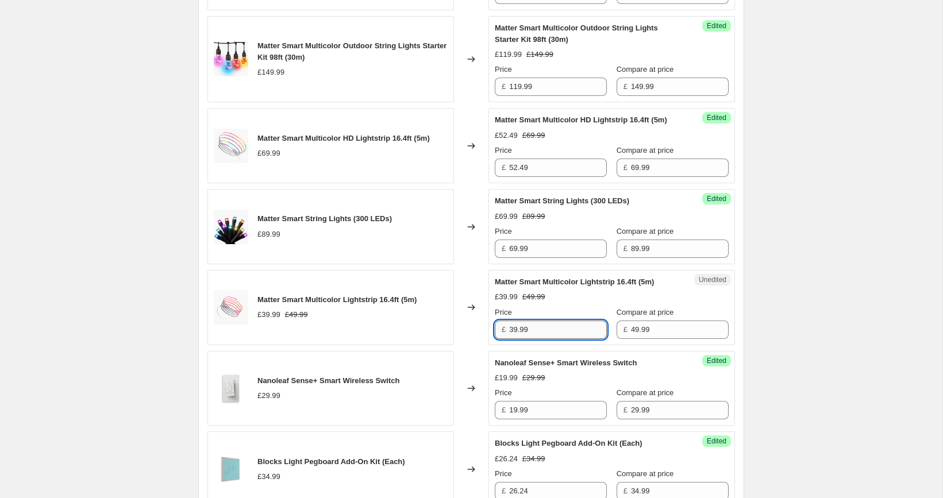
click at [557, 339] on input "39.99" at bounding box center [558, 330] width 98 height 18
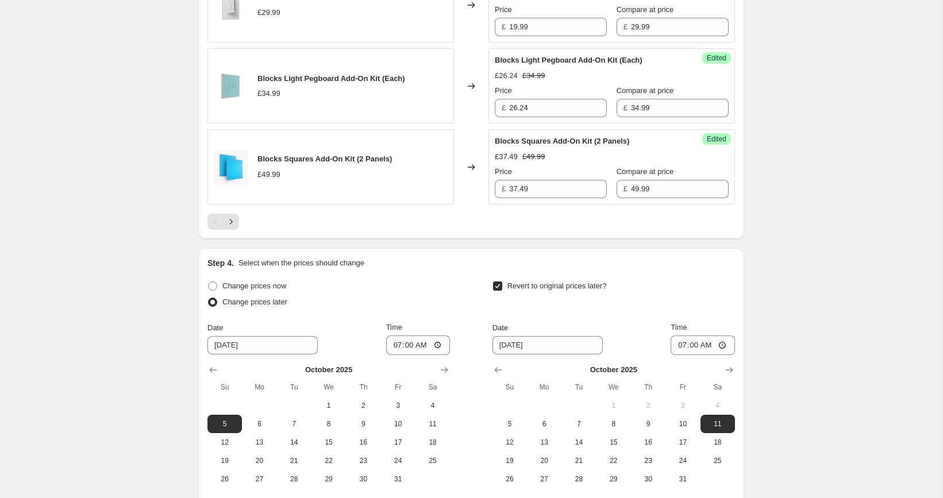
scroll to position [1978, 0]
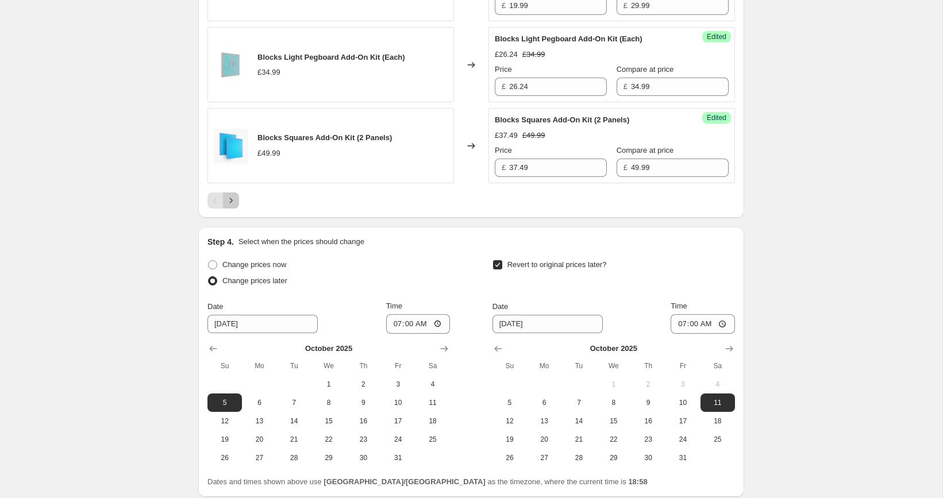
click at [229, 206] on icon "Next" at bounding box center [230, 200] width 11 height 11
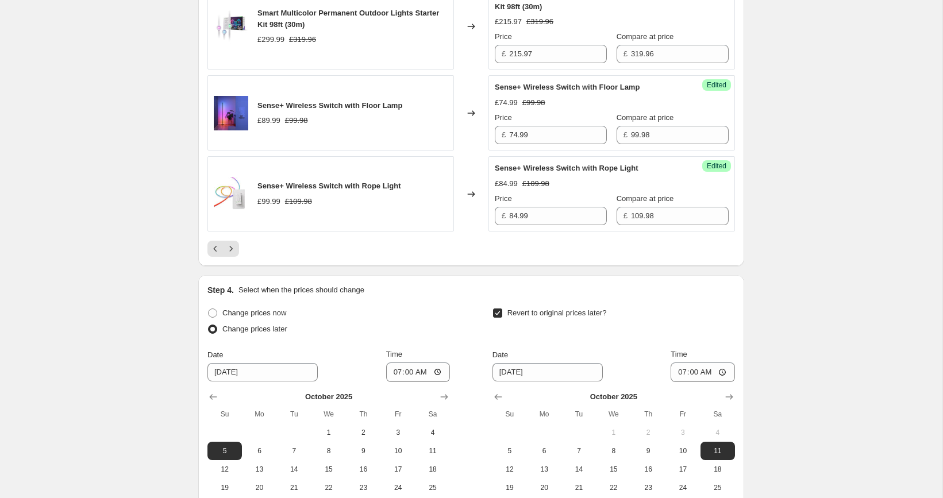
scroll to position [1949, 0]
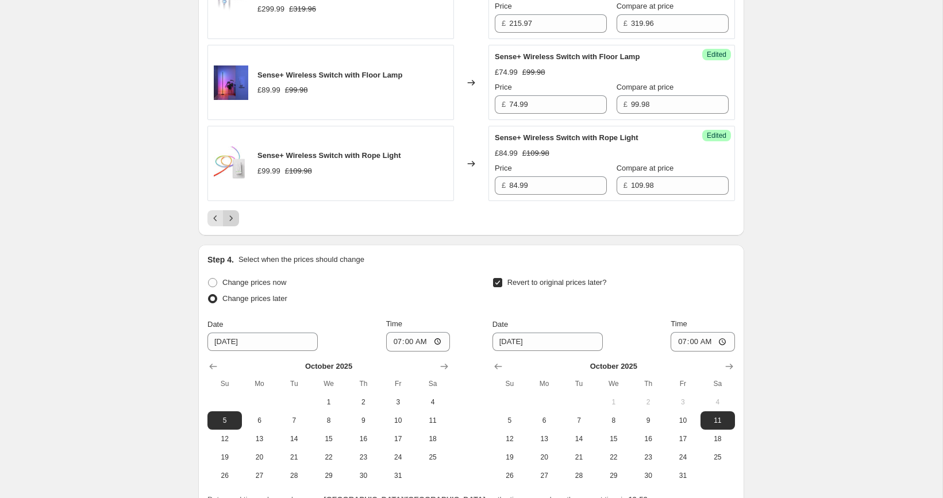
click at [235, 222] on icon "Next" at bounding box center [230, 218] width 11 height 11
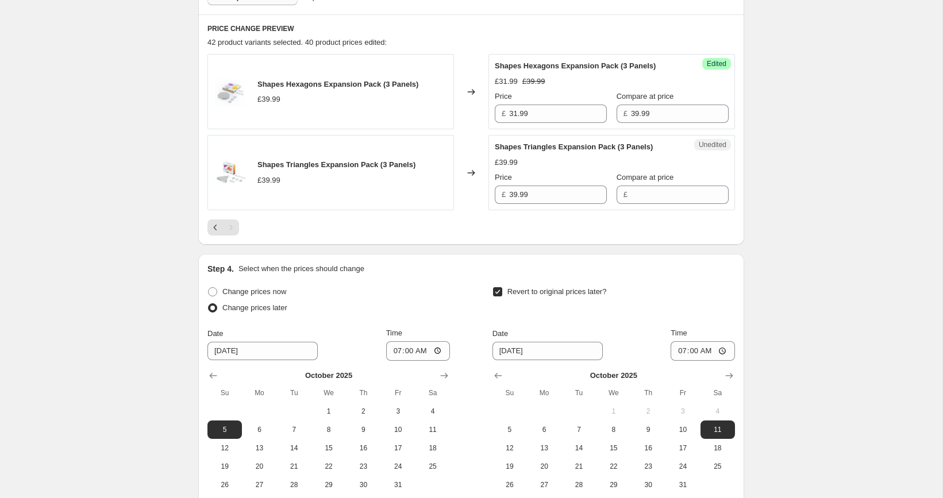
scroll to position [414, 0]
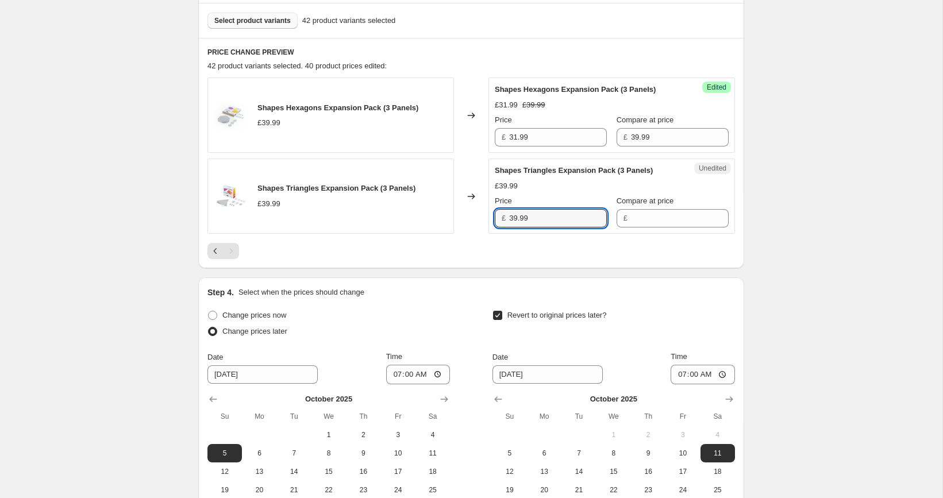
click at [572, 225] on input "39.99" at bounding box center [558, 218] width 98 height 18
type input "39.99"
click at [647, 226] on input "Compare at price" at bounding box center [680, 218] width 98 height 18
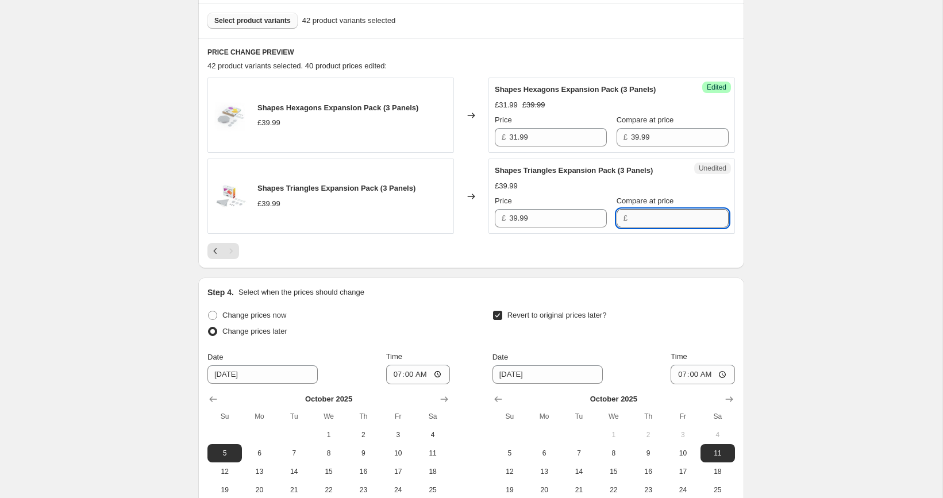
paste input "39.99"
type input "39.99"
click at [557, 234] on div "Success Edited Shapes Triangles Expansion Pack (3 Panels) £39.99 Price £ 39.99 …" at bounding box center [611, 196] width 246 height 75
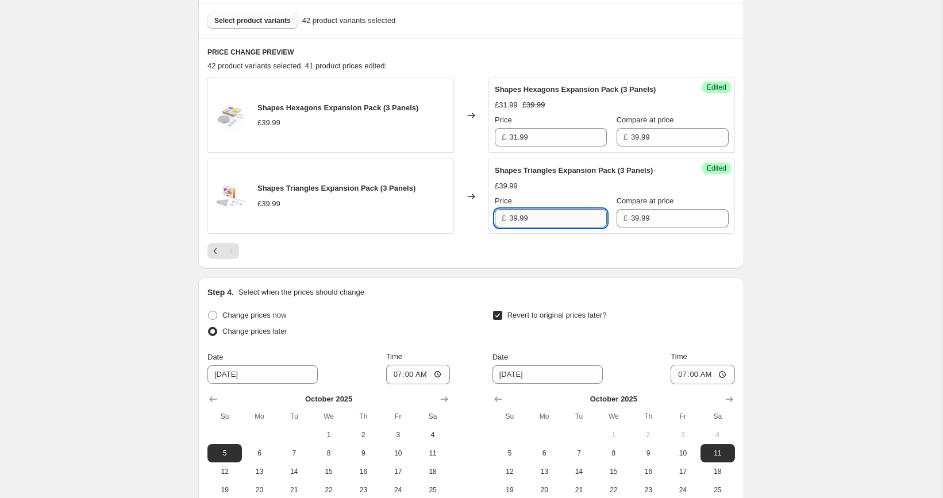
click at [557, 228] on input "39.99" at bounding box center [558, 218] width 98 height 18
paste input "2"
type input "29.99"
click at [780, 244] on div "[05/10-10/10] Oct Prime Day. This page is ready [05/10-10/10] Oct Prime Day Inf…" at bounding box center [471, 114] width 942 height 1057
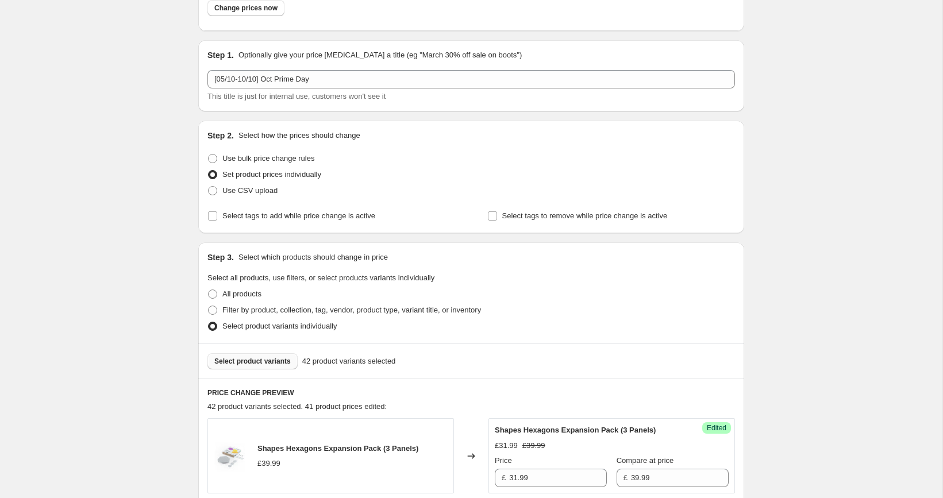
scroll to position [0, 0]
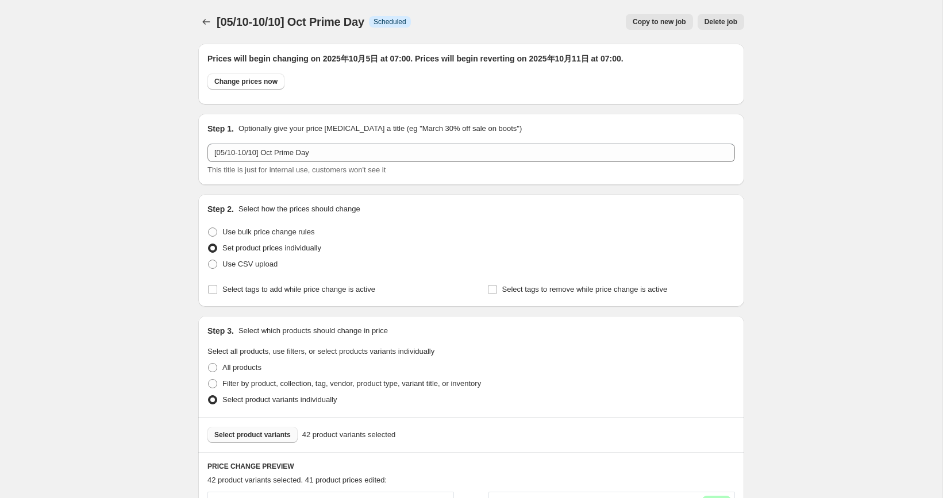
click at [264, 437] on span "Select product variants" at bounding box center [252, 434] width 76 height 9
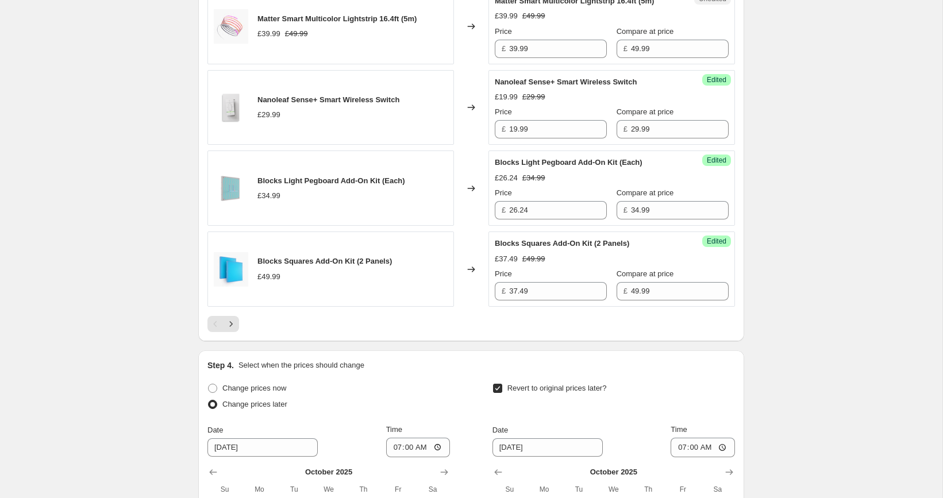
scroll to position [1917, 0]
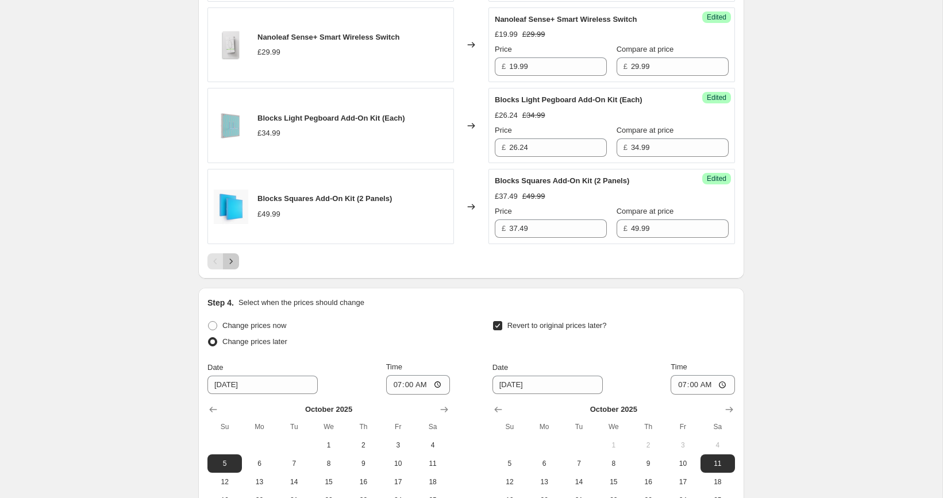
click at [232, 267] on icon "Next" at bounding box center [230, 261] width 11 height 11
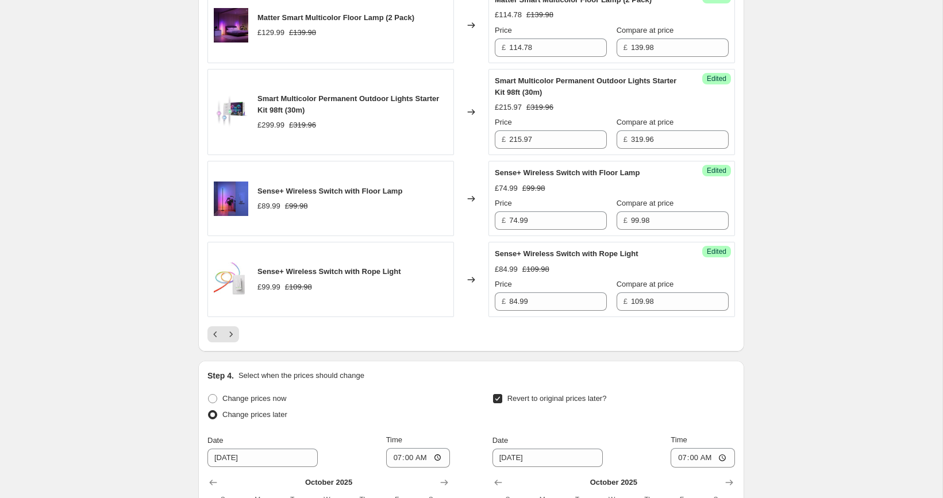
scroll to position [1926, 0]
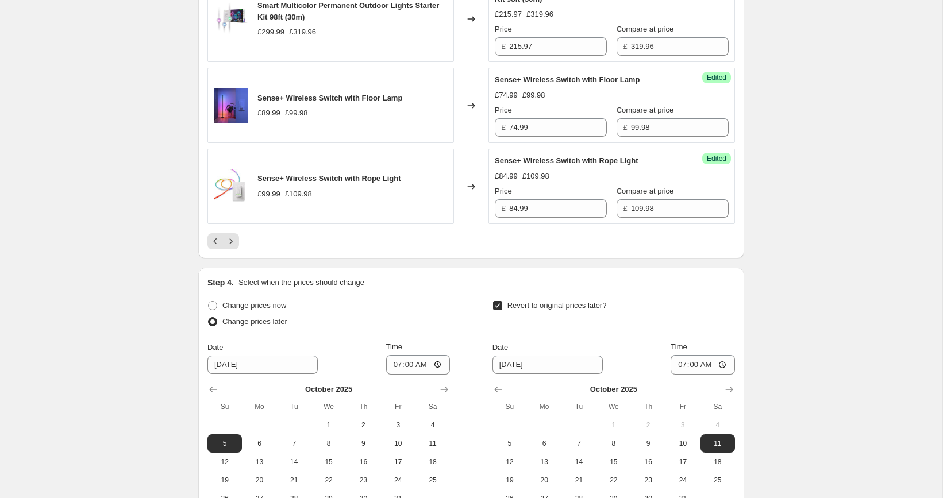
click at [233, 241] on icon "Next" at bounding box center [230, 241] width 11 height 11
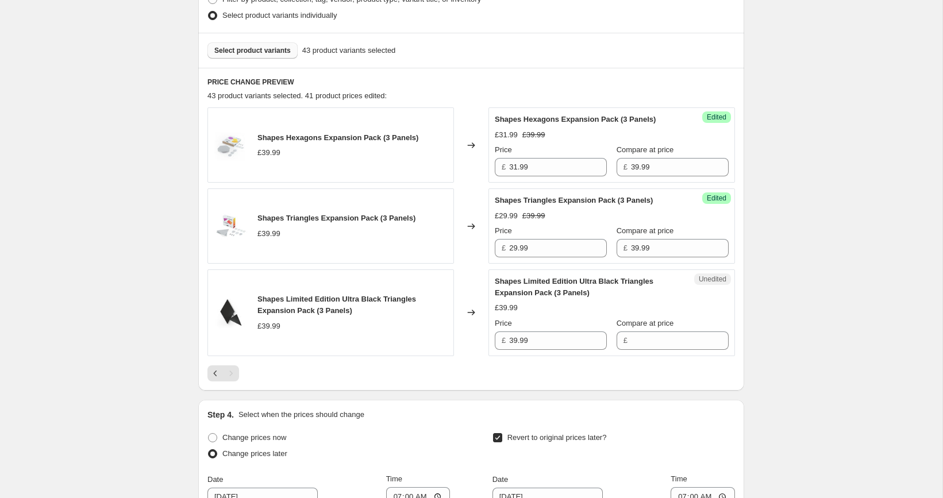
scroll to position [398, 0]
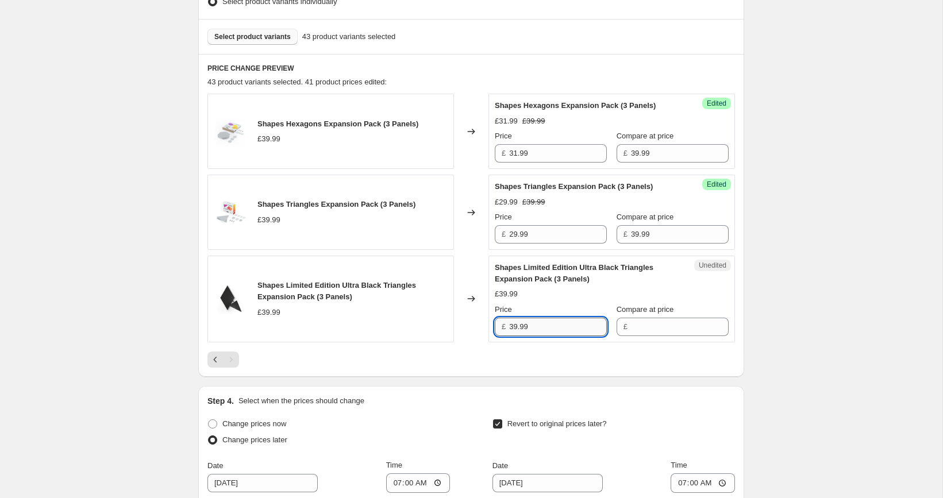
click at [545, 336] on input "39.99" at bounding box center [558, 327] width 98 height 18
type input "39.99"
click at [666, 336] on input "Compare at price" at bounding box center [680, 327] width 98 height 18
paste input "39.99"
type input "39.99"
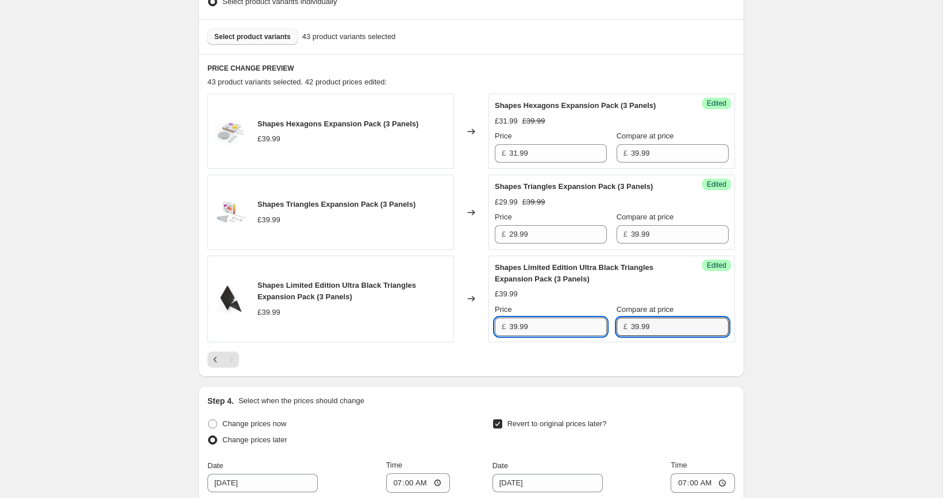
click at [533, 336] on input "39.99" at bounding box center [558, 327] width 98 height 18
paste input "1"
type input "31.99"
click at [743, 325] on div "PRICE CHANGE PREVIEW 43 product variants selected. 42 product prices edited: Sh…" at bounding box center [471, 215] width 546 height 323
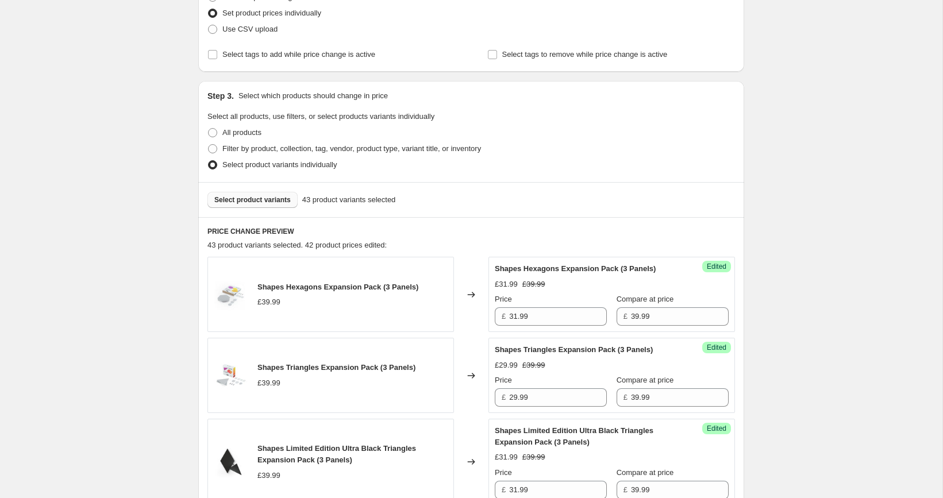
scroll to position [216, 0]
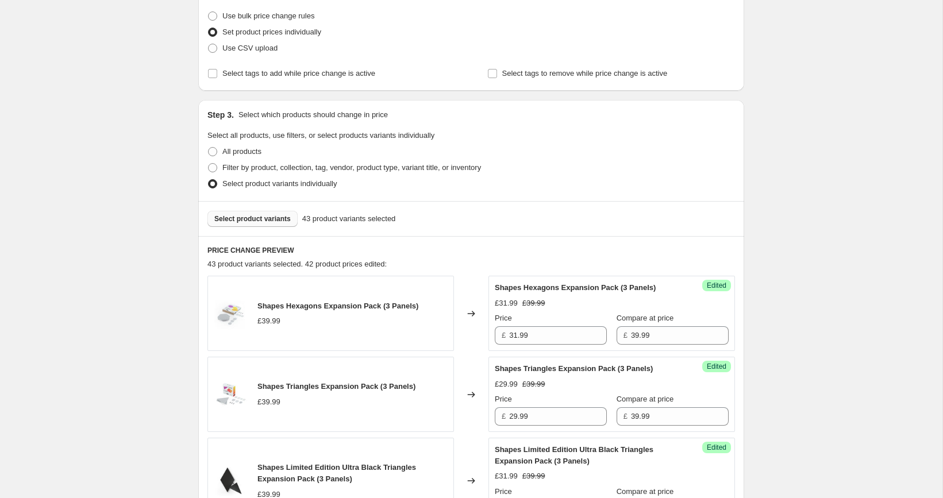
click at [268, 215] on span "Select product variants" at bounding box center [252, 218] width 76 height 9
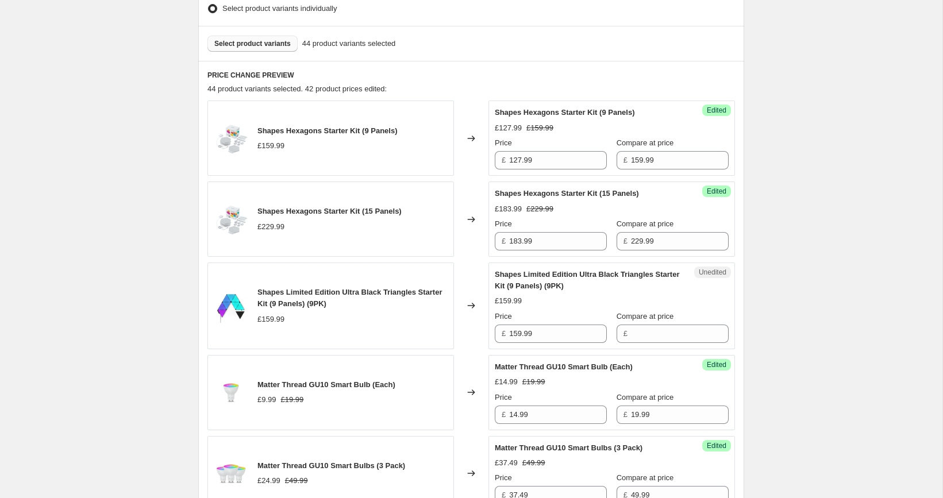
scroll to position [410, 0]
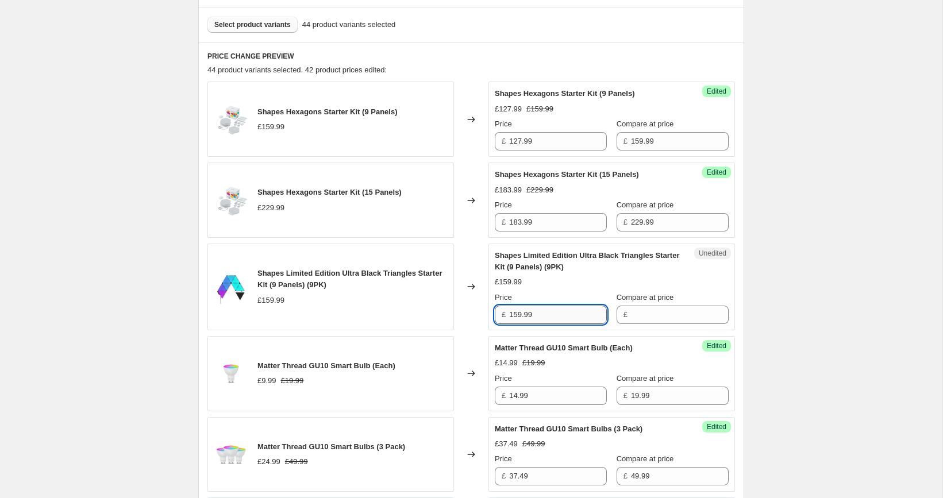
click at [548, 313] on input "159.99" at bounding box center [558, 315] width 98 height 18
type input "159.99"
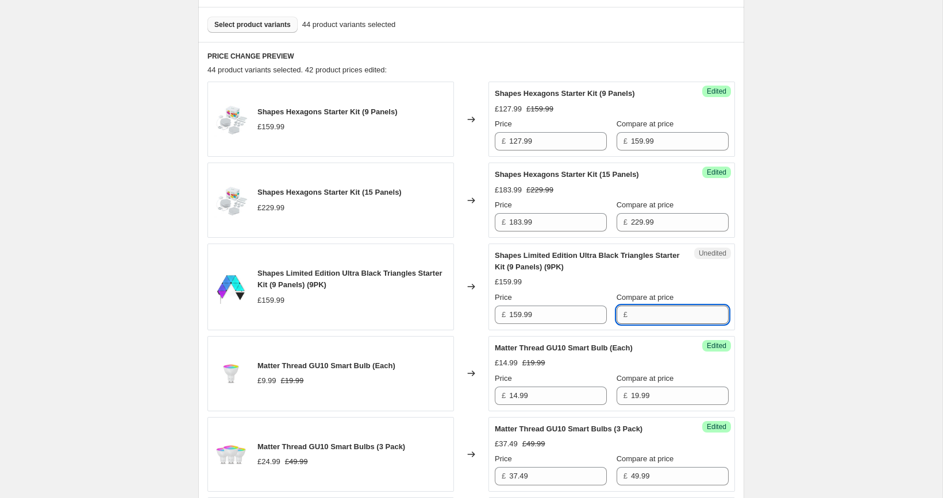
click at [650, 312] on input "Compare at price" at bounding box center [680, 315] width 98 height 18
paste input "159.99"
type input "159.99"
click at [565, 315] on input "159.99" at bounding box center [558, 315] width 98 height 18
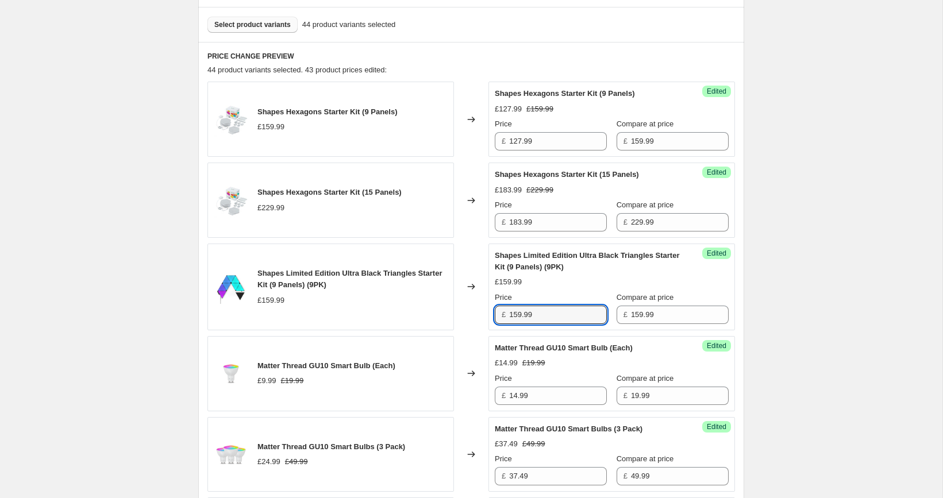
paste input "27"
type input "127.99"
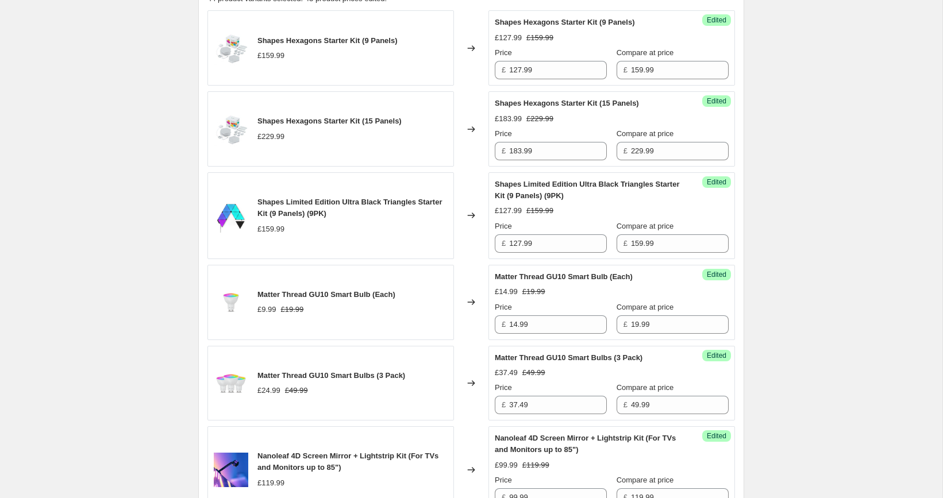
scroll to position [320, 0]
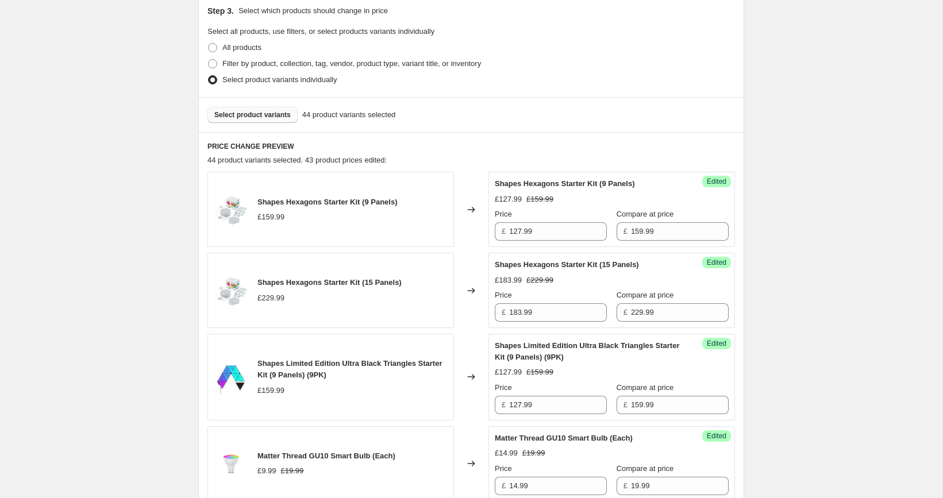
click at [268, 114] on span "Select product variants" at bounding box center [252, 114] width 76 height 9
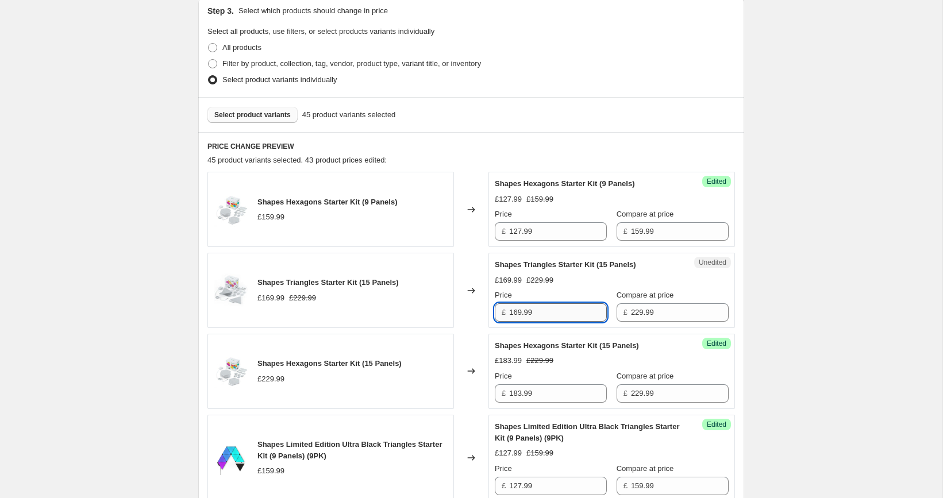
click at [546, 311] on input "169.99" at bounding box center [558, 312] width 98 height 18
paste input "0"
type input "160.99"
click at [249, 114] on span "Select product variants" at bounding box center [252, 114] width 76 height 9
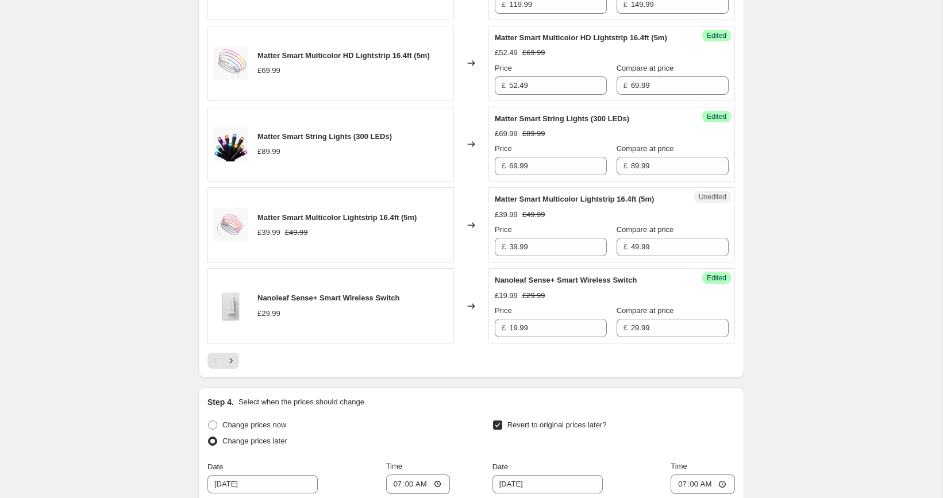
scroll to position [1839, 0]
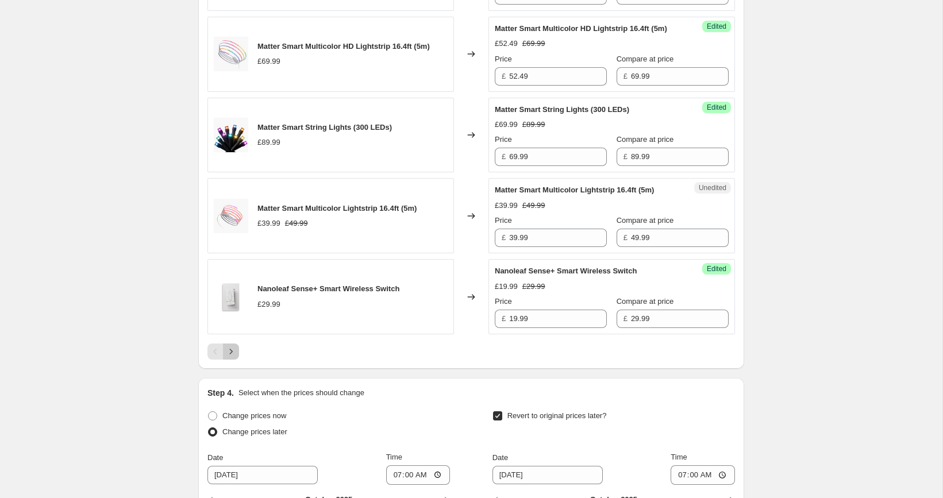
click at [237, 360] on button "Next" at bounding box center [231, 352] width 16 height 16
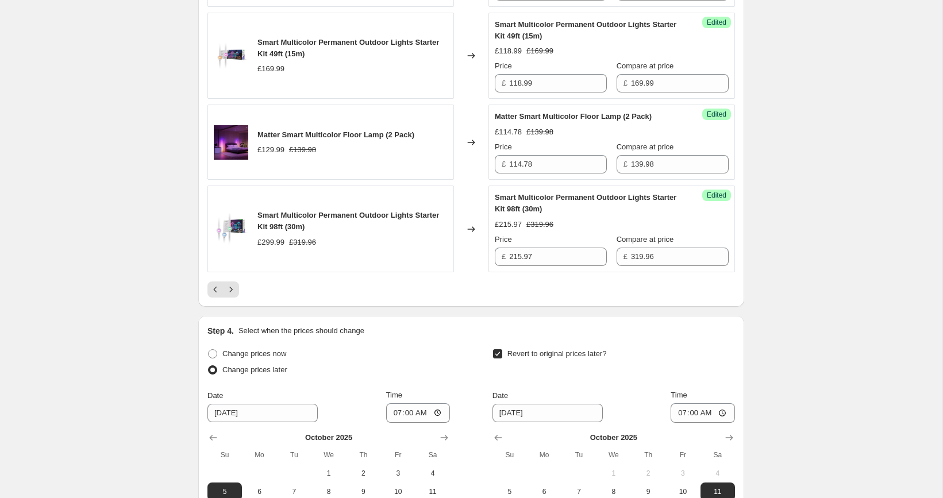
scroll to position [1932, 0]
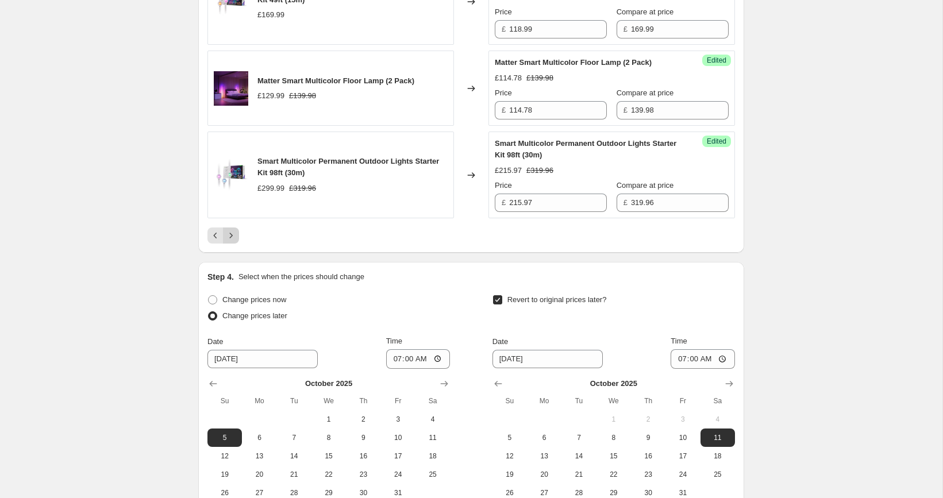
click at [230, 240] on icon "Next" at bounding box center [230, 235] width 11 height 11
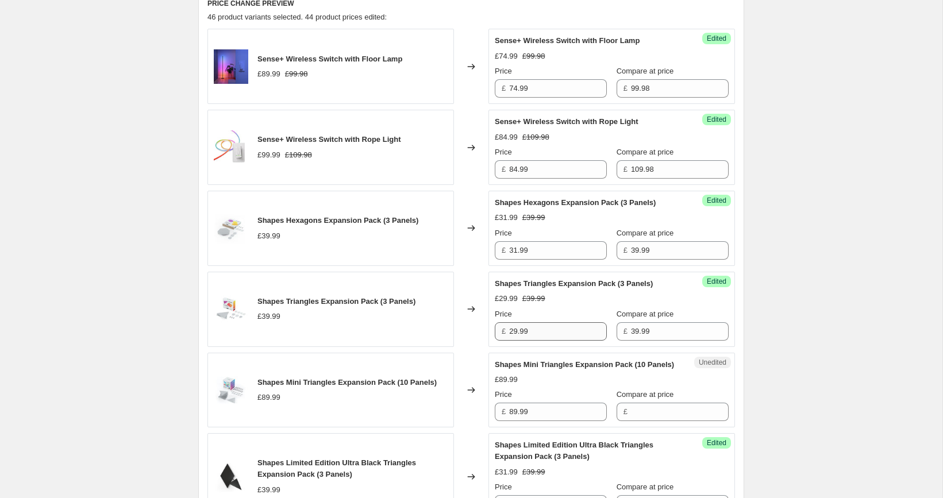
scroll to position [507, 0]
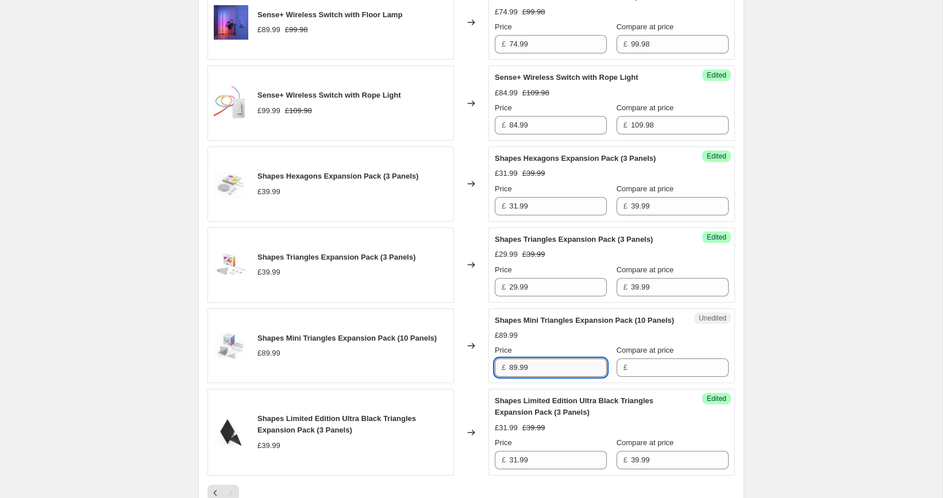
click at [557, 377] on input "89.99" at bounding box center [558, 368] width 98 height 18
type input "89.99"
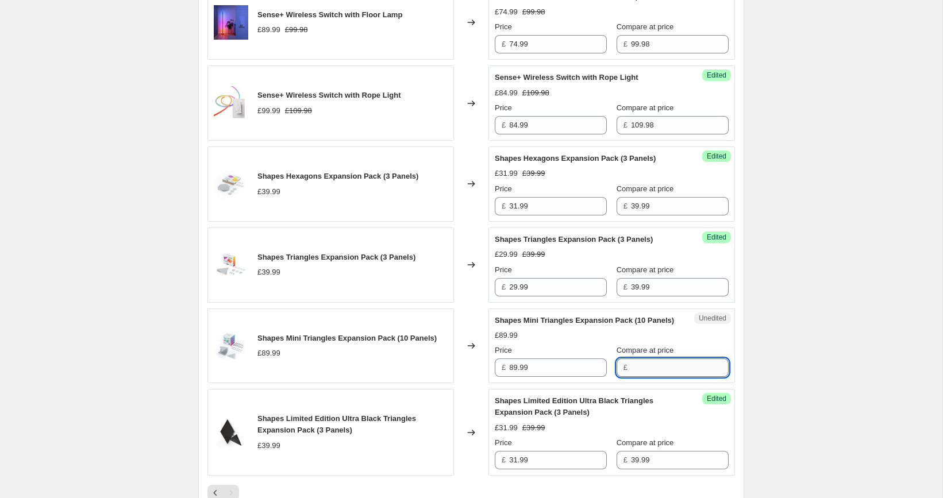
click at [634, 377] on input "Compare at price" at bounding box center [680, 368] width 98 height 18
paste input "89.99"
type input "89.99"
click at [556, 356] on div "Price" at bounding box center [551, 350] width 112 height 11
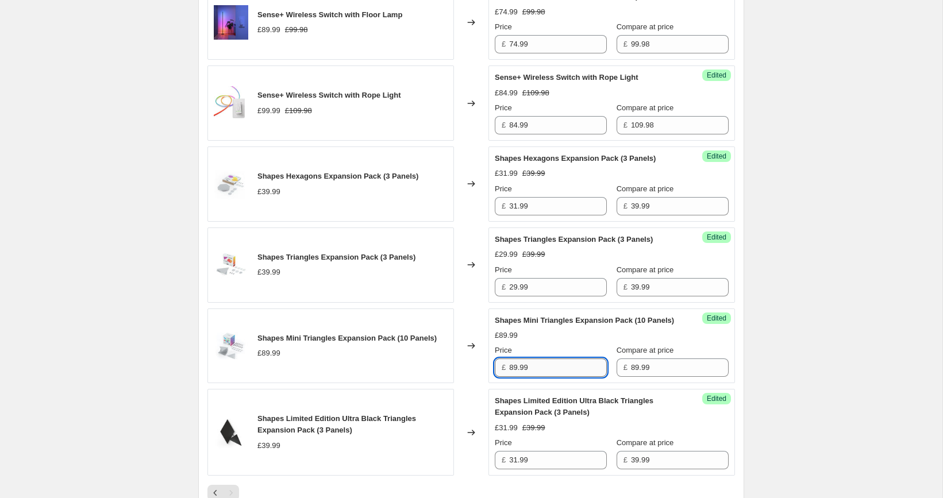
click at [556, 377] on input "89.99" at bounding box center [558, 368] width 98 height 18
paste input "53"
type input "53.99"
click at [791, 341] on div "[05/10-10/10] Oct Prime Day. This page is ready [05/10-10/10] Oct Prime Day Inf…" at bounding box center [471, 189] width 942 height 1392
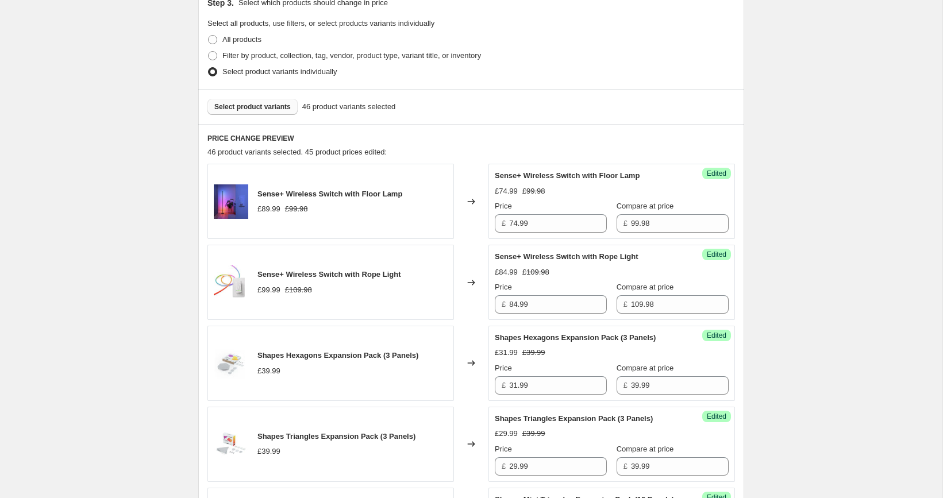
scroll to position [107, 0]
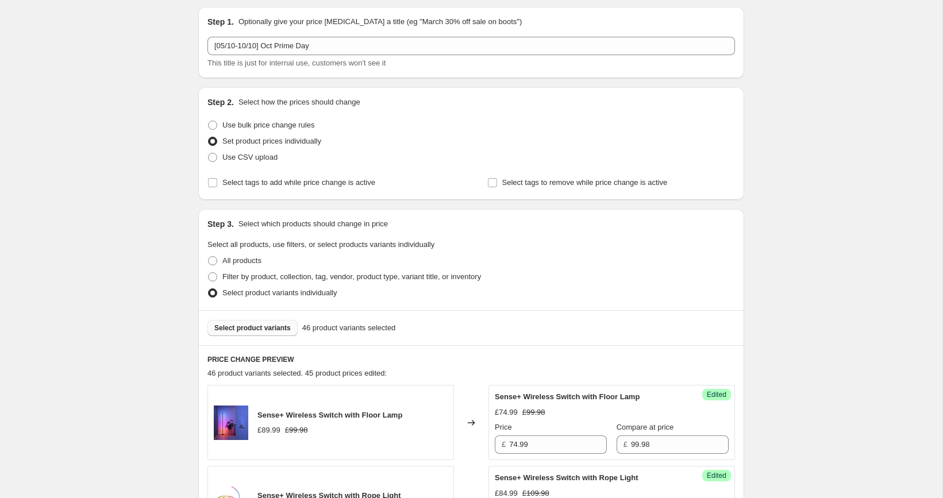
click at [260, 329] on span "Select product variants" at bounding box center [252, 327] width 76 height 9
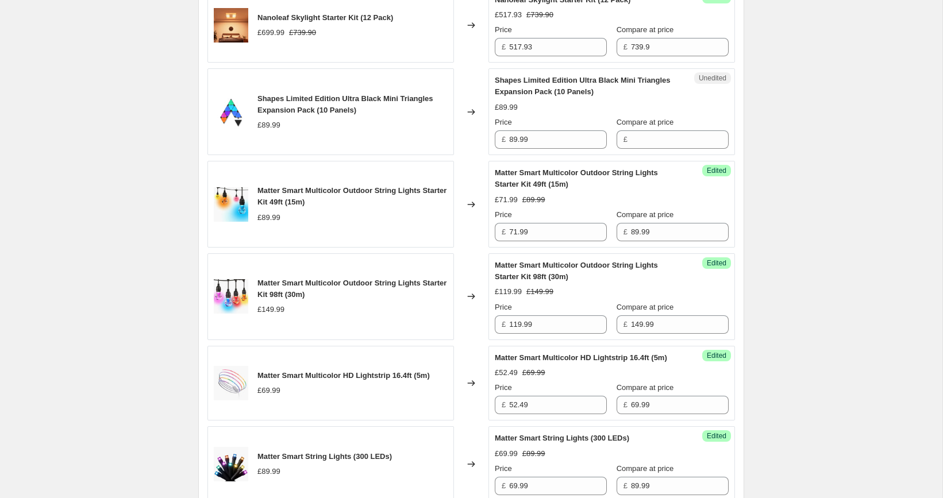
scroll to position [1590, 0]
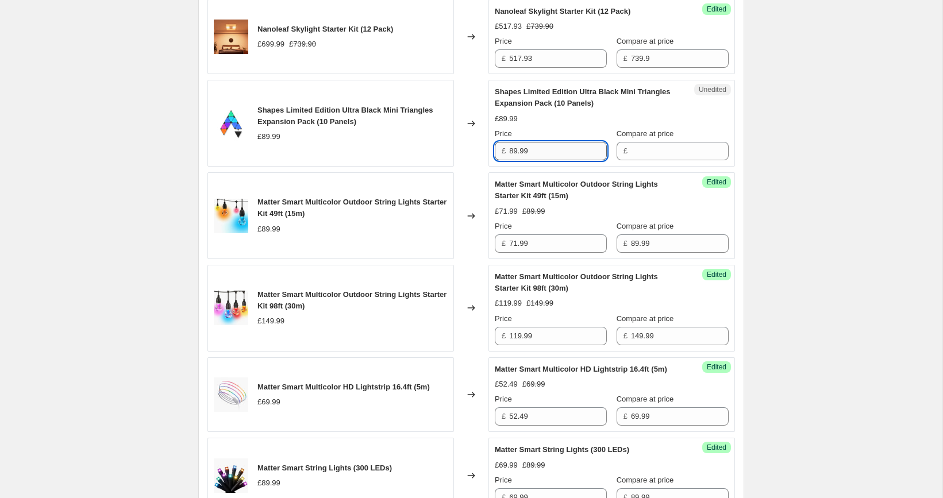
click at [548, 149] on input "89.99" at bounding box center [558, 151] width 98 height 18
type input "89.99"
click at [646, 142] on input "Compare at price" at bounding box center [680, 151] width 98 height 18
paste input "89.99"
type input "89.99"
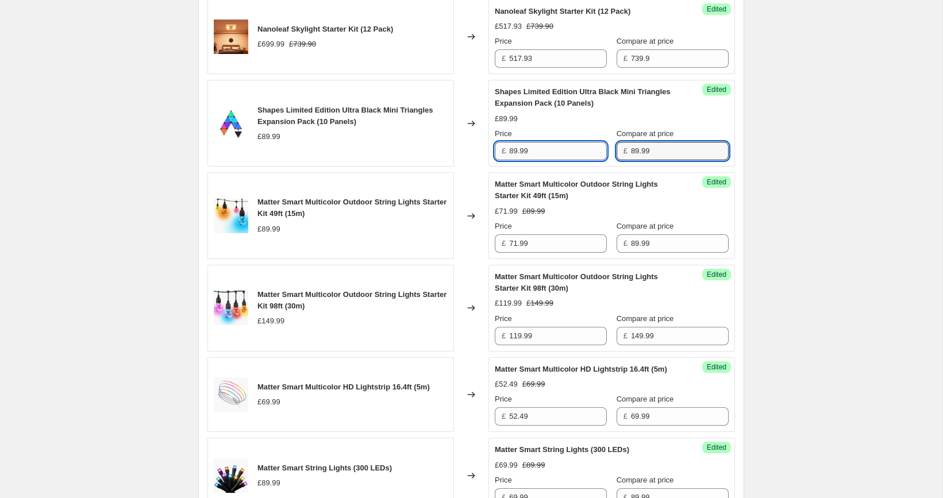
click at [562, 144] on input "89.99" at bounding box center [558, 151] width 98 height 18
paste input "53"
type input "53.99"
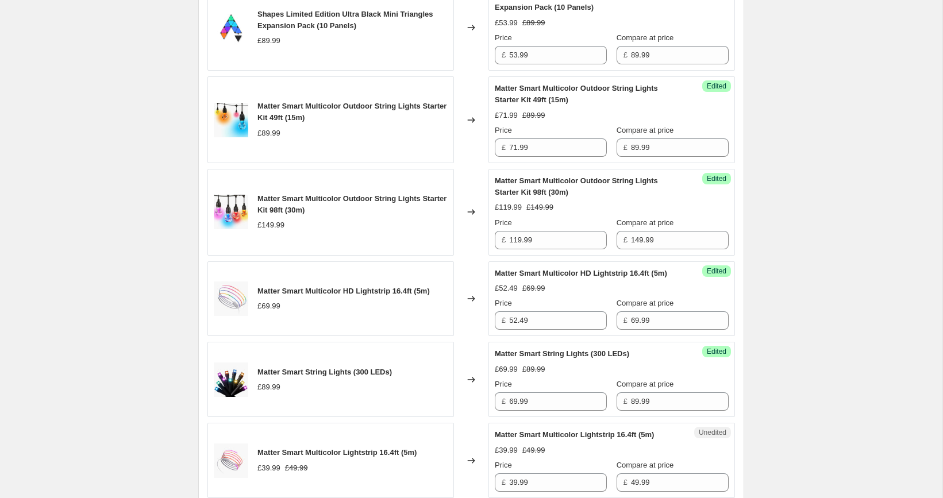
scroll to position [2110, 0]
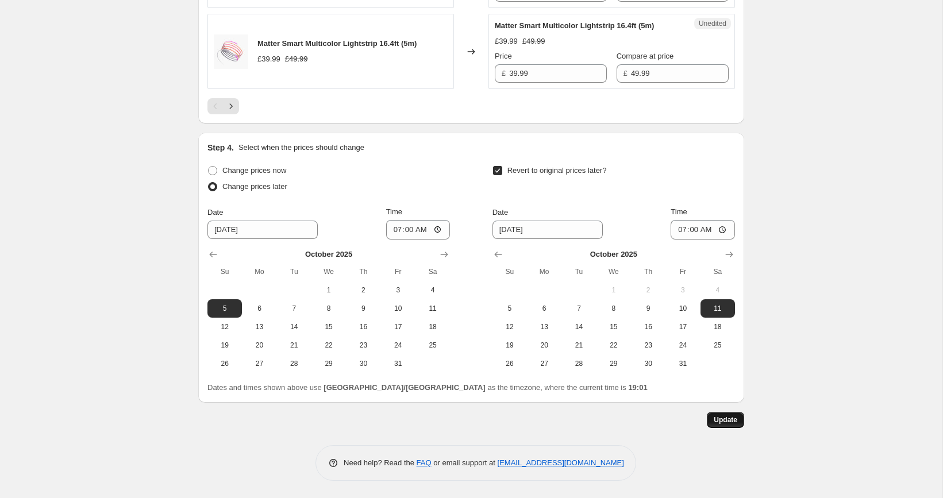
click at [727, 416] on span "Update" at bounding box center [726, 419] width 24 height 9
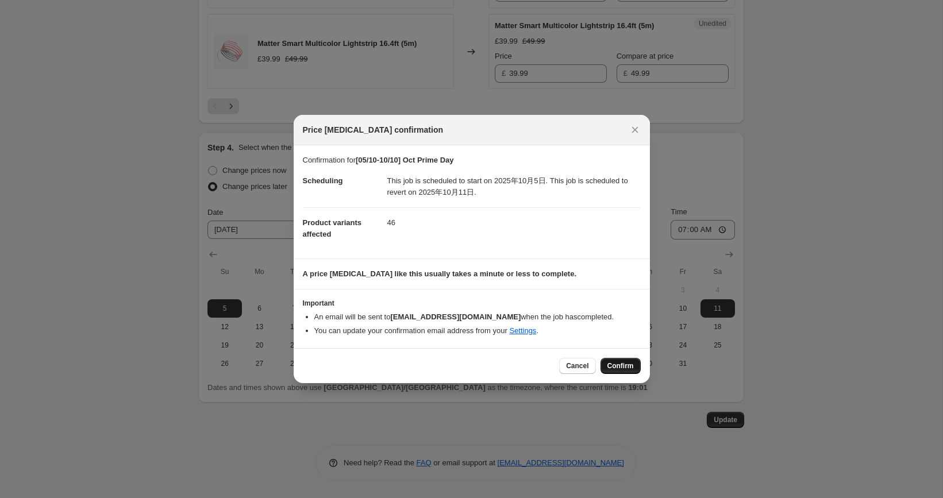
click at [623, 364] on span "Confirm" at bounding box center [620, 365] width 26 height 9
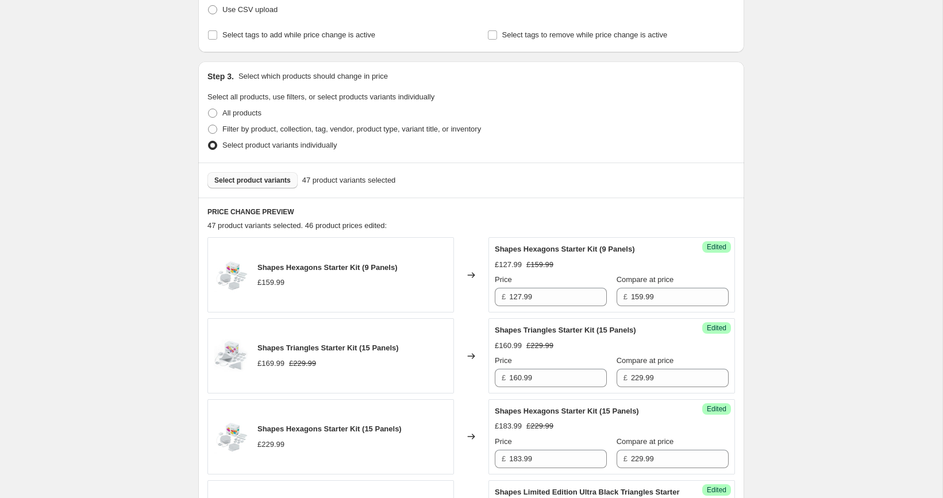
scroll to position [234, 0]
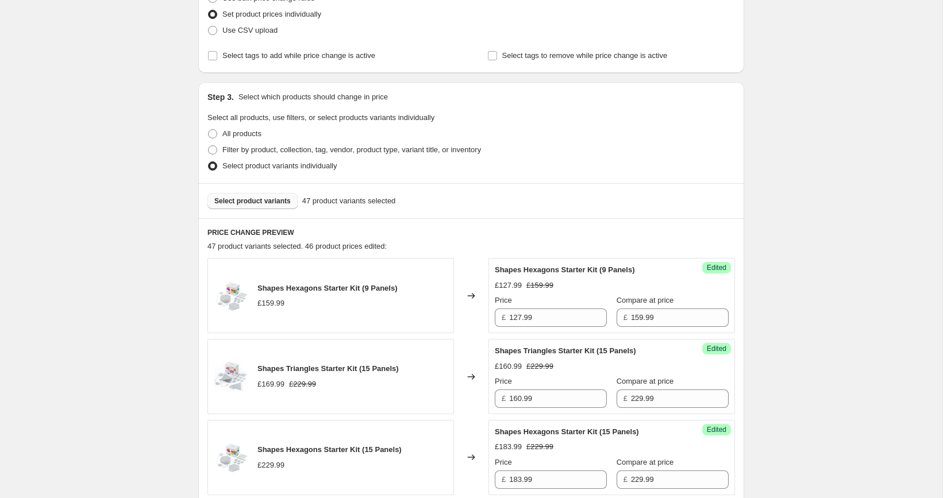
click at [263, 199] on span "Select product variants" at bounding box center [252, 200] width 76 height 9
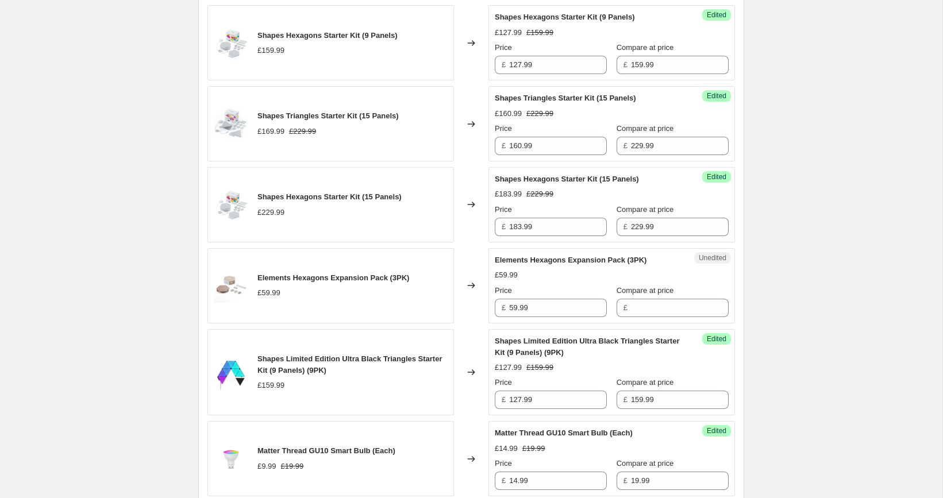
scroll to position [502, 0]
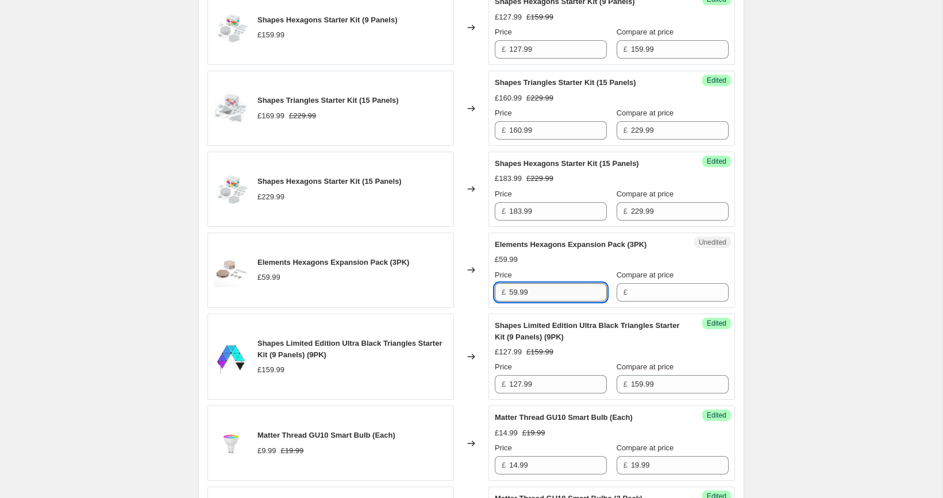
click at [550, 298] on input "59.99" at bounding box center [558, 292] width 98 height 18
type input "59.99"
click at [645, 295] on input "Compare at price" at bounding box center [680, 292] width 98 height 18
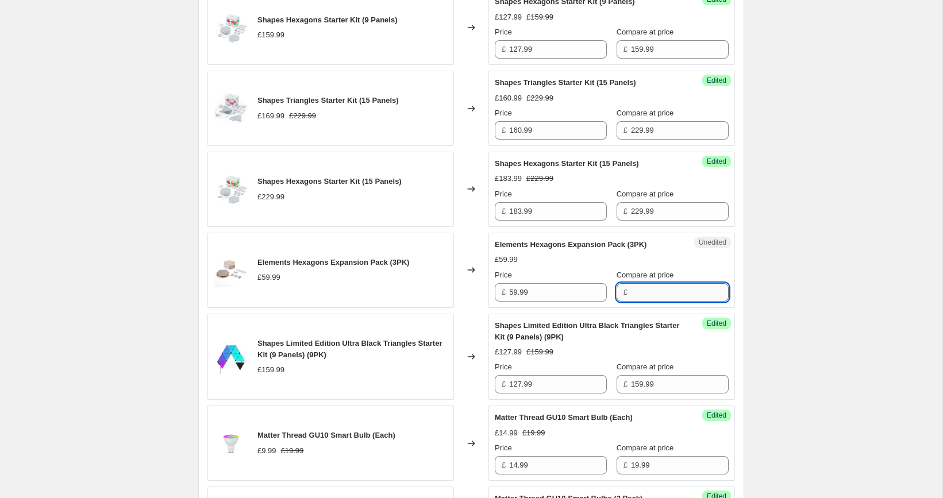
paste input "59.99"
type input "59.99"
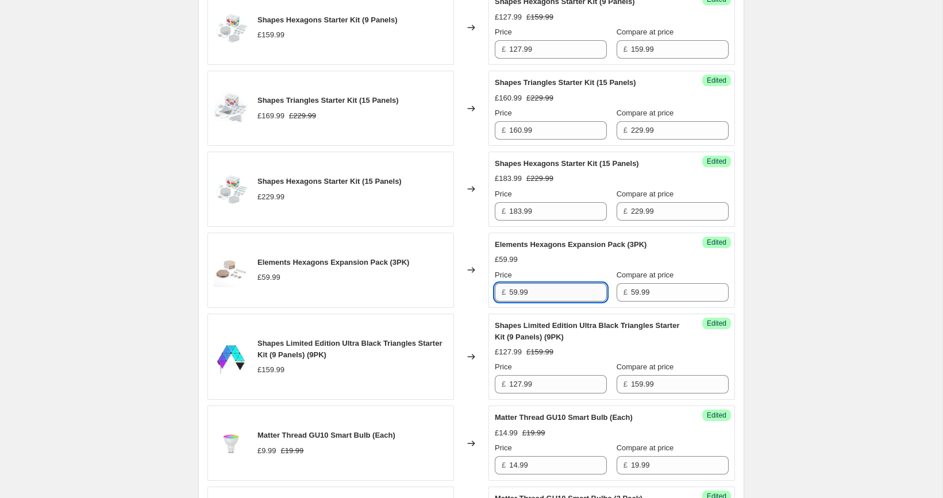
click at [533, 290] on input "59.99" at bounding box center [558, 292] width 98 height 18
paste input "0"
type input "50.99"
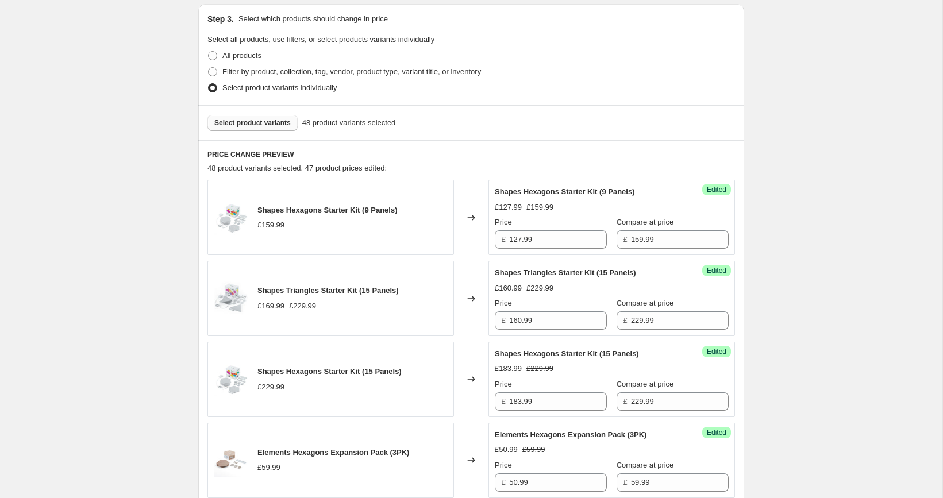
scroll to position [29, 0]
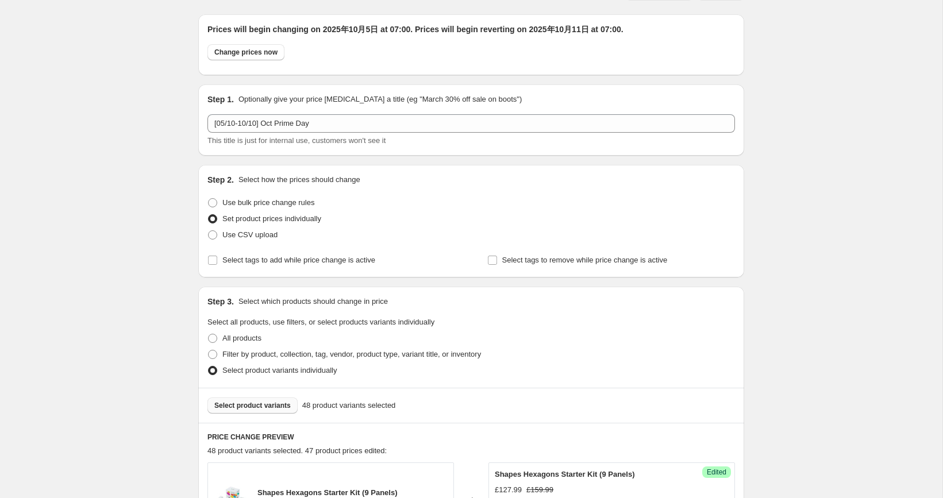
click at [268, 413] on button "Select product variants" at bounding box center [252, 406] width 90 height 16
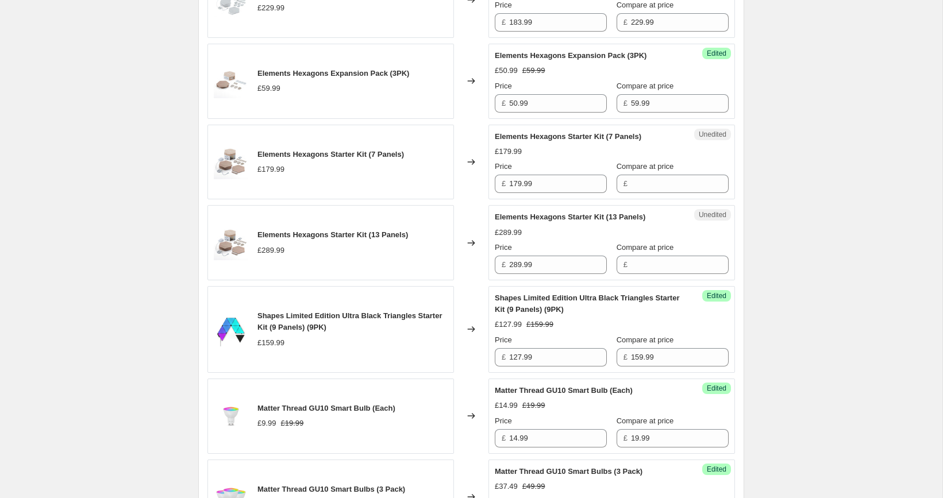
scroll to position [700, 0]
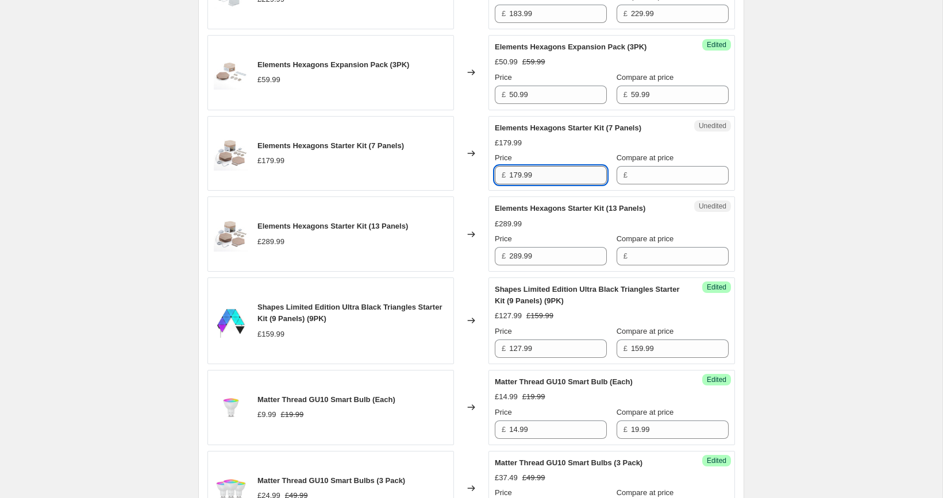
click at [551, 172] on input "179.99" at bounding box center [558, 175] width 98 height 18
type input "179.99"
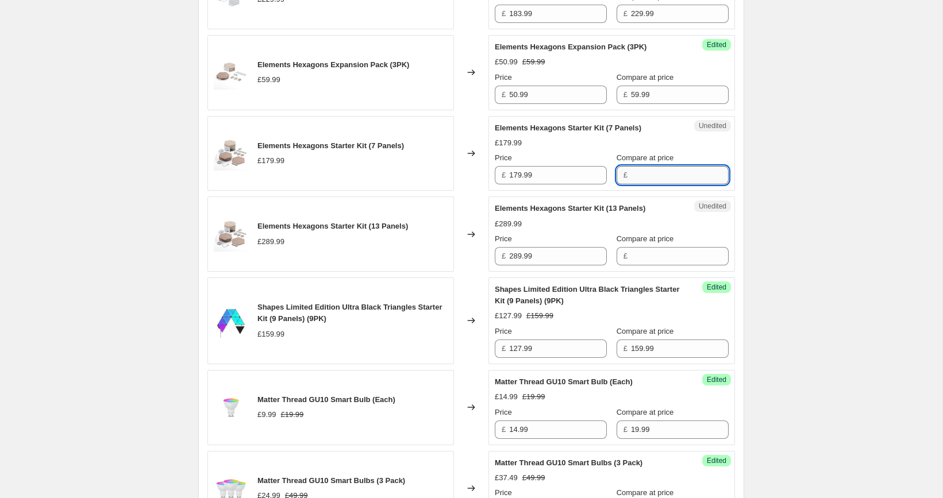
click at [631, 171] on input "Compare at price" at bounding box center [680, 175] width 98 height 18
paste input "179.99"
type input "179.99"
click at [554, 179] on input "179.99" at bounding box center [558, 175] width 98 height 18
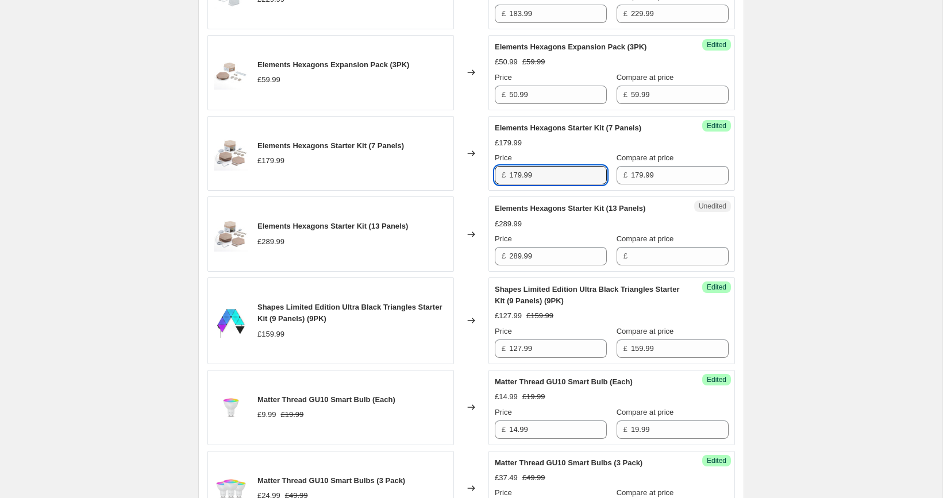
paste input "52"
type input "152.99"
click at [552, 252] on input "289.99" at bounding box center [558, 256] width 98 height 18
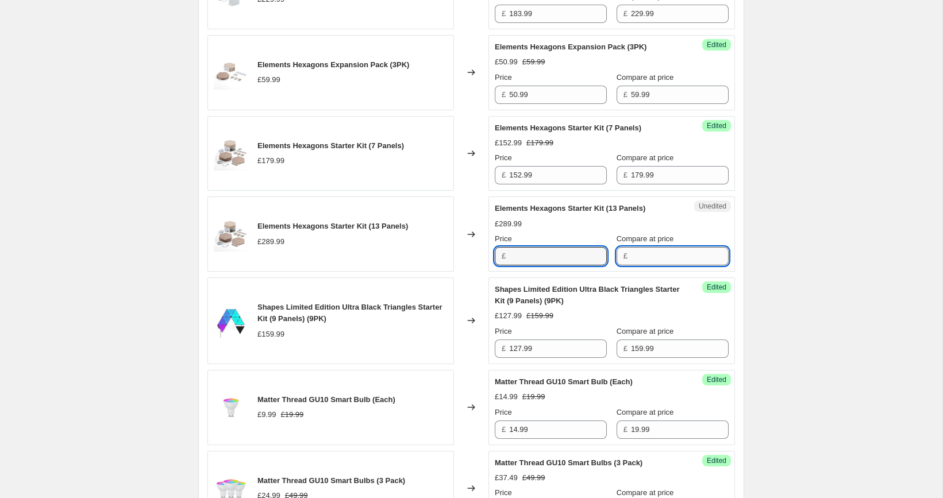
type input "289.99"
click at [662, 253] on input "Compare at price" at bounding box center [680, 256] width 98 height 18
paste input "289.99"
type input "289.99"
click at [565, 262] on input "289.99" at bounding box center [558, 256] width 98 height 18
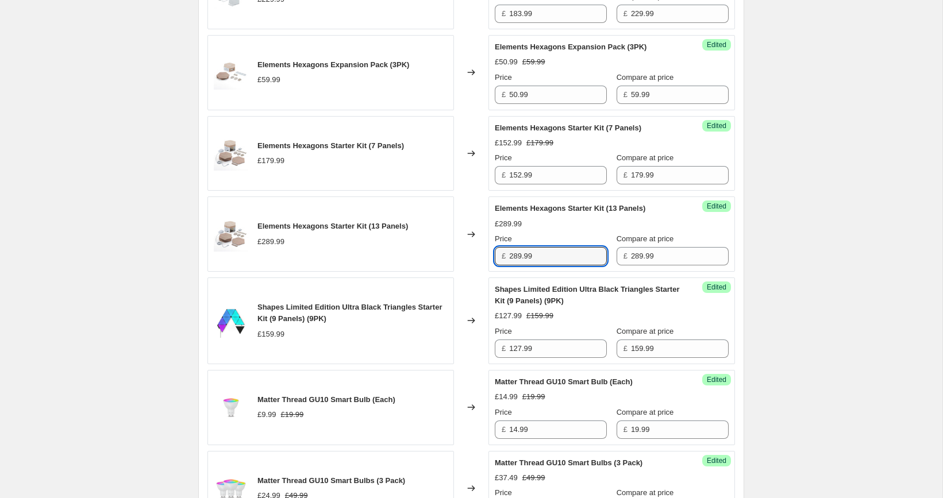
paste input "46.4"
type input "246.49"
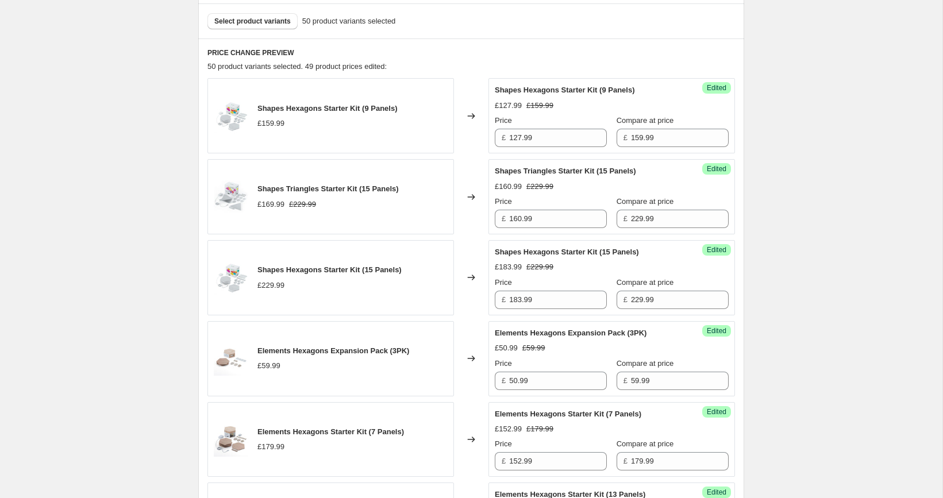
scroll to position [356, 0]
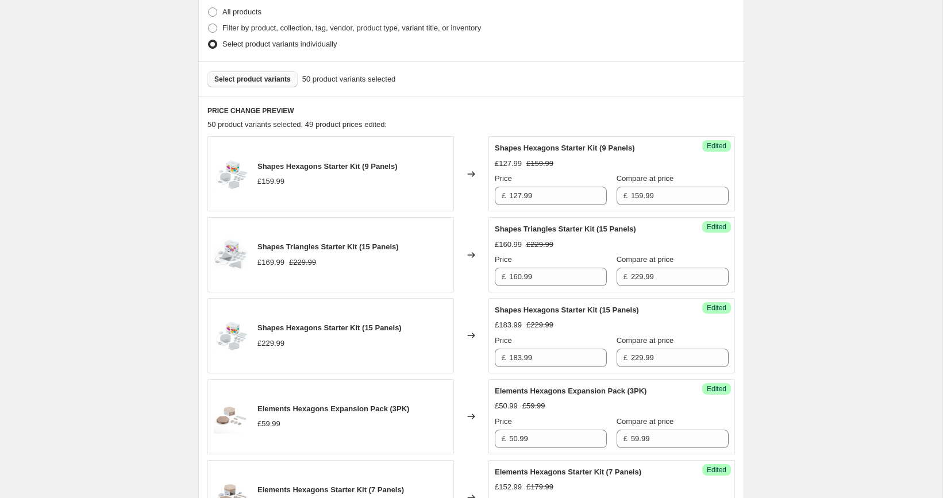
click at [253, 82] on span "Select product variants" at bounding box center [252, 79] width 76 height 9
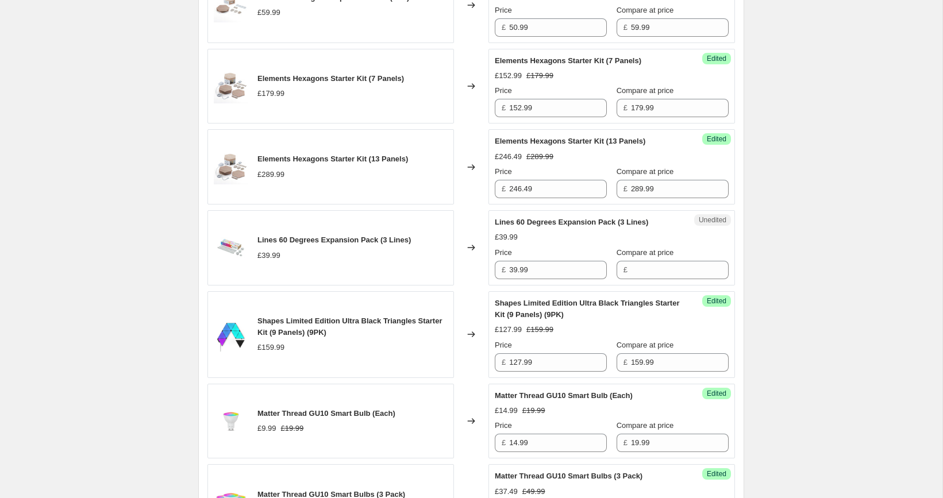
scroll to position [770, 0]
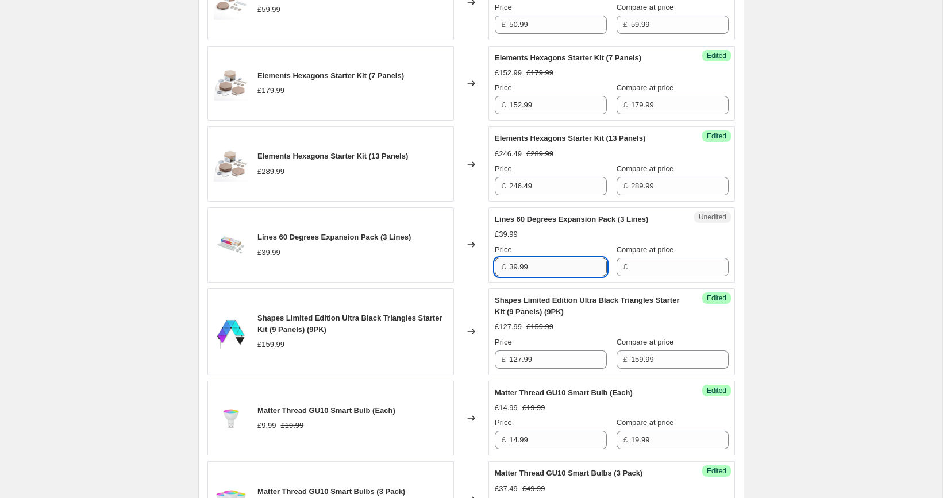
click at [544, 263] on input "39.99" at bounding box center [558, 267] width 98 height 18
type input "39.99"
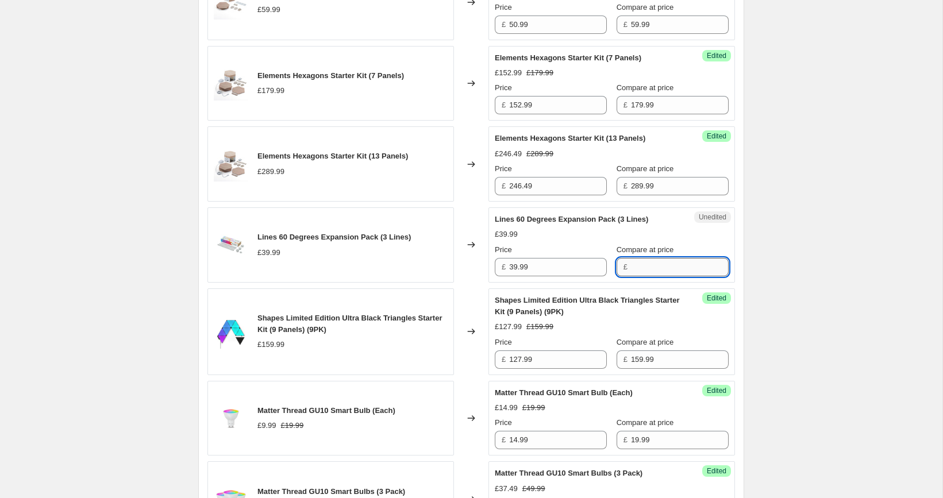
click at [631, 264] on input "Compare at price" at bounding box center [680, 267] width 98 height 18
paste input "39.99"
type input "39.99"
click at [561, 268] on input "39.99" at bounding box center [558, 267] width 98 height 18
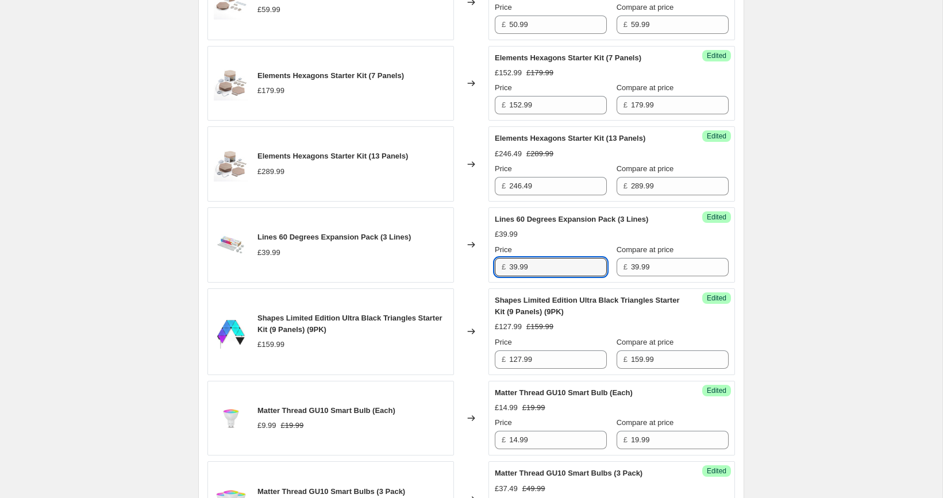
paste input "3"
type input "33.99"
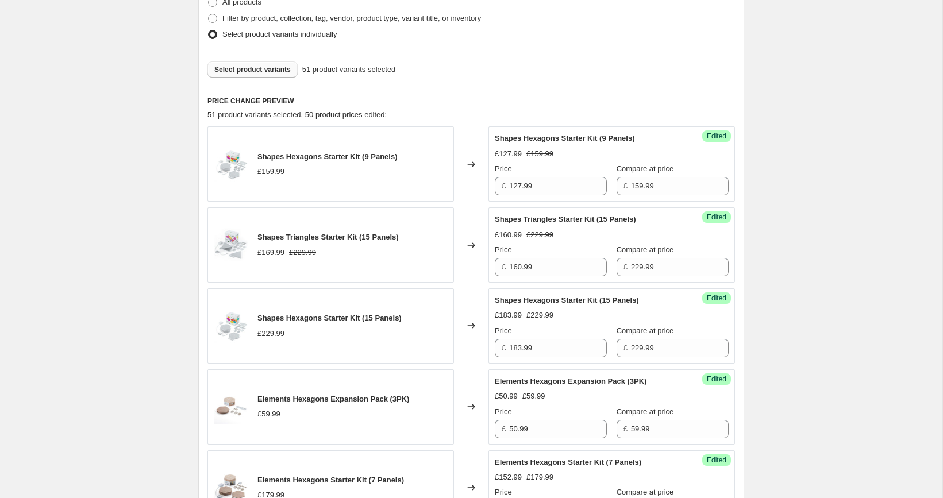
scroll to position [353, 0]
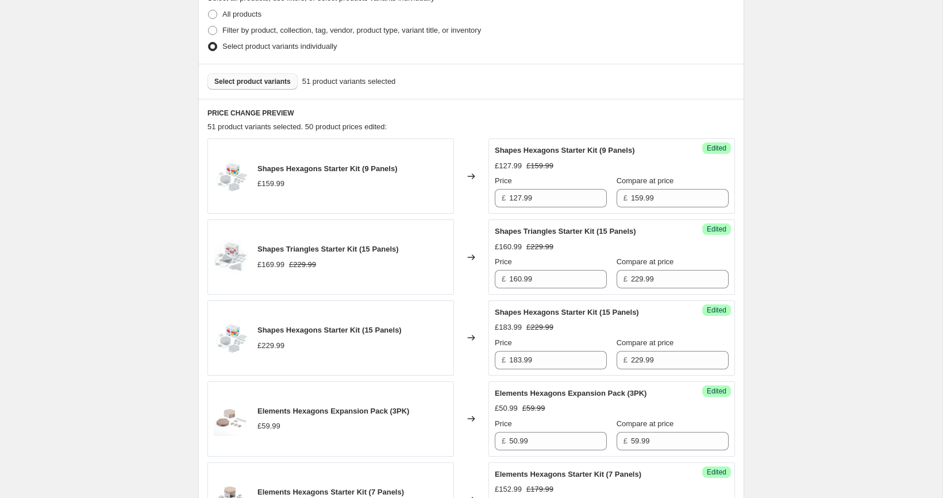
click at [272, 97] on div "Select product variants 51 product variants selected" at bounding box center [471, 81] width 546 height 35
click at [272, 82] on span "Select product variants" at bounding box center [252, 81] width 76 height 9
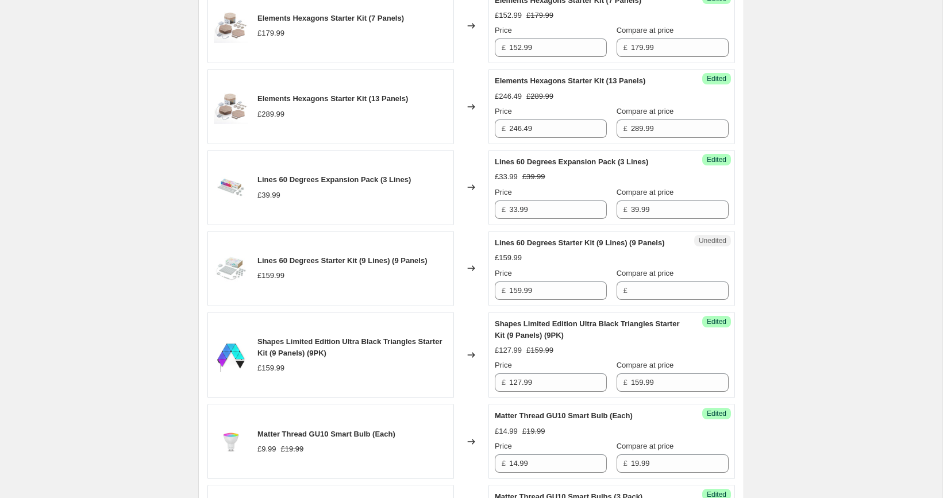
scroll to position [839, 0]
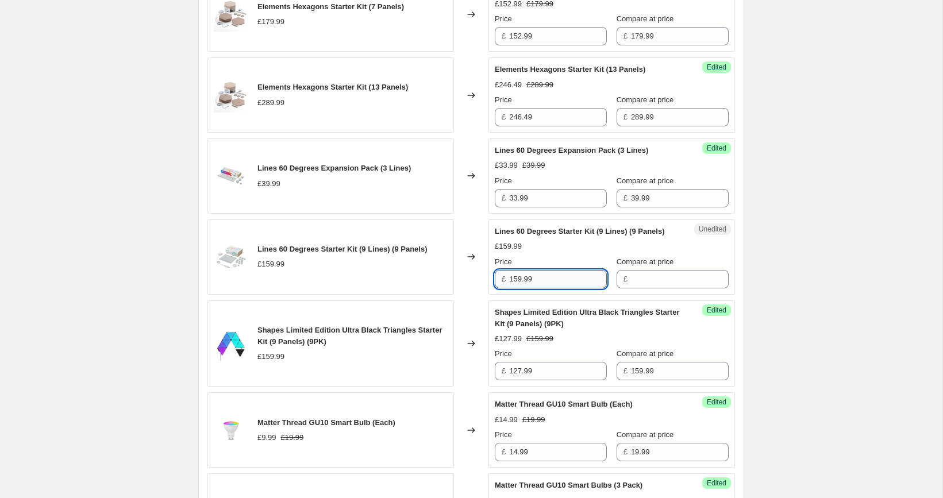
click at [559, 286] on input "159.99" at bounding box center [558, 279] width 98 height 18
type input "159.99"
click at [639, 287] on input "Compare at price" at bounding box center [680, 279] width 98 height 18
paste input "159.99"
type input "159.99"
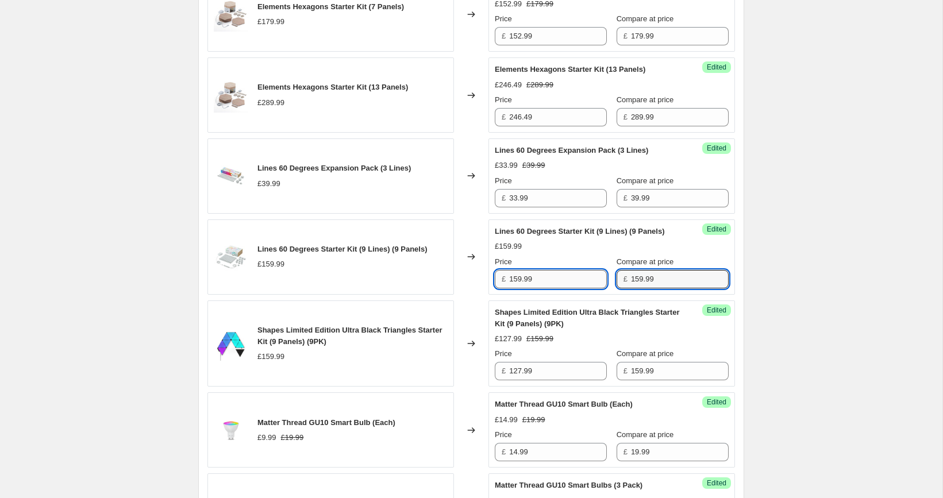
click at [556, 288] on input "159.99" at bounding box center [558, 279] width 98 height 18
paste input "35"
type input "135.99"
click at [790, 251] on div "[05/10-10/10] Oct Prime Day. This page is ready [05/10-10/10] Oct Prime Day Inf…" at bounding box center [471, 446] width 942 height 2571
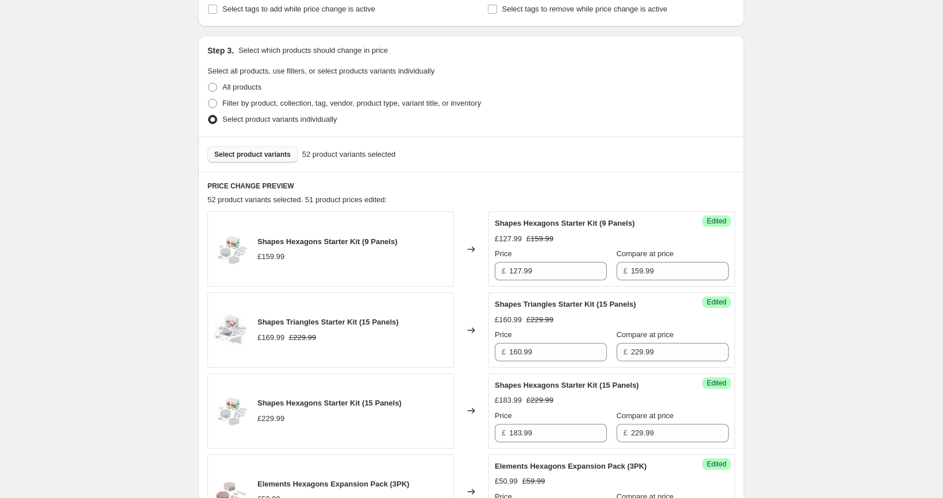
scroll to position [215, 0]
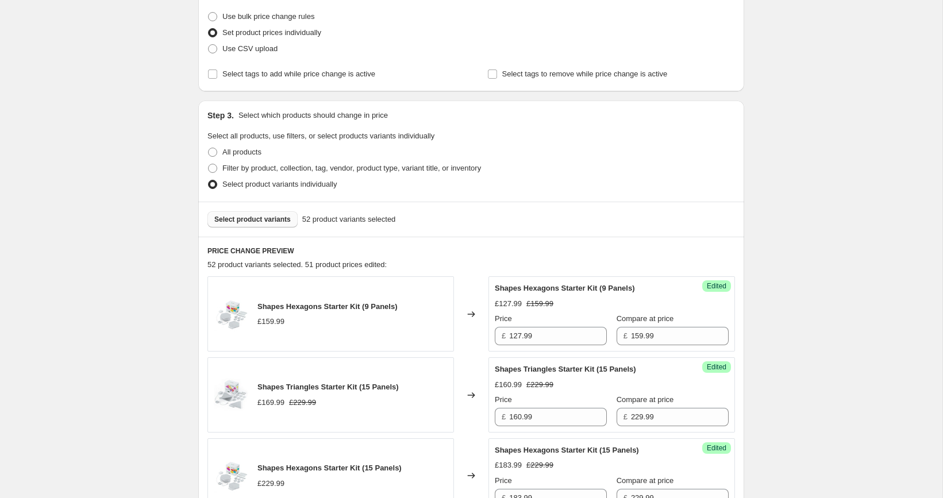
click at [267, 219] on span "Select product variants" at bounding box center [252, 219] width 76 height 9
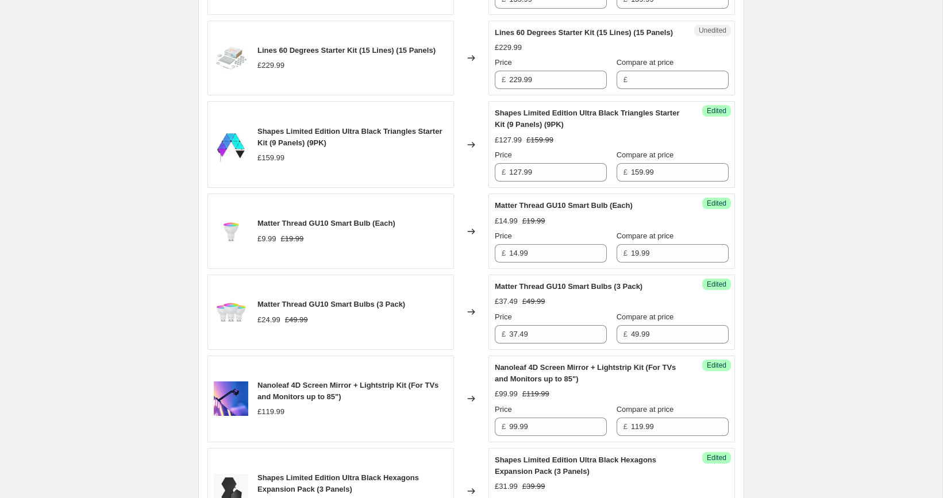
scroll to position [1081, 0]
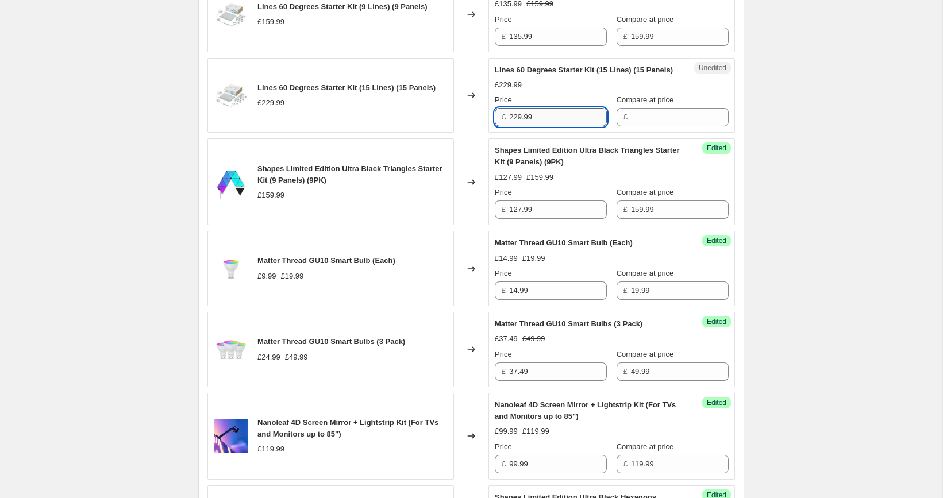
click at [554, 126] on input "229.99" at bounding box center [558, 117] width 98 height 18
type input "229.99"
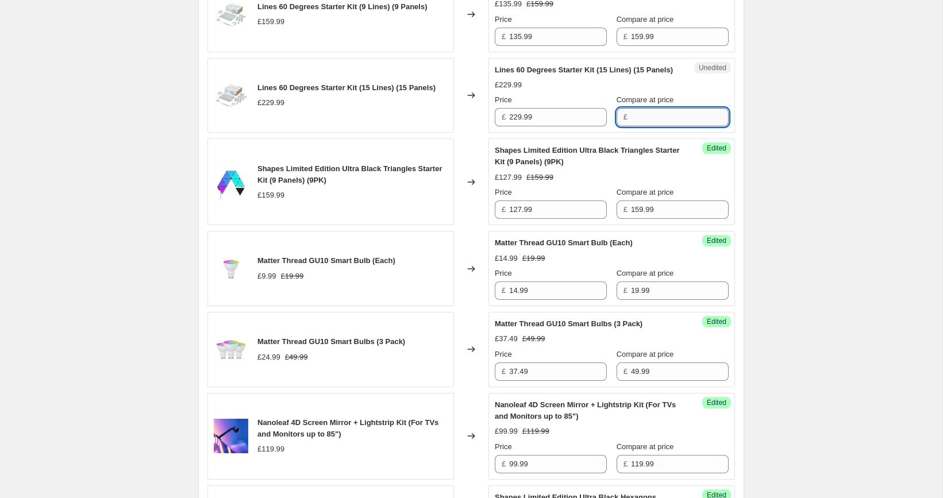
click at [636, 126] on input "Compare at price" at bounding box center [680, 117] width 98 height 18
paste input "229.99"
type input "229.99"
click at [559, 126] on input "229.99" at bounding box center [558, 117] width 98 height 18
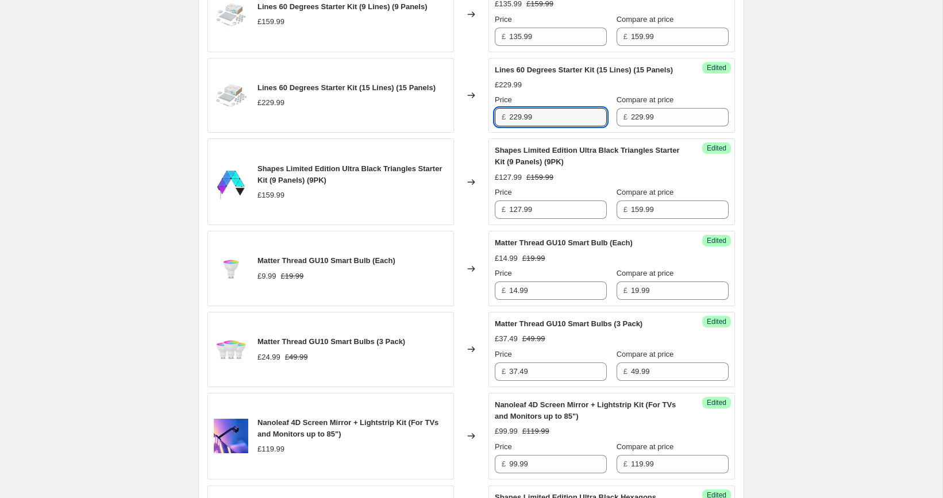
paste input "195.4"
type input "195.49"
click at [766, 175] on div "[05/10-10/10] Oct Prime Day. This page is ready [05/10-10/10] Oct Prime Day Inf…" at bounding box center [471, 198] width 942 height 2559
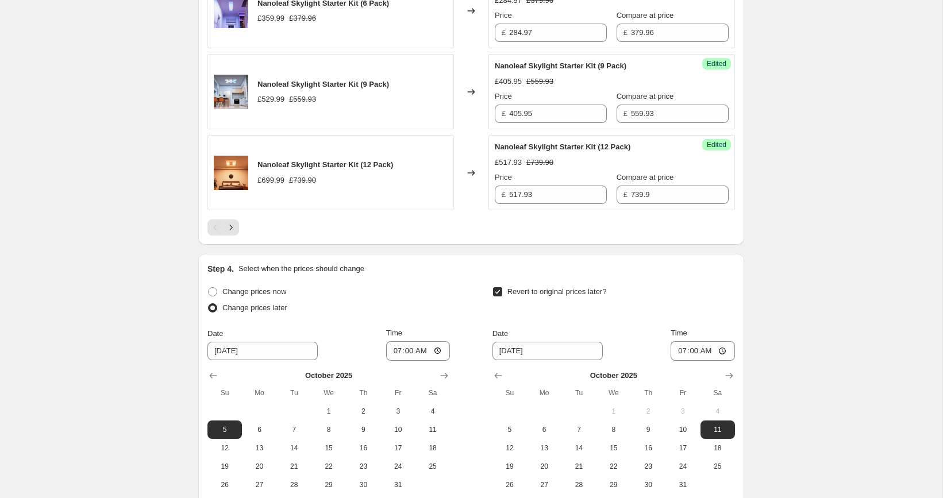
scroll to position [2075, 0]
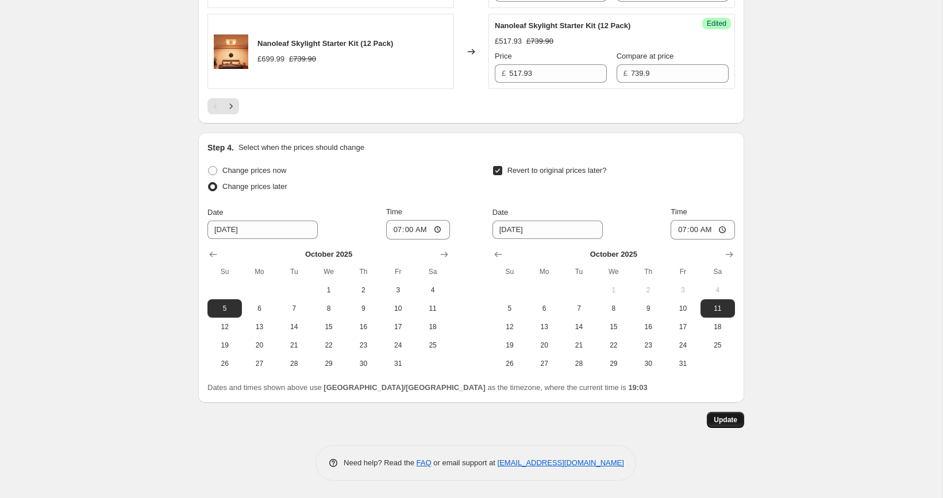
click at [726, 423] on span "Update" at bounding box center [726, 419] width 24 height 9
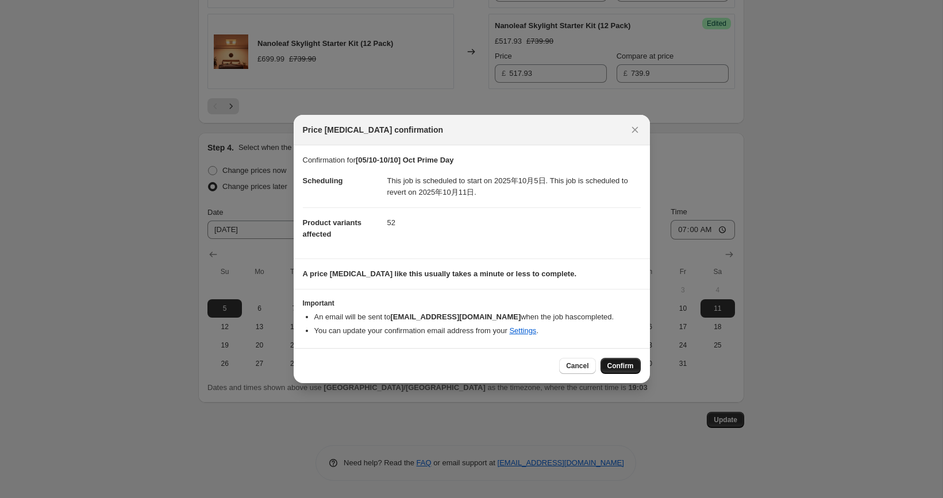
click at [616, 367] on span "Confirm" at bounding box center [620, 365] width 26 height 9
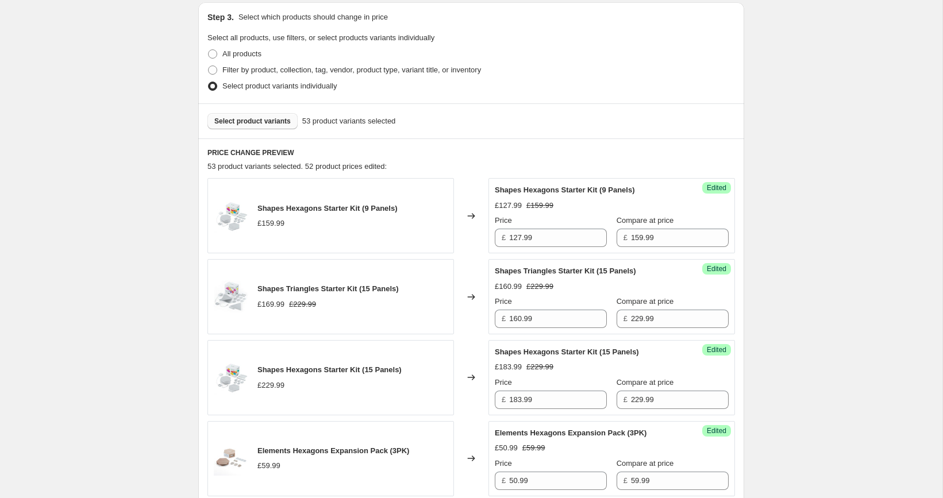
scroll to position [259, 0]
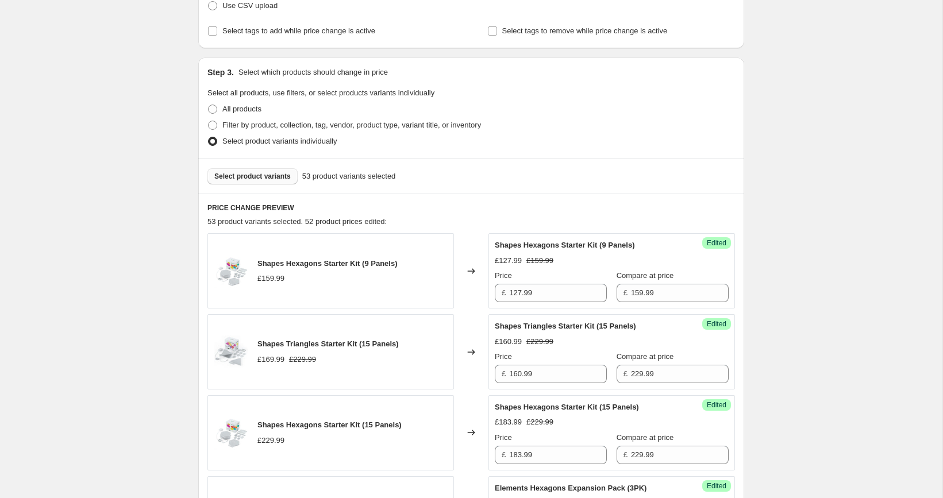
click at [281, 165] on div "Select product variants 53 product variants selected" at bounding box center [471, 176] width 546 height 35
click at [281, 168] on button "Select product variants" at bounding box center [252, 176] width 90 height 16
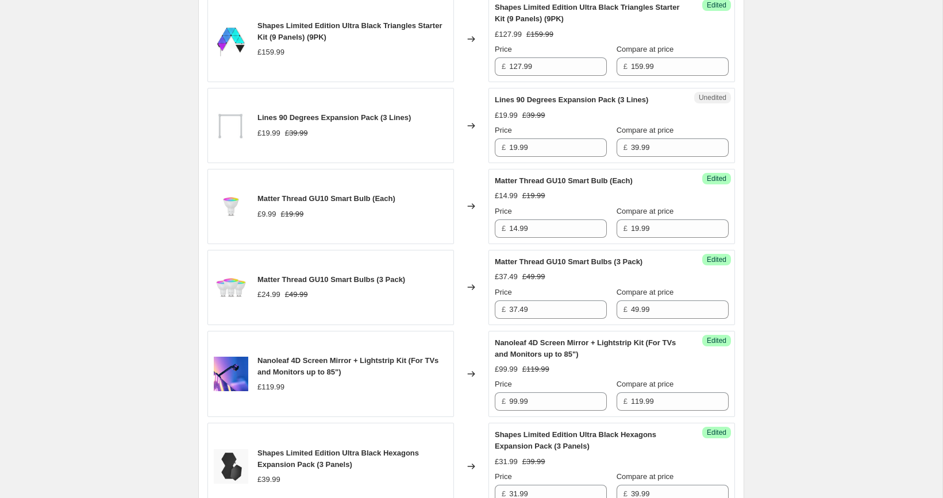
scroll to position [1215, 0]
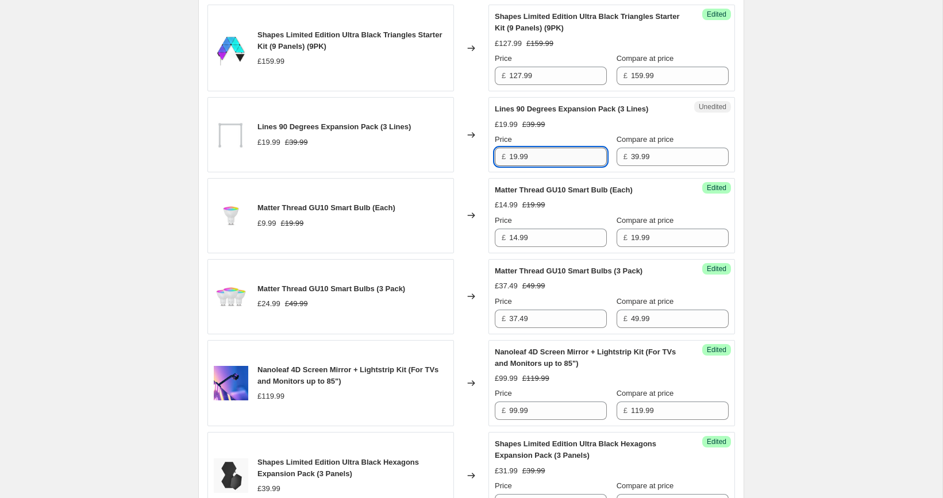
click at [557, 166] on input "19.99" at bounding box center [558, 157] width 98 height 18
paste input "23"
type input "23.99"
click at [785, 188] on div "[05/10-10/10] Oct Prime Day. This page is ready [05/10-10/10] Oct Prime Day Inf…" at bounding box center [471, 64] width 942 height 2559
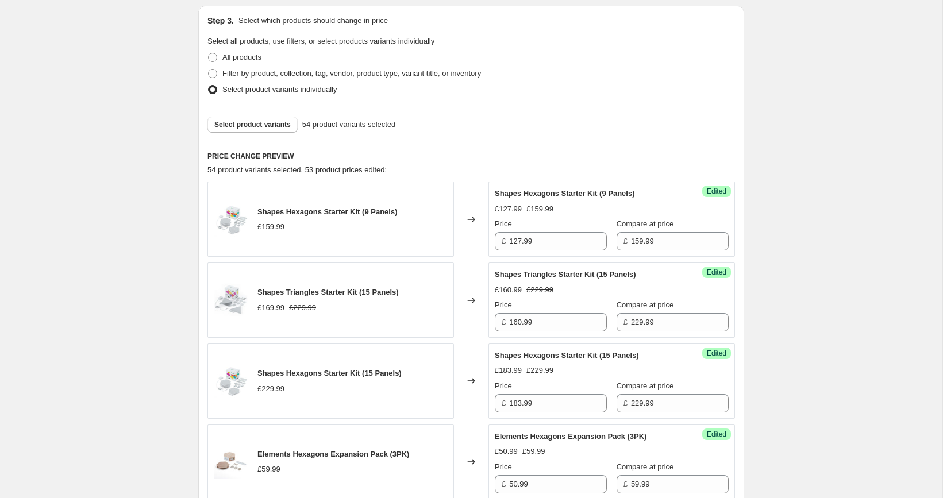
scroll to position [275, 0]
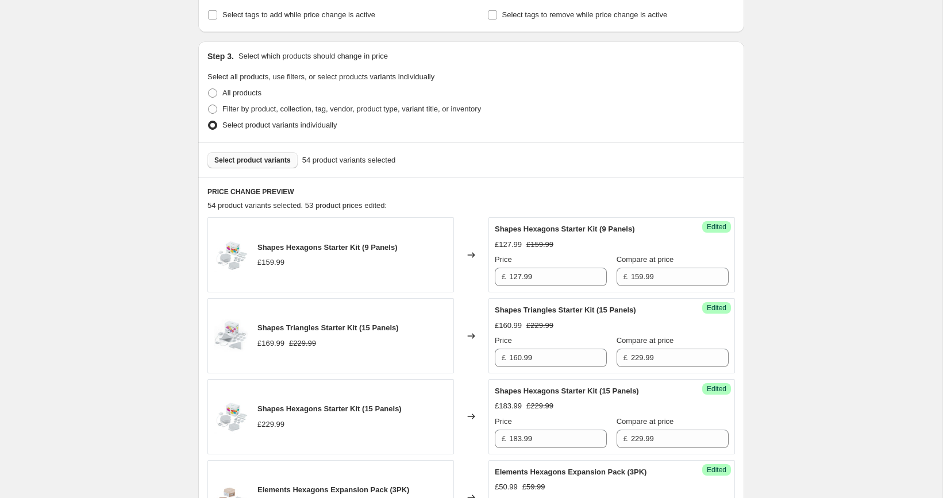
click at [263, 165] on button "Select product variants" at bounding box center [252, 160] width 90 height 16
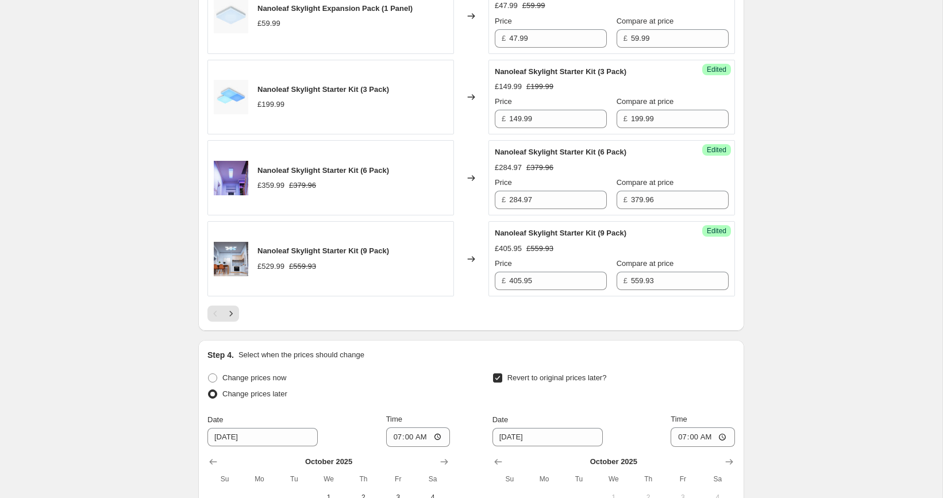
scroll to position [1838, 0]
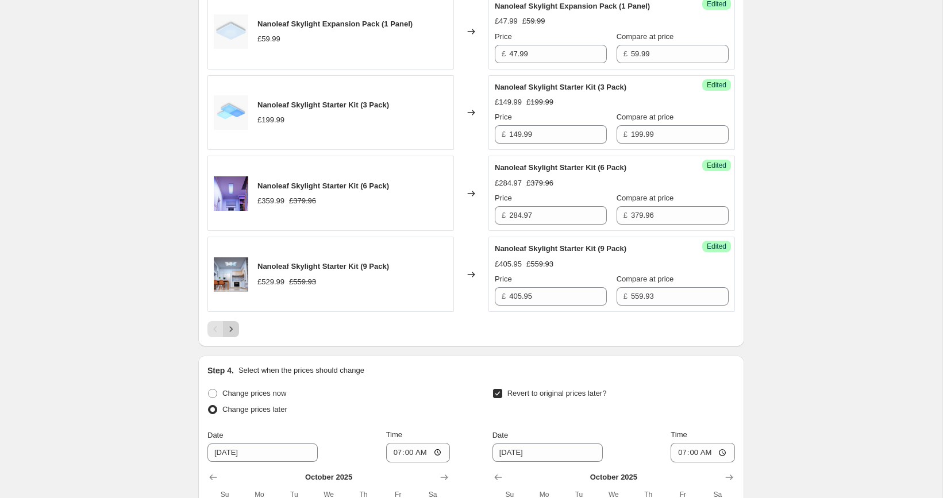
click at [230, 335] on icon "Next" at bounding box center [230, 328] width 11 height 11
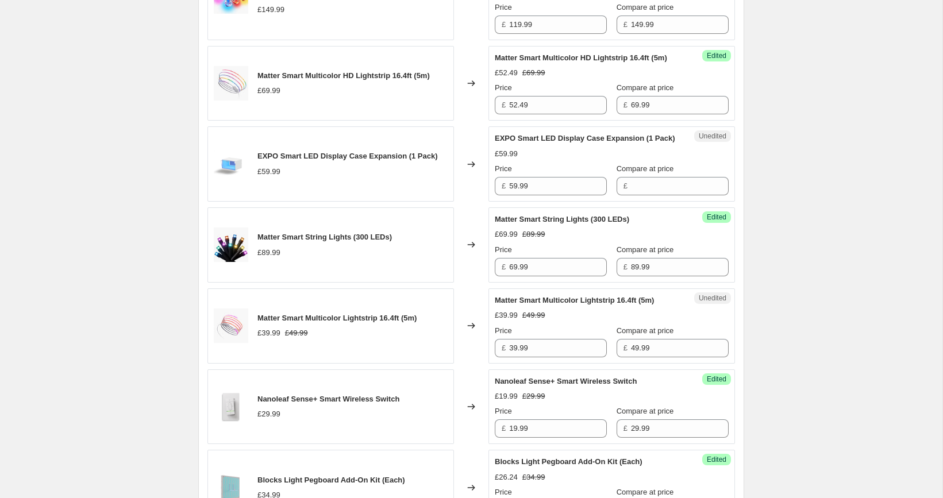
scroll to position [806, 0]
click at [557, 194] on input "59.99" at bounding box center [558, 185] width 98 height 18
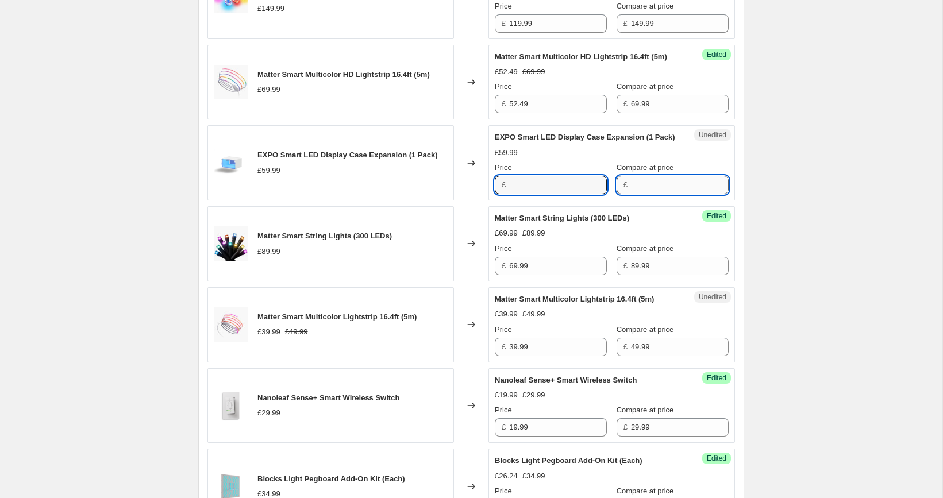
type input "59.99"
click at [649, 194] on input "Compare at price" at bounding box center [680, 185] width 98 height 18
paste input "59.99"
type input "59.99"
click at [543, 194] on input "59.99" at bounding box center [558, 185] width 98 height 18
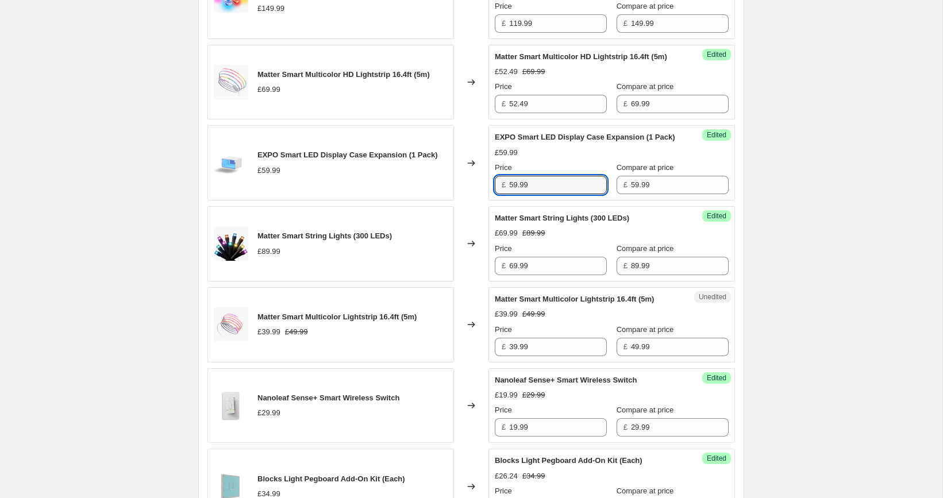
paste input "47"
type input "47.99"
click at [813, 211] on div "[05/10-10/10] Oct Prime Day. This page is ready [05/10-10/10] Oct Prime Day Inf…" at bounding box center [471, 473] width 942 height 2559
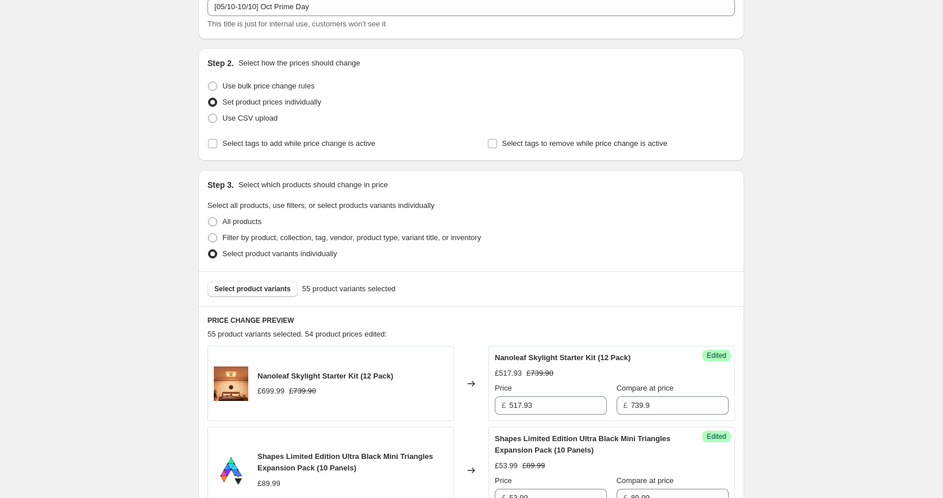
scroll to position [140, 0]
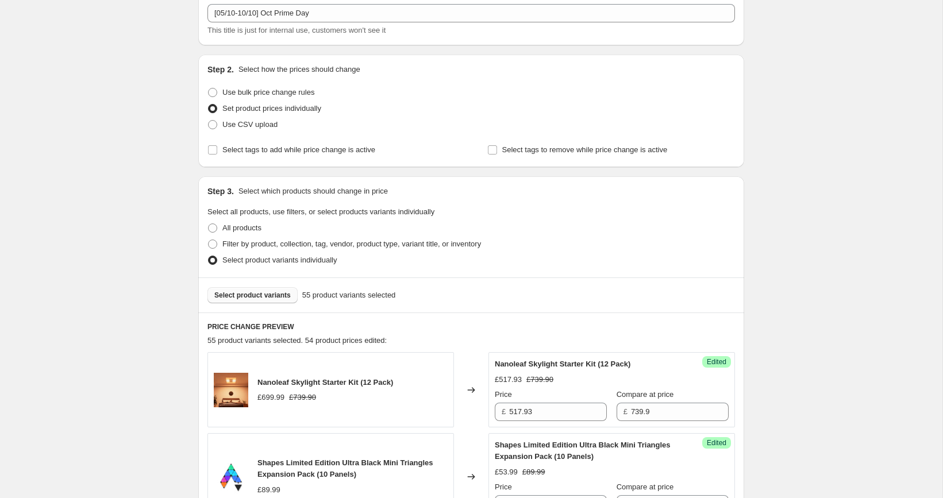
click at [272, 295] on span "Select product variants" at bounding box center [252, 295] width 76 height 9
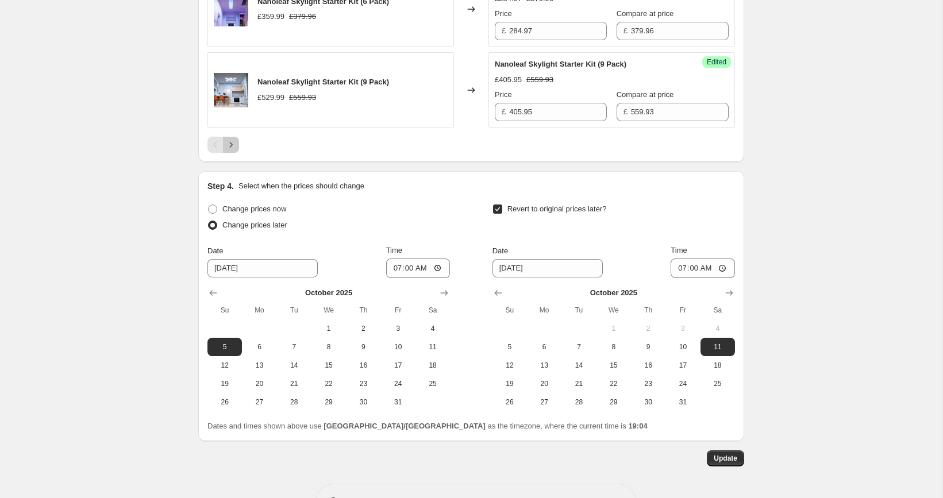
click at [229, 151] on icon "Next" at bounding box center [230, 144] width 11 height 11
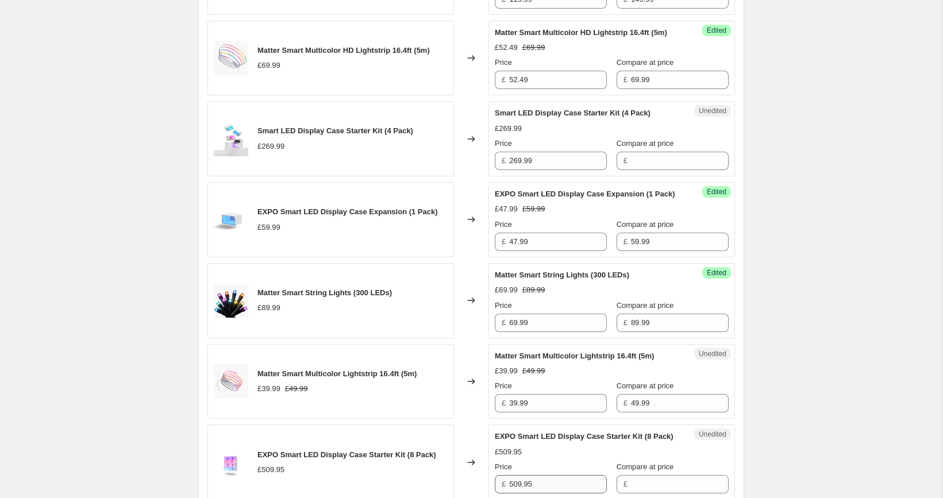
scroll to position [828, 0]
click at [554, 168] on input "269.99" at bounding box center [558, 162] width 98 height 18
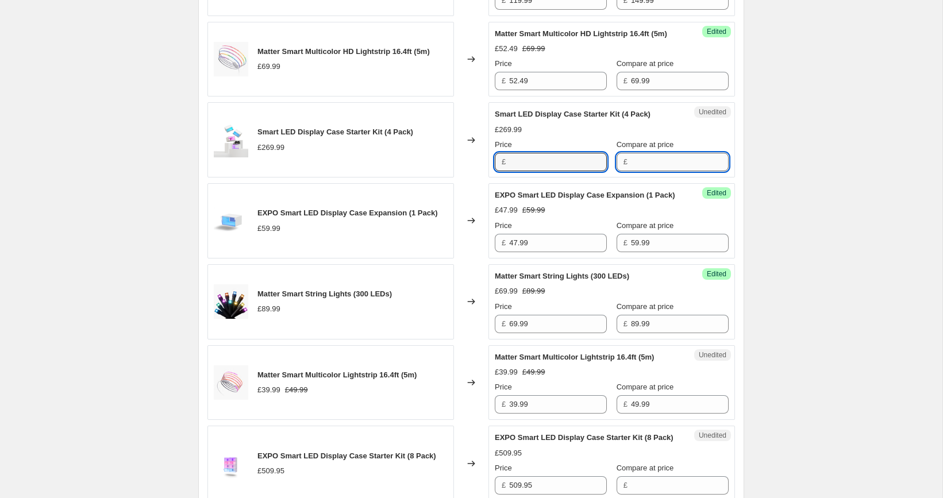
type input "269.99"
click at [643, 171] on input "Compare at price" at bounding box center [680, 162] width 98 height 18
paste input "269.99"
type input "269.99"
click at [574, 169] on input "269.99" at bounding box center [558, 162] width 98 height 18
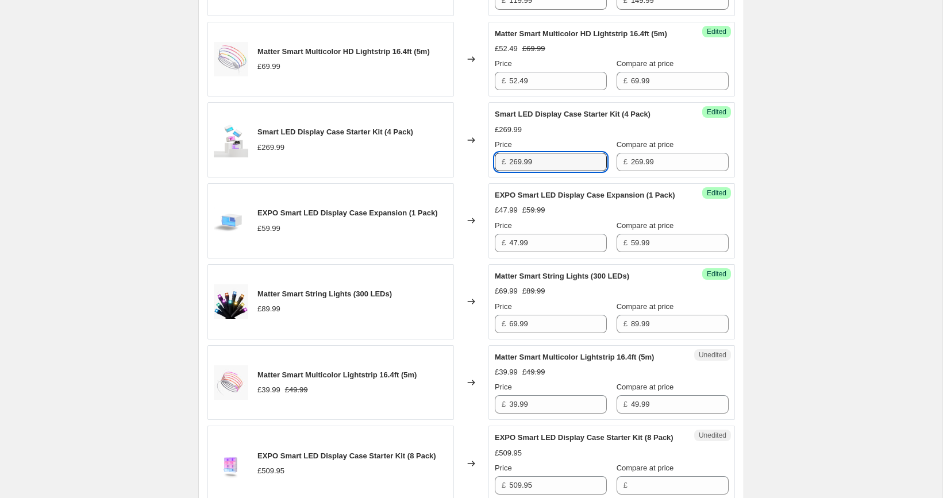
paste input "15"
type input "215.99"
click at [799, 189] on div "[05/10-10/10] Oct Prime Day. This page is ready [05/10-10/10] Oct Prime Day Inf…" at bounding box center [471, 446] width 942 height 2548
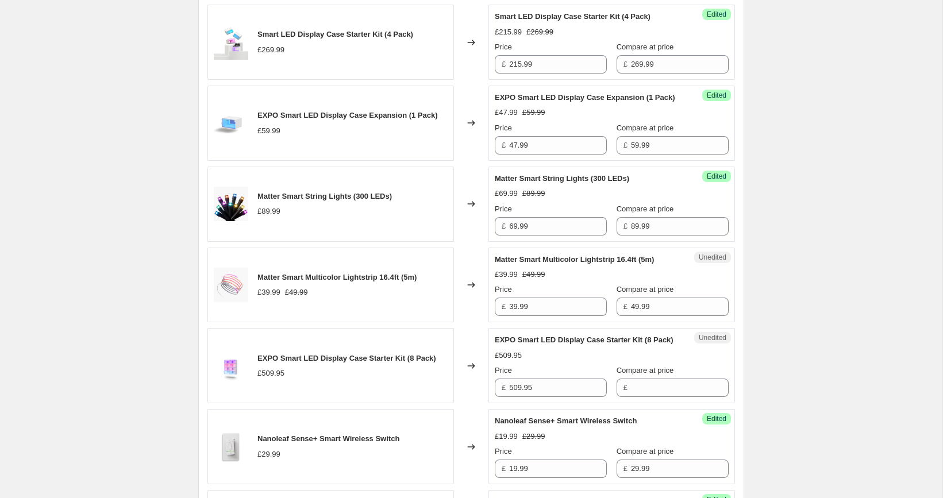
scroll to position [980, 0]
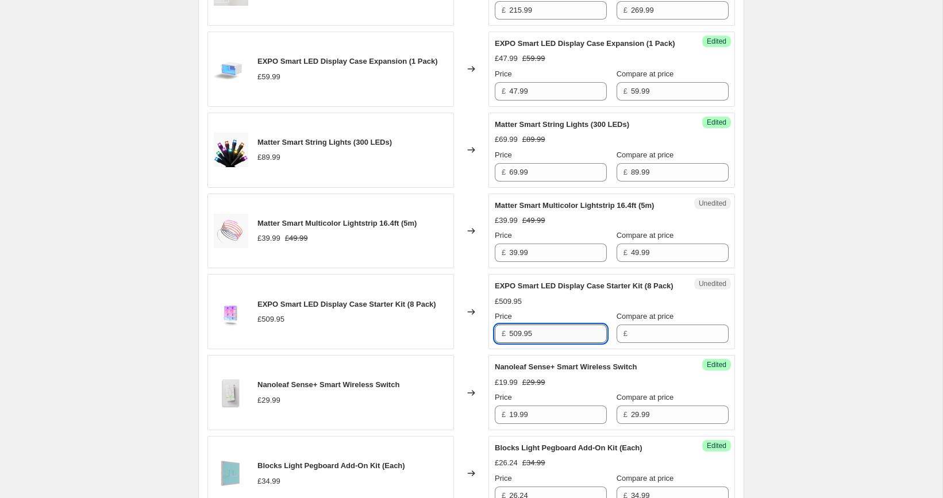
click at [555, 343] on input "509.95" at bounding box center [558, 334] width 98 height 18
type input "509.95"
click at [646, 343] on input "Compare at price" at bounding box center [680, 334] width 98 height 18
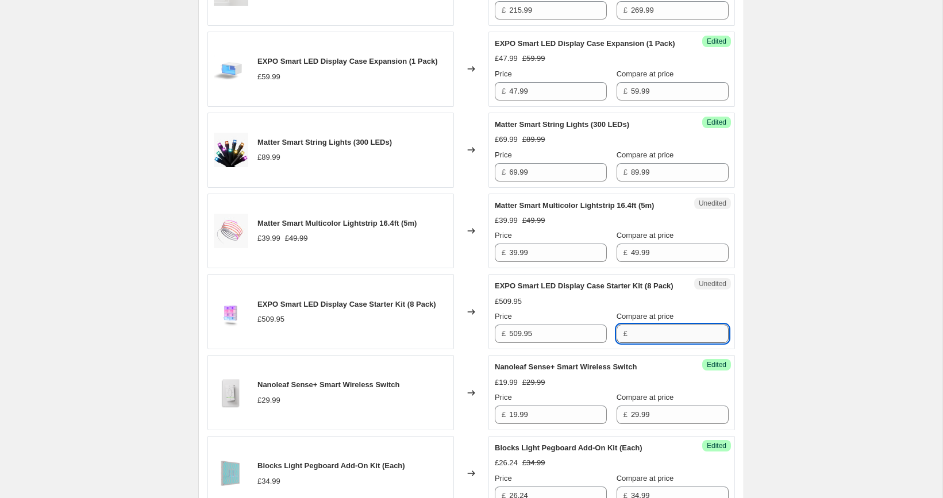
paste input "509.95"
type input "509.95"
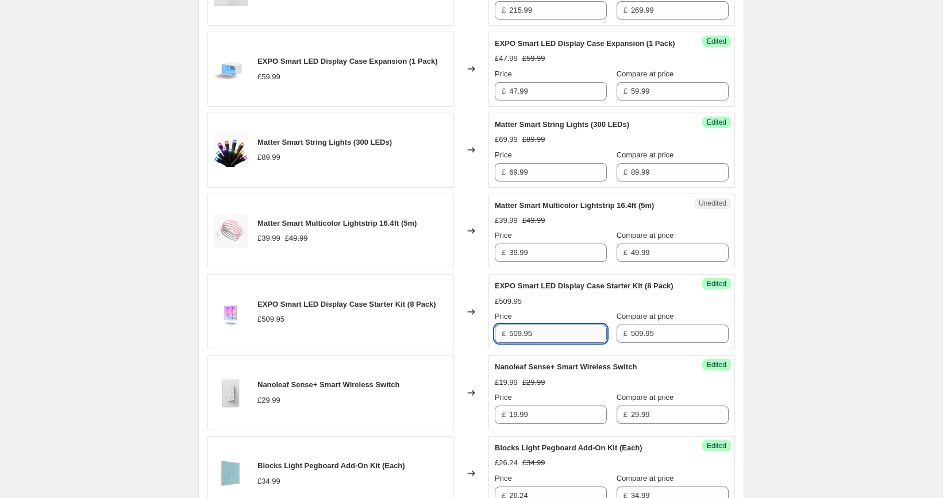
click at [557, 343] on input "509.95" at bounding box center [558, 334] width 98 height 18
paste input "397.76"
type input "397.76"
click at [783, 314] on div "[05/10-10/10] Oct Prime Day. This page is ready [05/10-10/10] Oct Prime Day Inf…" at bounding box center [471, 294] width 942 height 2548
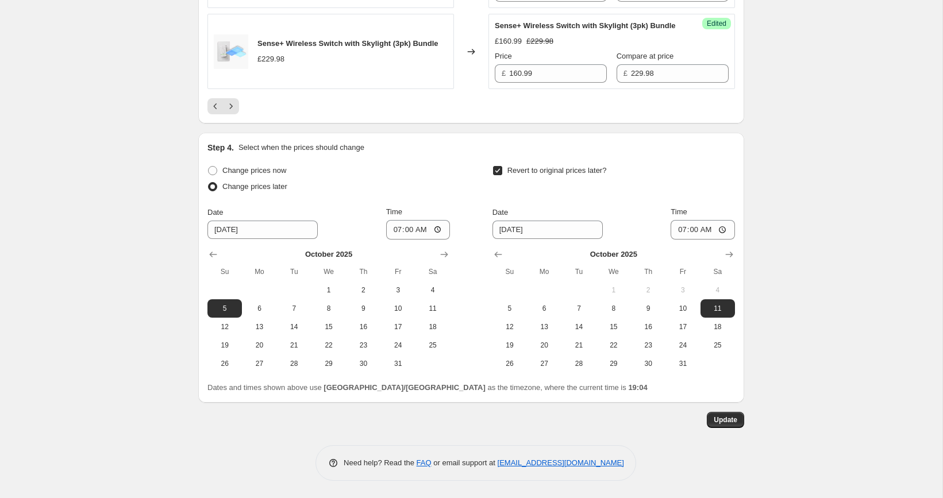
scroll to position [2110, 0]
click at [737, 420] on span "Update" at bounding box center [726, 419] width 24 height 9
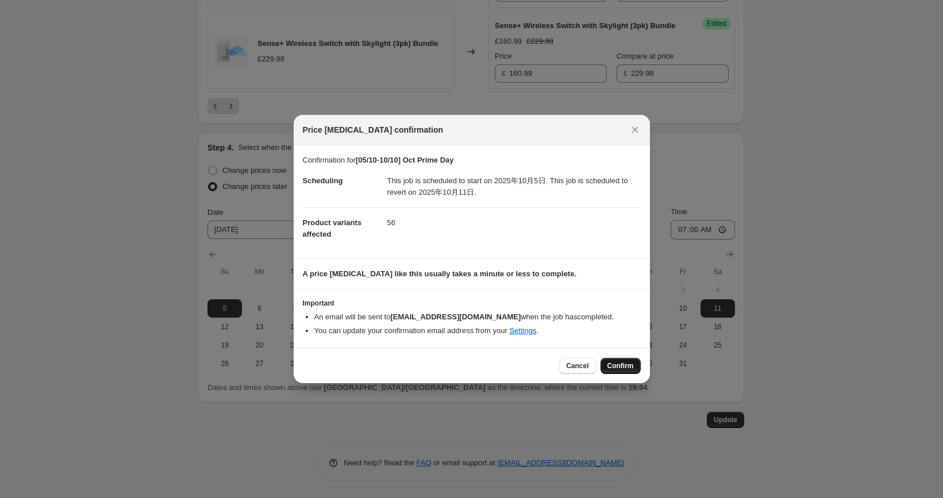
click at [617, 367] on span "Confirm" at bounding box center [620, 365] width 26 height 9
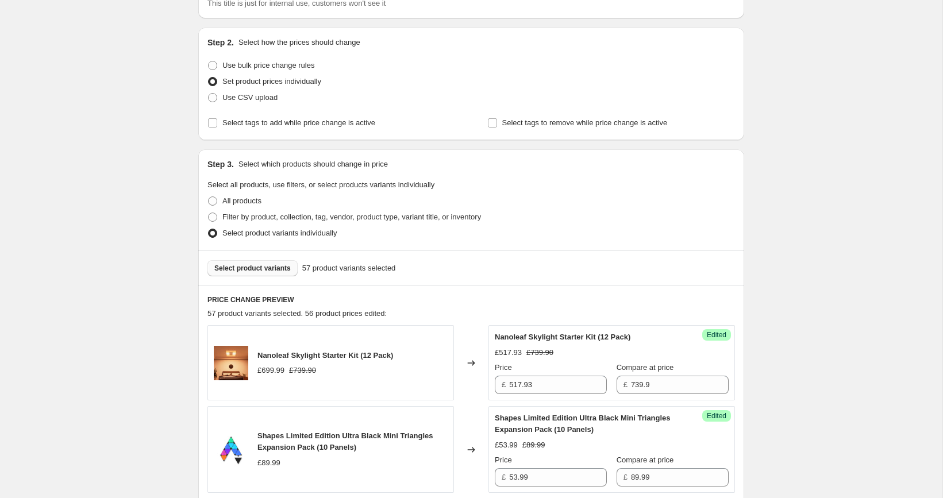
scroll to position [160, 0]
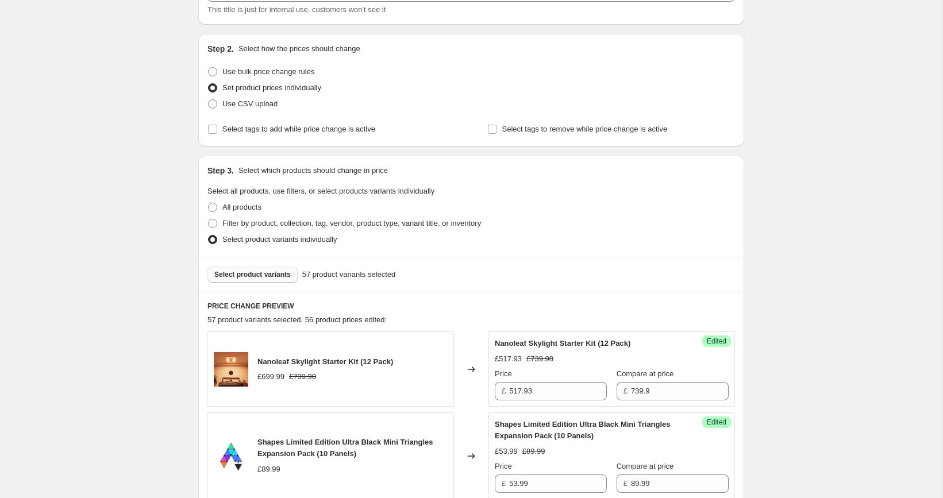
click at [266, 268] on button "Select product variants" at bounding box center [252, 275] width 90 height 16
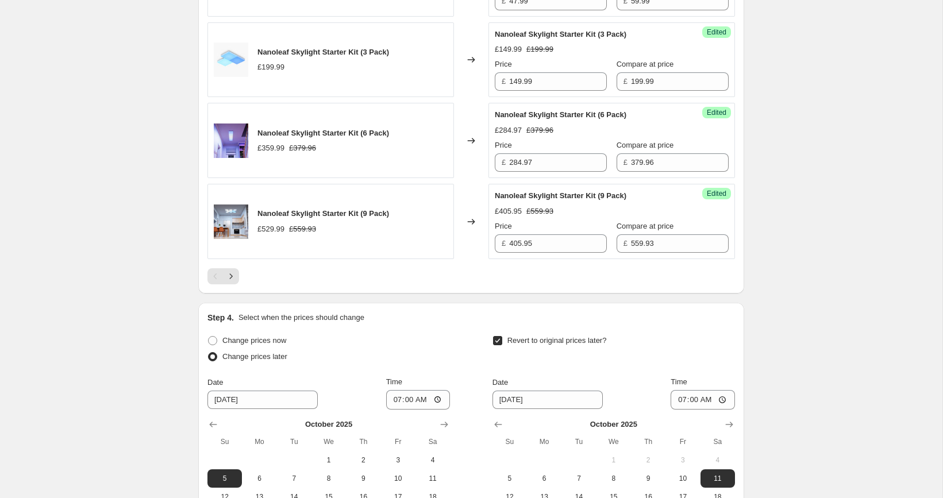
scroll to position [1928, 0]
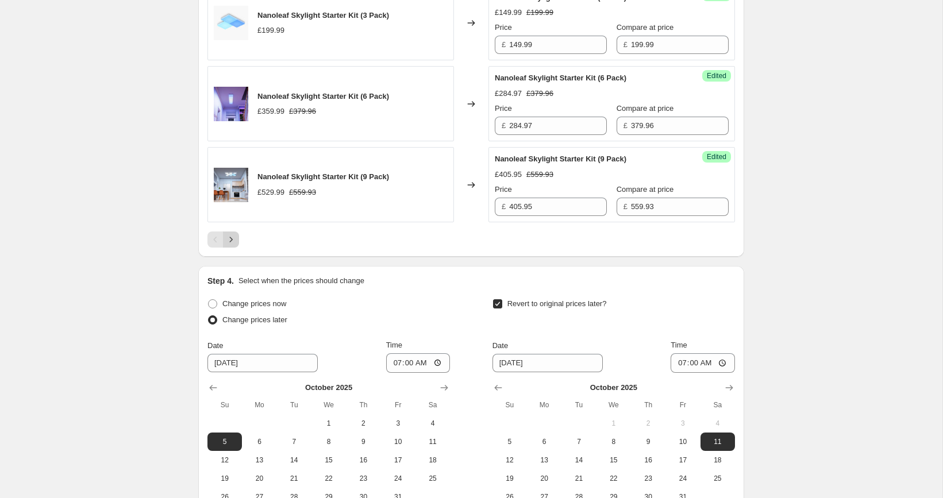
click at [237, 248] on button "Next" at bounding box center [231, 240] width 16 height 16
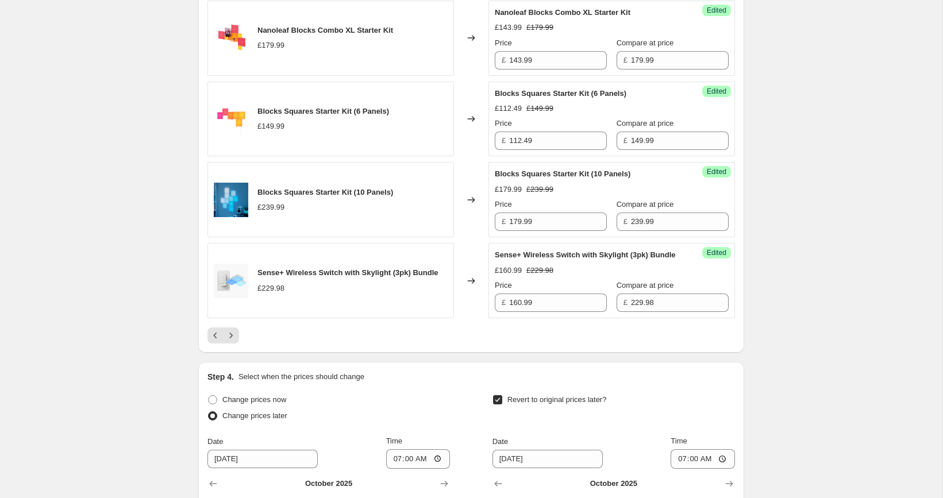
scroll to position [1859, 0]
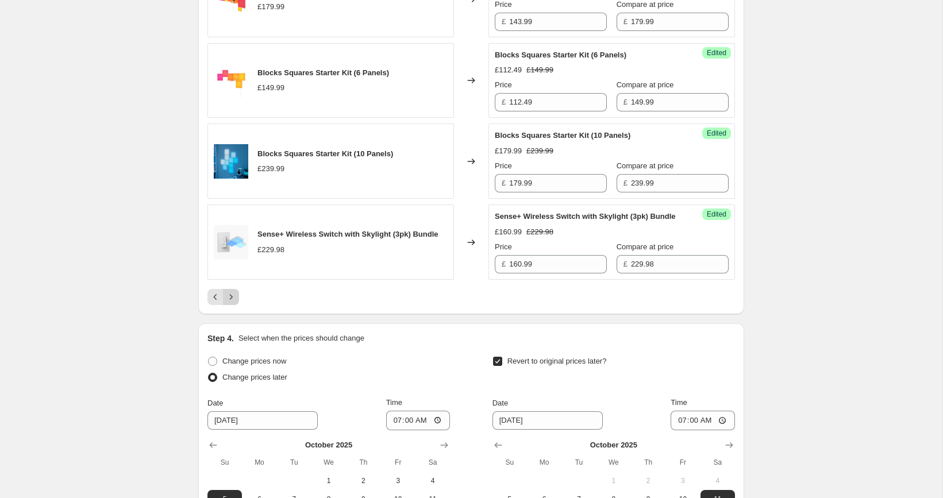
click at [230, 305] on button "Next" at bounding box center [231, 297] width 16 height 16
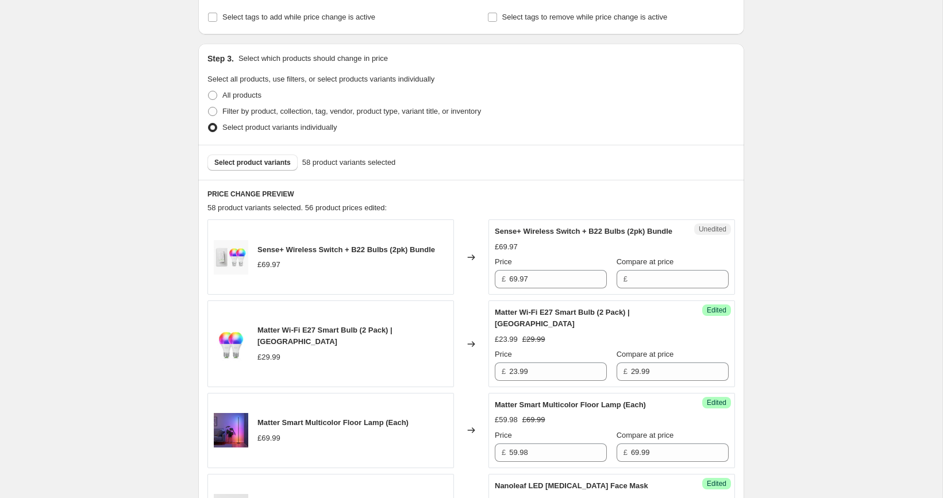
scroll to position [265, 0]
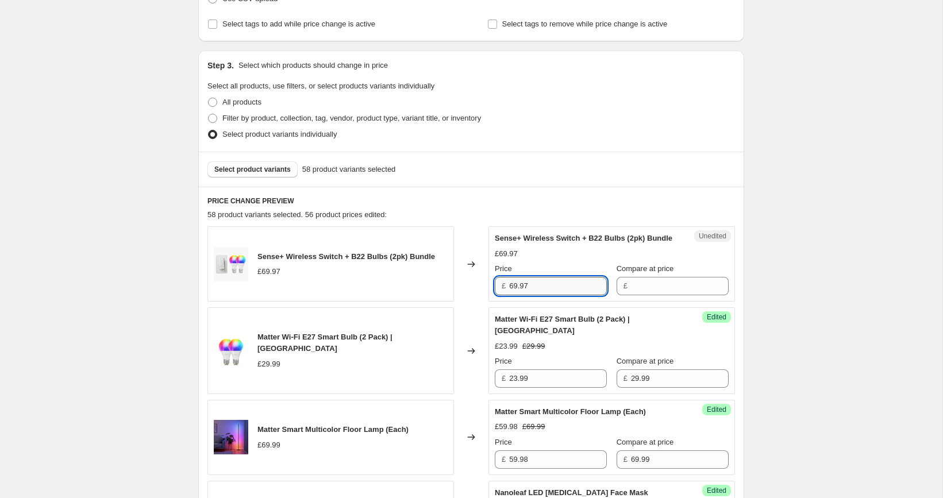
click at [560, 295] on input "69.97" at bounding box center [558, 286] width 98 height 18
type input "69.97"
click at [646, 295] on input "Compare at price" at bounding box center [680, 286] width 98 height 18
paste input "69.97"
type input "69.97"
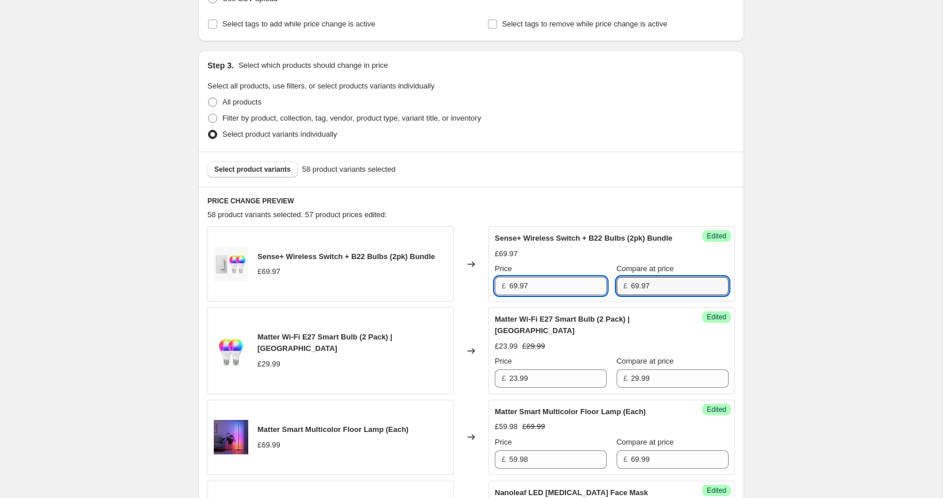
click at [554, 295] on input "69.97" at bounding box center [558, 286] width 98 height 18
paste input "24.49"
type input "24.49"
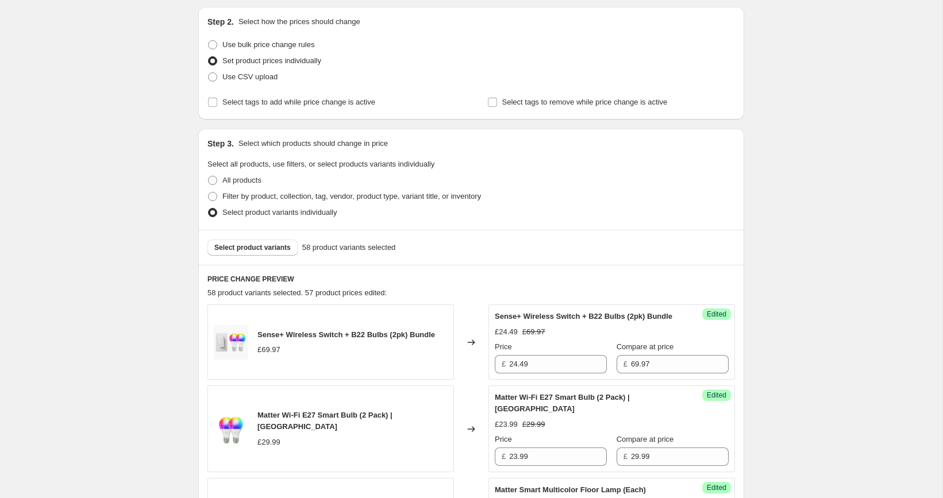
scroll to position [183, 0]
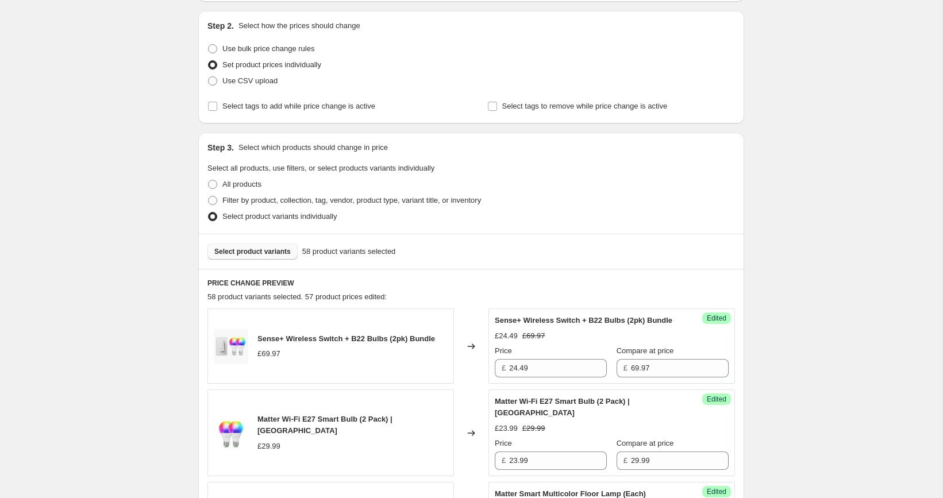
click at [291, 245] on button "Select product variants" at bounding box center [252, 252] width 90 height 16
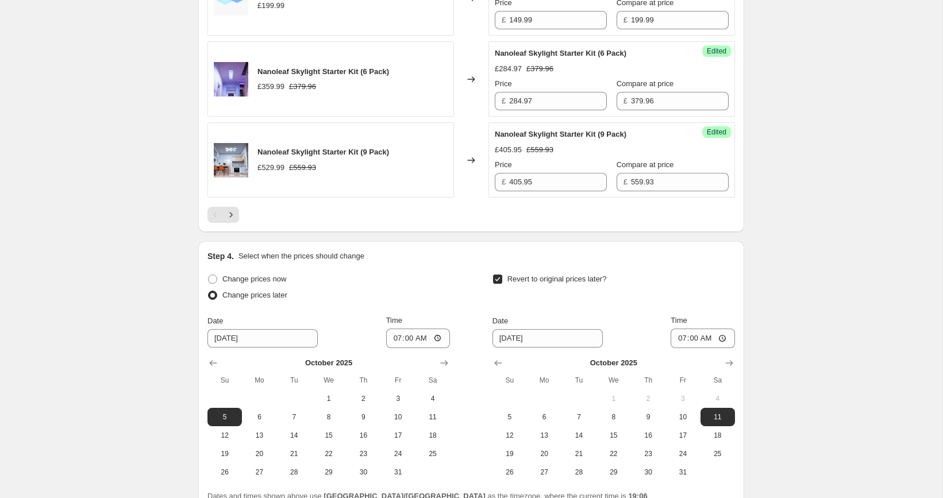
scroll to position [2075, 0]
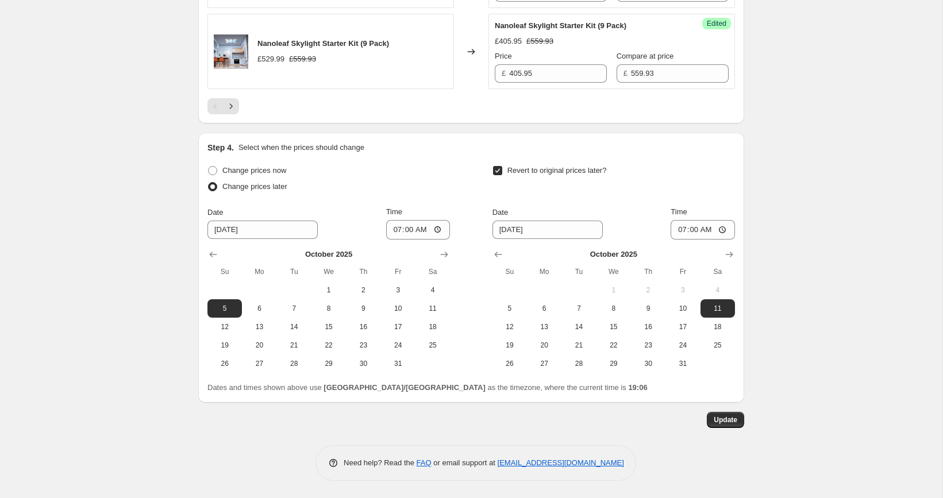
click at [719, 428] on div "Update" at bounding box center [471, 420] width 546 height 16
click at [719, 426] on button "Update" at bounding box center [725, 420] width 37 height 16
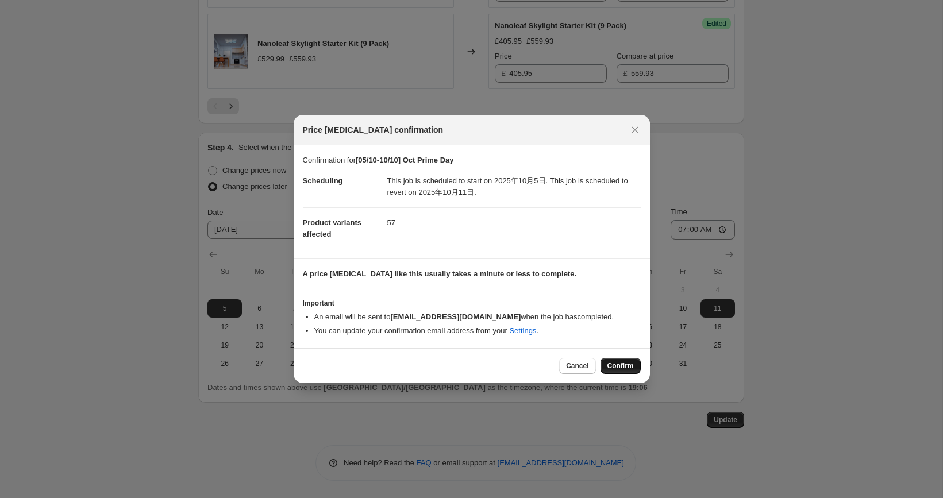
click at [618, 367] on span "Confirm" at bounding box center [620, 365] width 26 height 9
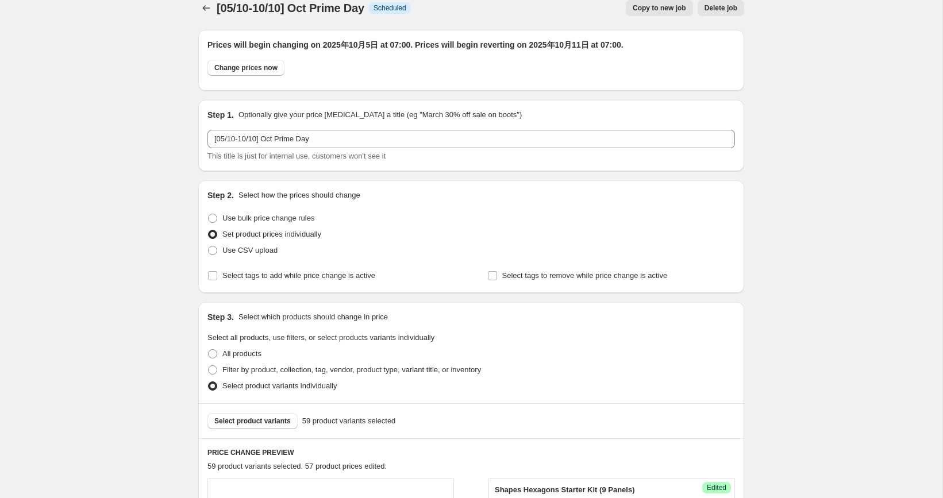
scroll to position [0, 0]
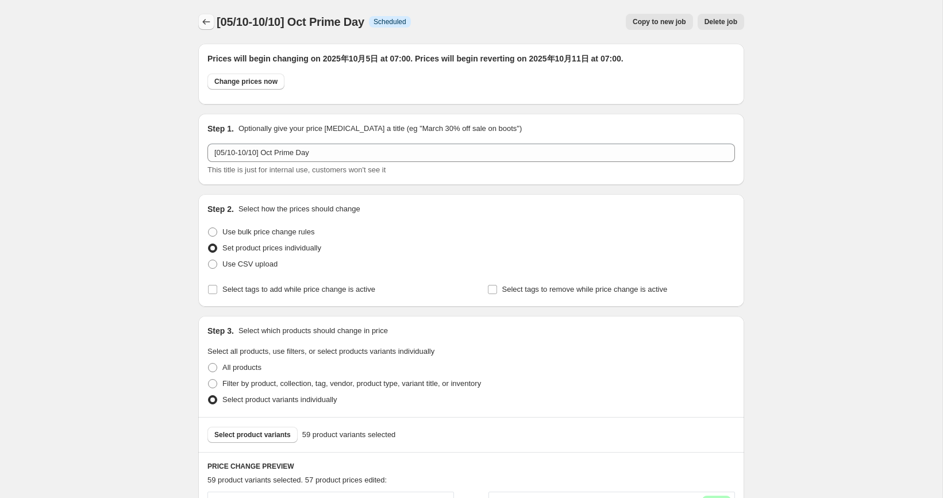
click at [211, 23] on icon "Price change jobs" at bounding box center [206, 21] width 11 height 11
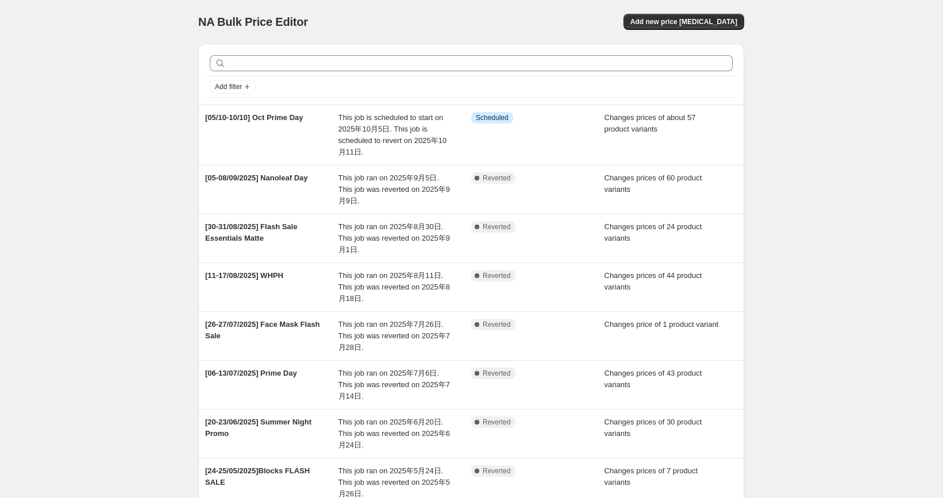
click at [126, 171] on div "NA Bulk Price Editor. This page is ready NA Bulk Price Editor Add new price [ME…" at bounding box center [471, 359] width 942 height 718
